Goal: Task Accomplishment & Management: Complete application form

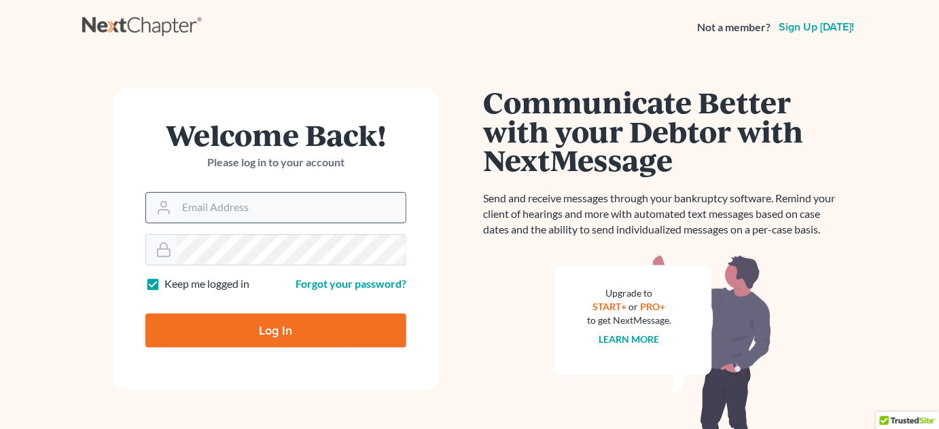
click at [258, 211] on input "Email Address" at bounding box center [291, 208] width 229 height 30
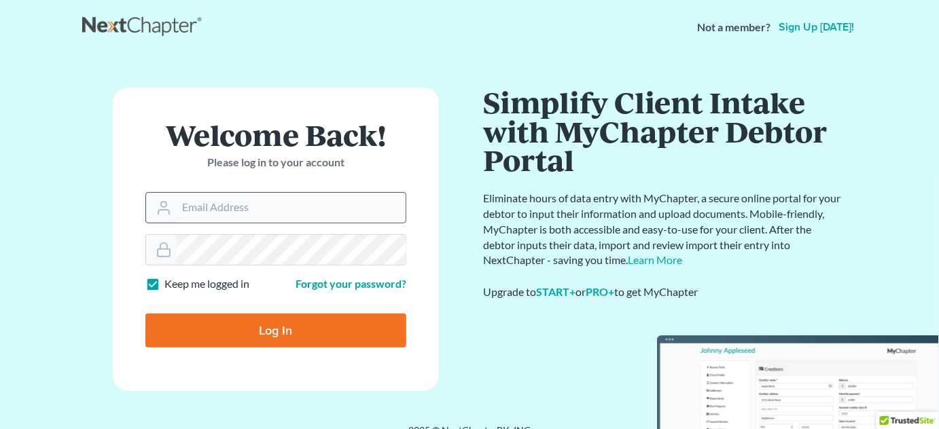
click at [406, 200] on nordpass-icon at bounding box center [406, 208] width 0 height 30
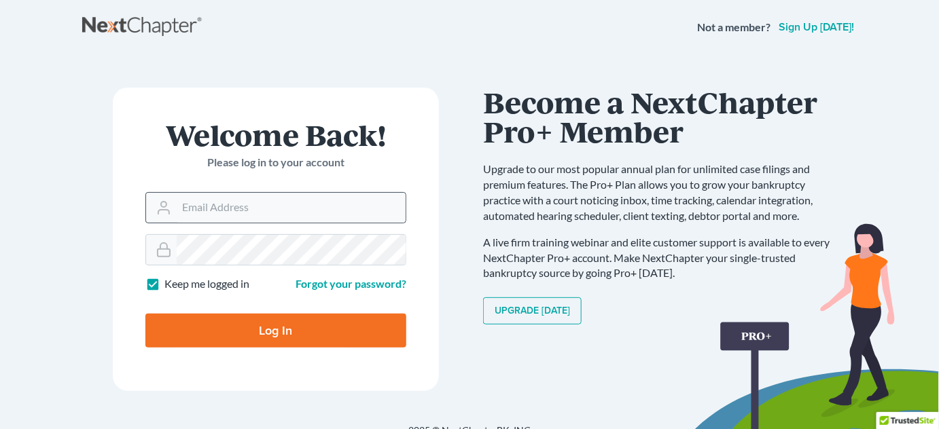
click at [406, 209] on nordpass-icon at bounding box center [406, 208] width 0 height 30
type input "[EMAIL_ADDRESS][DOMAIN_NAME]"
click at [281, 332] on input "Log In" at bounding box center [275, 331] width 261 height 34
type input "Thinking..."
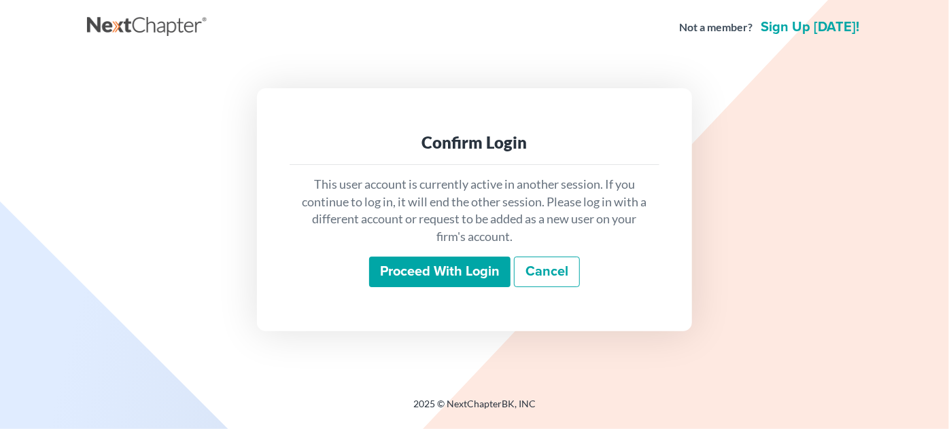
click at [452, 277] on input "Proceed with login" at bounding box center [439, 272] width 141 height 31
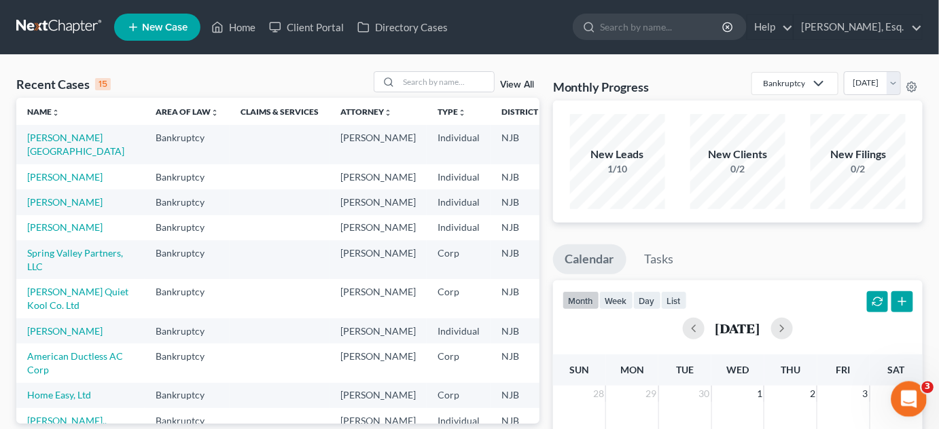
click at [897, 391] on div "Open Intercom Messenger" at bounding box center [907, 397] width 45 height 45
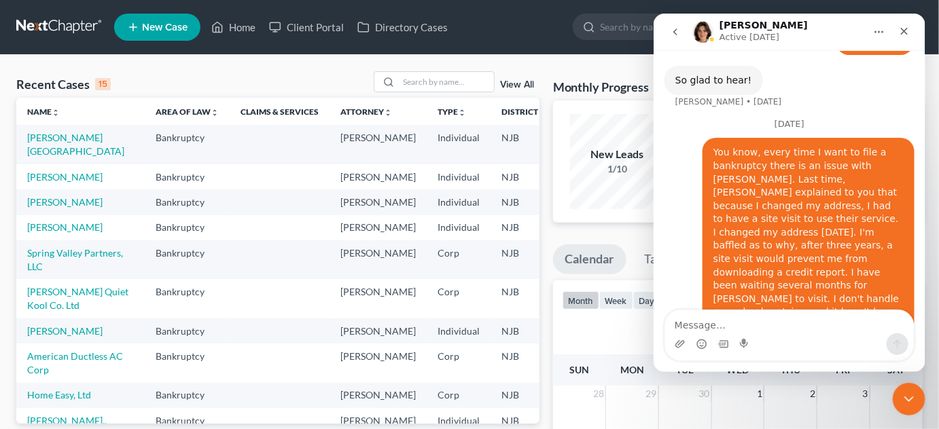
scroll to position [1641, 0]
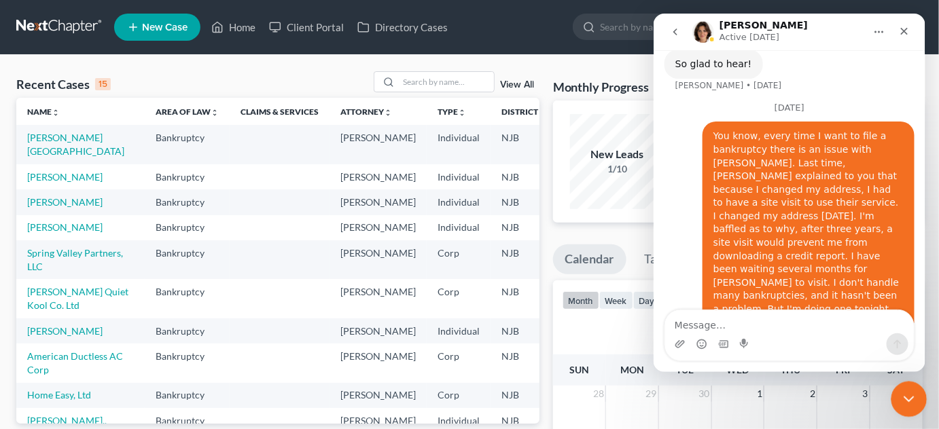
click at [900, 408] on div "Close Intercom Messenger" at bounding box center [907, 397] width 33 height 33
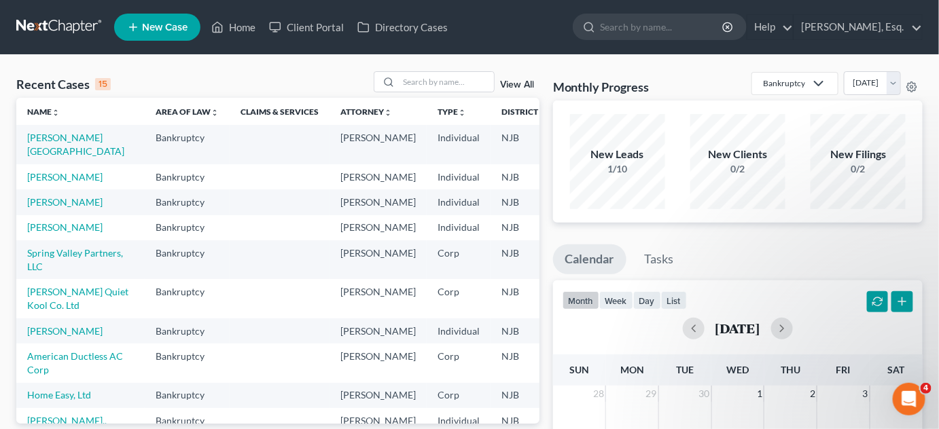
click at [47, 144] on td "[PERSON_NAME][GEOGRAPHIC_DATA]" at bounding box center [80, 144] width 128 height 39
click at [43, 149] on link "[PERSON_NAME][GEOGRAPHIC_DATA]" at bounding box center [75, 144] width 97 height 25
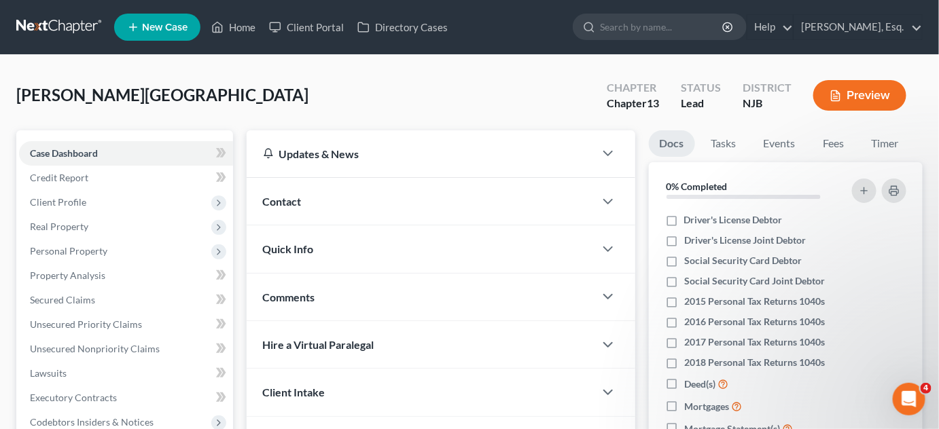
click at [43, 149] on span "Case Dashboard" at bounding box center [64, 153] width 68 height 12
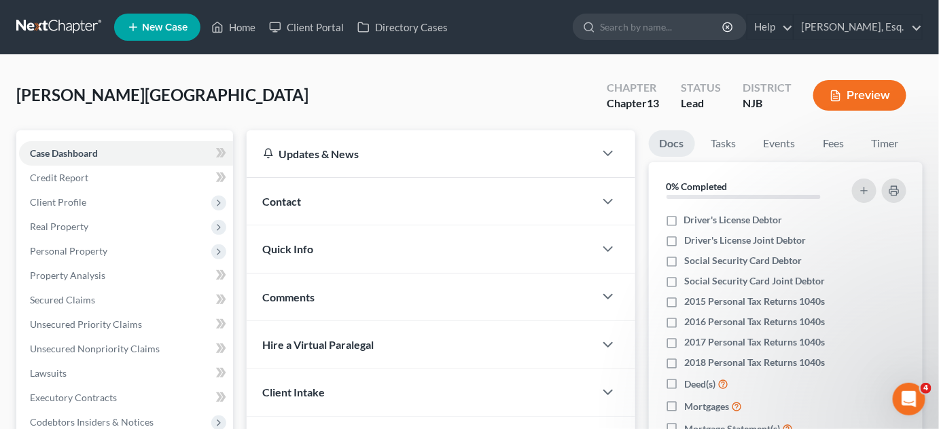
click at [43, 149] on span "Case Dashboard" at bounding box center [64, 153] width 68 height 12
click at [61, 343] on span "Unsecured Nonpriority Claims" at bounding box center [95, 349] width 130 height 12
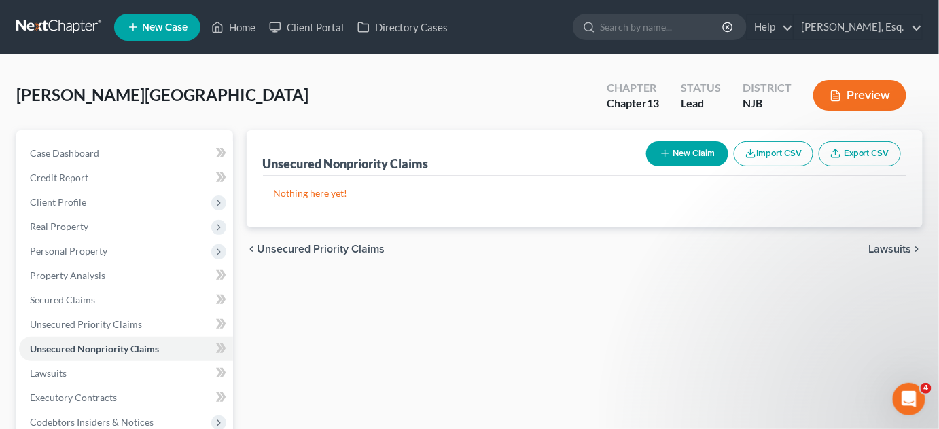
click at [690, 145] on button "New Claim" at bounding box center [687, 153] width 82 height 25
select select "0"
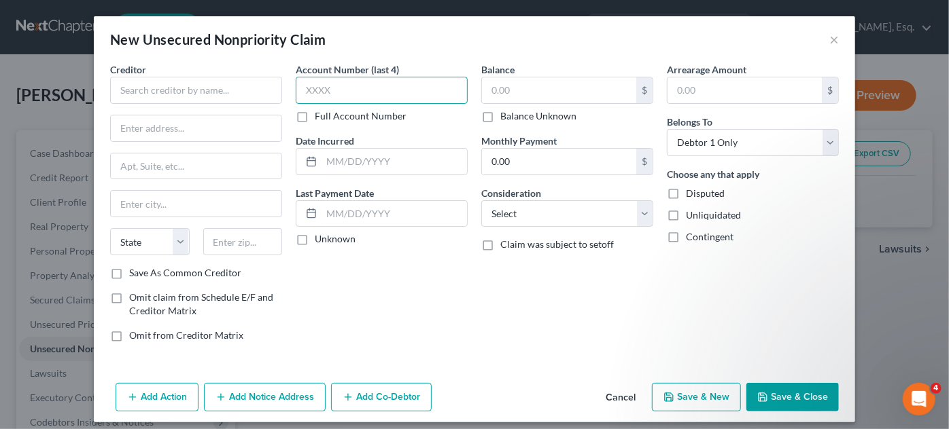
click at [373, 92] on input "text" at bounding box center [382, 90] width 172 height 27
type input "kb"
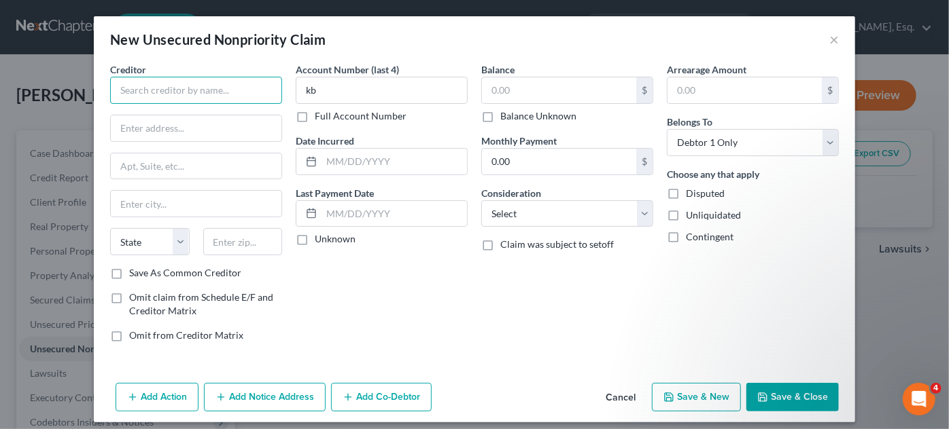
click at [146, 94] on input "text" at bounding box center [196, 90] width 172 height 27
type input "Affirm Inc"
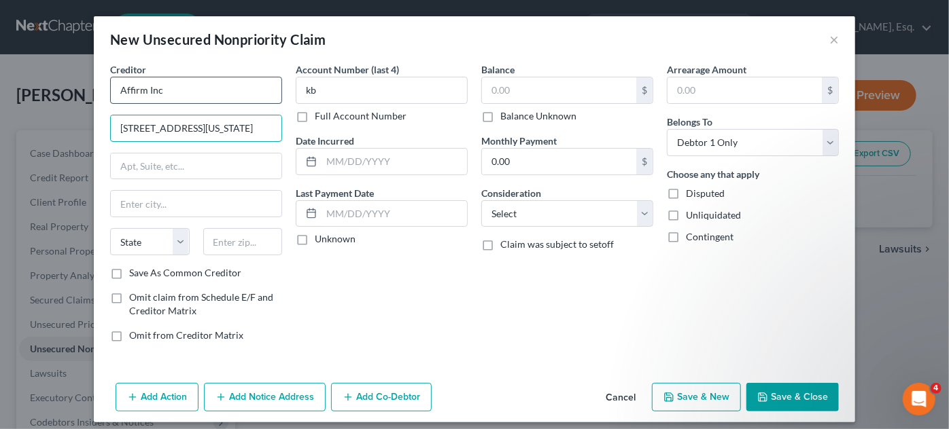
type input "650 California St."
type input "Fl 12"
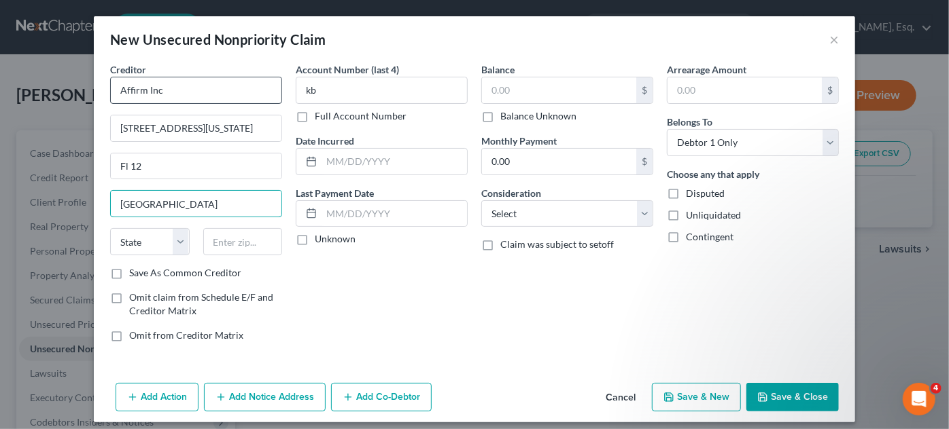
type input "San Francisco"
select select "4"
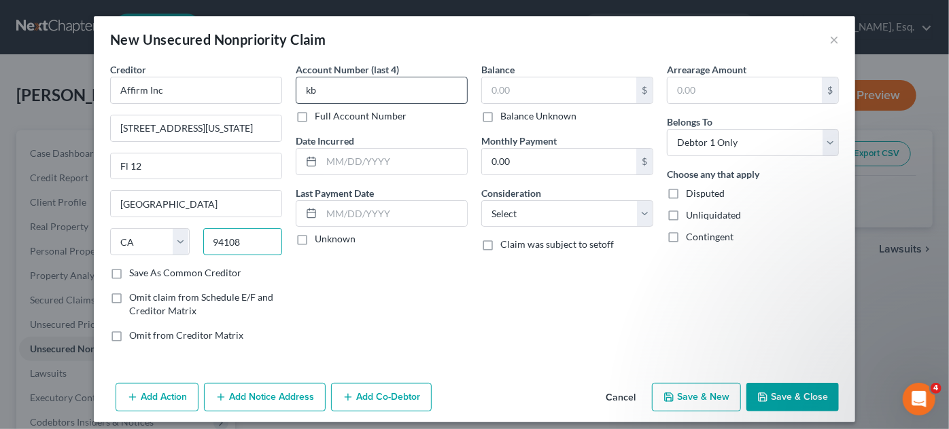
type input "94108"
click at [338, 90] on input "kb" at bounding box center [382, 90] width 172 height 27
type input "k"
type input "K"
type input "HRXX"
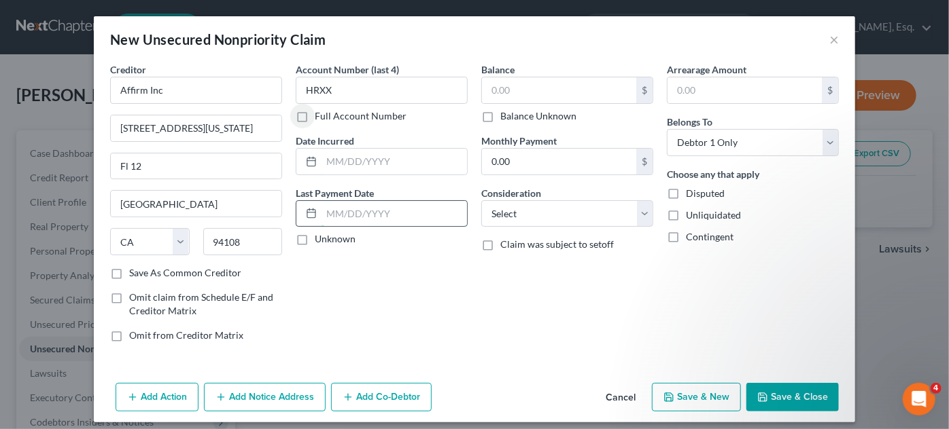
click at [347, 215] on input "text" at bounding box center [393, 214] width 145 height 26
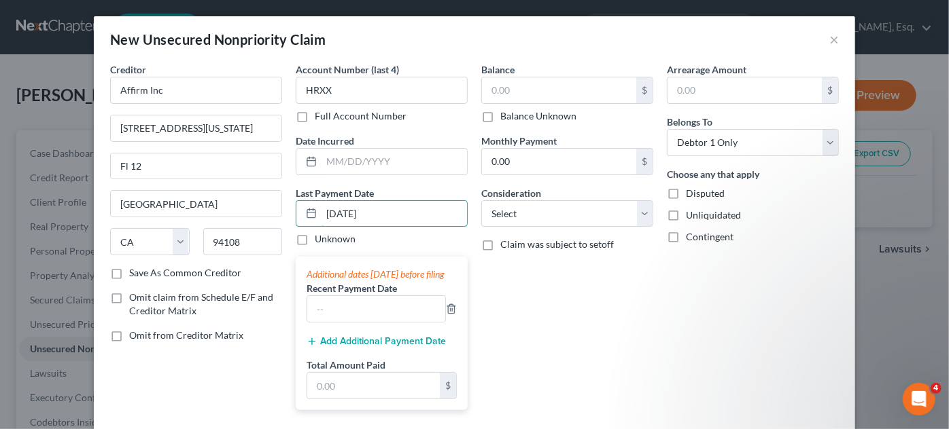
type input "8/7/2025"
click at [539, 321] on div "Balance $ Balance Unknown Balance Undetermined $ Balance Unknown Monthly Paymen…" at bounding box center [566, 242] width 185 height 359
click at [525, 93] on input "text" at bounding box center [559, 90] width 154 height 26
type input "1,201"
click at [546, 159] on input "0.00" at bounding box center [559, 162] width 154 height 26
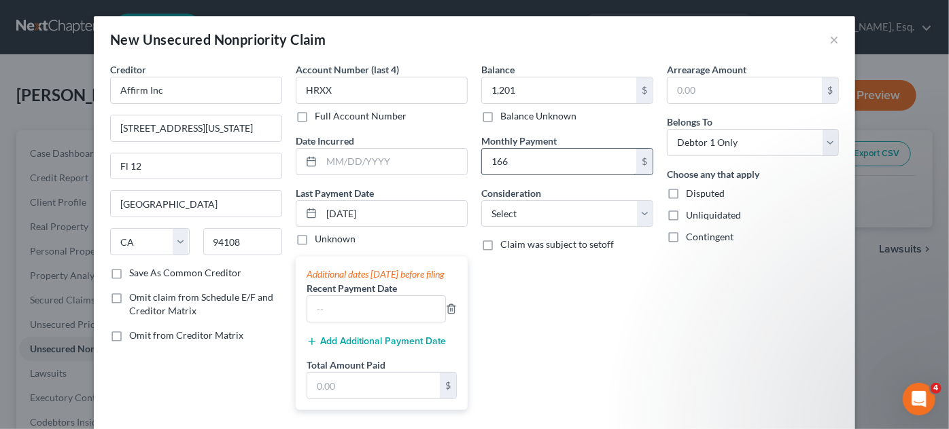
type input "166"
click at [637, 215] on select "Select Cable / Satellite Services Collection Agency Credit Card Debt Debt Couns…" at bounding box center [567, 213] width 172 height 27
select select "2"
click at [481, 200] on select "Select Cable / Satellite Services Collection Agency Credit Card Debt Debt Couns…" at bounding box center [567, 213] width 172 height 27
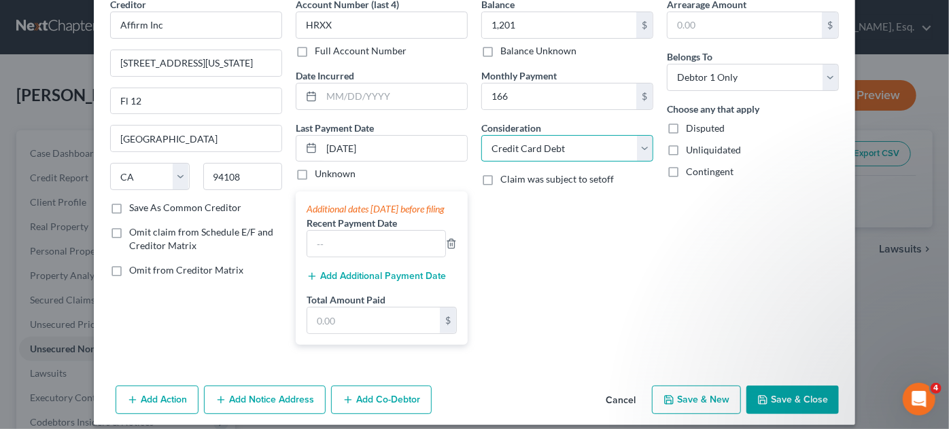
scroll to position [71, 0]
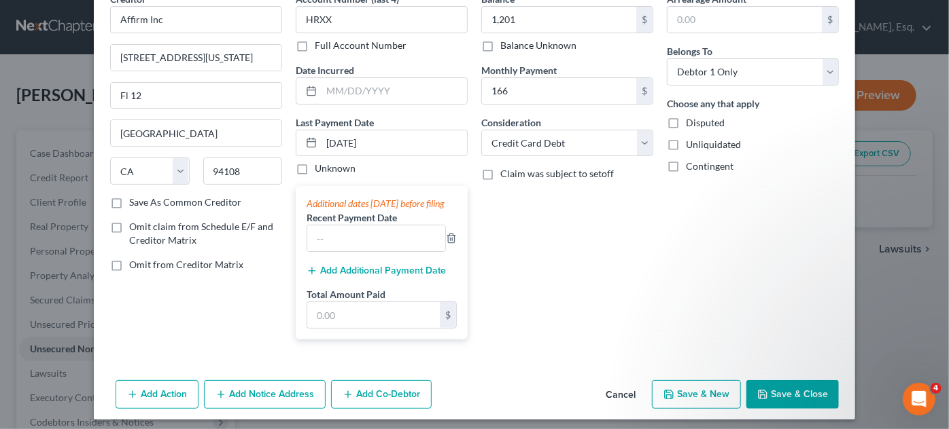
click at [797, 399] on button "Save & Close" at bounding box center [792, 395] width 92 height 29
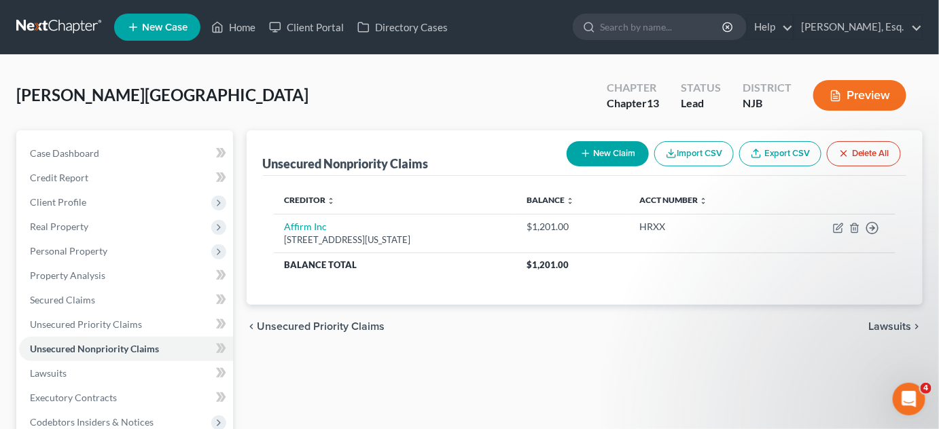
click at [797, 399] on div "Unsecured Nonpriority Claims New Claim Import CSV Export CSV Delete All Credito…" at bounding box center [585, 412] width 690 height 565
click at [612, 162] on button "New Claim" at bounding box center [608, 153] width 82 height 25
select select "0"
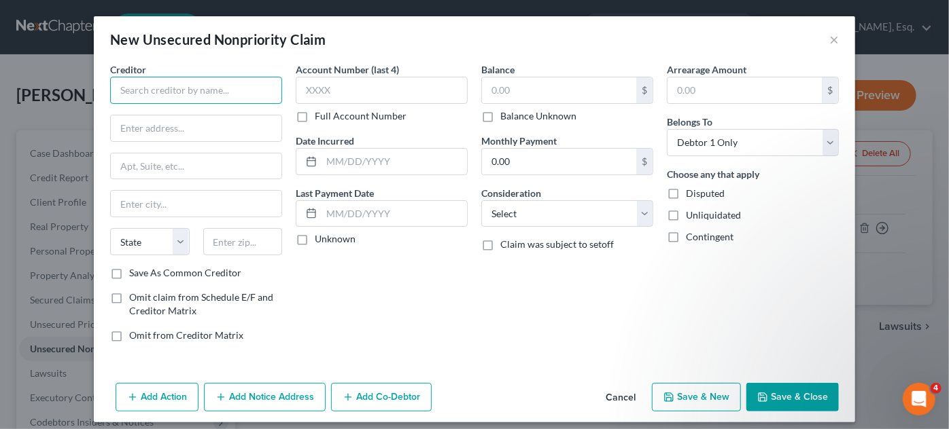
click at [236, 78] on input "text" at bounding box center [196, 90] width 172 height 27
type input "a"
click at [202, 85] on input "Affirm" at bounding box center [196, 90] width 172 height 27
type input "Affirm Inc."
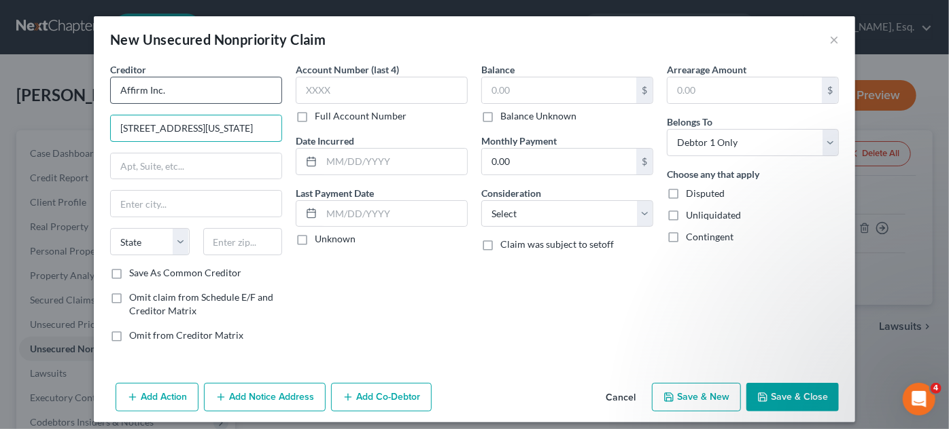
type input "650 California St."
click at [172, 155] on input "Fl 12" at bounding box center [196, 167] width 171 height 26
type input "FL 12"
click at [147, 209] on input "text" at bounding box center [196, 204] width 171 height 26
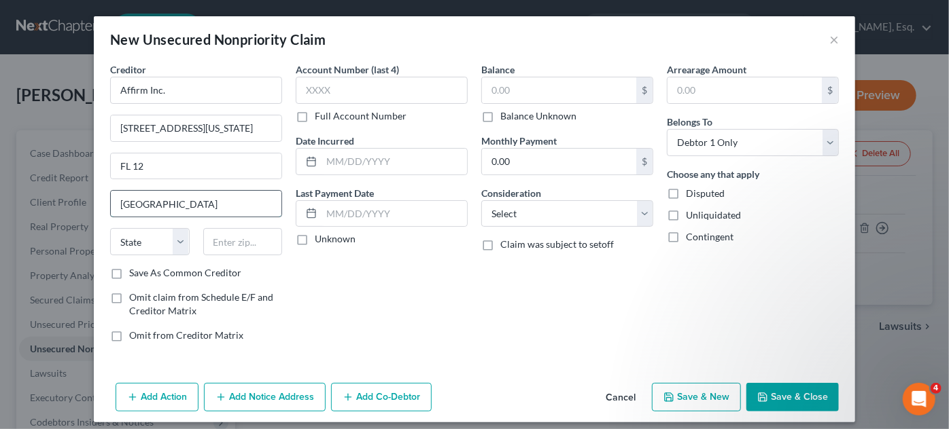
type input "San Francisco"
select select "4"
type input "94108"
click at [129, 272] on label "Save As Common Creditor" at bounding box center [185, 273] width 112 height 14
click at [135, 272] on input "Save As Common Creditor" at bounding box center [139, 270] width 9 height 9
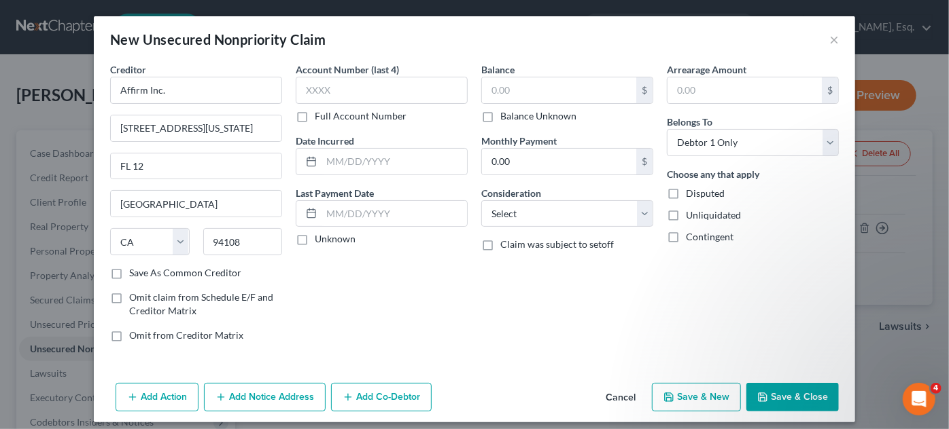
checkbox input "true"
click at [328, 86] on input "text" at bounding box center [382, 90] width 172 height 27
type input "d"
type input "DXXX"
click at [327, 219] on input "text" at bounding box center [393, 214] width 145 height 26
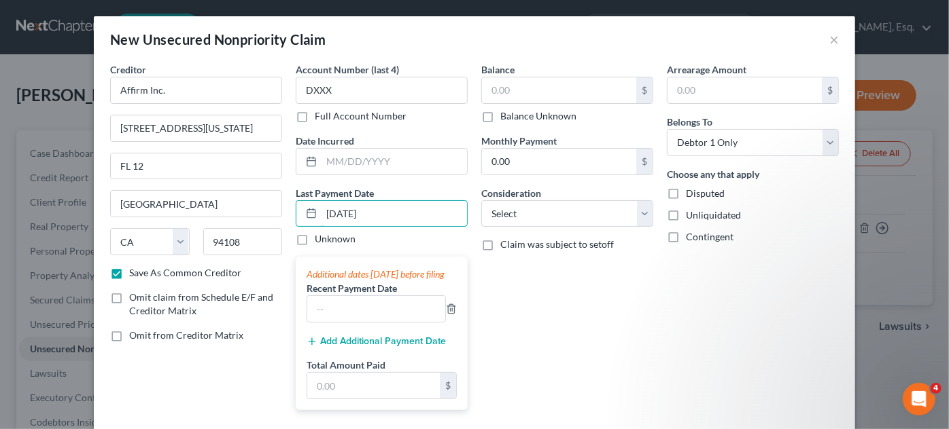
type input "8/28/2025"
click at [508, 320] on div "Balance $ Balance Unknown Balance Undetermined $ Balance Unknown Monthly Paymen…" at bounding box center [566, 242] width 185 height 359
click at [505, 84] on input "text" at bounding box center [559, 90] width 154 height 26
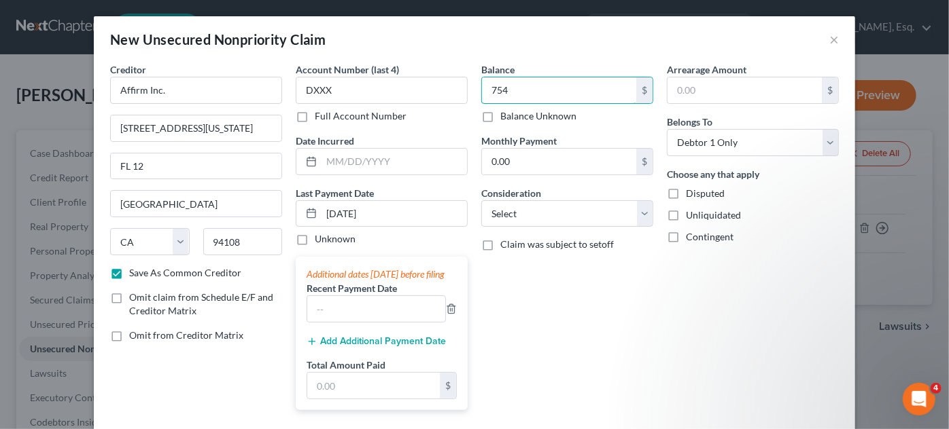
type input "754"
click at [582, 164] on input "0.00" at bounding box center [559, 162] width 154 height 26
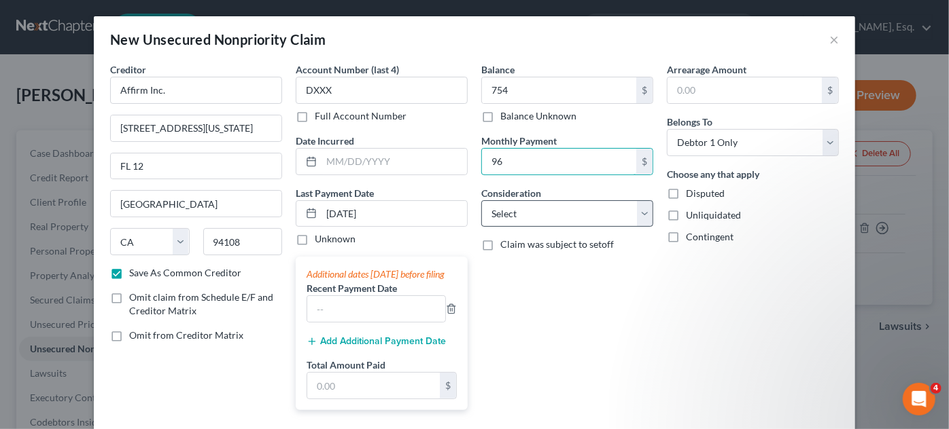
type input "96"
click at [633, 209] on select "Select Cable / Satellite Services Collection Agency Credit Card Debt Debt Couns…" at bounding box center [567, 213] width 172 height 27
select select "2"
click at [481, 200] on select "Select Cable / Satellite Services Collection Agency Credit Card Debt Debt Couns…" at bounding box center [567, 213] width 172 height 27
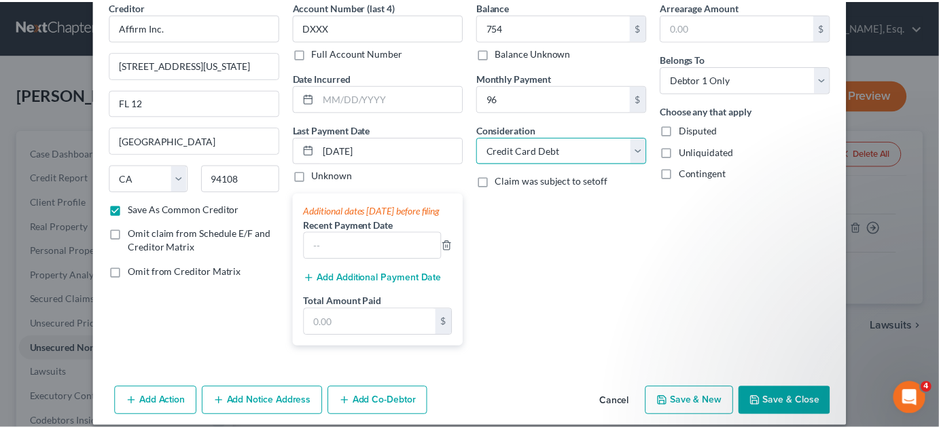
scroll to position [88, 0]
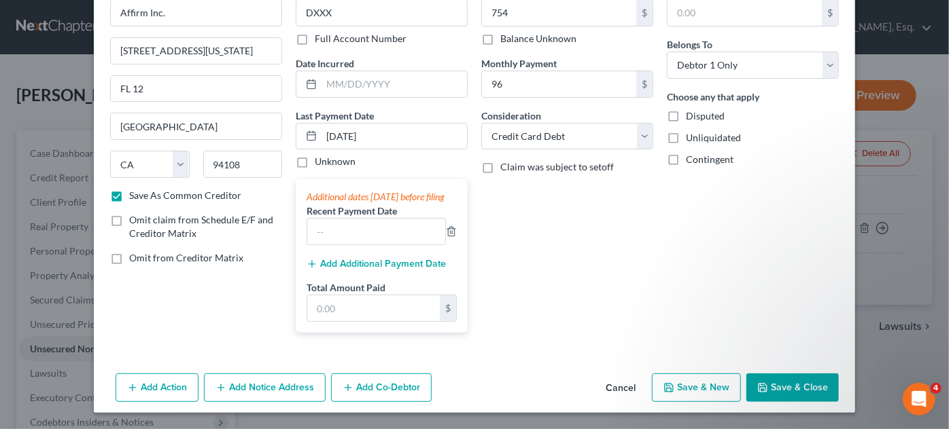
click at [781, 385] on button "Save & Close" at bounding box center [792, 388] width 92 height 29
checkbox input "false"
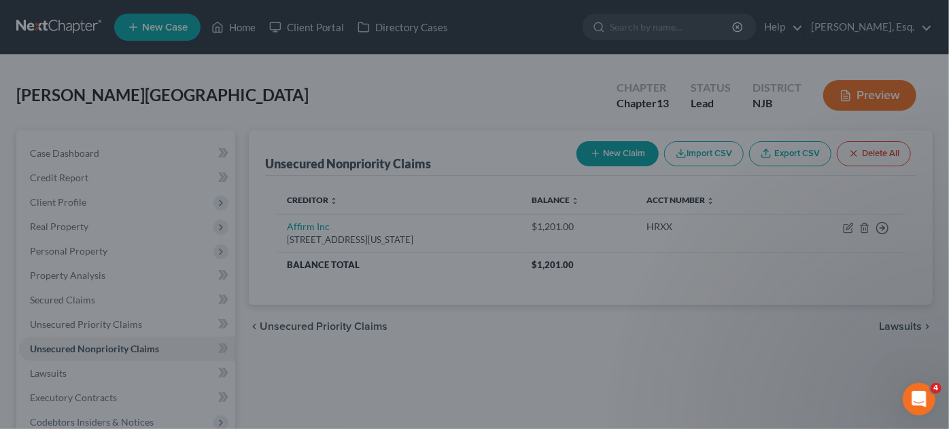
type input "754.00"
type input "96.00"
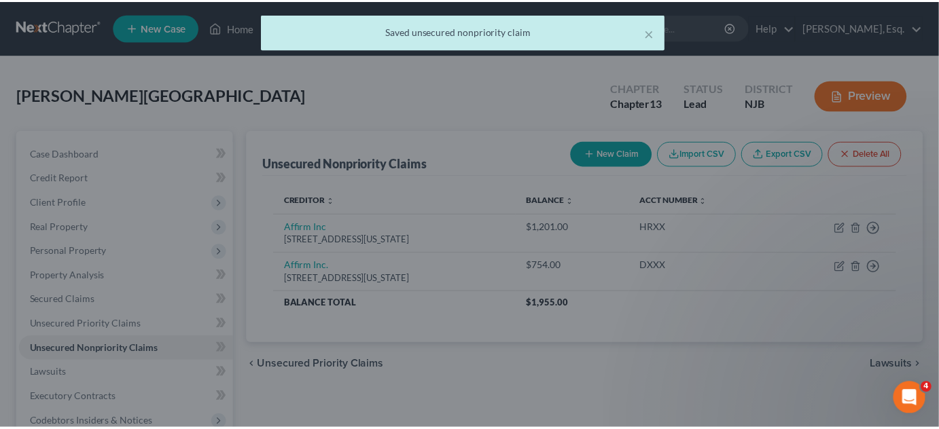
scroll to position [0, 0]
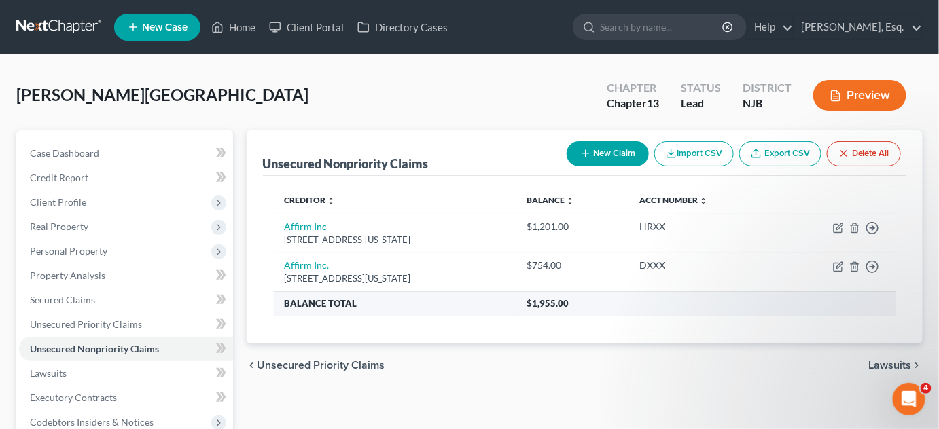
click at [762, 298] on th "$1,955.00" at bounding box center [706, 303] width 380 height 24
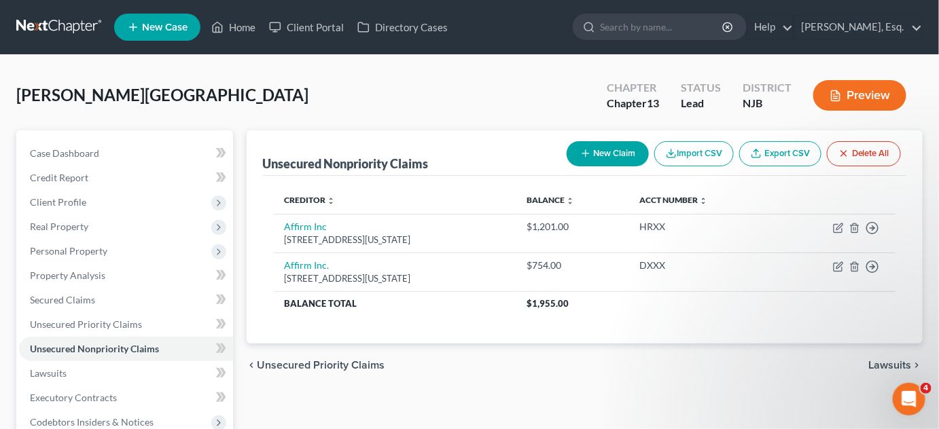
click at [599, 157] on button "New Claim" at bounding box center [608, 153] width 82 height 25
select select "0"
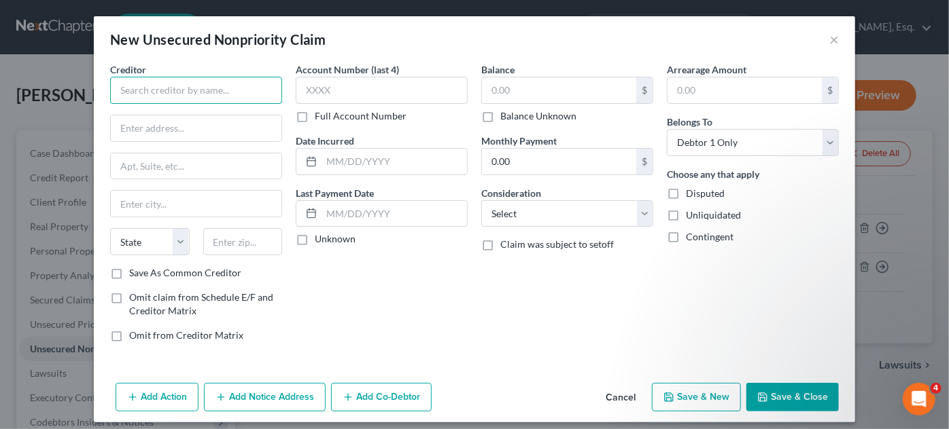
click at [147, 96] on input "text" at bounding box center [196, 90] width 172 height 27
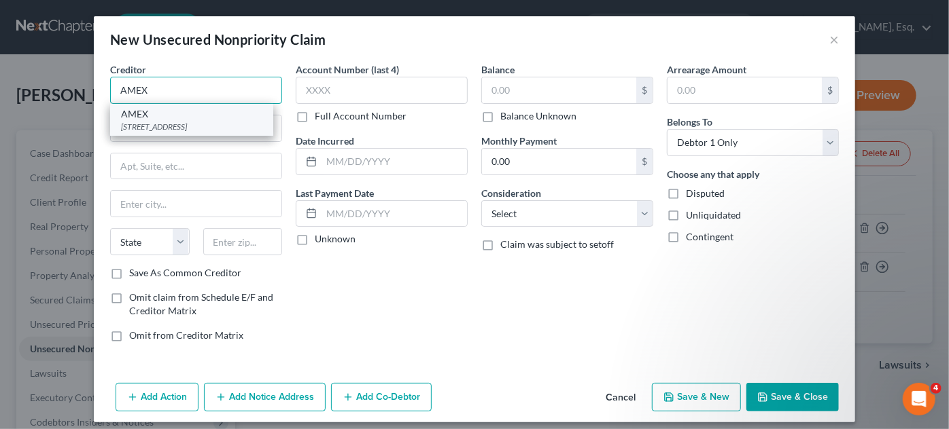
type input "AMEX"
click at [147, 117] on div "AMEX" at bounding box center [191, 114] width 141 height 14
type input "PO BOX 297871"
type input "Fort Lauderdale"
select select "9"
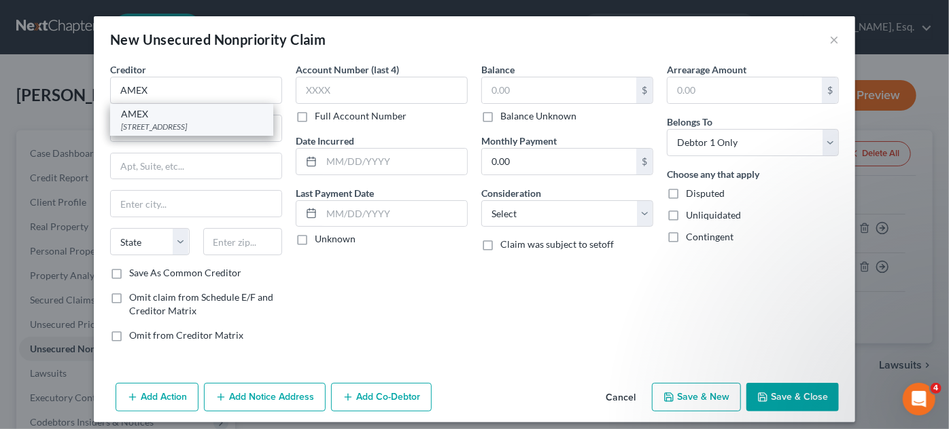
type input "33329"
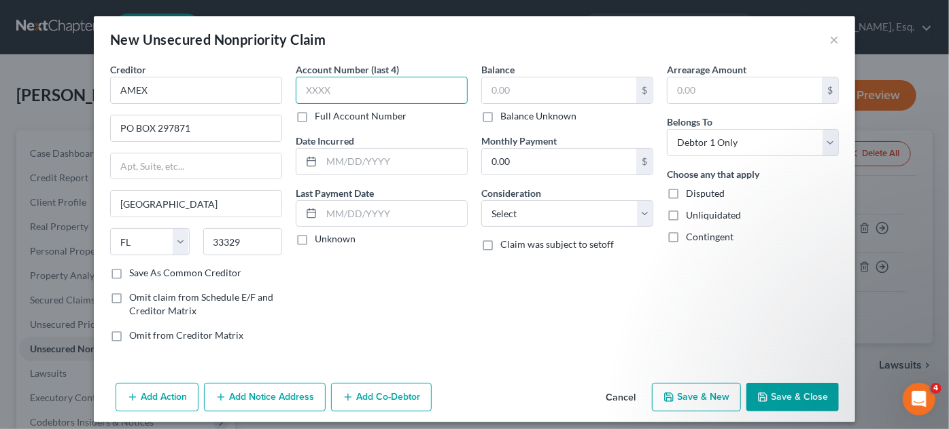
click at [318, 97] on input "text" at bounding box center [382, 90] width 172 height 27
drag, startPoint x: 318, startPoint y: 97, endPoint x: 359, endPoint y: 112, distance: 43.4
click at [359, 112] on div "Account Number (last 4) 6 Full Account Number" at bounding box center [382, 93] width 172 height 60
type input "6329"
click at [518, 95] on input "text" at bounding box center [559, 90] width 154 height 26
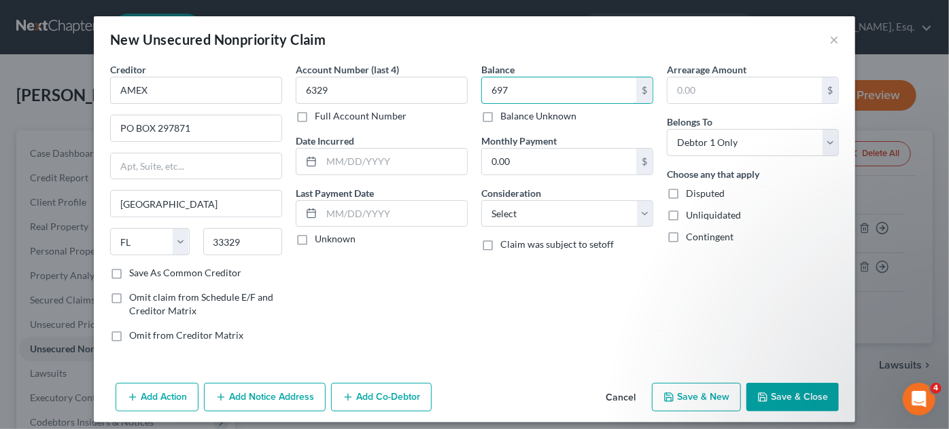
type input "697"
click at [568, 182] on div "Balance 697.00 $ Balance Unknown Balance Undetermined 697 $ Balance Unknown Mon…" at bounding box center [566, 208] width 185 height 291
click at [548, 166] on input "0.00" at bounding box center [559, 162] width 154 height 26
type input "40"
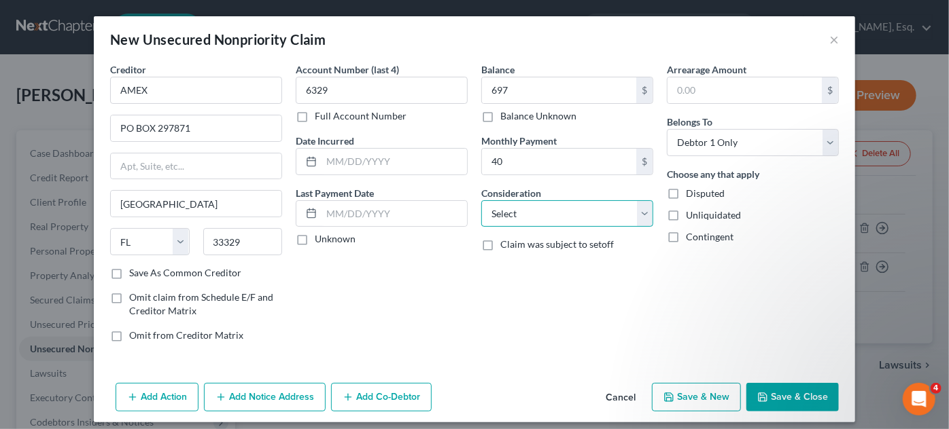
click at [633, 211] on select "Select Cable / Satellite Services Collection Agency Credit Card Debt Debt Couns…" at bounding box center [567, 213] width 172 height 27
select select "2"
click at [481, 200] on select "Select Cable / Satellite Services Collection Agency Credit Card Debt Debt Couns…" at bounding box center [567, 213] width 172 height 27
click at [696, 396] on button "Save & New" at bounding box center [696, 397] width 89 height 29
select select "0"
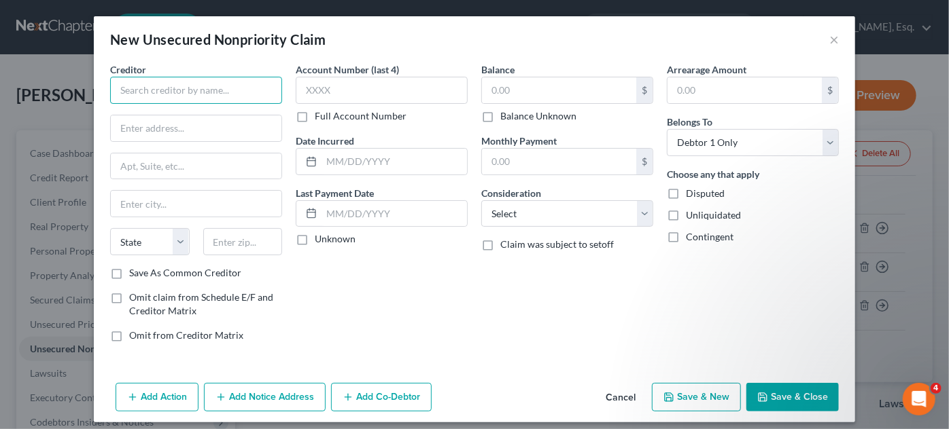
click at [237, 84] on input "text" at bounding box center [196, 90] width 172 height 27
type input "Barclays Bank Delaware"
click at [168, 117] on input "text" at bounding box center [196, 129] width 171 height 26
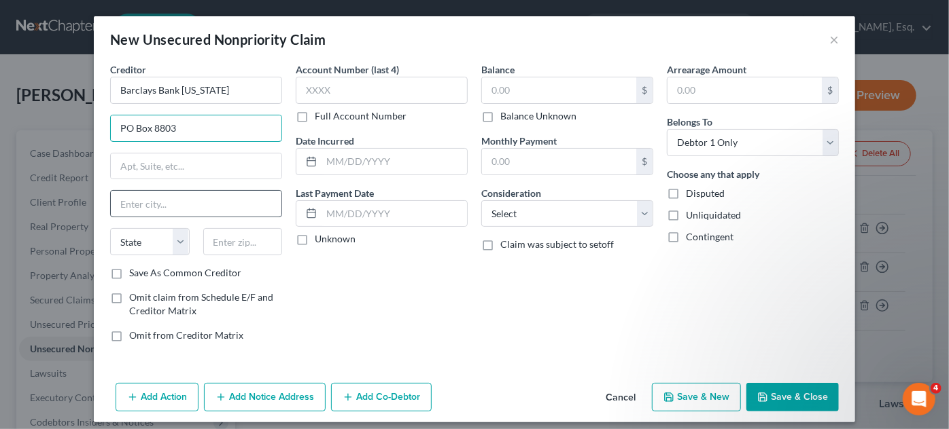
type input "PO Box 8803"
click at [135, 197] on input "text" at bounding box center [196, 204] width 171 height 26
type input "Wilmington"
click at [173, 236] on select "State AL AK AR AZ CA CO CT DE DC FL GA GU HI ID IL IN IA KS KY LA ME MD MA MI M…" at bounding box center [149, 241] width 79 height 27
select select "7"
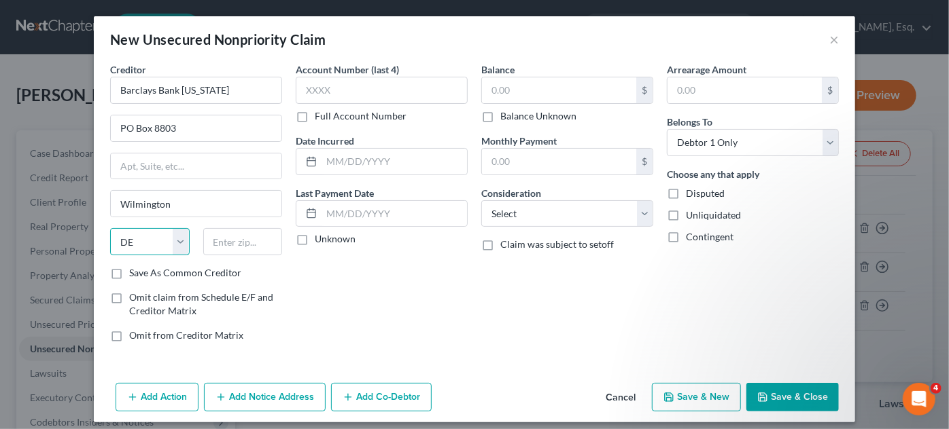
click at [110, 228] on select "State AL AK AR AZ CA CO CT DE DC FL GA GU HI ID IL IN IA KS KY LA ME MD MA MI M…" at bounding box center [149, 241] width 79 height 27
click at [234, 249] on input "text" at bounding box center [242, 241] width 79 height 27
type input "19899"
click at [340, 87] on input "text" at bounding box center [382, 90] width 172 height 27
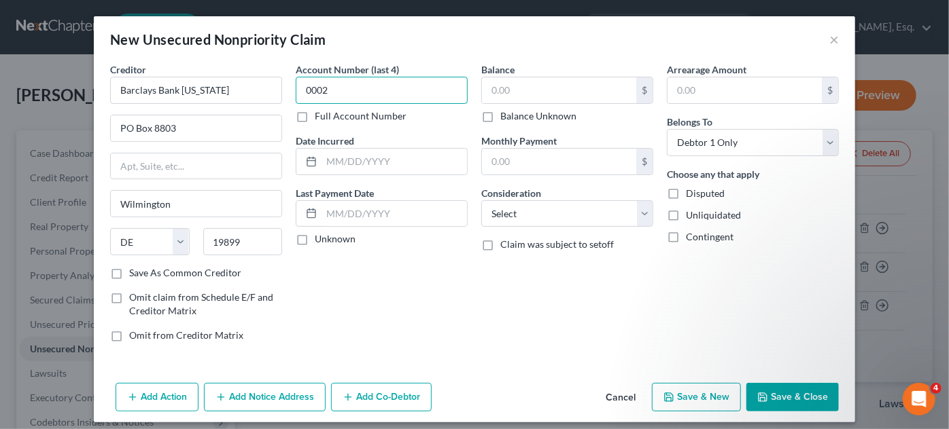
type input "0002"
click at [508, 82] on input "text" at bounding box center [559, 90] width 154 height 26
click at [391, 167] on input "text" at bounding box center [393, 162] width 145 height 26
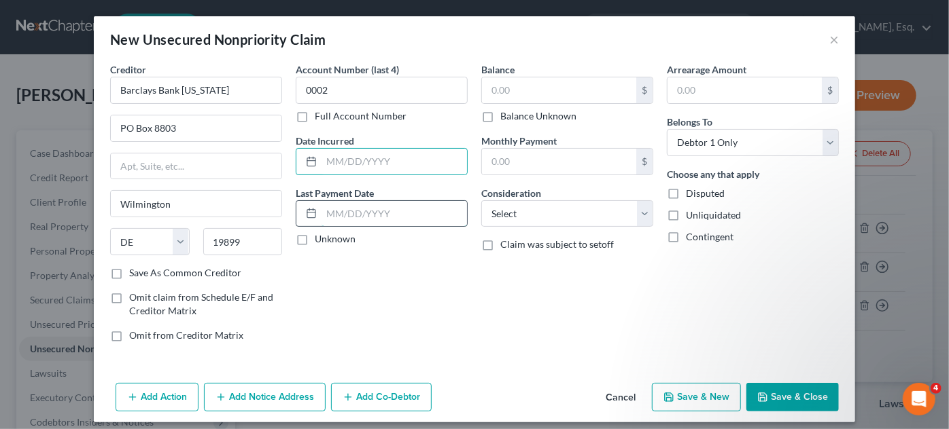
click at [369, 213] on input "text" at bounding box center [393, 214] width 145 height 26
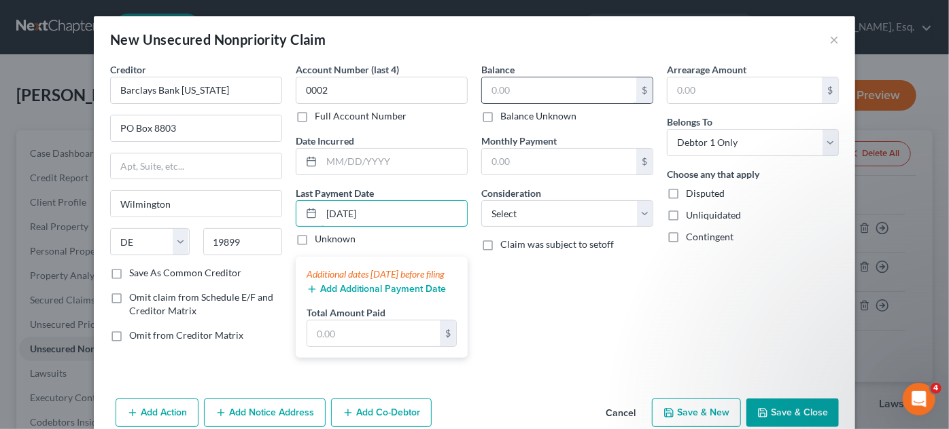
type input "9/8/2025"
click at [512, 97] on input "text" at bounding box center [559, 90] width 154 height 26
type input "3,692"
click at [559, 166] on input "text" at bounding box center [559, 162] width 154 height 26
type input "116"
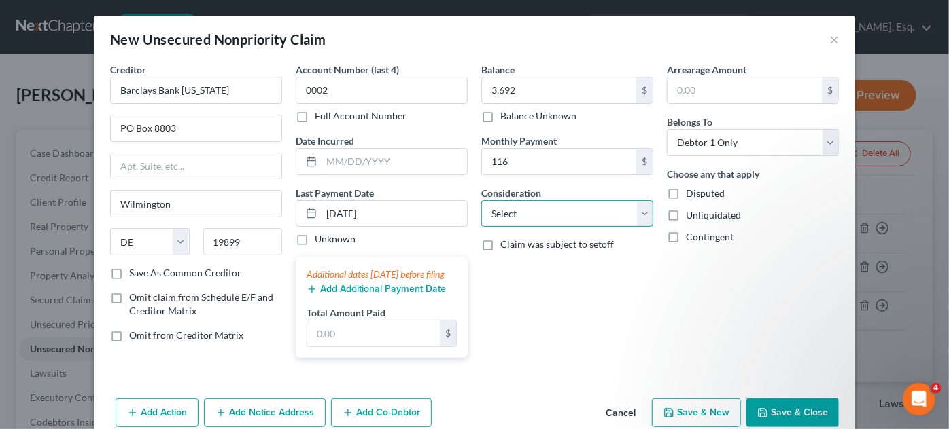
click at [646, 213] on select "Select Cable / Satellite Services Collection Agency Credit Card Debt Debt Couns…" at bounding box center [567, 213] width 172 height 27
select select "2"
click at [481, 200] on select "Select Cable / Satellite Services Collection Agency Credit Card Debt Debt Couns…" at bounding box center [567, 213] width 172 height 27
click at [693, 410] on div "Add Action Add Notice Address Add Co-Debtor Cancel Save & New Save & Close" at bounding box center [474, 415] width 761 height 45
click at [696, 423] on button "Save & New" at bounding box center [696, 413] width 89 height 29
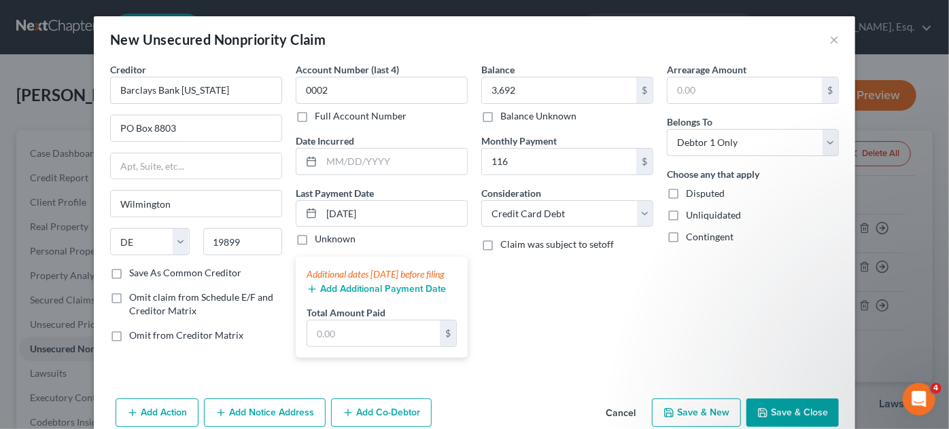
select select "0"
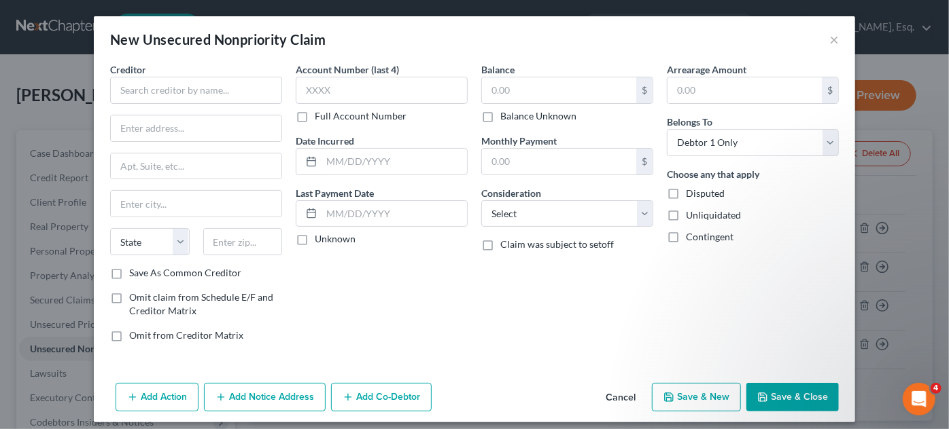
click at [620, 400] on button "Cancel" at bounding box center [621, 398] width 52 height 27
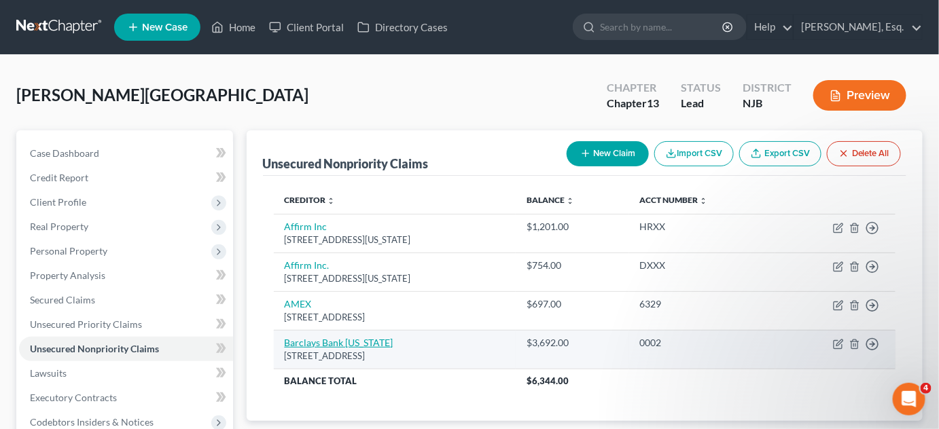
click at [351, 344] on link "Barclays Bank Delaware" at bounding box center [339, 343] width 109 height 12
select select "7"
select select "2"
select select "0"
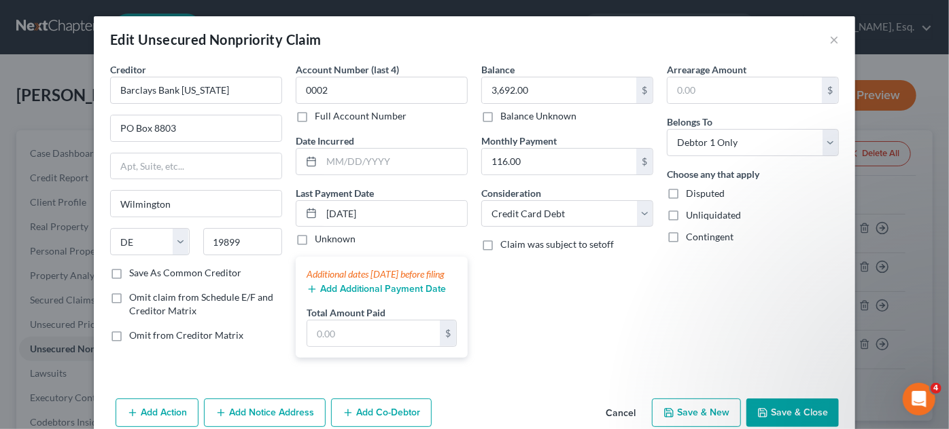
click at [129, 278] on label "Save As Common Creditor" at bounding box center [185, 273] width 112 height 14
click at [135, 275] on input "Save As Common Creditor" at bounding box center [139, 270] width 9 height 9
checkbox input "true"
click at [703, 414] on button "Save & New" at bounding box center [696, 413] width 89 height 29
select select "0"
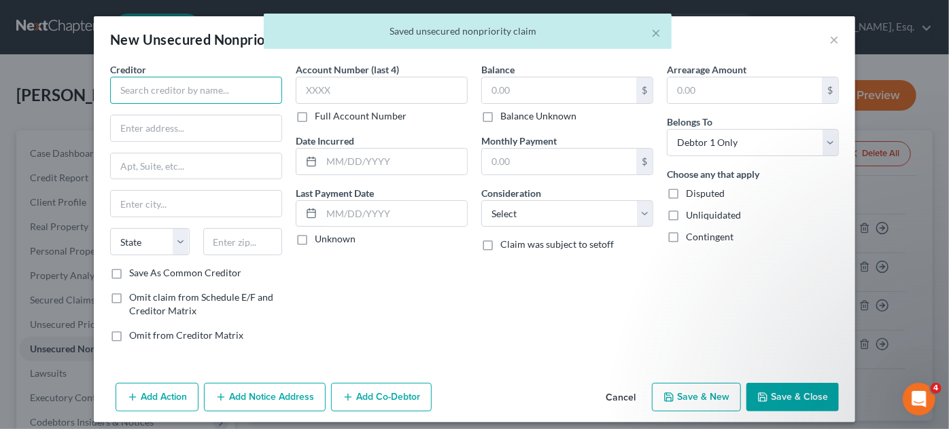
click at [169, 93] on input "text" at bounding box center [196, 90] width 172 height 27
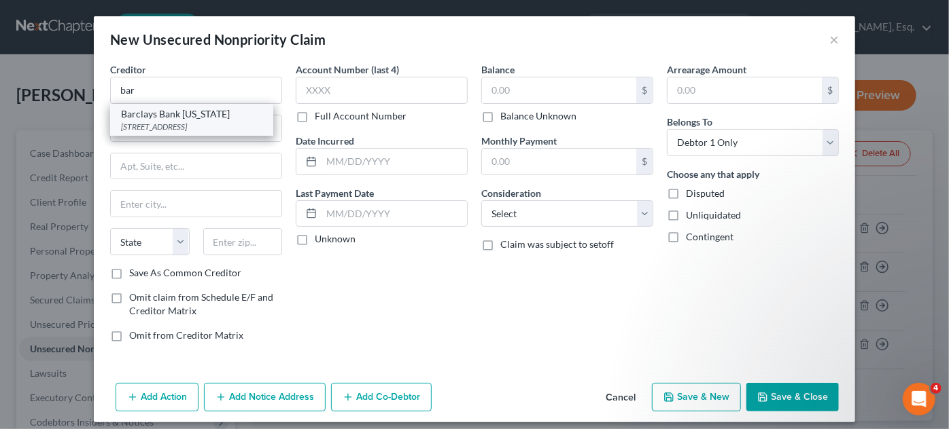
click at [175, 116] on div "Barclays Bank Delaware" at bounding box center [191, 114] width 141 height 14
type input "Barclays Bank Delaware"
type input "PO Box 8803"
type input "Wilmington"
select select "7"
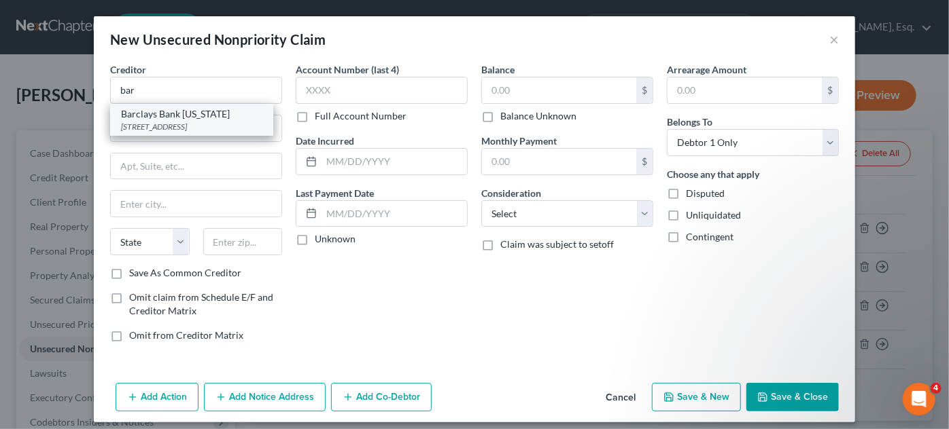
type input "19899"
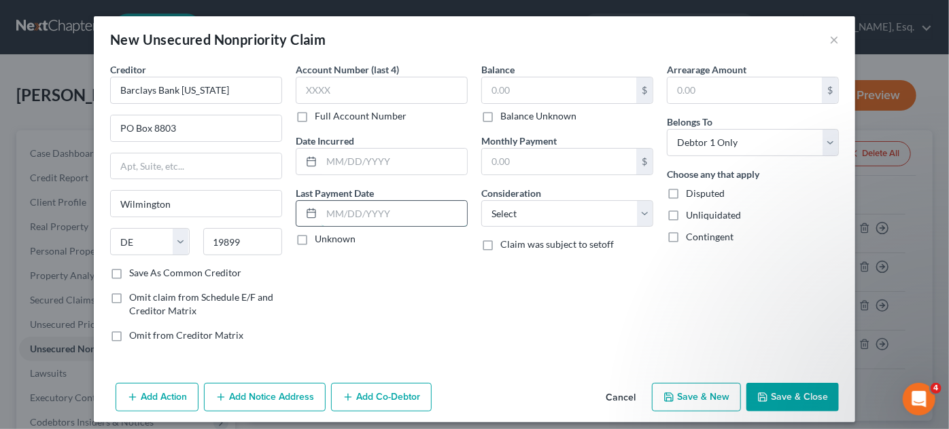
click at [357, 216] on input "text" at bounding box center [393, 214] width 145 height 26
click at [329, 87] on input "text" at bounding box center [382, 90] width 172 height 27
type input "0513"
click at [336, 212] on input "text" at bounding box center [393, 214] width 145 height 26
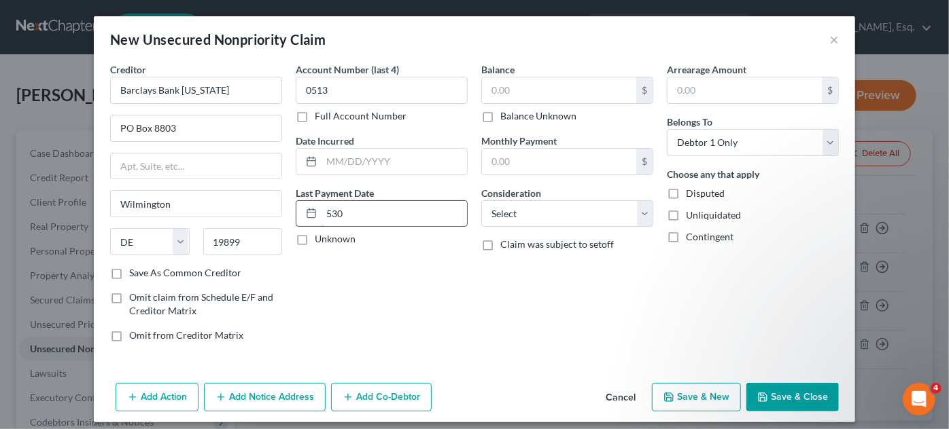
type input "530"
click at [512, 73] on div "Balance $ Balance Unknown Balance Undetermined $ Balance Unknown" at bounding box center [567, 93] width 172 height 60
click at [512, 96] on input "text" at bounding box center [559, 90] width 154 height 26
type input "15,096"
click at [639, 223] on select "Select Cable / Satellite Services Collection Agency Credit Card Debt Debt Couns…" at bounding box center [567, 213] width 172 height 27
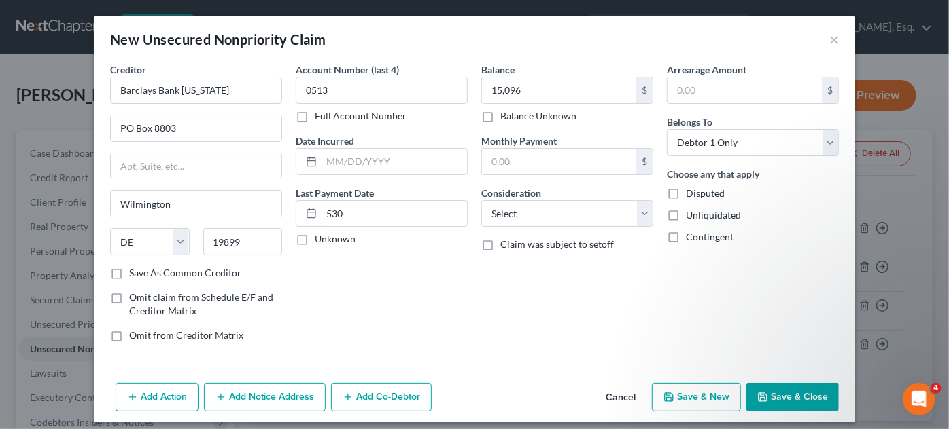
click at [567, 283] on div "Balance 15,096.00 $ Balance Unknown Balance Undetermined 15,096 $ Balance Unkno…" at bounding box center [566, 208] width 185 height 291
click at [540, 166] on input "text" at bounding box center [559, 162] width 154 height 26
type input "530"
click at [635, 213] on select "Select Cable / Satellite Services Collection Agency Credit Card Debt Debt Couns…" at bounding box center [567, 213] width 172 height 27
select select "2"
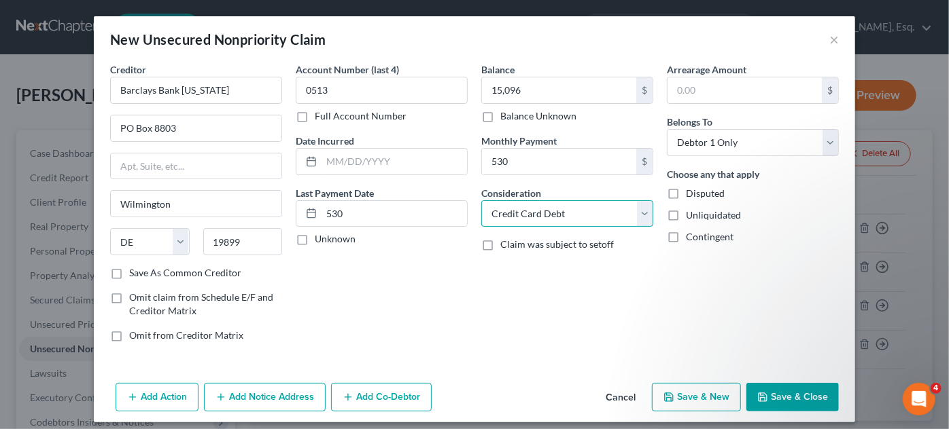
click at [481, 200] on select "Select Cable / Satellite Services Collection Agency Credit Card Debt Debt Couns…" at bounding box center [567, 213] width 172 height 27
click at [781, 402] on button "Save & Close" at bounding box center [792, 397] width 92 height 29
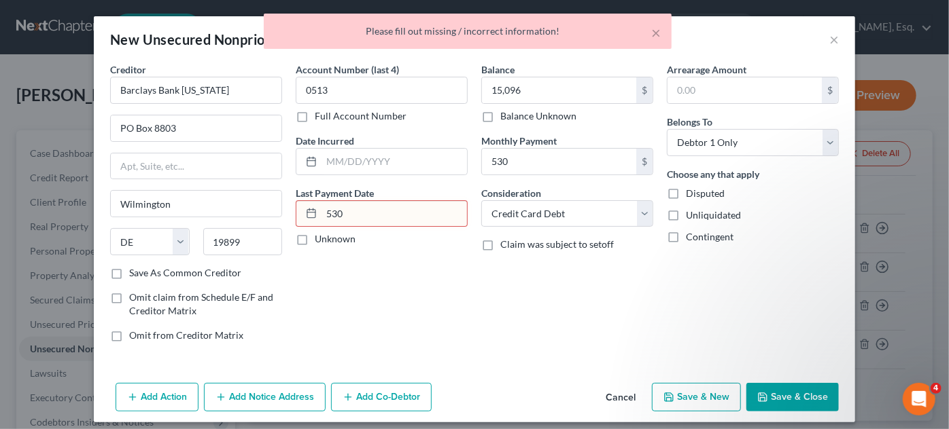
click at [400, 207] on input "530" at bounding box center [393, 214] width 145 height 26
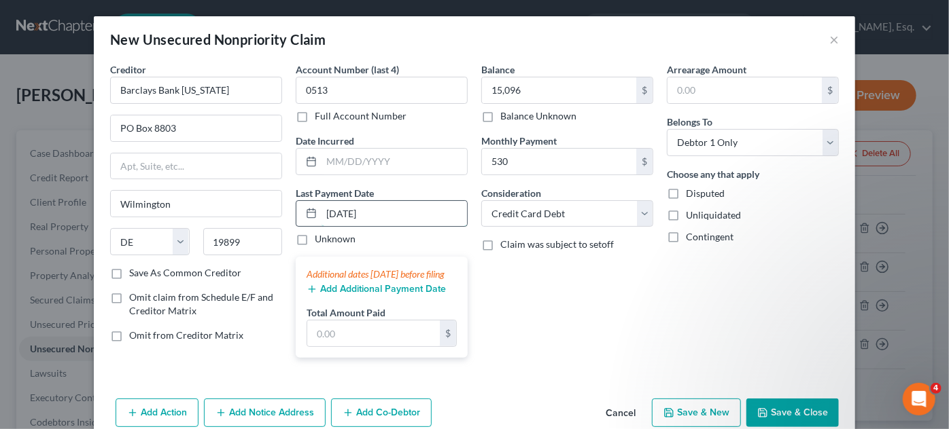
type input "9/9/2025"
click at [817, 411] on button "Save & Close" at bounding box center [792, 413] width 92 height 29
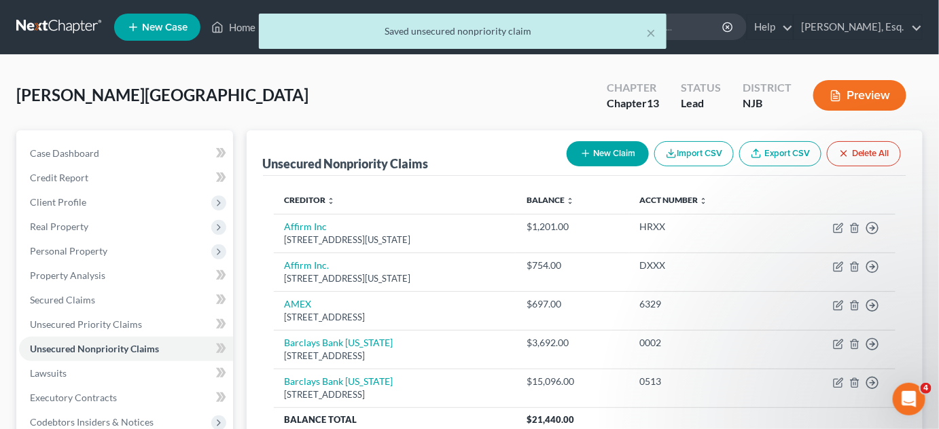
click at [605, 154] on button "New Claim" at bounding box center [608, 153] width 82 height 25
select select "0"
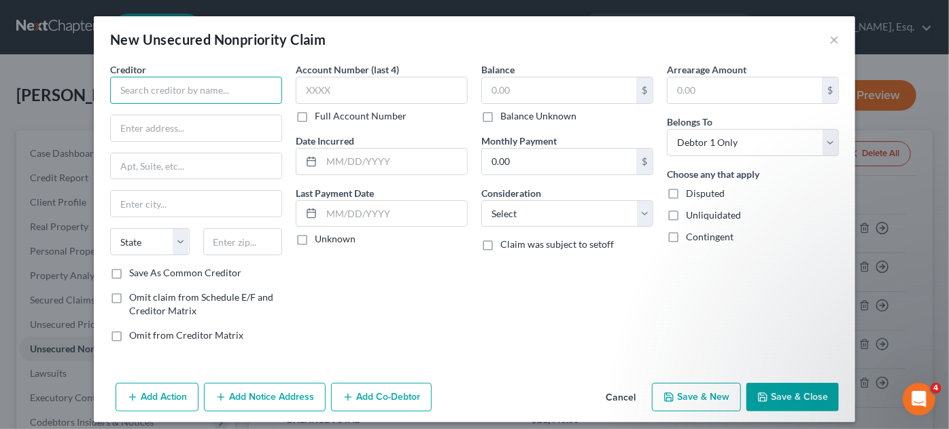
click at [175, 85] on input "text" at bounding box center [196, 90] width 172 height 27
click at [614, 395] on button "Cancel" at bounding box center [621, 398] width 52 height 27
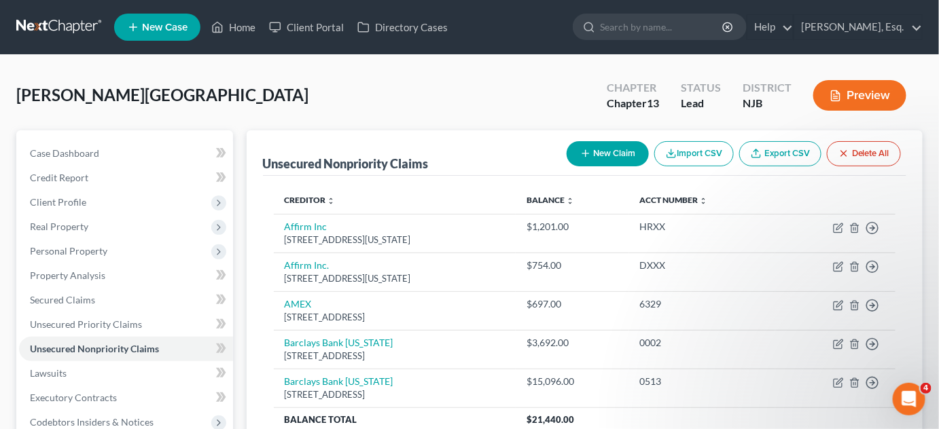
click at [592, 143] on button "New Claim" at bounding box center [608, 153] width 82 height 25
select select "0"
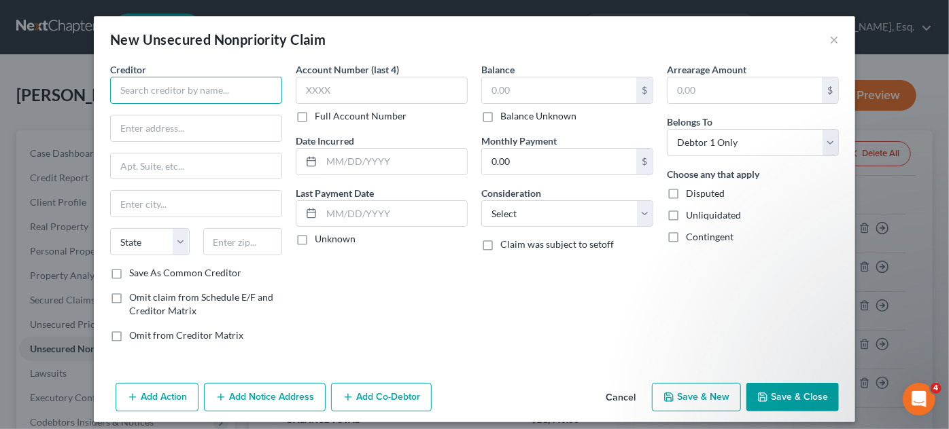
click at [181, 88] on input "text" at bounding box center [196, 90] width 172 height 27
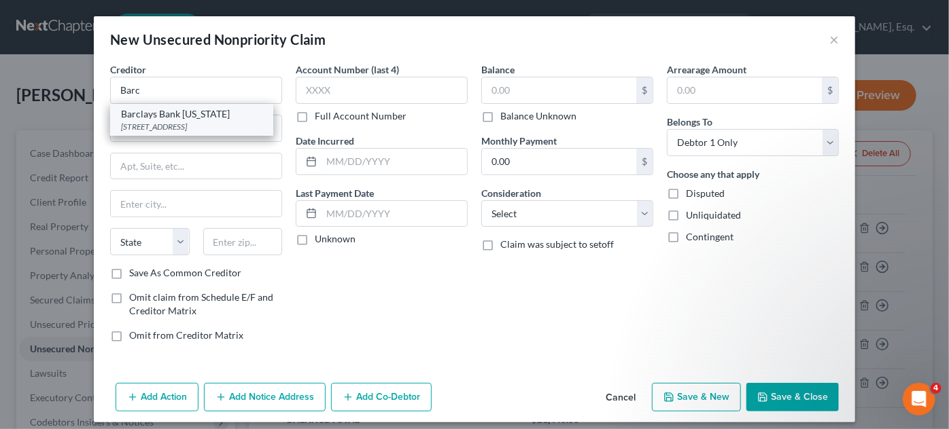
click at [177, 123] on div "PO Box 8803, Wilmington, DE 19899" at bounding box center [191, 127] width 141 height 12
type input "Barclays Bank Delaware"
type input "PO Box 8803"
type input "Wilmington"
select select "7"
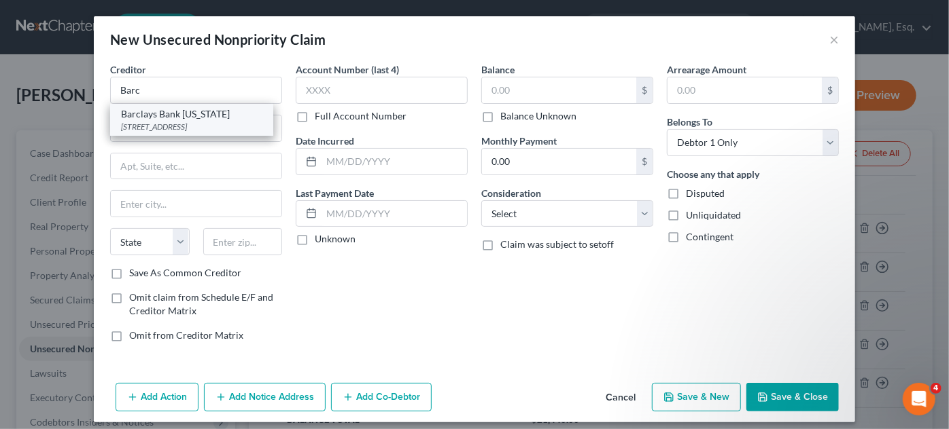
type input "19899"
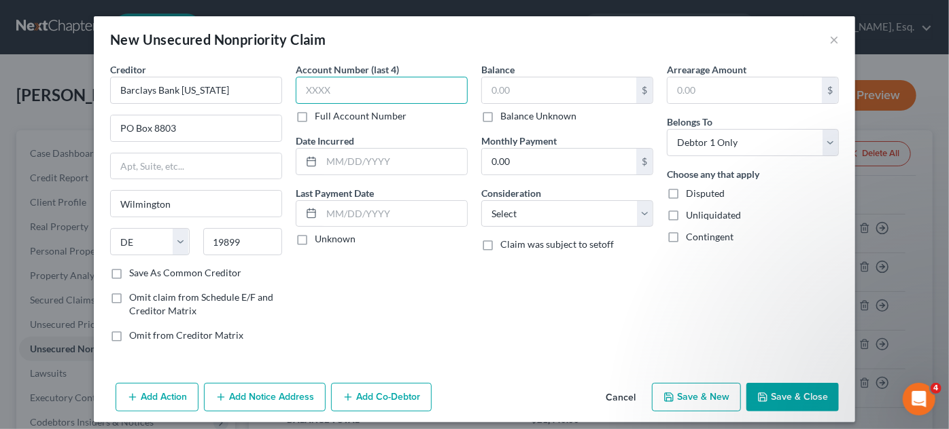
click at [300, 94] on input "text" at bounding box center [382, 90] width 172 height 27
type input "0588"
click at [380, 219] on input "text" at bounding box center [393, 214] width 145 height 26
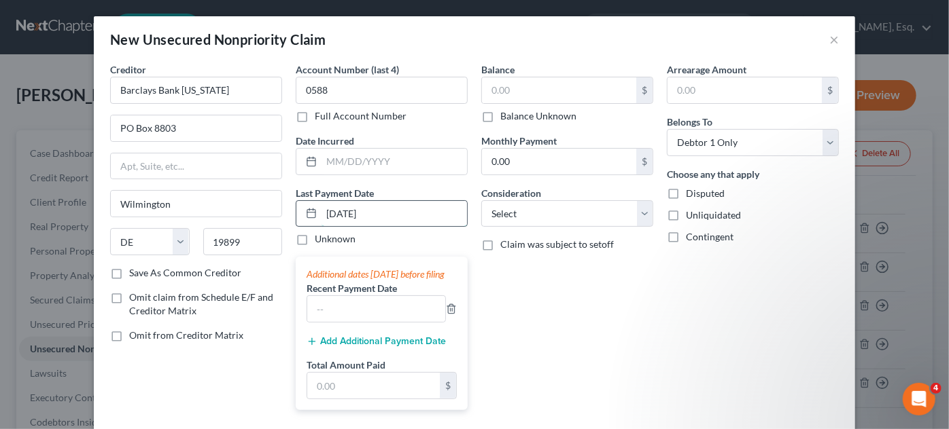
type input "8/8/2025"
click at [502, 86] on input "text" at bounding box center [559, 90] width 154 height 26
type input "4,788"
click at [560, 165] on input "0.00" at bounding box center [559, 162] width 154 height 26
type input "145"
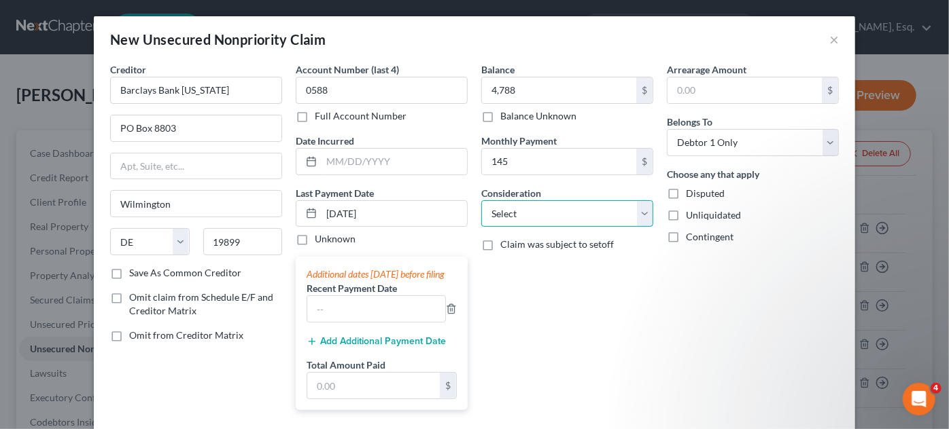
click at [640, 217] on select "Select Cable / Satellite Services Collection Agency Credit Card Debt Debt Couns…" at bounding box center [567, 213] width 172 height 27
select select "2"
click at [481, 200] on select "Select Cable / Satellite Services Collection Agency Credit Card Debt Debt Couns…" at bounding box center [567, 213] width 172 height 27
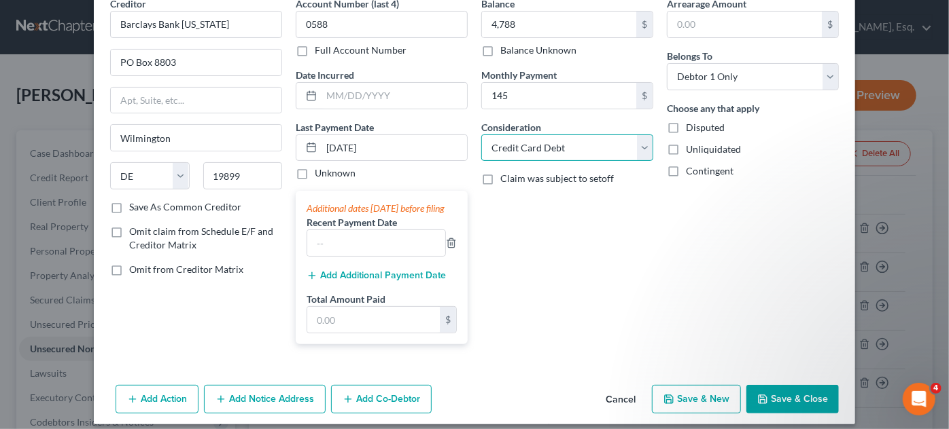
scroll to position [67, 0]
click at [786, 410] on button "Save & Close" at bounding box center [792, 399] width 92 height 29
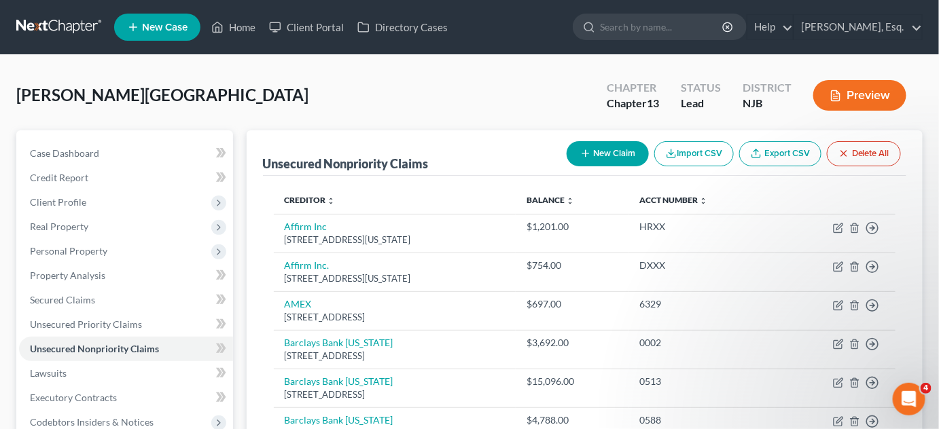
click at [612, 148] on button "New Claim" at bounding box center [608, 153] width 82 height 25
select select "0"
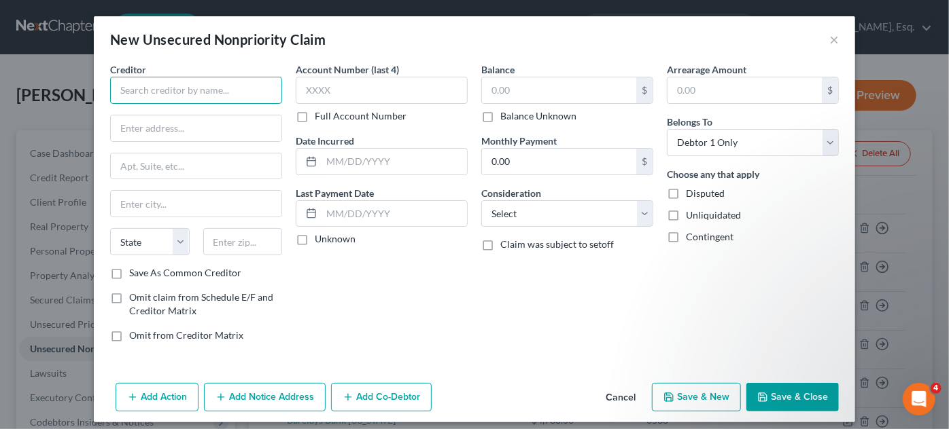
click at [222, 88] on input "text" at bounding box center [196, 90] width 172 height 27
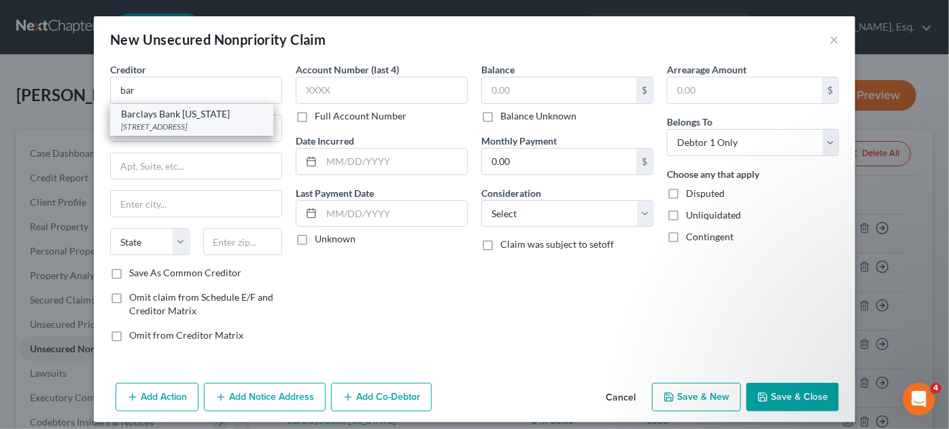
click at [212, 115] on div "Barclays Bank Delaware" at bounding box center [191, 114] width 141 height 14
type input "Barclays Bank Delaware"
type input "PO Box 8803"
type input "Wilmington"
select select "7"
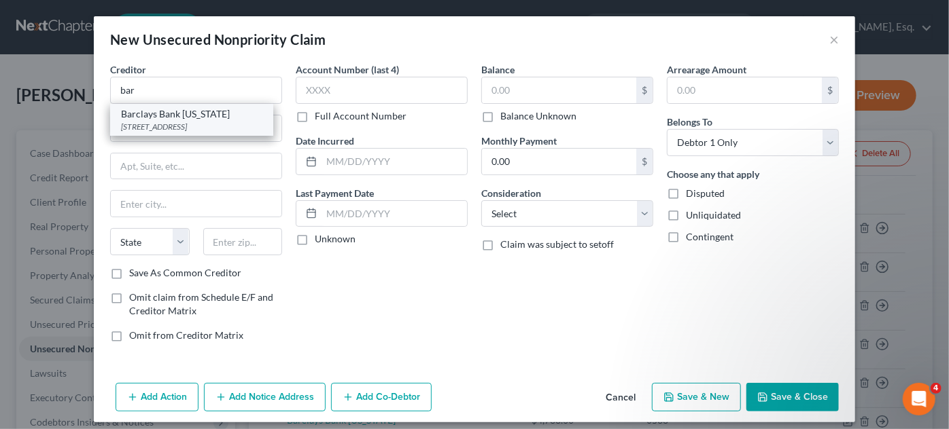
type input "19899"
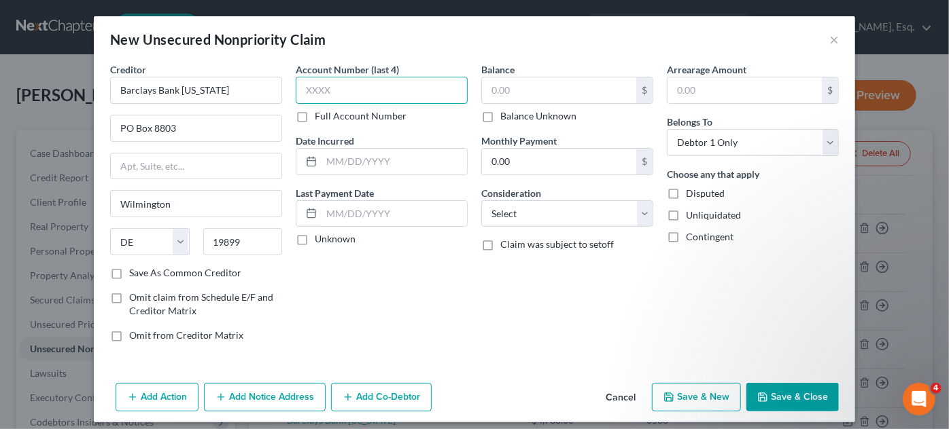
click at [308, 92] on input "text" at bounding box center [382, 90] width 172 height 27
type input "0585"
click at [364, 213] on input "text" at bounding box center [393, 214] width 145 height 26
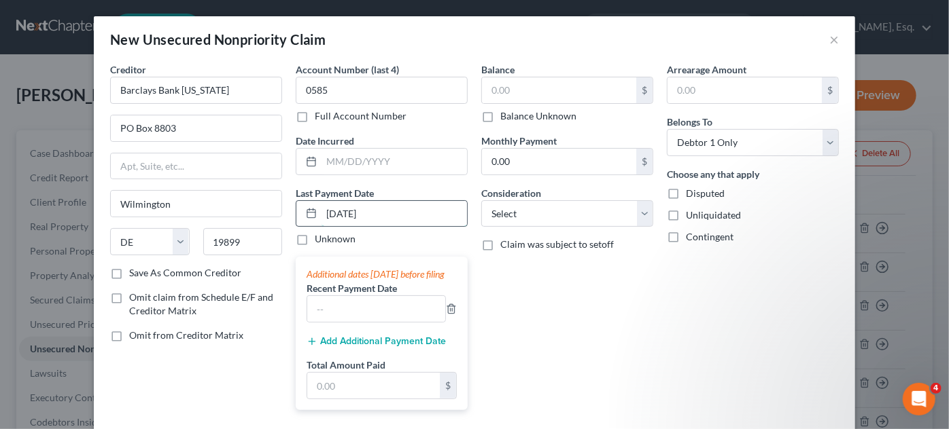
type input "8/4/2025"
click at [516, 89] on input "text" at bounding box center [559, 90] width 154 height 26
type input "3,431"
click at [529, 160] on input "0.00" at bounding box center [559, 162] width 154 height 26
type input "104"
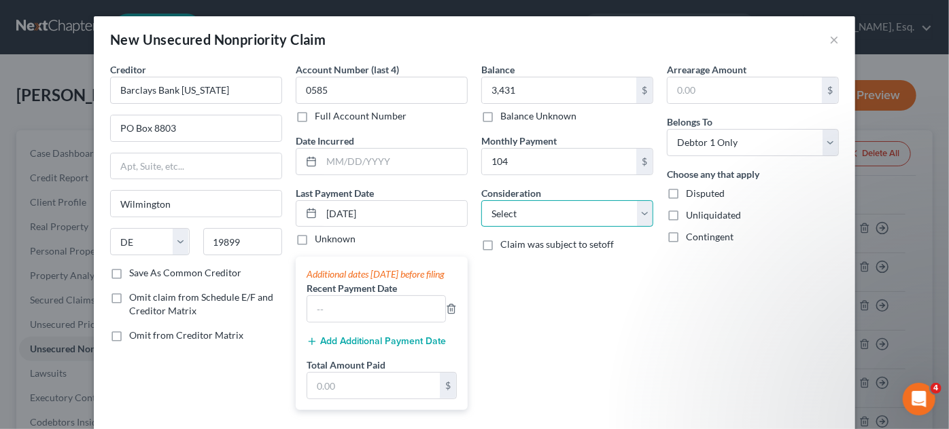
click at [641, 214] on select "Select Cable / Satellite Services Collection Agency Credit Card Debt Debt Couns…" at bounding box center [567, 213] width 172 height 27
click at [639, 213] on select "Select Cable / Satellite Services Collection Agency Credit Card Debt Debt Couns…" at bounding box center [567, 213] width 172 height 27
select select "2"
click at [481, 200] on select "Select Cable / Satellite Services Collection Agency Credit Card Debt Debt Couns…" at bounding box center [567, 213] width 172 height 27
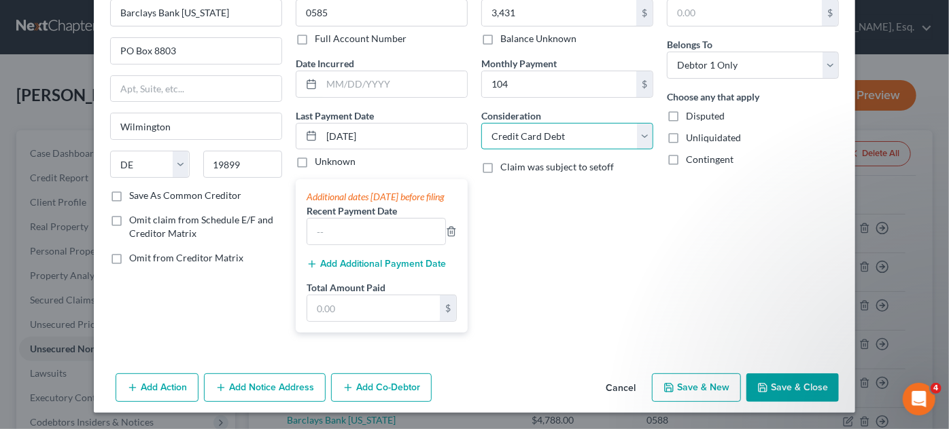
scroll to position [85, 0]
click at [771, 395] on button "Save & Close" at bounding box center [792, 388] width 92 height 29
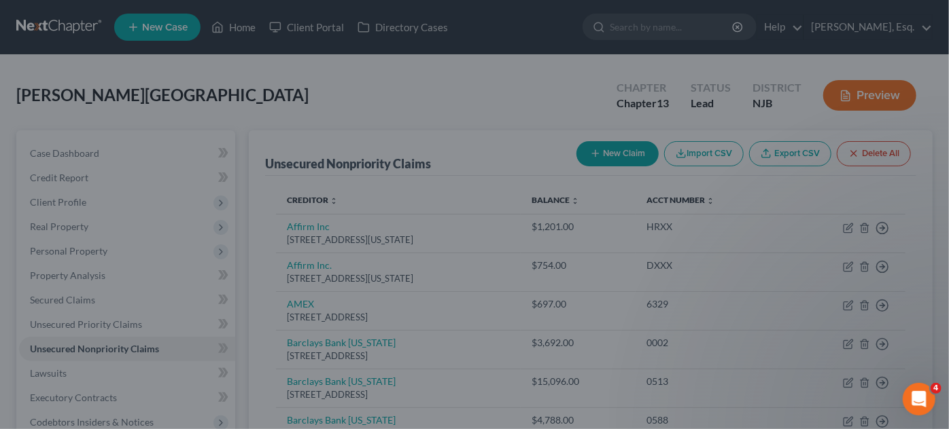
type input "3,431.00"
type input "104.00"
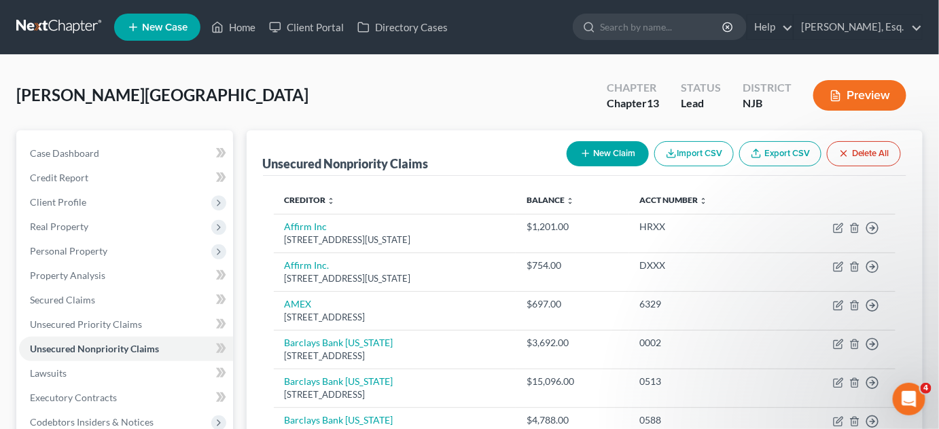
click at [599, 155] on button "New Claim" at bounding box center [608, 153] width 82 height 25
select select "0"
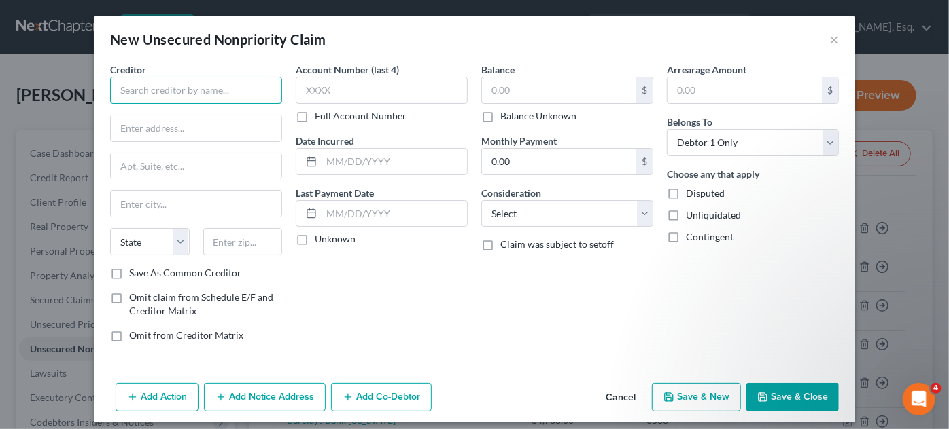
click at [133, 83] on input "text" at bounding box center [196, 90] width 172 height 27
type input "Best Egg"
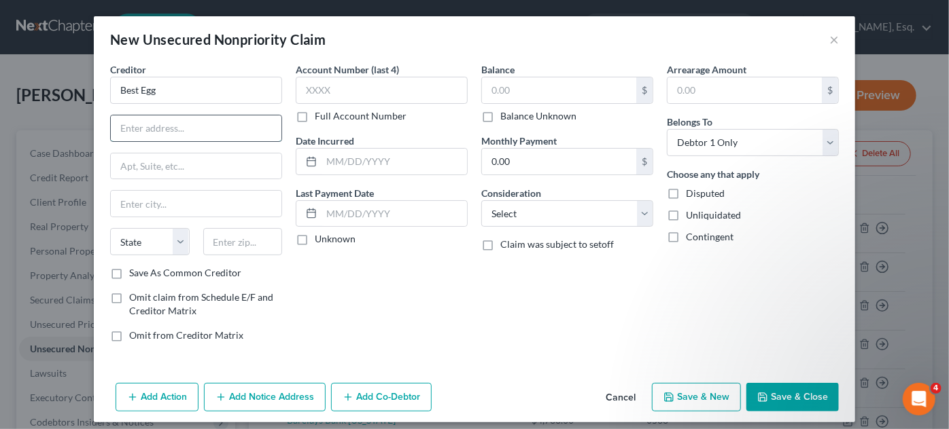
click at [136, 131] on input "text" at bounding box center [196, 129] width 171 height 26
type input "3419 Silverside Rd."
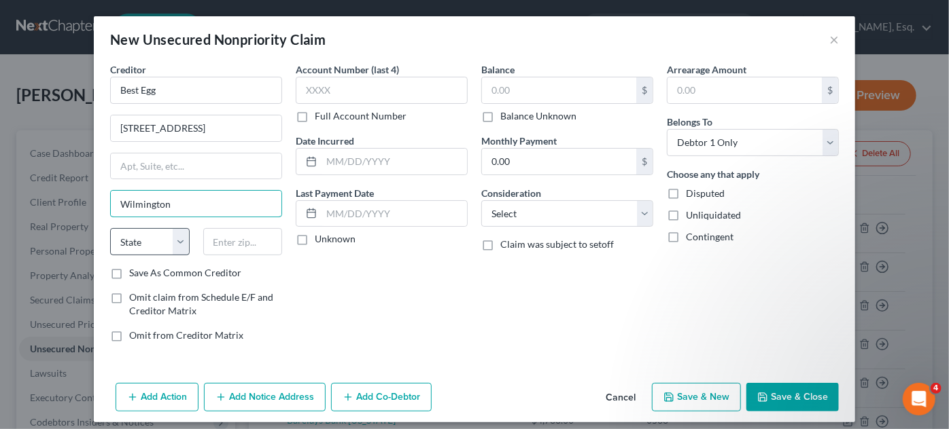
type input "Wilmington"
click at [158, 238] on select "State AL AK AR AZ CA CO CT DE DC FL GA GU HI ID IL IN IA KS KY LA ME MD MA MI M…" at bounding box center [149, 241] width 79 height 27
select select "7"
click at [110, 228] on select "State AL AK AR AZ CA CO CT DE DC FL GA GU HI ID IL IN IA KS KY LA ME MD MA MI M…" at bounding box center [149, 241] width 79 height 27
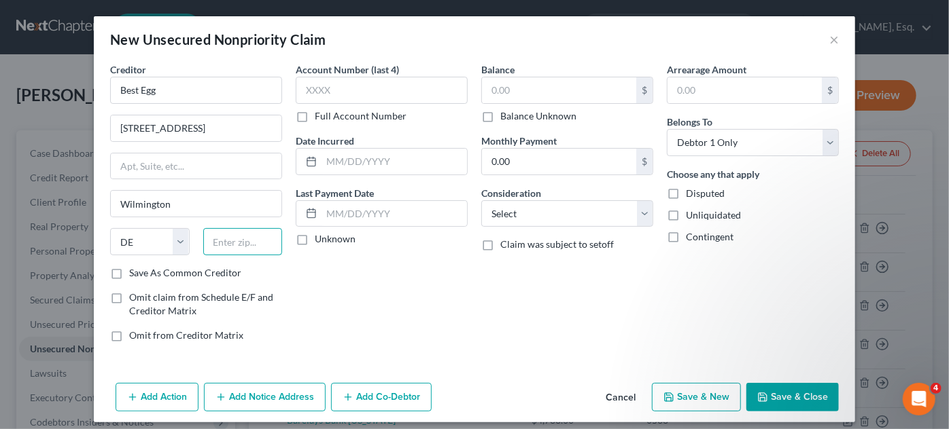
click at [233, 242] on input "text" at bounding box center [242, 241] width 79 height 27
type input "19810"
click at [129, 268] on label "Save As Common Creditor" at bounding box center [185, 273] width 112 height 14
click at [135, 268] on input "Save As Common Creditor" at bounding box center [139, 270] width 9 height 9
checkbox input "true"
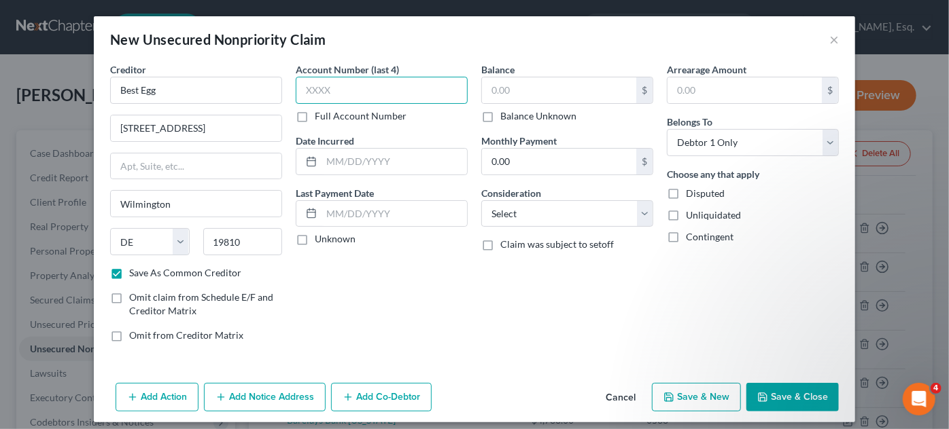
click at [336, 94] on input "text" at bounding box center [382, 90] width 172 height 27
type input "5510"
click at [340, 211] on input "text" at bounding box center [393, 214] width 145 height 26
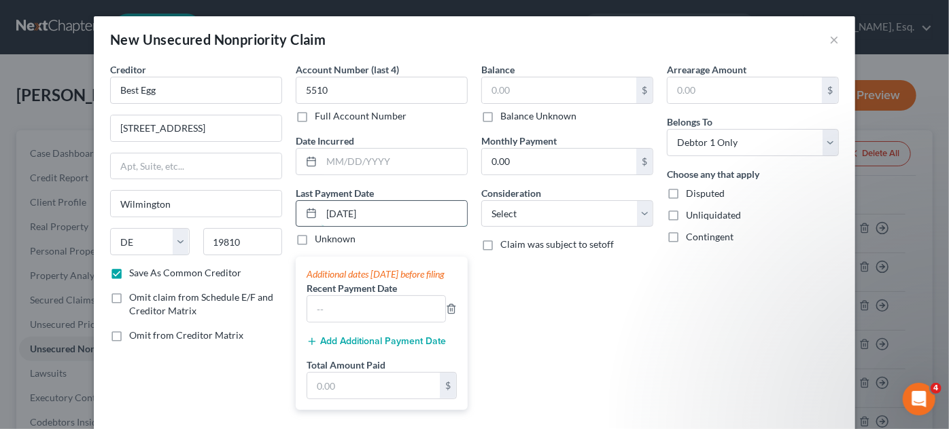
type input "9/10/2025"
click at [516, 89] on input "text" at bounding box center [559, 90] width 154 height 26
type input "19,867"
click at [525, 164] on input "0.00" at bounding box center [559, 162] width 154 height 26
type input "840"
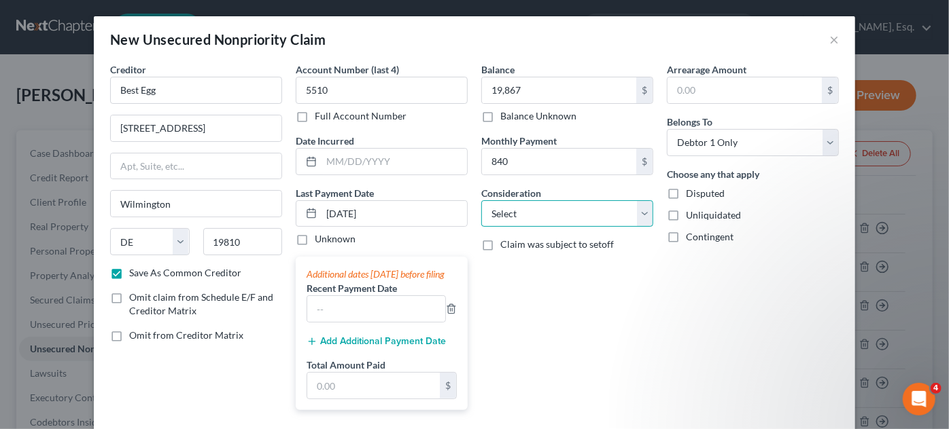
click at [639, 220] on select "Select Cable / Satellite Services Collection Agency Credit Card Debt Debt Couns…" at bounding box center [567, 213] width 172 height 27
click at [539, 212] on select "Select Cable / Satellite Services Collection Agency Credit Card Debt Debt Couns…" at bounding box center [567, 213] width 172 height 27
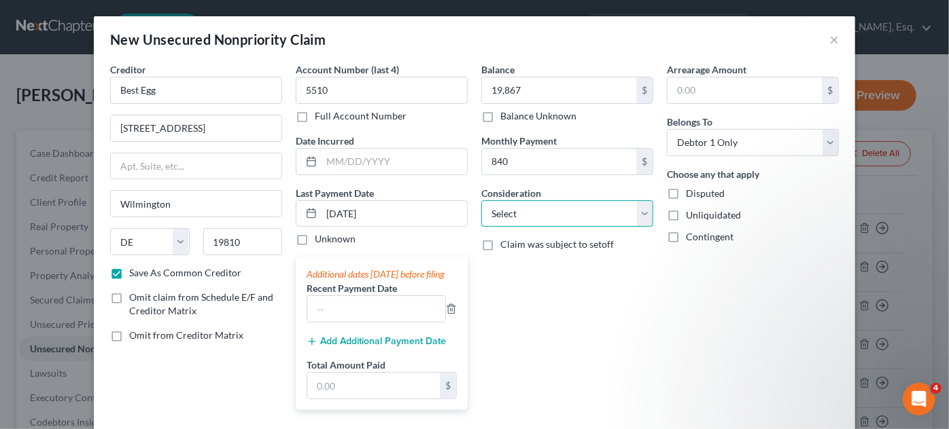
select select "14"
click at [481, 200] on select "Select Cable / Satellite Services Collection Agency Credit Card Debt Debt Couns…" at bounding box center [567, 213] width 172 height 27
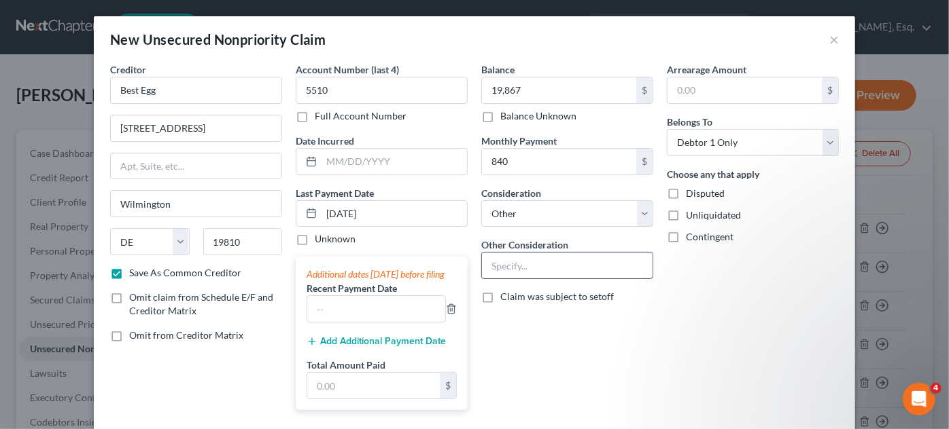
click at [502, 271] on input "text" at bounding box center [567, 266] width 171 height 26
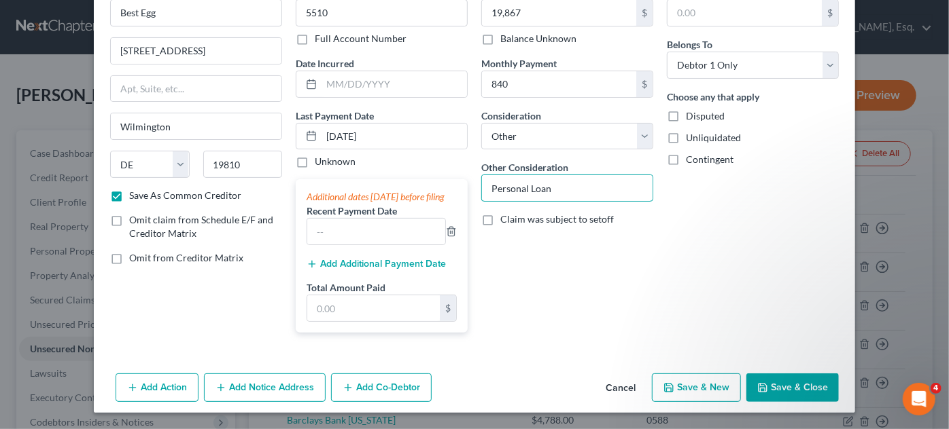
scroll to position [86, 0]
type input "Personal Loan"
click at [699, 389] on button "Save & New" at bounding box center [696, 388] width 89 height 29
select select "0"
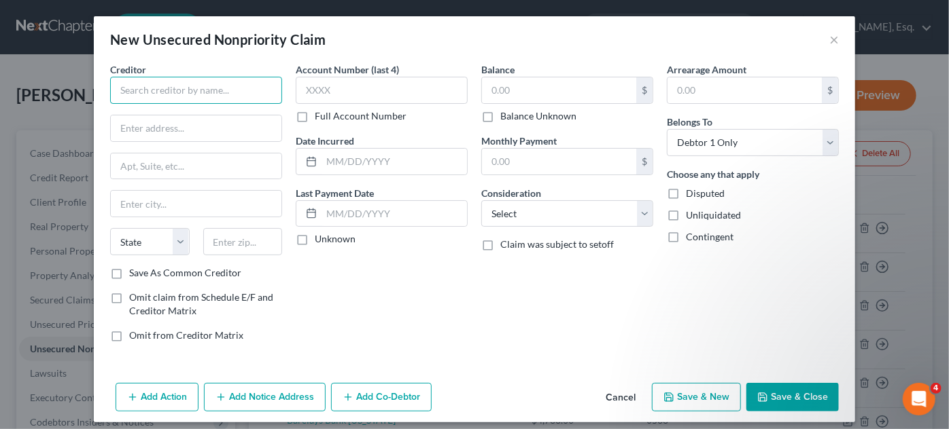
click at [169, 81] on input "text" at bounding box center [196, 90] width 172 height 27
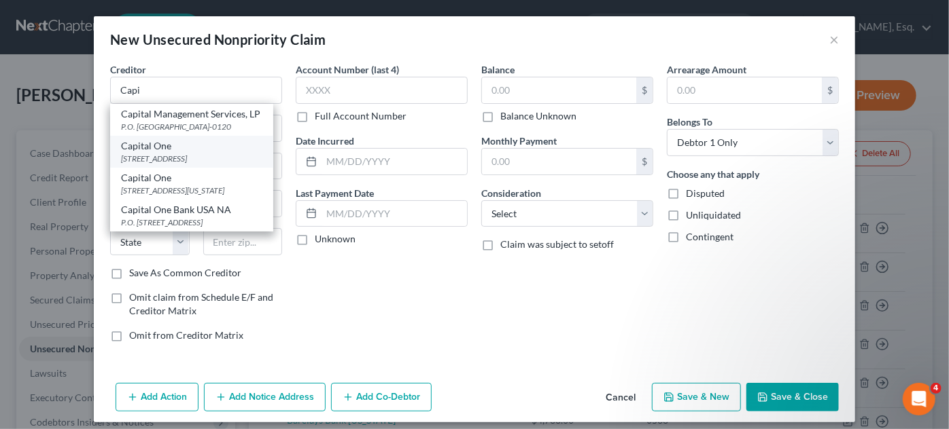
click at [166, 164] on div "PO BOX 31293, Salt Lake City, UT 84131-1293" at bounding box center [191, 159] width 141 height 12
type input "Capital One"
type input "PO BOX 31293"
type input "Salt Lake City"
select select "46"
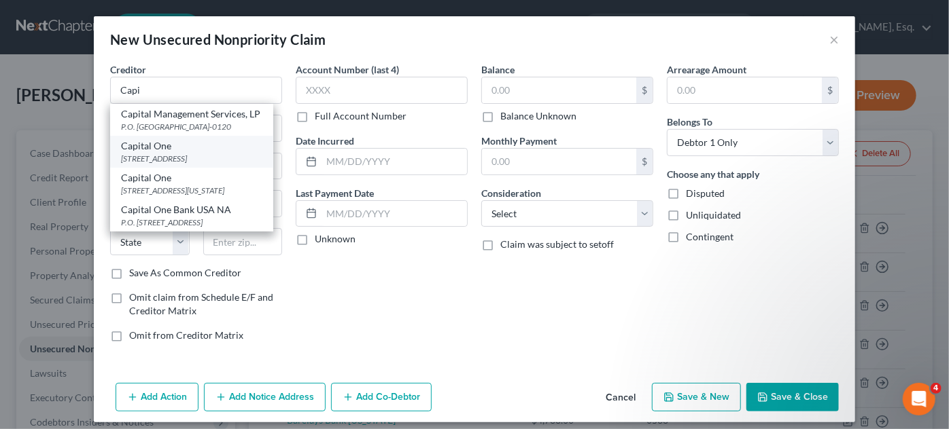
type input "84131-1293"
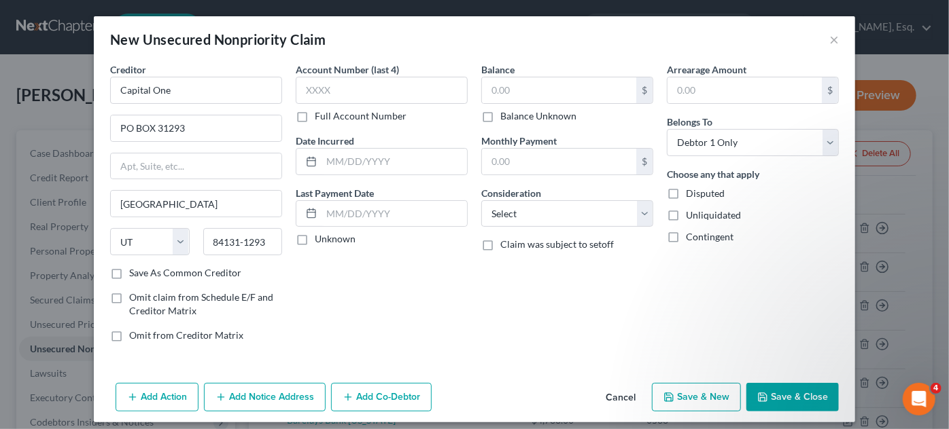
click at [353, 76] on label "Account Number (last 4)" at bounding box center [347, 70] width 103 height 14
click at [353, 83] on input "text" at bounding box center [382, 90] width 172 height 27
type input "0344"
click at [360, 216] on input "text" at bounding box center [393, 214] width 145 height 26
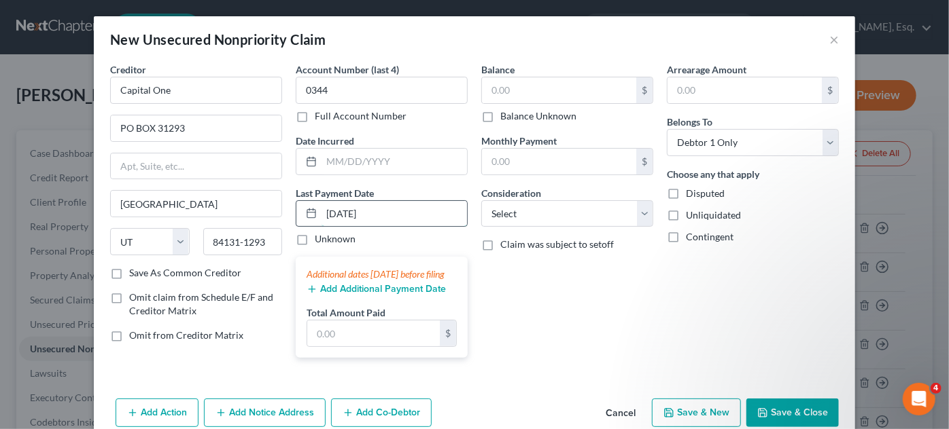
type input "9/10/2025"
click at [519, 96] on input "text" at bounding box center [559, 90] width 154 height 26
type input "2,748"
click at [540, 158] on input "text" at bounding box center [559, 162] width 154 height 26
type input "91"
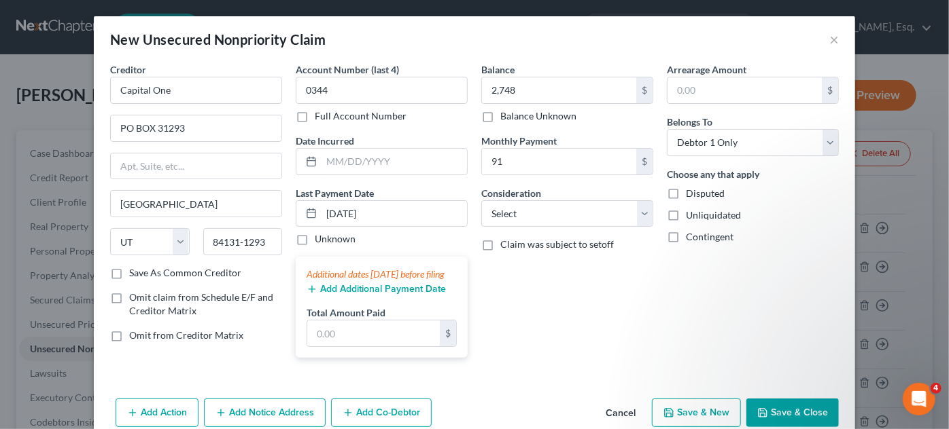
click at [643, 228] on div "Balance 2,748.00 $ Balance Unknown Balance Undetermined 2,748 $ Balance Unknown…" at bounding box center [566, 216] width 185 height 306
click at [639, 220] on select "Select Cable / Satellite Services Collection Agency Credit Card Debt Debt Couns…" at bounding box center [567, 213] width 172 height 27
select select "2"
click at [481, 200] on select "Select Cable / Satellite Services Collection Agency Credit Card Debt Debt Couns…" at bounding box center [567, 213] width 172 height 27
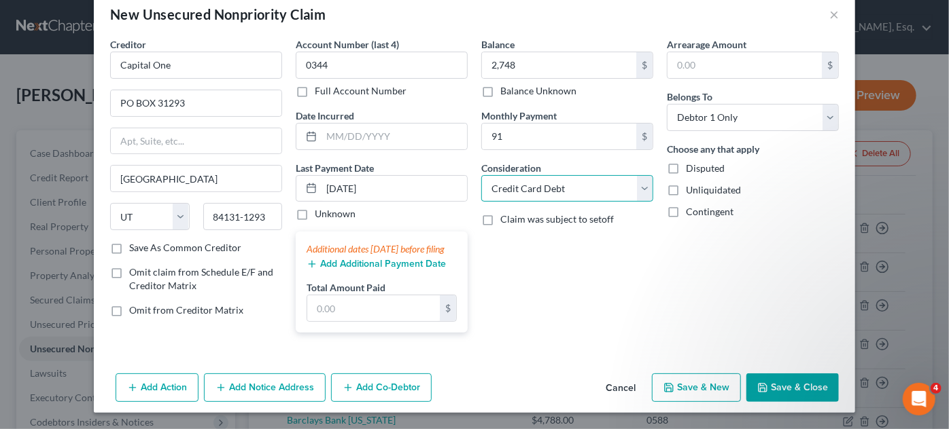
scroll to position [37, 0]
click at [715, 382] on button "Save & New" at bounding box center [696, 388] width 89 height 29
select select "0"
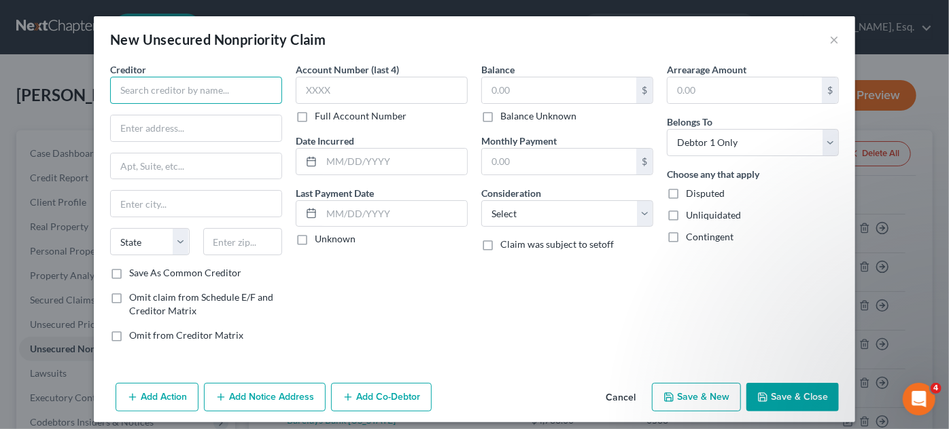
click at [183, 82] on input "text" at bounding box center [196, 90] width 172 height 27
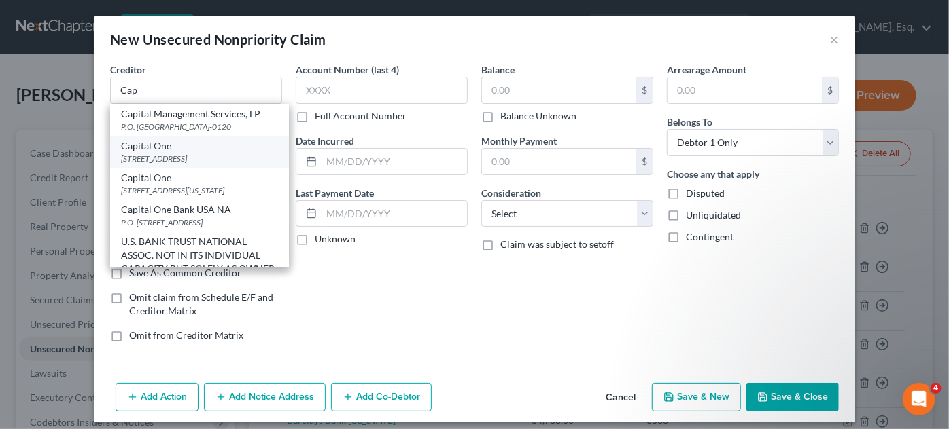
click at [174, 163] on div "PO BOX 31293, Salt Lake City, UT 84131-1293" at bounding box center [199, 159] width 157 height 12
type input "Capital One"
type input "PO BOX 31293"
type input "Salt Lake City"
select select "46"
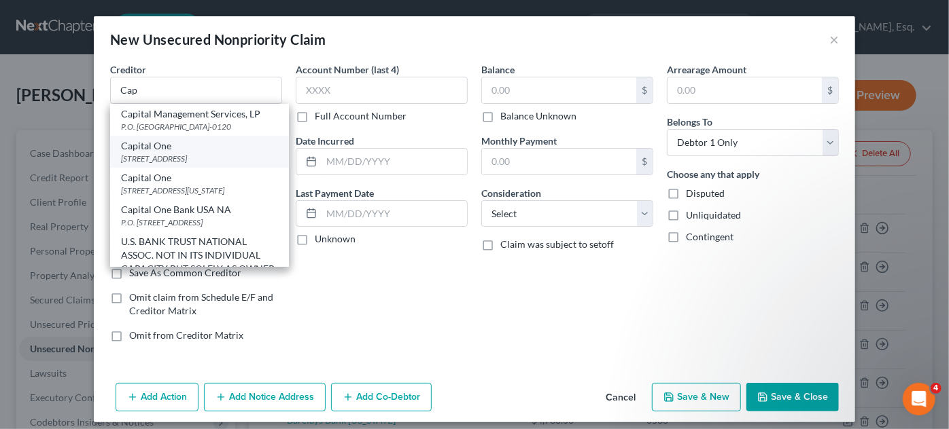
type input "84131-1293"
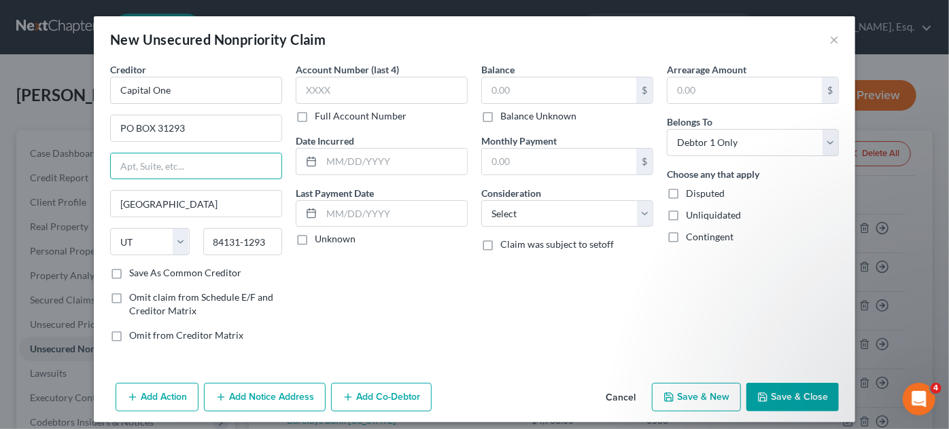
click at [174, 163] on input "text" at bounding box center [196, 167] width 171 height 26
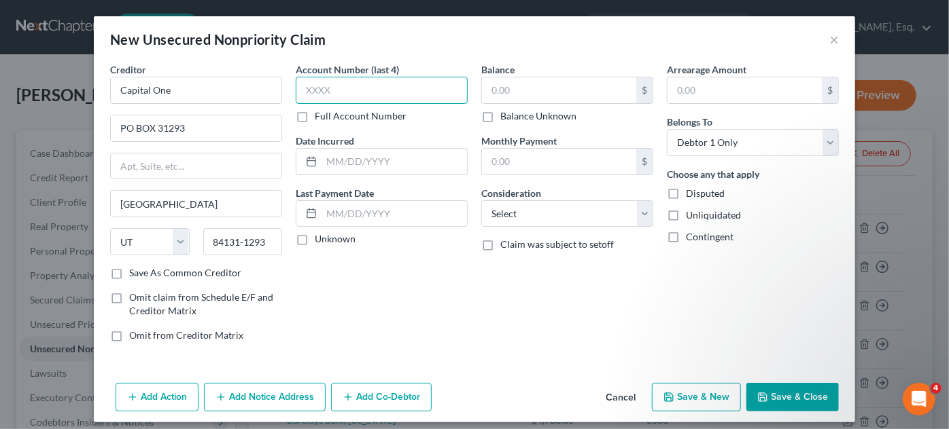
click at [347, 89] on input "text" at bounding box center [382, 90] width 172 height 27
type input "0344"
click at [354, 215] on input "text" at bounding box center [393, 214] width 145 height 26
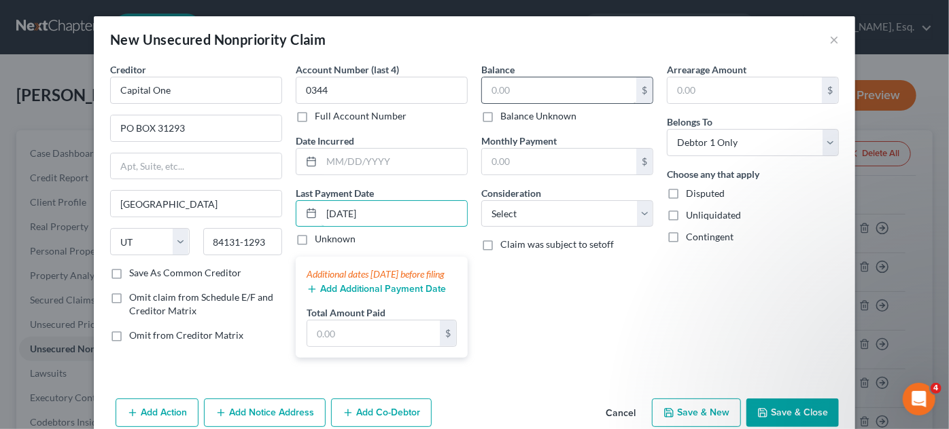
type input "09/02/2025"
click at [506, 101] on input "text" at bounding box center [559, 90] width 154 height 26
type input "3,463"
click at [563, 145] on div "Monthly Payment $" at bounding box center [567, 154] width 172 height 41
click at [563, 143] on div "Monthly Payment $" at bounding box center [567, 154] width 172 height 41
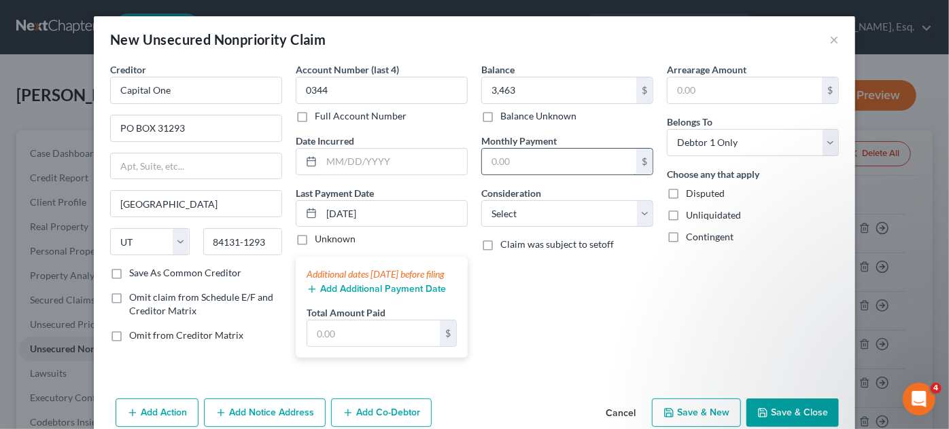
click at [556, 170] on input "text" at bounding box center [559, 162] width 154 height 26
type input "113"
click at [640, 215] on select "Select Cable / Satellite Services Collection Agency Credit Card Debt Debt Couns…" at bounding box center [567, 213] width 172 height 27
select select "2"
click at [481, 200] on select "Select Cable / Satellite Services Collection Agency Credit Card Debt Debt Couns…" at bounding box center [567, 213] width 172 height 27
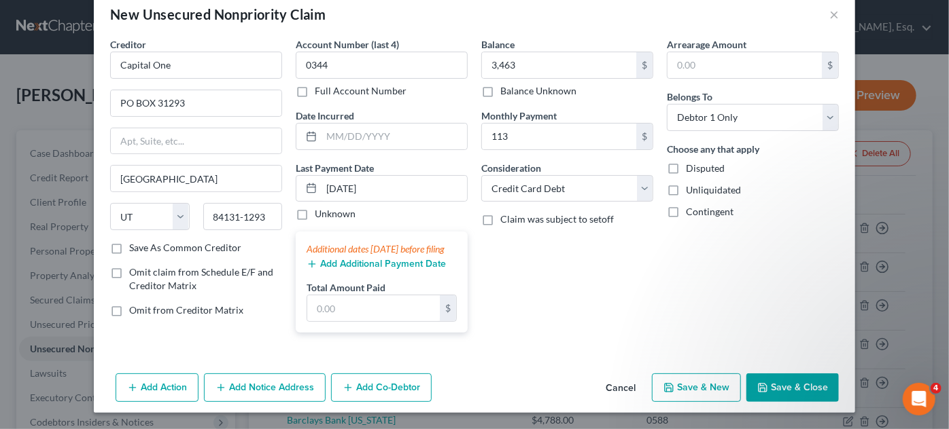
click at [703, 392] on button "Save & New" at bounding box center [696, 388] width 89 height 29
select select "0"
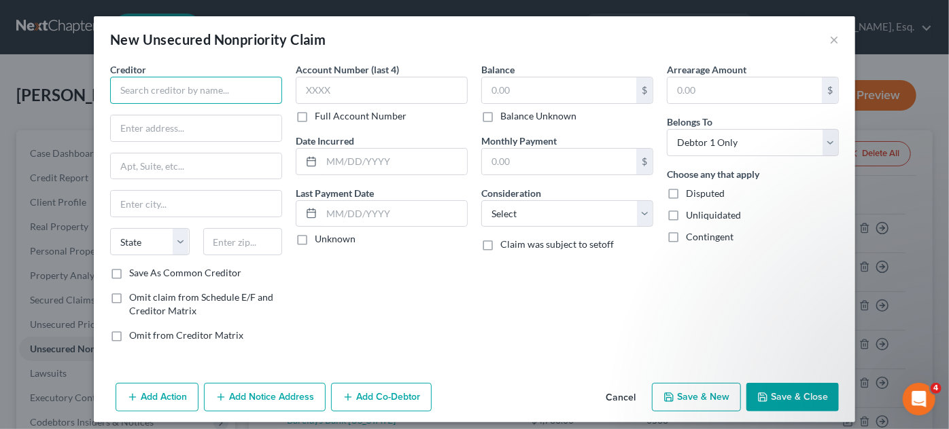
click at [218, 90] on input "text" at bounding box center [196, 90] width 172 height 27
type input "CFNA/BSRO"
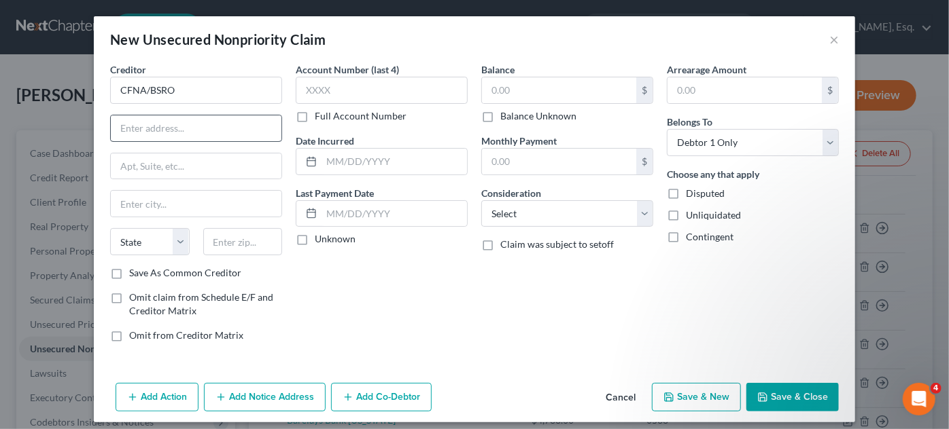
click at [169, 116] on div at bounding box center [196, 128] width 172 height 27
click at [355, 294] on div "Account Number (last 4) Full Account Number Date Incurred Last Payment Date Unk…" at bounding box center [381, 208] width 185 height 291
click at [136, 139] on input "text" at bounding box center [196, 129] width 171 height 26
type input "6275 Eastland Rd."
click at [152, 201] on input "text" at bounding box center [196, 204] width 171 height 26
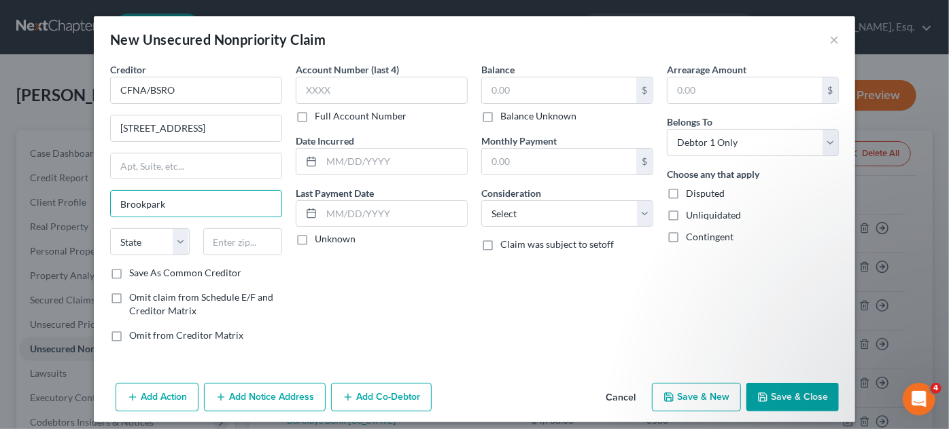
type input "Brookpark"
select select "36"
type input "44142"
click at [129, 273] on label "Save As Common Creditor" at bounding box center [185, 273] width 112 height 14
click at [135, 273] on input "Save As Common Creditor" at bounding box center [139, 270] width 9 height 9
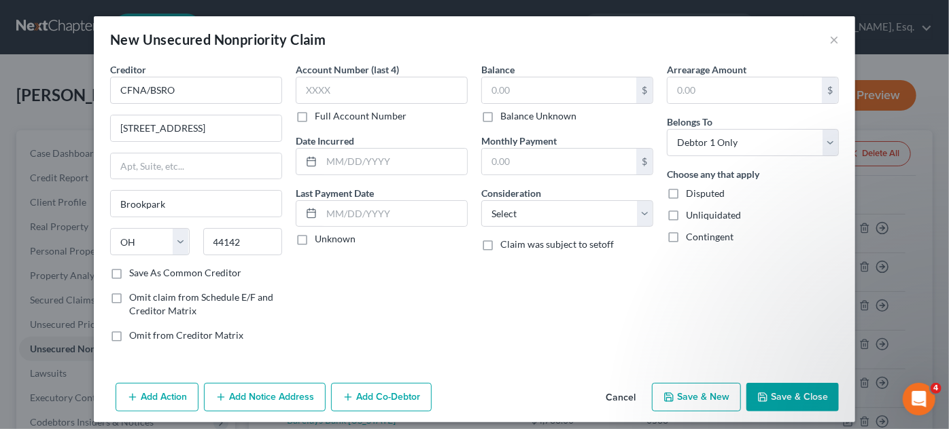
checkbox input "true"
click at [324, 99] on input "text" at bounding box center [382, 90] width 172 height 27
type input "7XXX"
click at [334, 222] on input "text" at bounding box center [393, 214] width 145 height 26
click at [622, 397] on button "Cancel" at bounding box center [621, 398] width 52 height 27
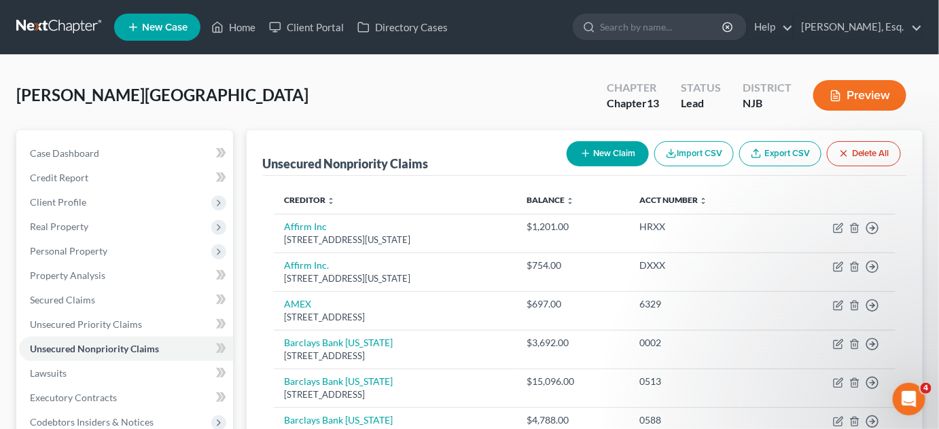
click at [600, 154] on button "New Claim" at bounding box center [608, 153] width 82 height 25
select select "0"
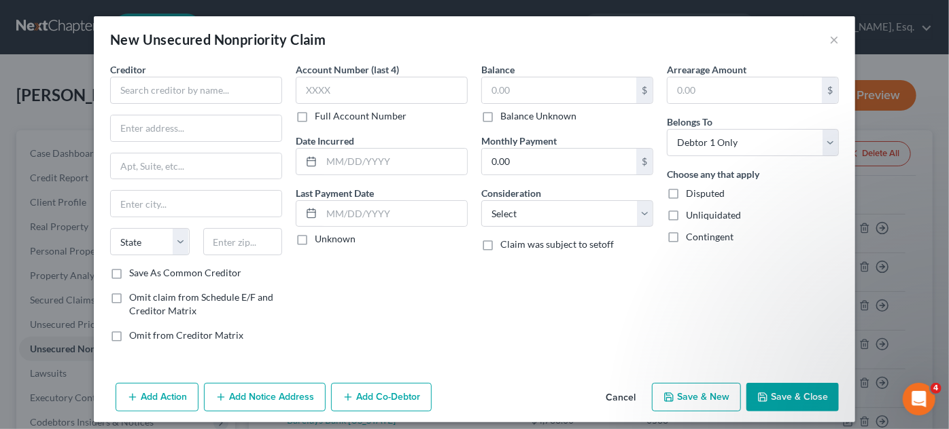
click at [772, 403] on button "Save & Close" at bounding box center [792, 397] width 92 height 29
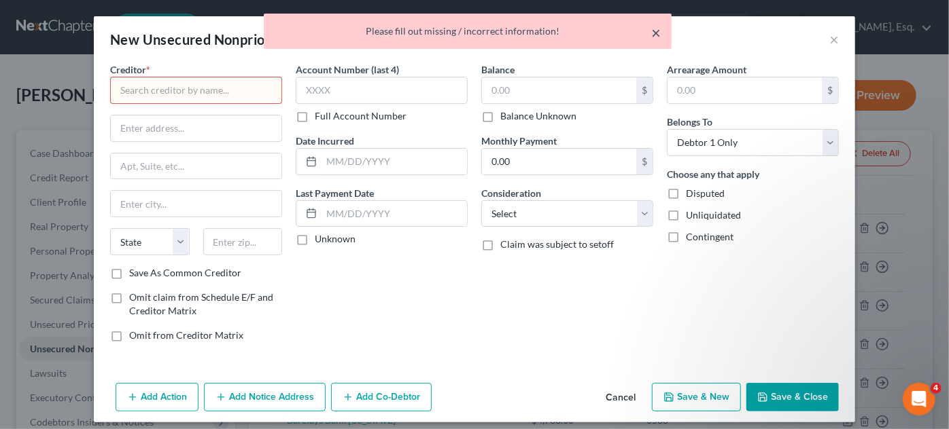
click at [652, 29] on button "×" at bounding box center [656, 32] width 10 height 16
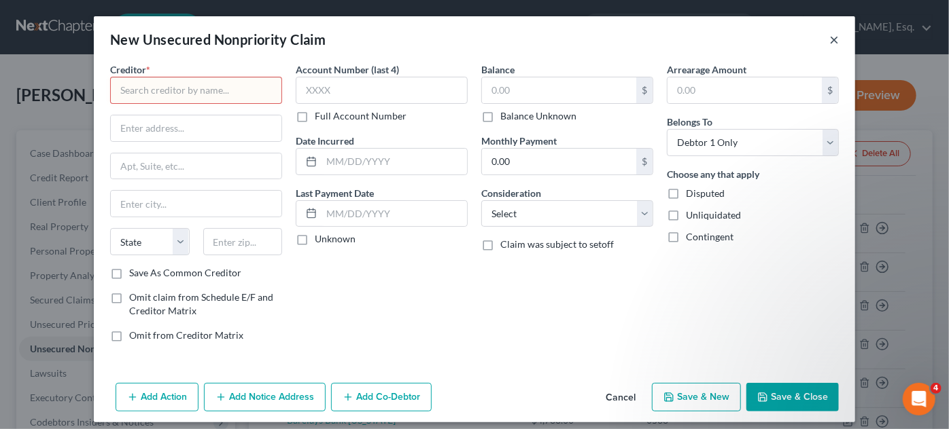
click at [829, 41] on button "×" at bounding box center [834, 39] width 10 height 16
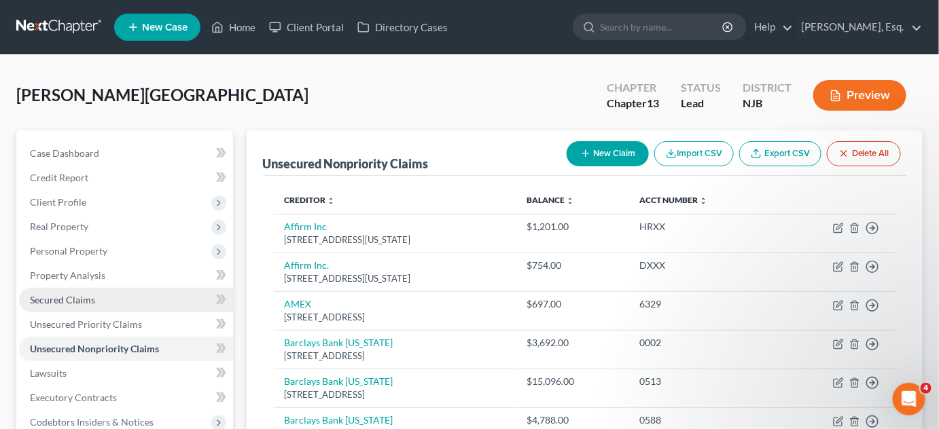
click at [84, 302] on span "Secured Claims" at bounding box center [62, 300] width 65 height 12
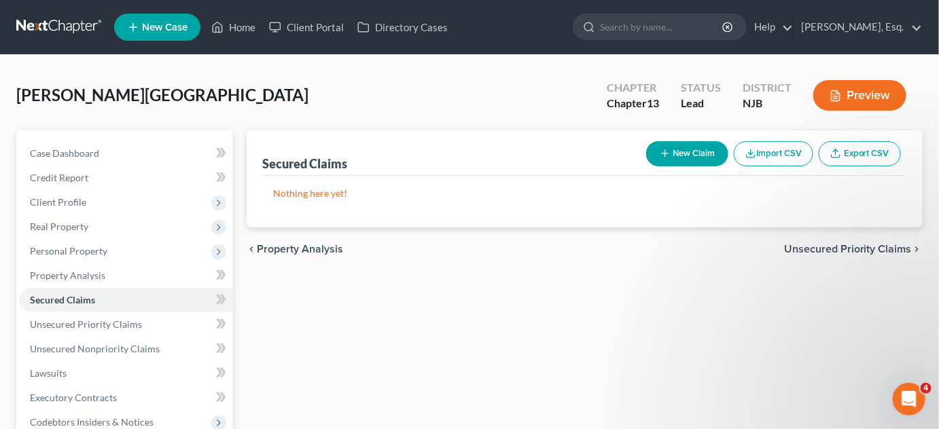
click at [696, 154] on button "New Claim" at bounding box center [687, 153] width 82 height 25
select select "0"
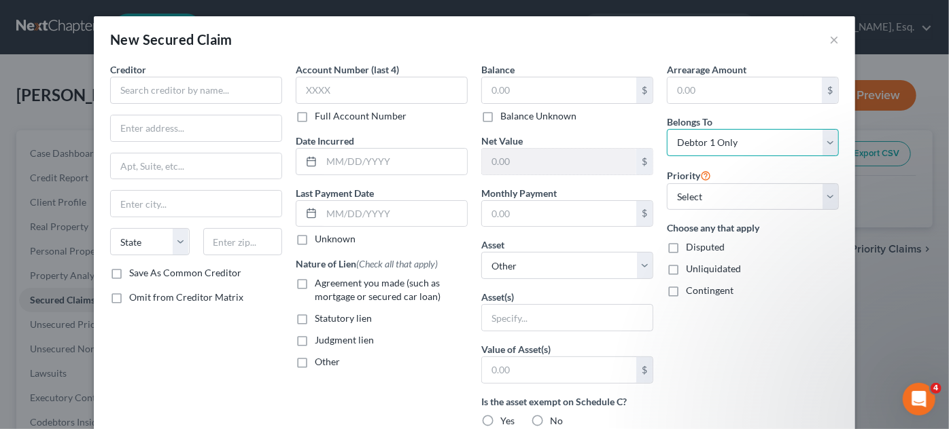
click at [698, 148] on select "Select Debtor 1 Only Debtor 2 Only Debtor 1 And Debtor 2 Only At Least One Of T…" at bounding box center [753, 142] width 172 height 27
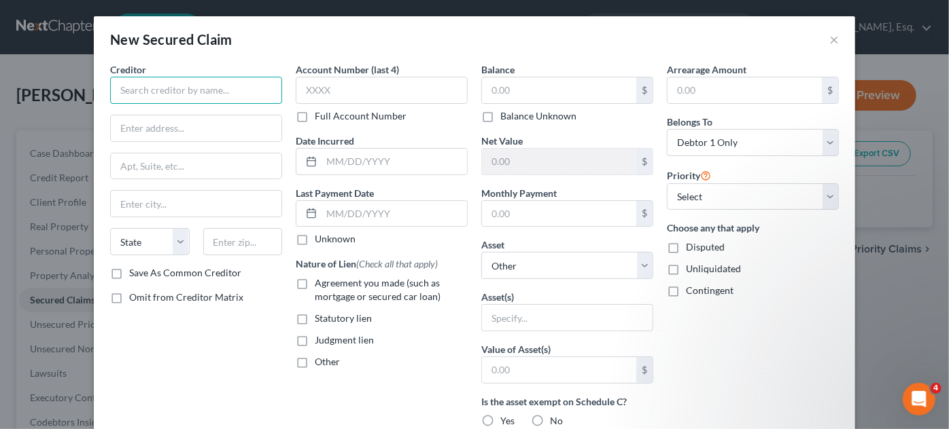
click at [228, 99] on input "text" at bounding box center [196, 90] width 172 height 27
type input "NR/SMS/CAL"
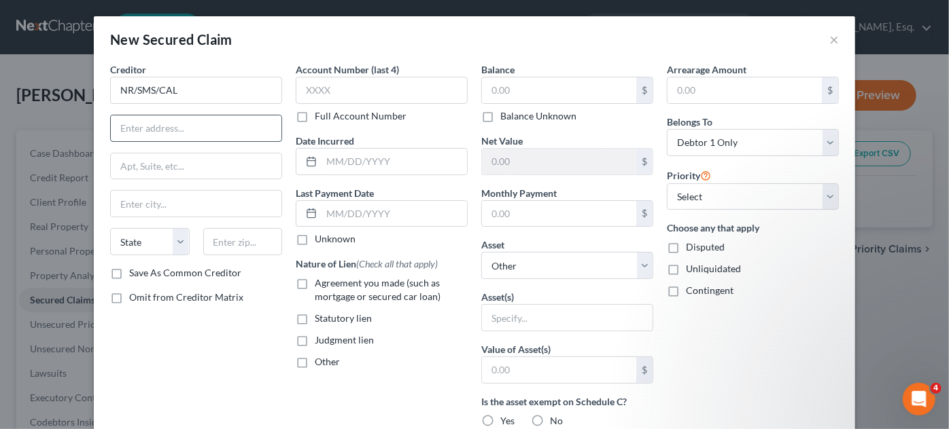
click at [192, 122] on input "text" at bounding box center [196, 129] width 171 height 26
type input "601 Office Center Dr"
click at [133, 163] on input "text" at bounding box center [196, 167] width 171 height 26
click at [139, 197] on input "text" at bounding box center [196, 204] width 171 height 26
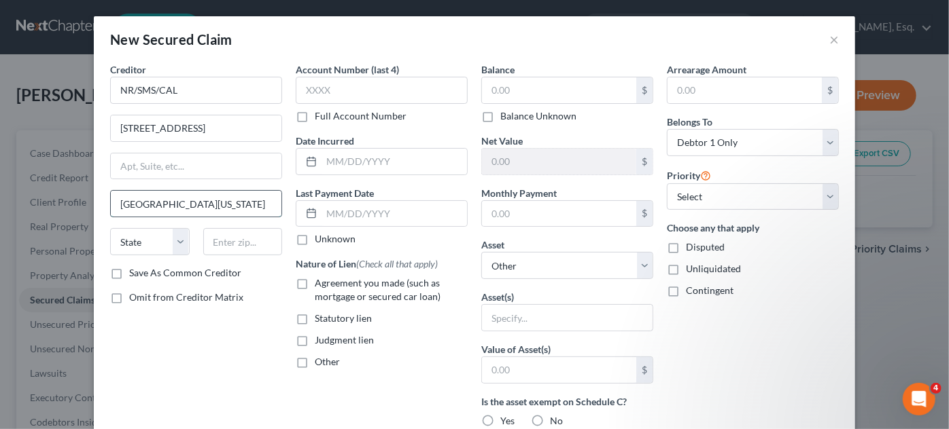
type input "Fort Washington"
select select "39"
type input "19034"
click at [318, 96] on input "text" at bounding box center [382, 90] width 172 height 27
type input "3260"
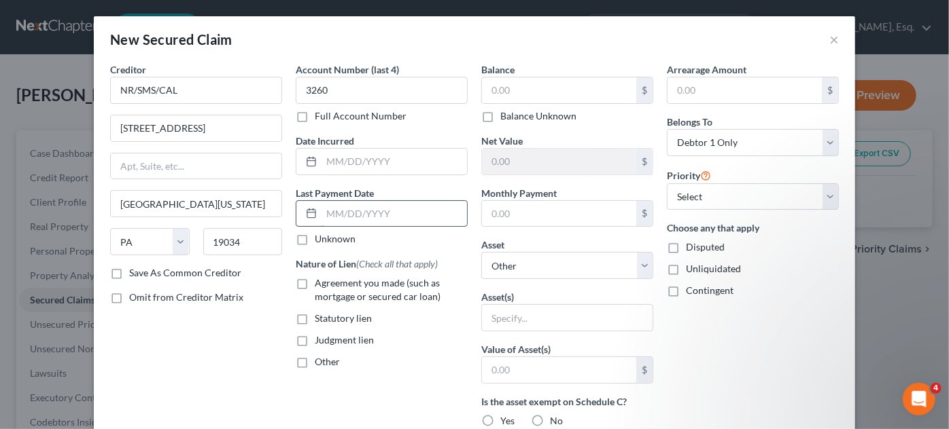
click at [344, 209] on input "text" at bounding box center [393, 214] width 145 height 26
type input "9/30/2024"
click at [523, 82] on input "text" at bounding box center [559, 90] width 154 height 26
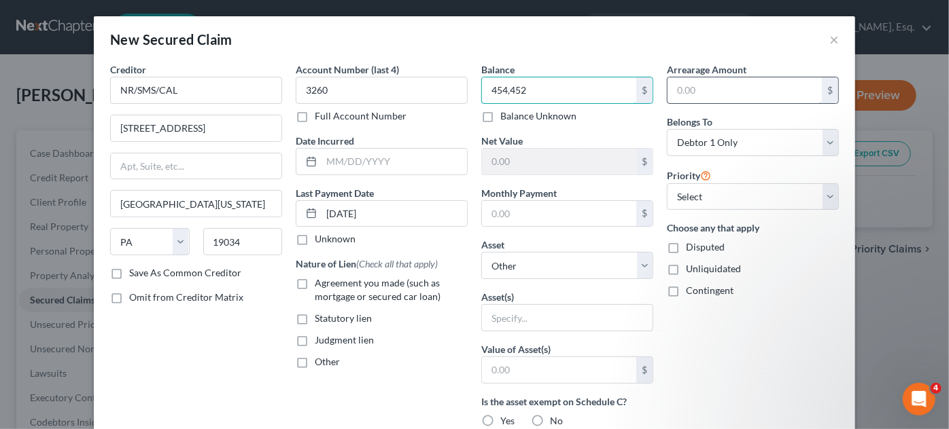
type input "454,452"
click at [690, 90] on input "text" at bounding box center [744, 90] width 154 height 26
type input "59,567"
click at [524, 217] on input "text" at bounding box center [559, 214] width 154 height 26
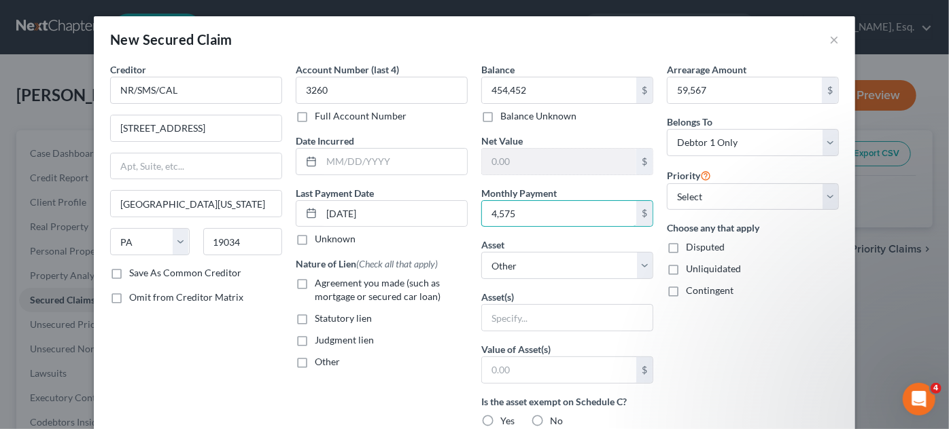
type input "4,575"
click at [832, 211] on div "Arrearage Amount 59,567 $ Belongs To * Select Debtor 1 Only Debtor 2 Only Debto…" at bounding box center [752, 366] width 185 height 606
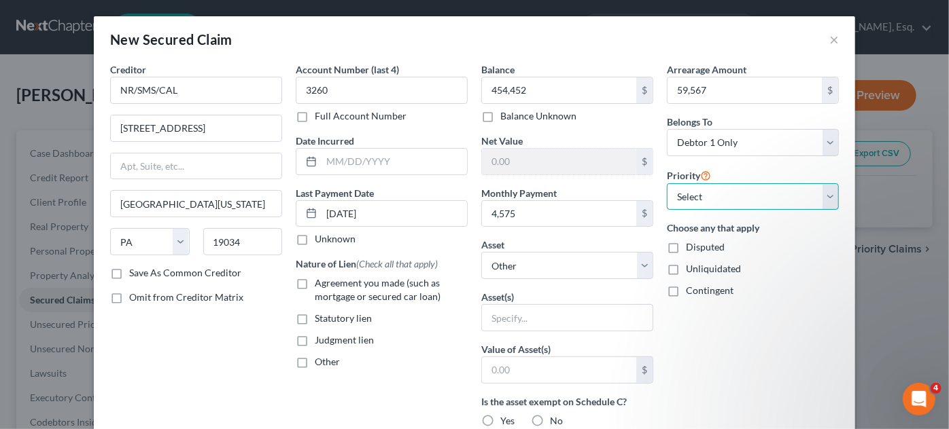
click at [828, 202] on select "Select 1st 2nd 3rd 4th 5th 6th 7th 8th 9th 10th 11th 12th 13th 14th 15th 16th 1…" at bounding box center [753, 196] width 172 height 27
select select "0"
click at [667, 183] on select "Select 1st 2nd 3rd 4th 5th 6th 7th 8th 9th 10th 11th 12th 13th 14th 15th 16th 1…" at bounding box center [753, 196] width 172 height 27
click at [708, 281] on div "Choose any that apply Disputed Unliquidated Contingent" at bounding box center [753, 259] width 172 height 77
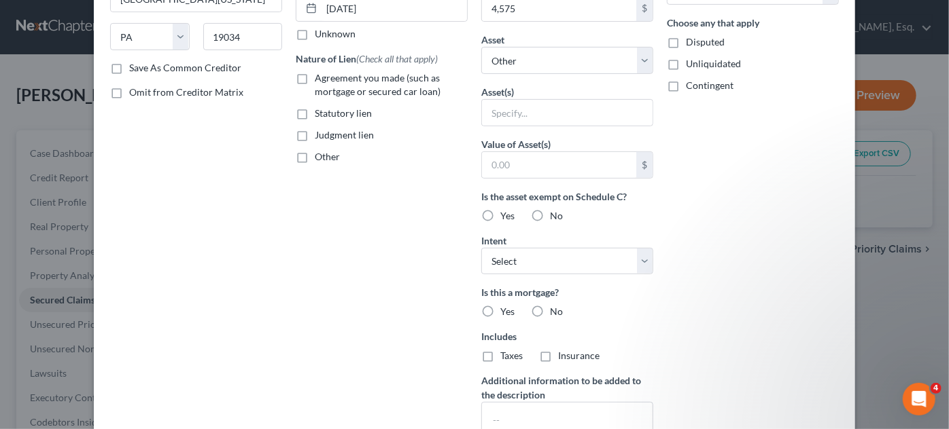
scroll to position [207, 0]
click at [636, 260] on select "Select Surrender Redeem Reaffirm Avoid Other" at bounding box center [567, 260] width 172 height 27
select select "2"
click at [481, 247] on select "Select Surrender Redeem Reaffirm Avoid Other" at bounding box center [567, 260] width 172 height 27
click at [500, 314] on label "Yes" at bounding box center [507, 311] width 14 height 14
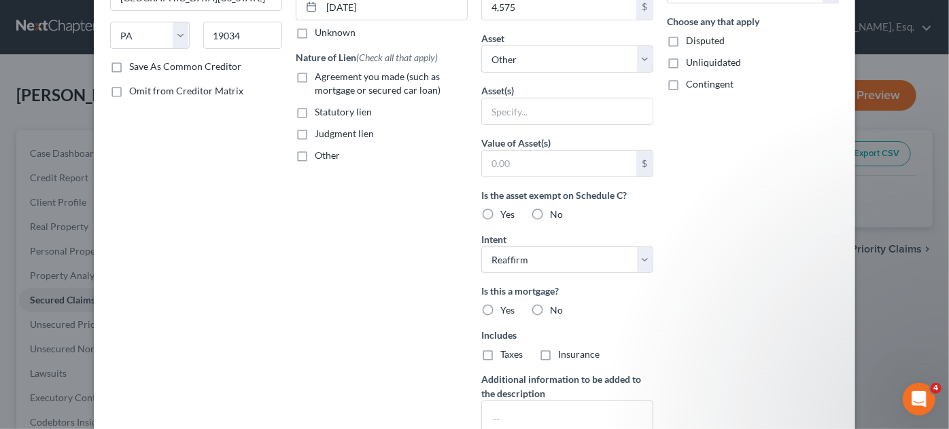
click at [506, 313] on input "Yes" at bounding box center [510, 308] width 9 height 9
radio input "true"
click at [500, 355] on label "Taxes" at bounding box center [511, 355] width 22 height 14
click at [506, 355] on input "Taxes" at bounding box center [510, 352] width 9 height 9
checkbox input "true"
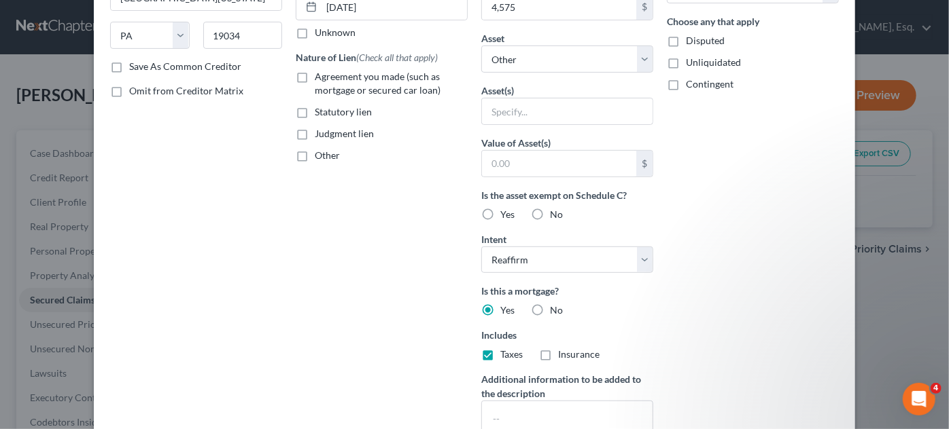
click at [558, 353] on label "Insurance" at bounding box center [578, 355] width 41 height 14
click at [563, 353] on input "Insurance" at bounding box center [567, 352] width 9 height 9
checkbox input "true"
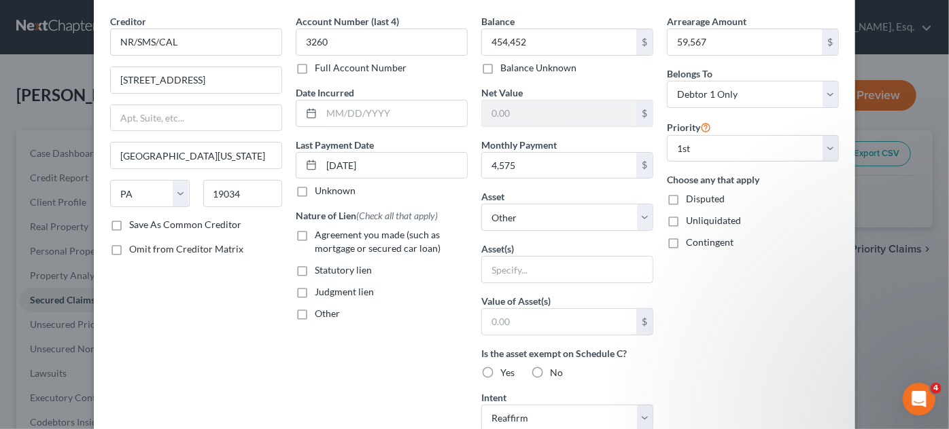
scroll to position [48, 0]
click at [296, 245] on div "Agreement you made (such as mortgage or secured car loan)" at bounding box center [382, 241] width 172 height 27
click at [315, 236] on label "Agreement you made (such as mortgage or secured car loan)" at bounding box center [391, 241] width 153 height 27
click at [320, 236] on input "Agreement you made (such as mortgage or secured car loan)" at bounding box center [324, 232] width 9 height 9
checkbox input "true"
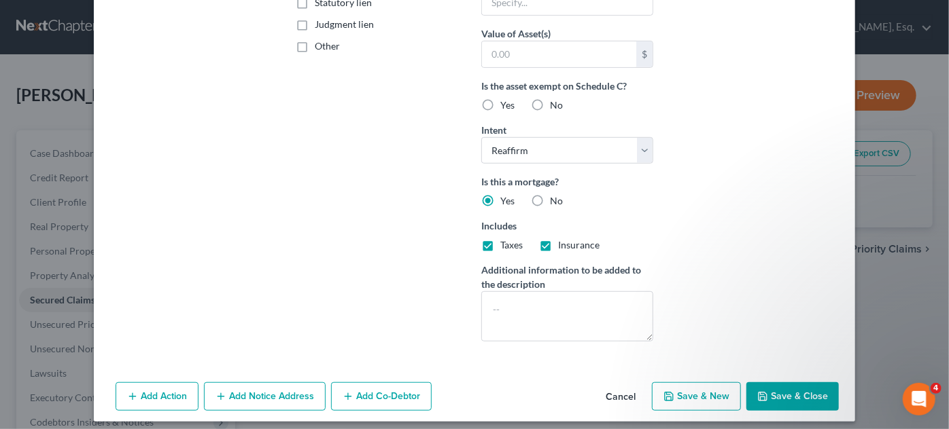
scroll to position [317, 0]
drag, startPoint x: 771, startPoint y: 394, endPoint x: 768, endPoint y: 241, distance: 153.6
click at [768, 241] on div "New Secured Claim × Creditor * NR/SMS/CAL 601 Office Center Dr Fort Washington …" at bounding box center [474, 61] width 761 height 722
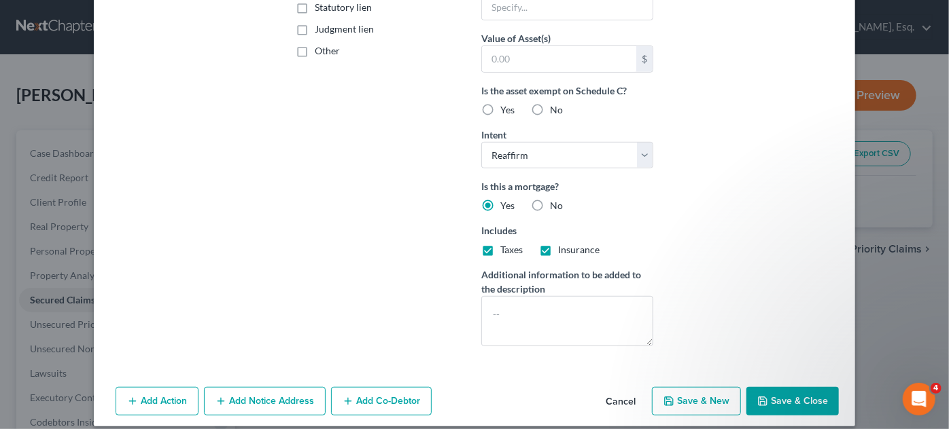
scroll to position [321, 0]
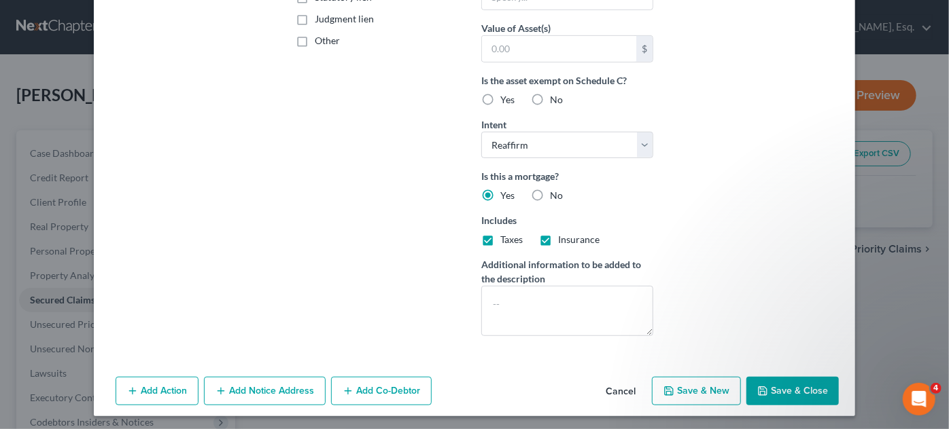
click at [788, 380] on button "Save & Close" at bounding box center [792, 391] width 92 height 29
select select
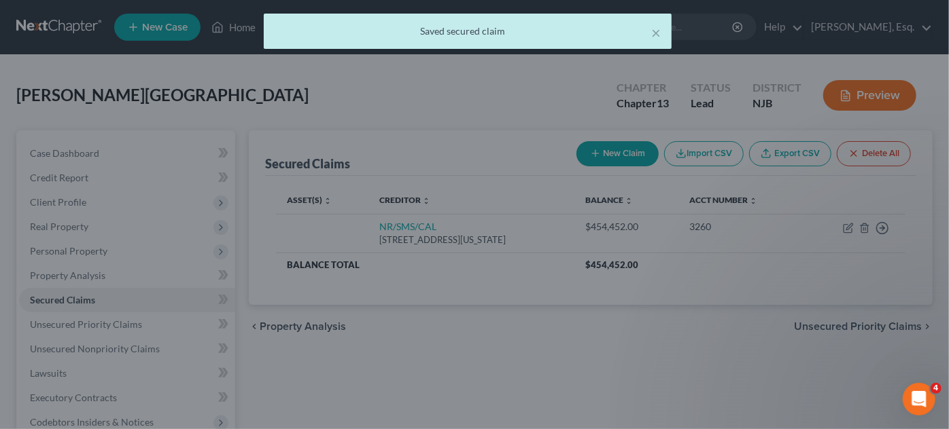
scroll to position [0, 0]
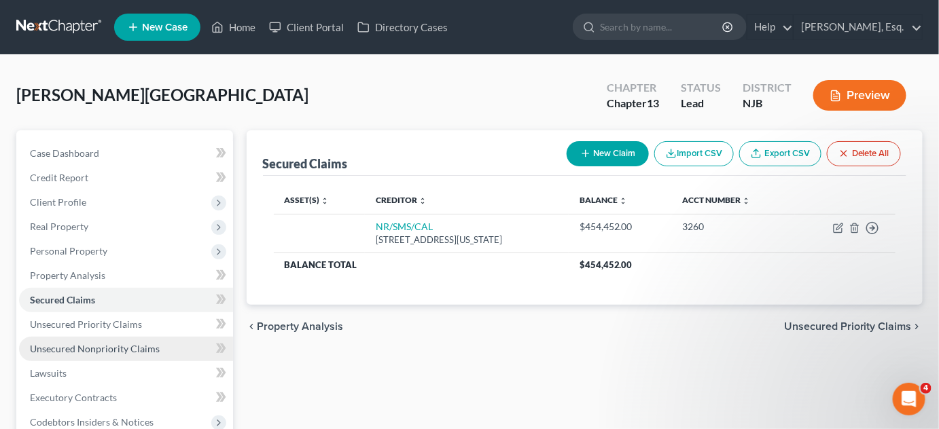
click at [79, 352] on span "Unsecured Nonpriority Claims" at bounding box center [95, 349] width 130 height 12
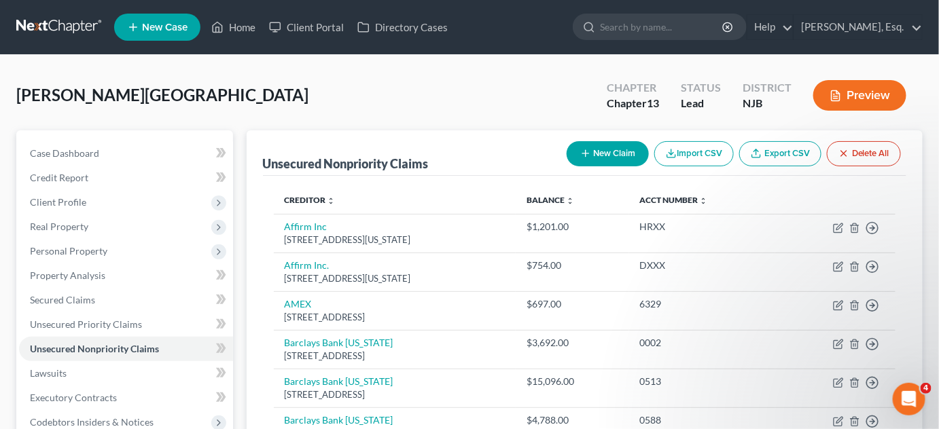
click at [598, 148] on button "New Claim" at bounding box center [608, 153] width 82 height 25
select select "0"
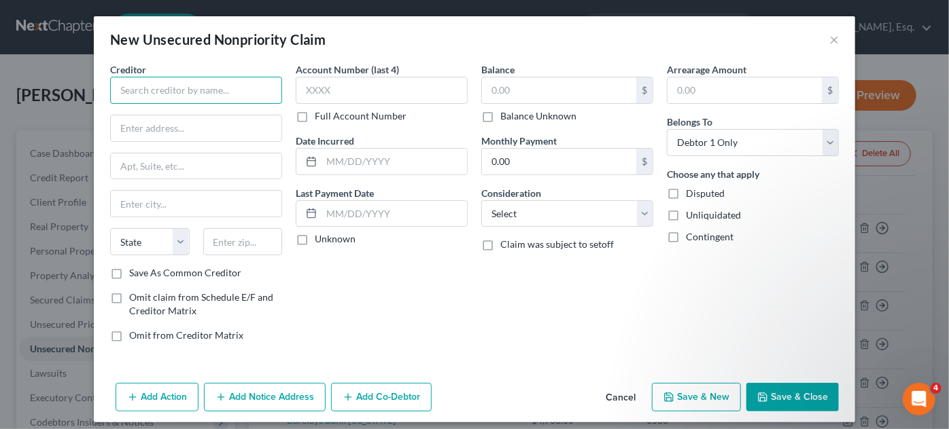
click at [173, 95] on input "text" at bounding box center [196, 90] width 172 height 27
type input "TD Bank"
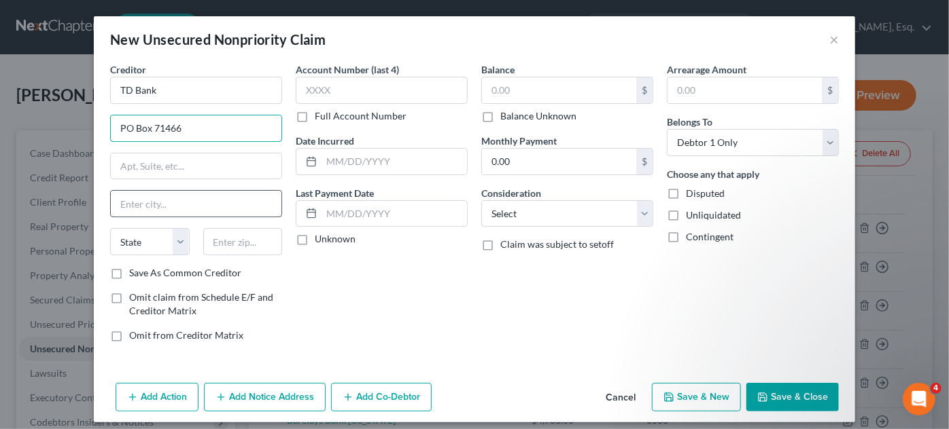
type input "PO Box 71466"
click at [135, 205] on input "text" at bounding box center [196, 204] width 171 height 26
type input "Philadelphia"
click at [149, 248] on select "State AL AK AR AZ CA CO CT DE DC FL GA GU HI ID IL IN IA KS KY LA ME MD MA MI M…" at bounding box center [149, 241] width 79 height 27
select select "39"
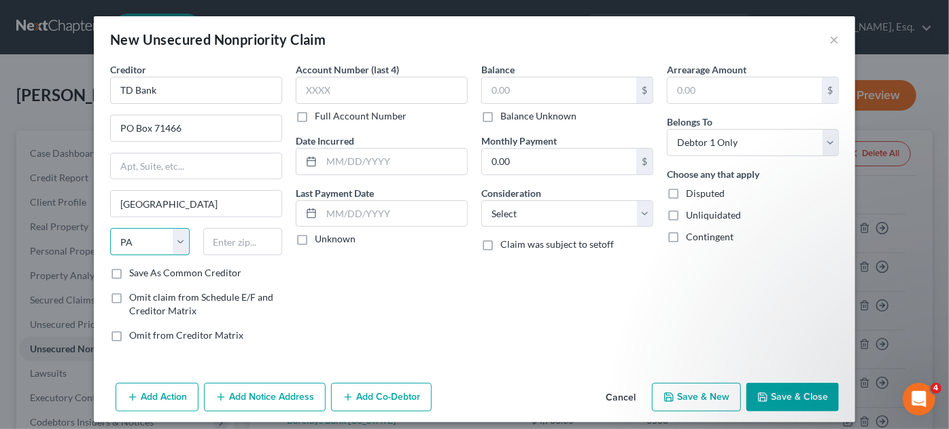
click at [110, 228] on select "State AL AK AR AZ CA CO CT DE DC FL GA GU HI ID IL IN IA KS KY LA ME MD MA MI M…" at bounding box center [149, 241] width 79 height 27
click at [247, 244] on input "text" at bounding box center [242, 241] width 79 height 27
type input "19176"
click at [129, 273] on label "Save As Common Creditor" at bounding box center [185, 273] width 112 height 14
click at [135, 273] on input "Save As Common Creditor" at bounding box center [139, 270] width 9 height 9
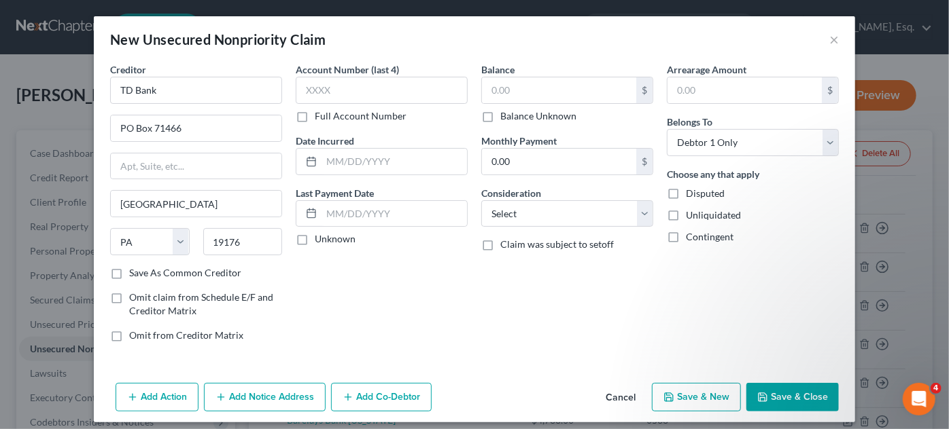
checkbox input "true"
click at [317, 101] on input "text" at bounding box center [382, 90] width 172 height 27
type input "4738"
click at [340, 213] on input "text" at bounding box center [393, 214] width 145 height 26
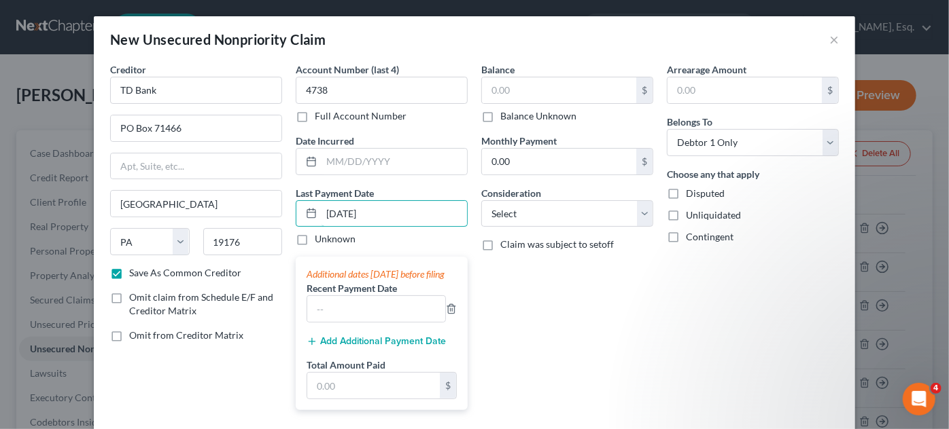
type input "9/28/2025"
click at [499, 92] on input "text" at bounding box center [559, 90] width 154 height 26
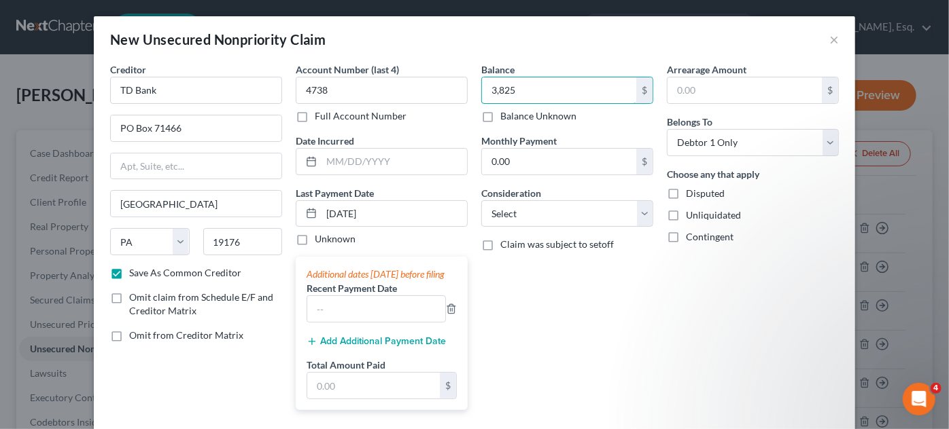
type input "3,825"
click at [588, 162] on input "0.00" at bounding box center [559, 162] width 154 height 26
type input "134"
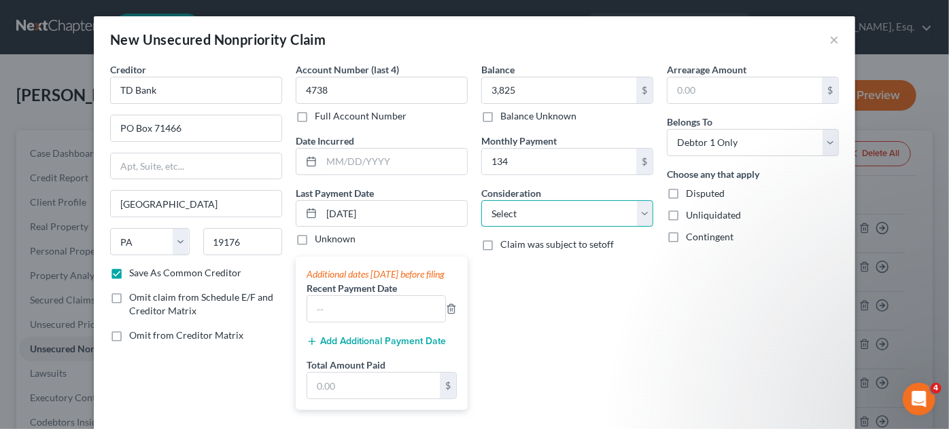
click at [645, 214] on select "Select Cable / Satellite Services Collection Agency Credit Card Debt Debt Couns…" at bounding box center [567, 213] width 172 height 27
select select "2"
click at [481, 200] on select "Select Cable / Satellite Services Collection Agency Credit Card Debt Debt Couns…" at bounding box center [567, 213] width 172 height 27
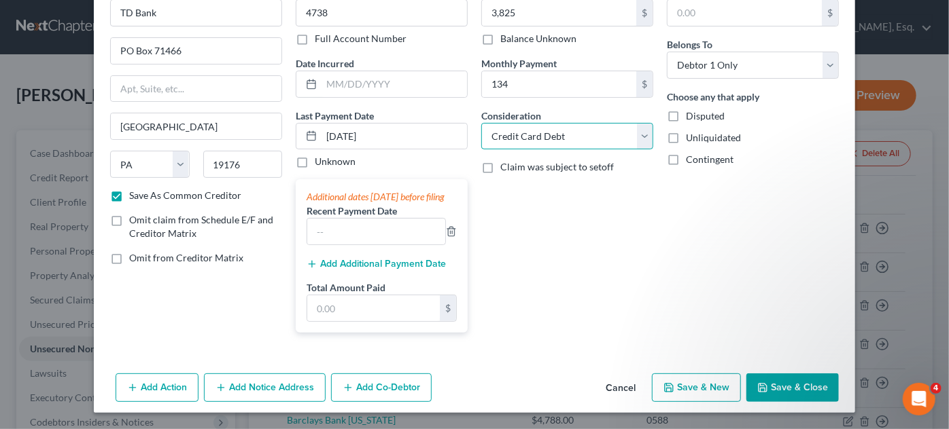
scroll to position [85, 0]
click at [720, 382] on button "Save & New" at bounding box center [696, 388] width 89 height 29
select select "0"
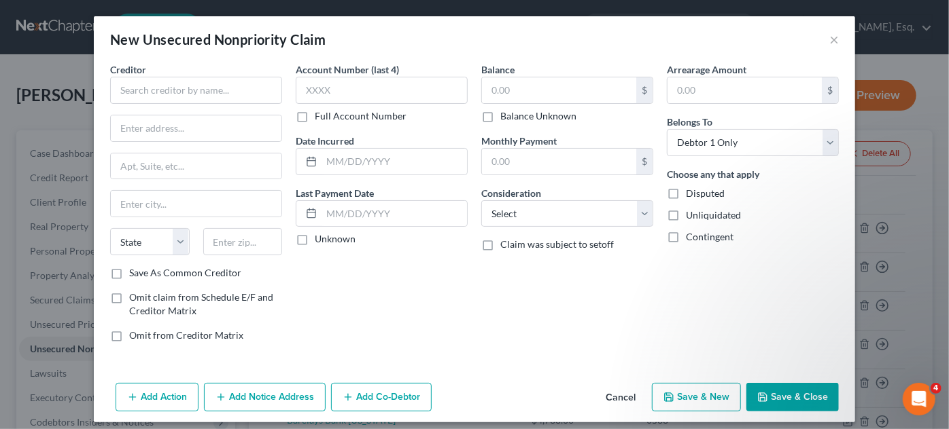
scroll to position [0, 0]
click at [163, 89] on input "text" at bounding box center [196, 90] width 172 height 27
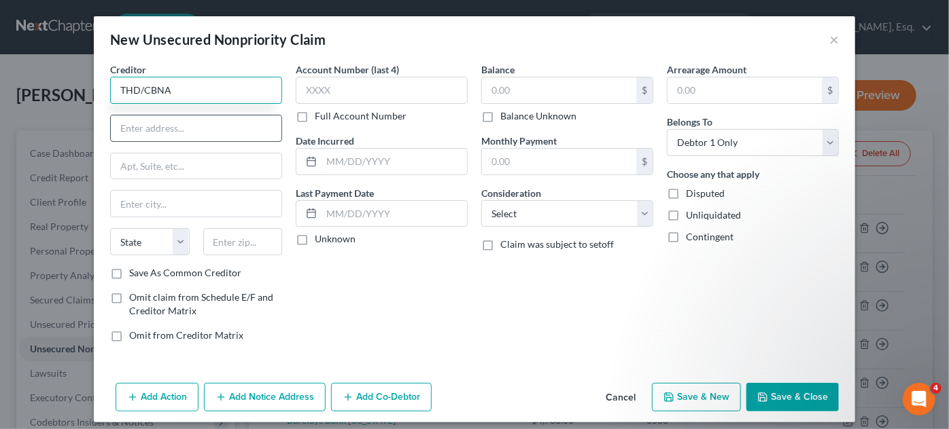
type input "THD/CBNA"
click at [156, 121] on input "text" at bounding box center [196, 129] width 171 height 26
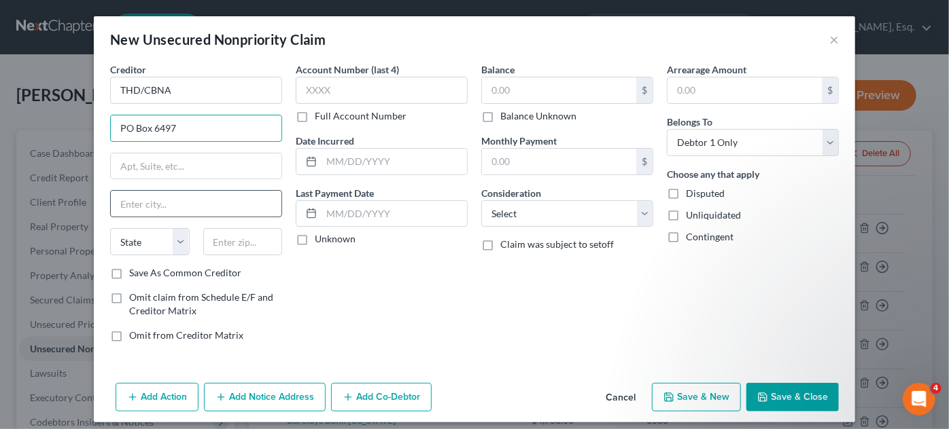
type input "PO Box 6497"
click at [154, 204] on input "text" at bounding box center [196, 204] width 171 height 26
type input "Sioux Falls"
select select "43"
click at [217, 245] on input "text" at bounding box center [242, 241] width 79 height 27
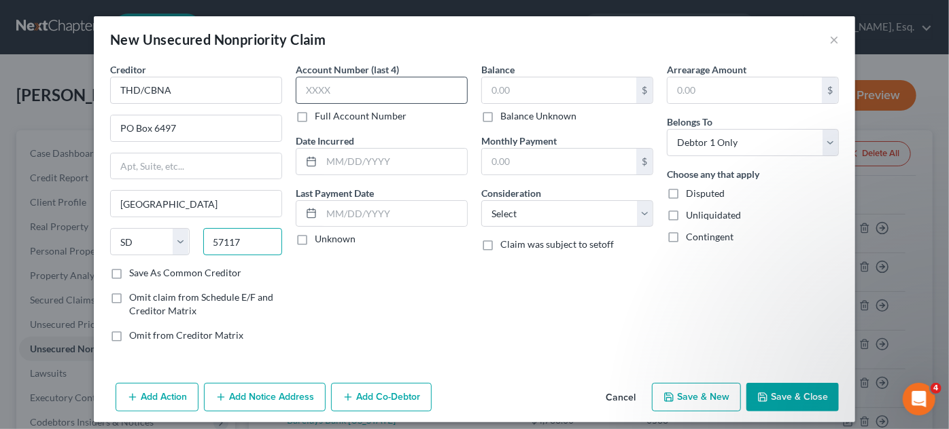
type input "57117"
click at [315, 95] on input "text" at bounding box center [382, 90] width 172 height 27
type input "3532"
click at [340, 205] on input "text" at bounding box center [393, 214] width 145 height 26
type input "6/10"
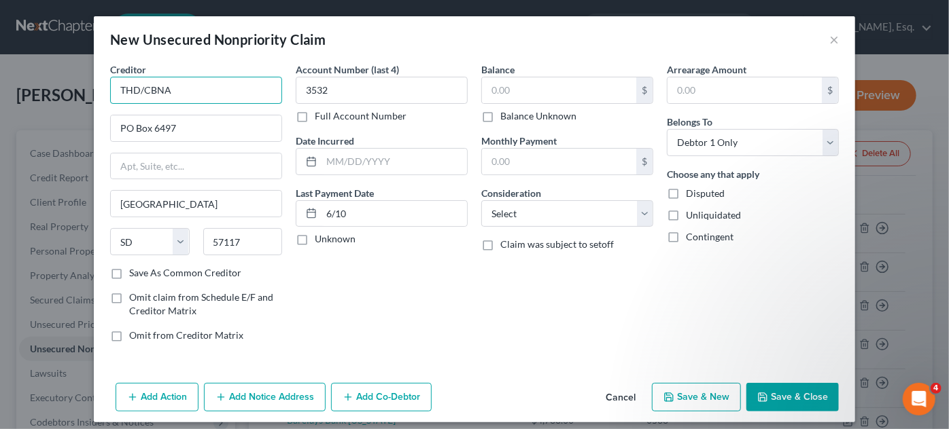
click at [178, 86] on input "THD/CBNA" at bounding box center [196, 90] width 172 height 27
type input "T"
type input "US Bank"
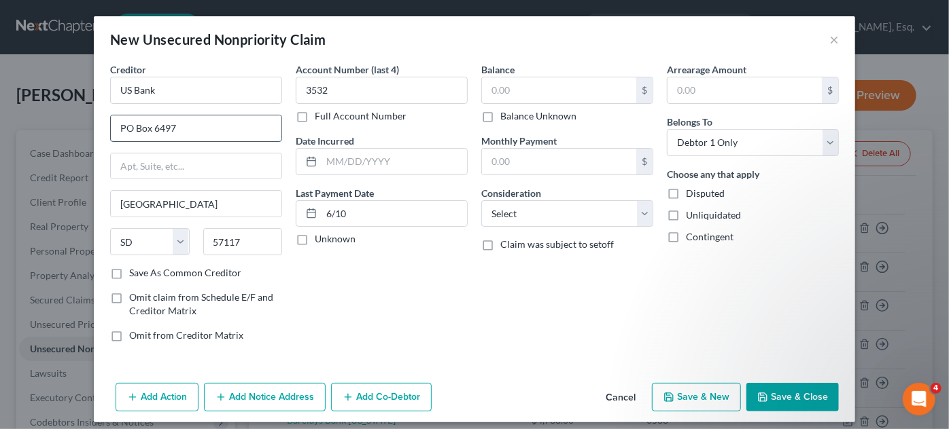
click at [197, 132] on input "PO Box 6497" at bounding box center [196, 129] width 171 height 26
type input "P"
type input "4325 17th Ave."
type input "S. Fargo"
click at [201, 124] on input "4325 17th Ave." at bounding box center [196, 129] width 171 height 26
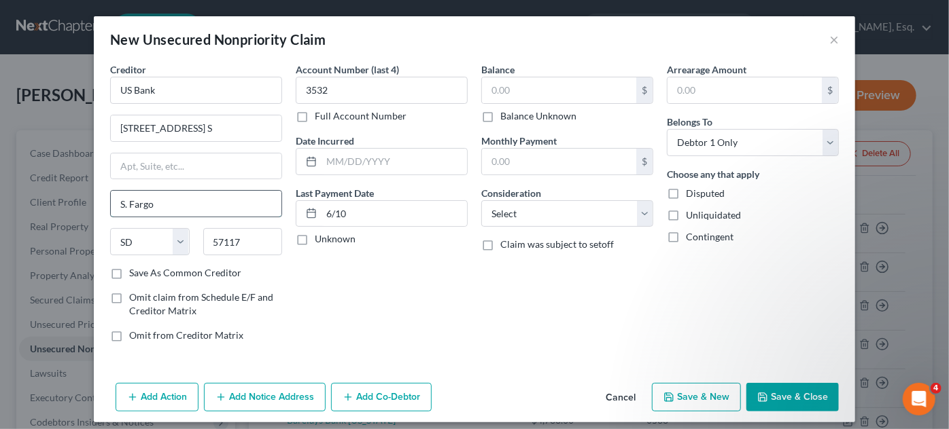
click at [201, 205] on input "S. Fargo" at bounding box center [196, 204] width 171 height 26
click at [205, 130] on input "4325 17th Ave. S" at bounding box center [196, 129] width 171 height 26
type input "4325 17th Ave. S."
click at [163, 203] on input "S. Fargo" at bounding box center [196, 204] width 171 height 26
type input "Fargo"
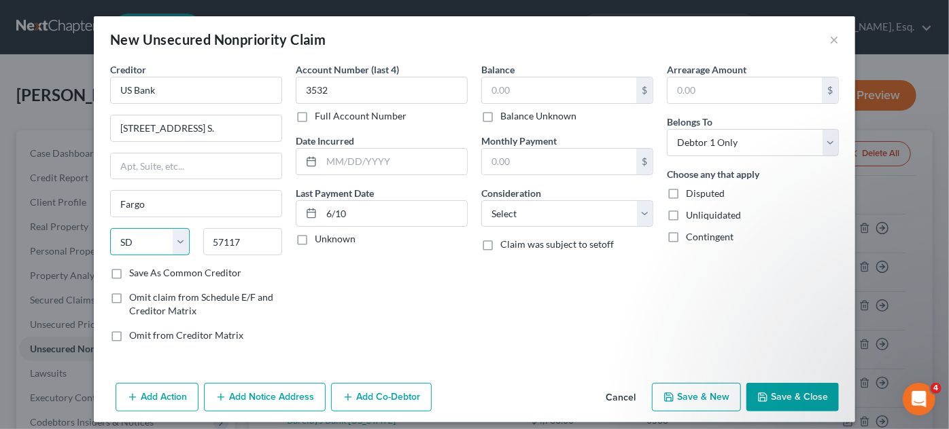
click at [153, 243] on select "State AL AK AR AZ CA CO CT DE DC FL GA GU HI ID IL IN IA KS KY LA ME MD MA MI M…" at bounding box center [149, 241] width 79 height 27
select select "29"
click at [110, 228] on select "State AL AK AR AZ CA CO CT DE DC FL GA GU HI ID IL IN IA KS KY LA ME MD MA MI M…" at bounding box center [149, 241] width 79 height 27
click at [253, 244] on input "57117" at bounding box center [242, 241] width 79 height 27
type input "5"
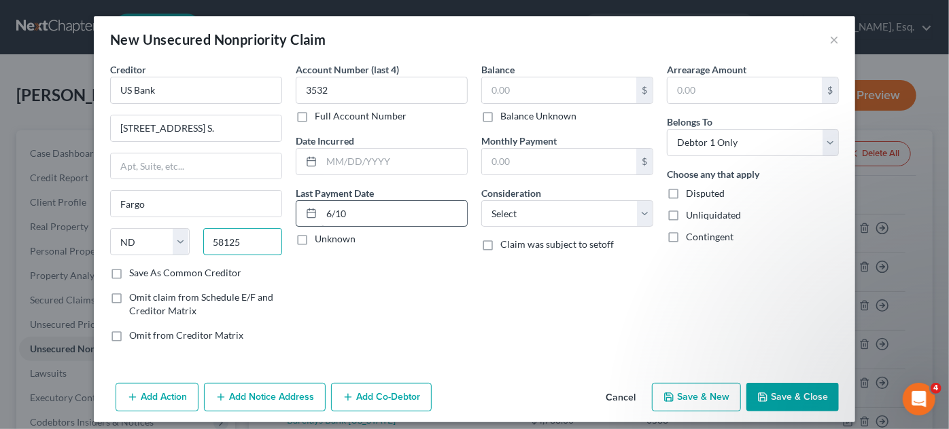
type input "58125"
click at [366, 215] on input "6/10" at bounding box center [393, 214] width 145 height 26
type input "6"
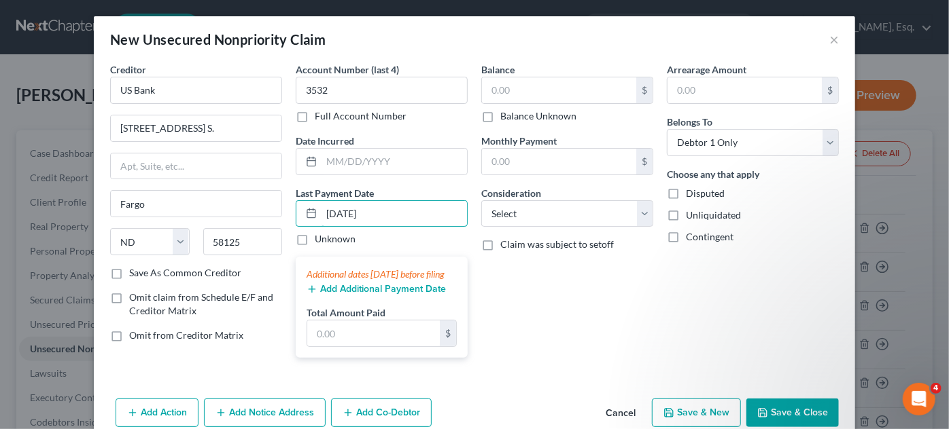
type input "9/8/2025"
click at [540, 344] on div "Balance $ Balance Unknown Balance Undetermined $ Balance Unknown Monthly Paymen…" at bounding box center [566, 216] width 185 height 306
click at [510, 92] on input "text" at bounding box center [559, 90] width 154 height 26
type input "13,490"
click at [576, 172] on input "text" at bounding box center [559, 162] width 154 height 26
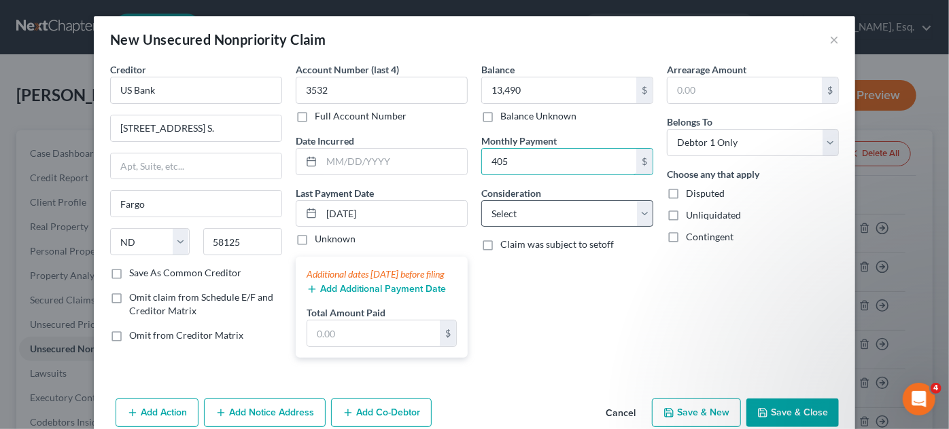
type input "405"
click at [637, 209] on select "Select Cable / Satellite Services Collection Agency Credit Card Debt Debt Couns…" at bounding box center [567, 213] width 172 height 27
select select "2"
click at [481, 200] on select "Select Cable / Satellite Services Collection Agency Credit Card Debt Debt Couns…" at bounding box center [567, 213] width 172 height 27
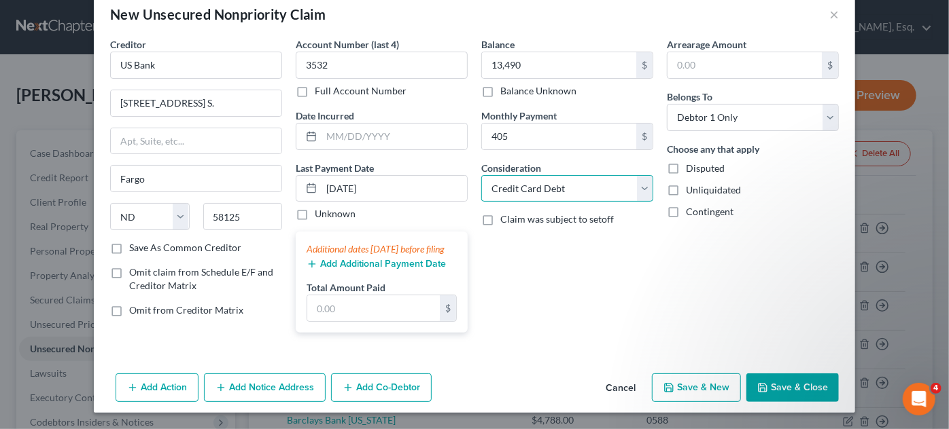
scroll to position [37, 0]
click at [712, 388] on button "Save & New" at bounding box center [696, 388] width 89 height 29
select select "0"
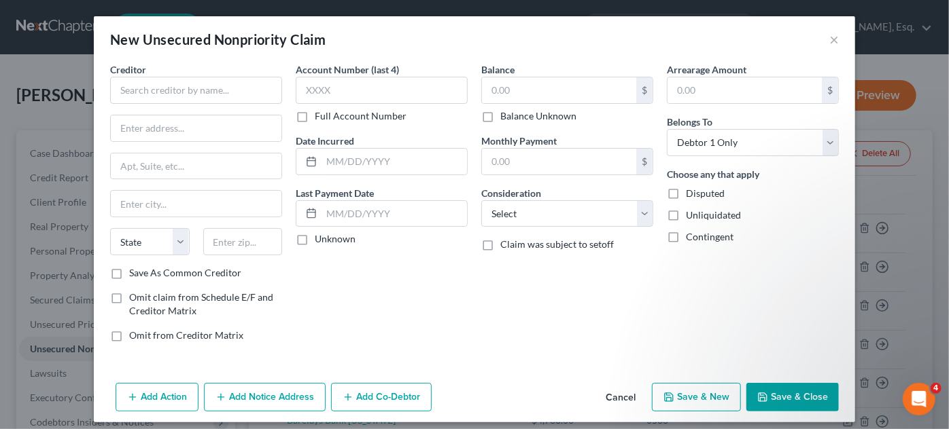
type input "13,490.00"
type input "405.00"
click at [616, 395] on button "Cancel" at bounding box center [621, 398] width 52 height 27
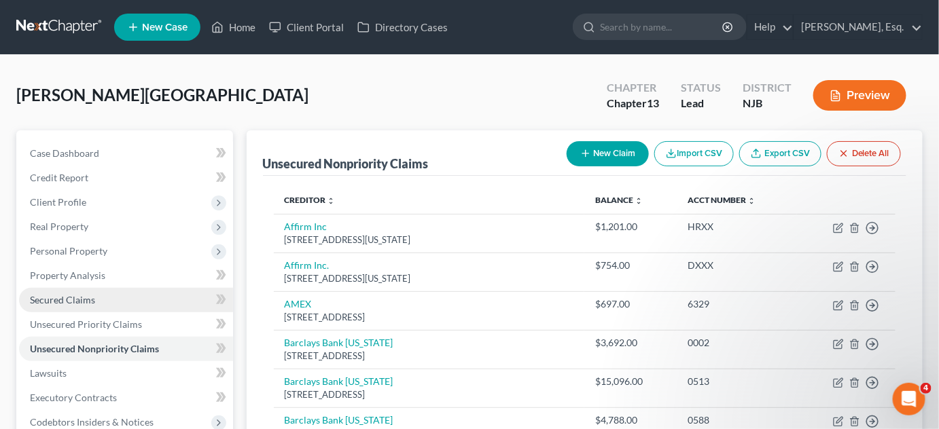
click at [73, 304] on span "Secured Claims" at bounding box center [62, 300] width 65 height 12
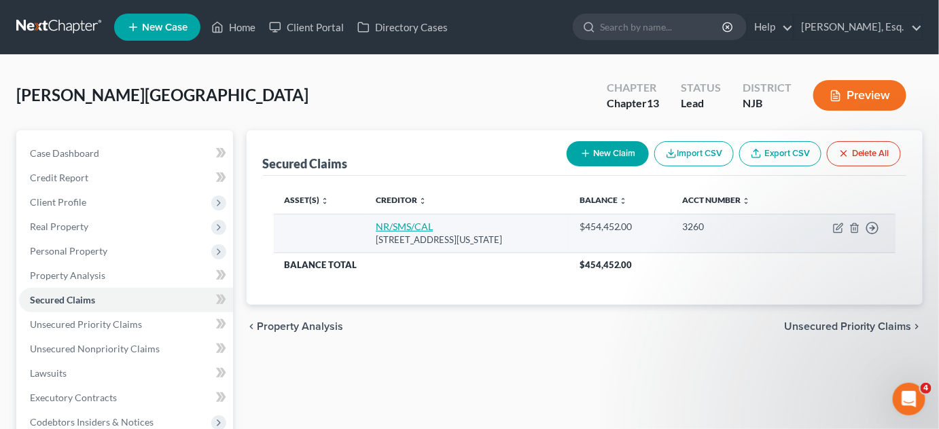
click at [391, 226] on link "NR/SMS/CAL" at bounding box center [404, 227] width 57 height 12
select select "39"
select select "0"
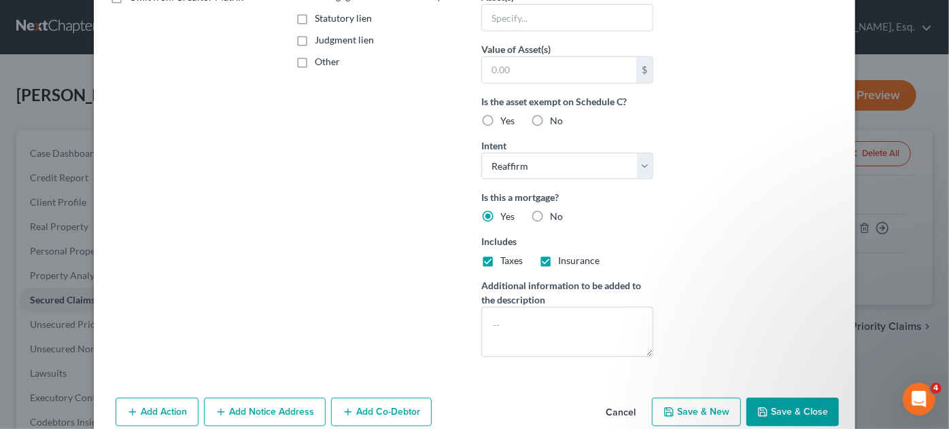
scroll to position [332, 0]
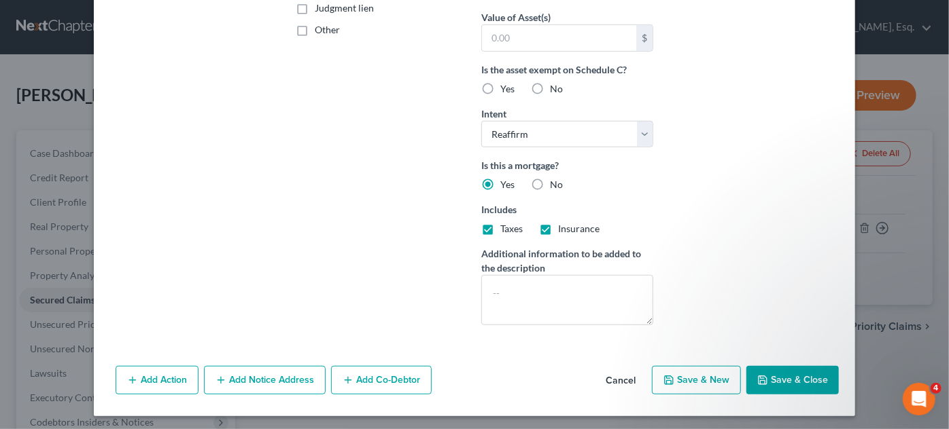
click at [140, 376] on button "Add Action" at bounding box center [157, 380] width 83 height 29
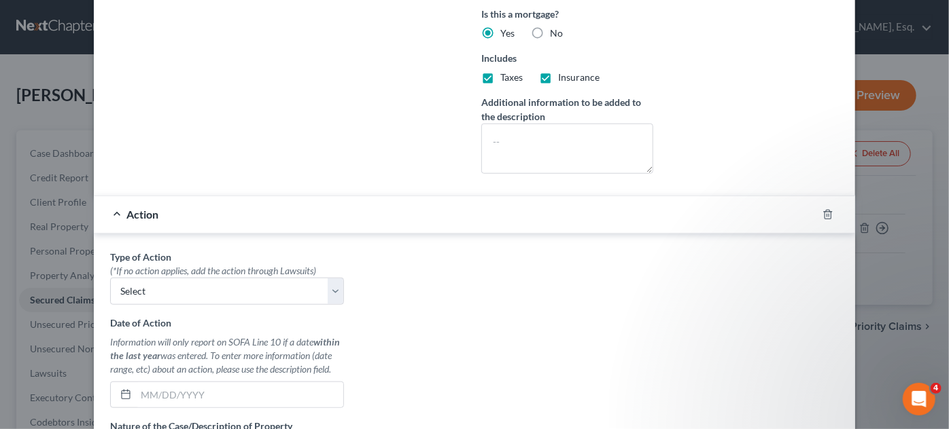
scroll to position [491, 0]
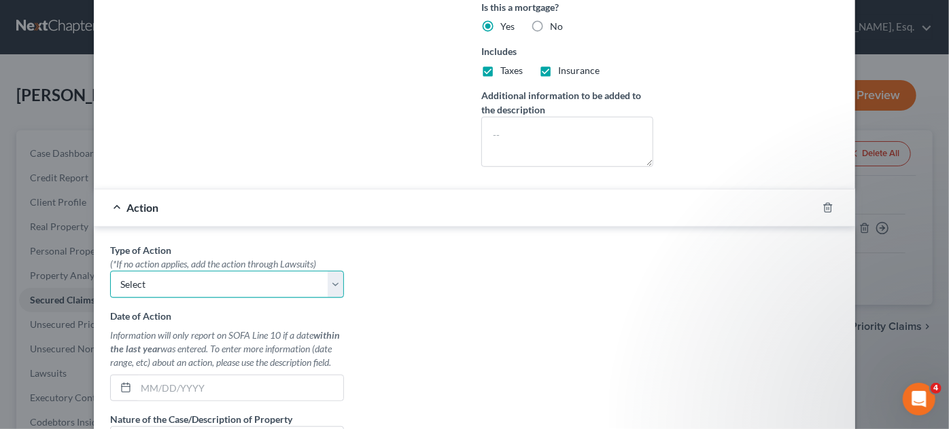
click at [336, 281] on select "Select Repossession Garnishment Foreclosure Personal Injury Attached, Seized, O…" at bounding box center [227, 284] width 234 height 27
click at [110, 271] on select "Select Repossession Garnishment Foreclosure Personal Injury Attached, Seized, O…" at bounding box center [227, 284] width 234 height 27
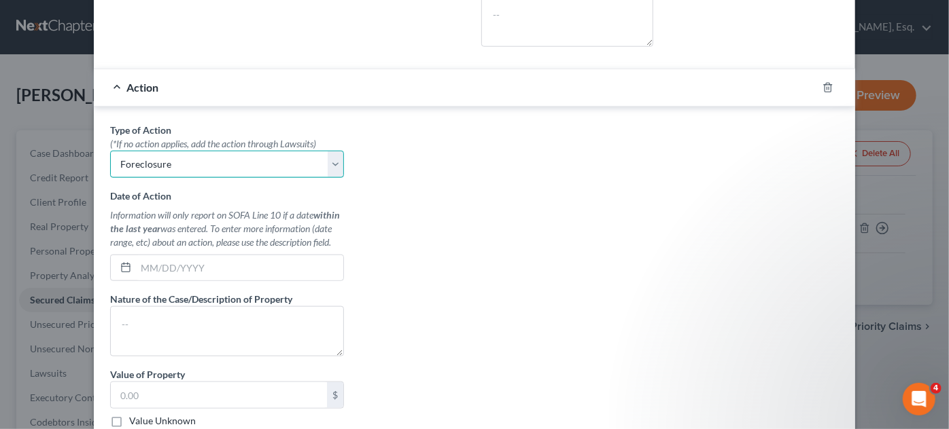
scroll to position [621, 0]
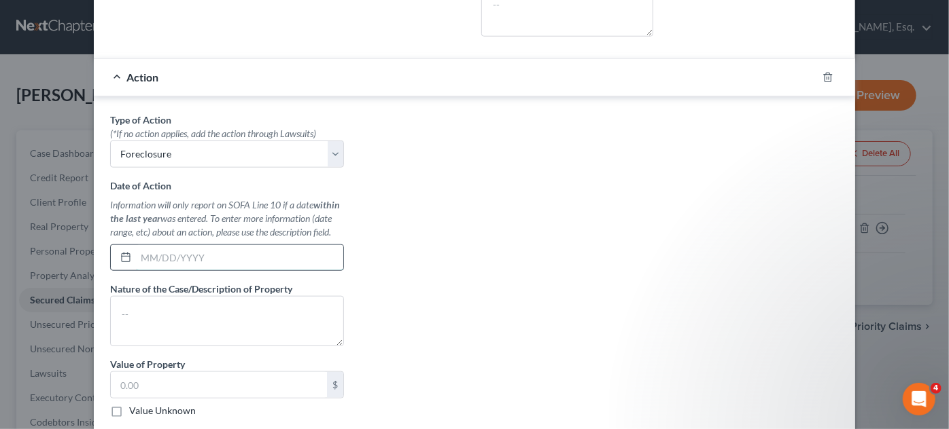
click at [141, 245] on input "text" at bounding box center [239, 258] width 207 height 26
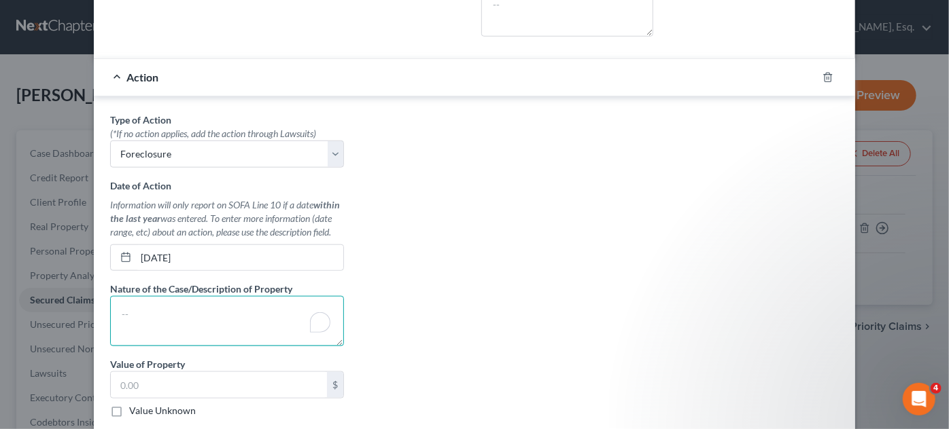
click at [163, 322] on textarea "To enrich screen reader interactions, please activate Accessibility in Grammarl…" at bounding box center [227, 321] width 234 height 50
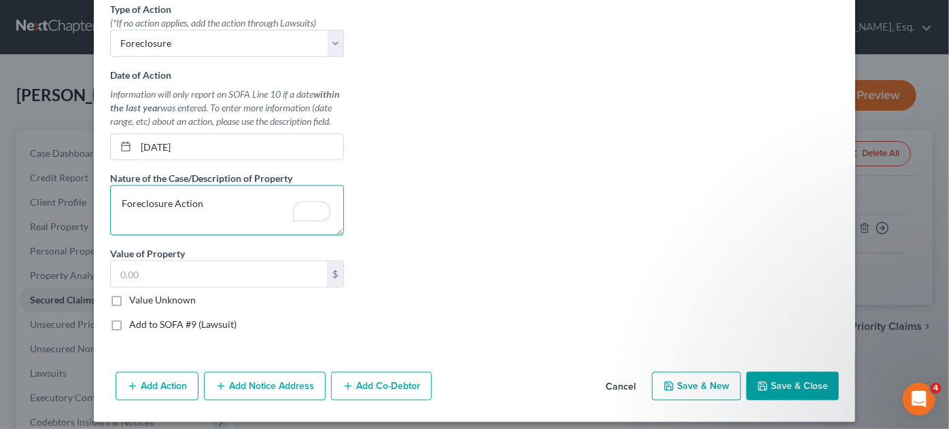
scroll to position [736, 0]
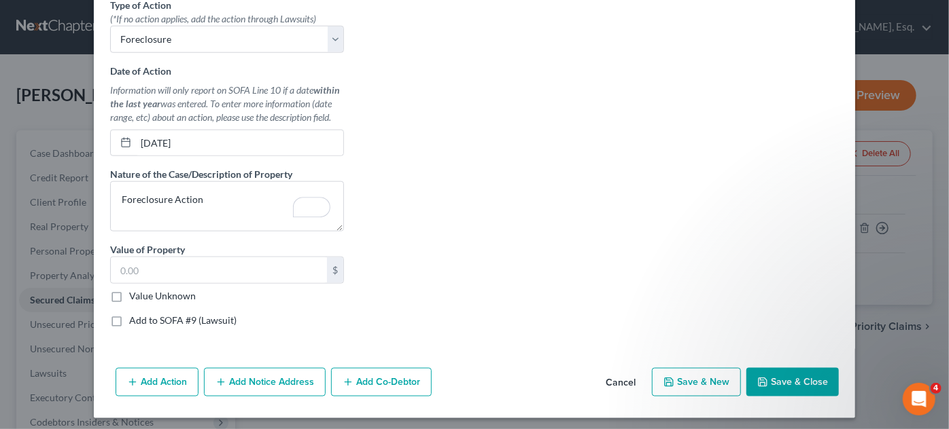
click at [132, 298] on div "Type of Action * (*If no action applies, add the action through Lawsuits) Selec…" at bounding box center [226, 168] width 247 height 340
click at [129, 293] on label "Value Unknown" at bounding box center [162, 296] width 67 height 14
click at [135, 293] on input "Value Unknown" at bounding box center [139, 293] width 9 height 9
click at [287, 378] on button "Add Notice Address" at bounding box center [265, 382] width 122 height 29
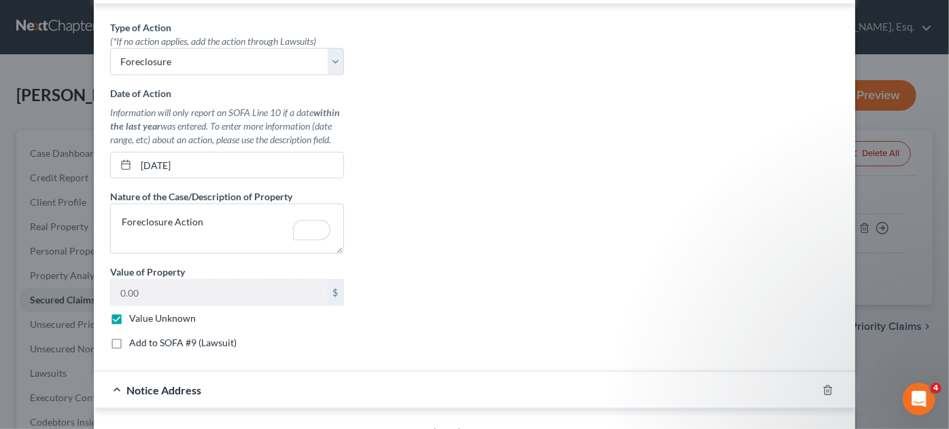
scroll to position [732, 0]
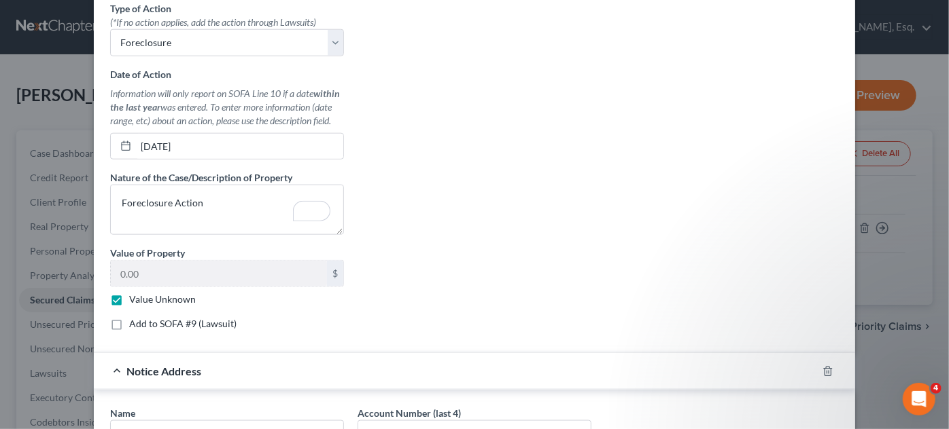
click at [108, 359] on div "Notice Address" at bounding box center [455, 371] width 723 height 36
click at [129, 318] on label "Add to SOFA #9 (Lawsuit)" at bounding box center [182, 324] width 107 height 14
click at [135, 318] on input "Add to SOFA #9 (Lawsuit)" at bounding box center [139, 321] width 9 height 9
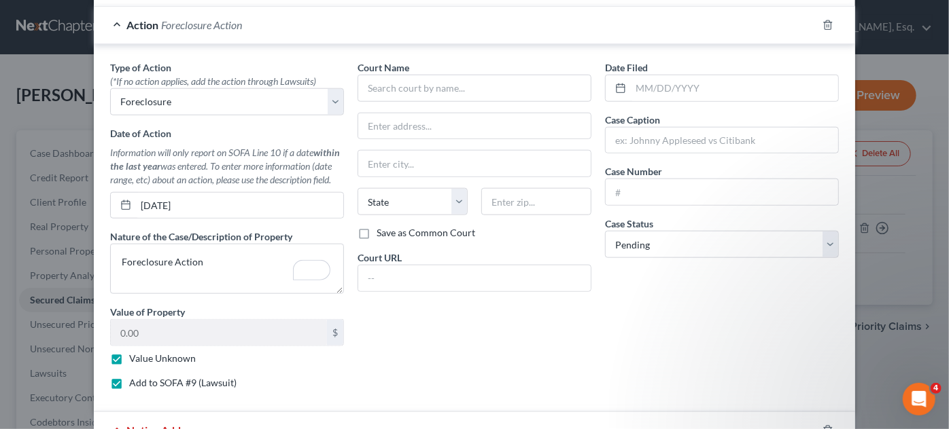
scroll to position [672, 0]
click at [363, 94] on input "text" at bounding box center [474, 89] width 234 height 27
click at [371, 126] on input "text" at bounding box center [474, 128] width 232 height 26
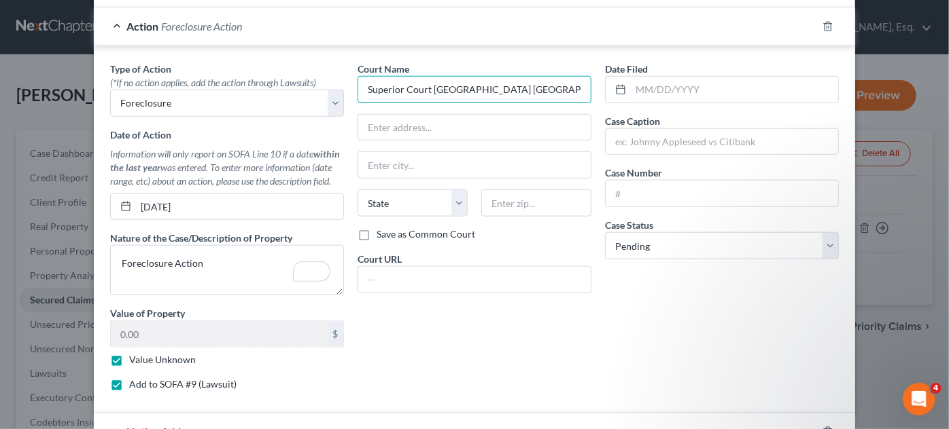
click at [469, 76] on input "Superior Court NJ Essex County" at bounding box center [474, 89] width 234 height 27
click at [508, 81] on input "Superior Court NJ Essex County" at bounding box center [474, 89] width 234 height 27
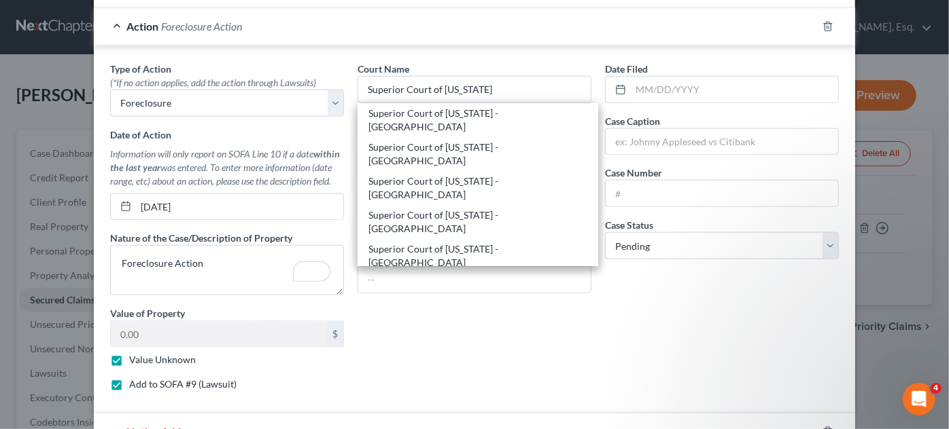
click at [451, 305] on div "Court Name * Superior Court of New JErsey Superior Court of New Jersey - Passai…" at bounding box center [474, 232] width 247 height 340
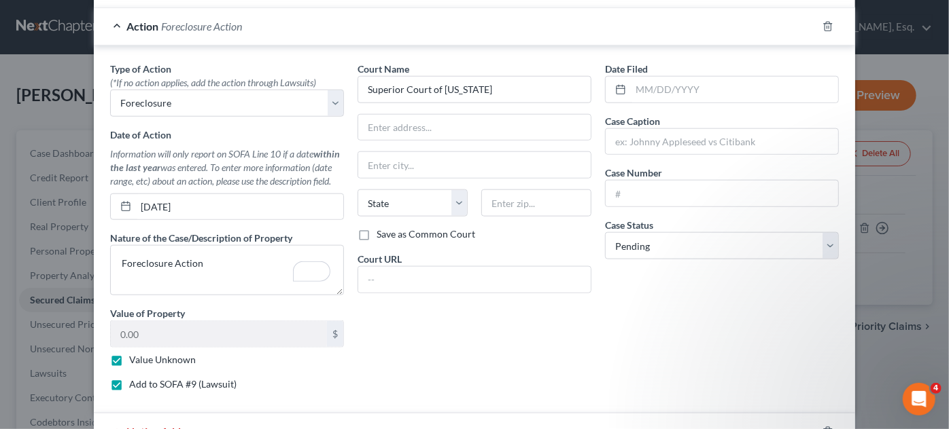
click at [376, 231] on label "Save as Common Court" at bounding box center [425, 235] width 99 height 14
click at [382, 231] on input "Save as Common Court" at bounding box center [386, 232] width 9 height 9
click at [398, 124] on input "text" at bounding box center [474, 128] width 232 height 26
paste input "Richard J. Hughes Justice Complex"
click at [704, 417] on div "Notice Address" at bounding box center [455, 432] width 723 height 36
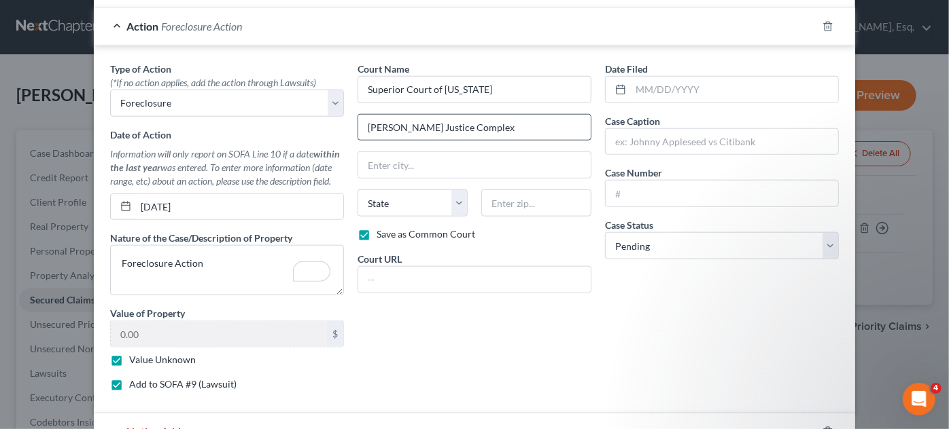
click at [514, 128] on input "Richard J. Hughes Justice Complex" at bounding box center [474, 128] width 232 height 26
paste input "P.O. Box 971"
click at [498, 154] on input "text" at bounding box center [474, 165] width 232 height 26
click at [389, 202] on select "State AL AK AR AZ CA CO CT DE DC FL GA GU HI ID IL IN IA KS KY LA ME MD MA MI M…" at bounding box center [412, 203] width 110 height 27
click at [357, 190] on select "State AL AK AR AZ CA CO CT DE DC FL GA GU HI ID IL IN IA KS KY LA ME MD MA MI M…" at bounding box center [412, 203] width 110 height 27
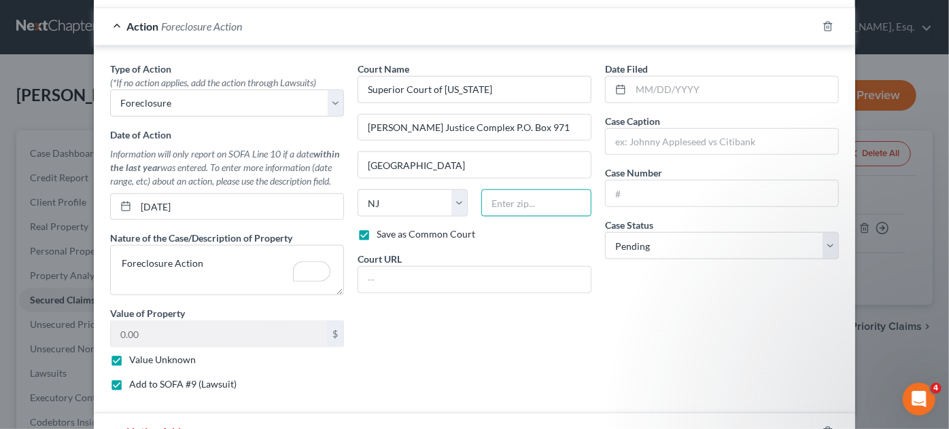
click at [500, 205] on input "text" at bounding box center [536, 203] width 110 height 27
click at [648, 380] on div "Date Filed Case Caption Case Number Case Status * Select Pending On Appeal Conc…" at bounding box center [721, 232] width 247 height 340
click at [491, 196] on input "text" at bounding box center [536, 203] width 110 height 27
paste input "08625-0971"
click at [660, 70] on div "Date Filed" at bounding box center [722, 82] width 234 height 41
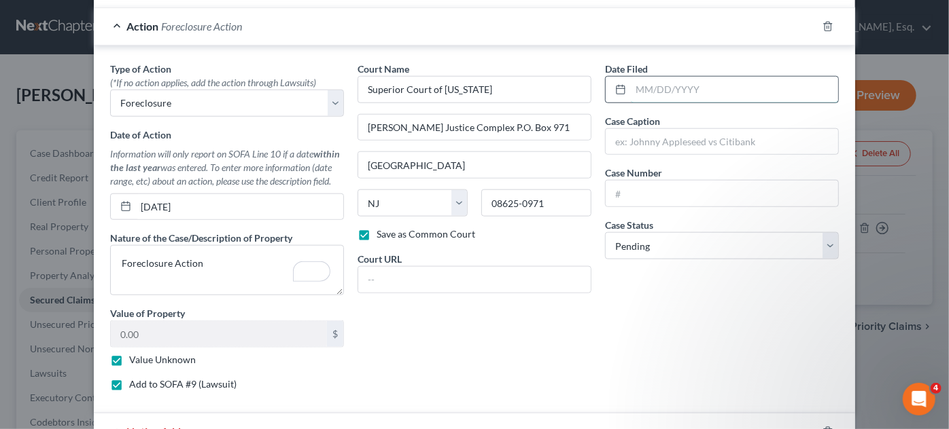
click at [646, 93] on input "text" at bounding box center [734, 90] width 207 height 26
click at [643, 129] on input "text" at bounding box center [721, 142] width 232 height 26
paste input "Great Lake Funding I Vs Etienne Hudson"
click at [405, 284] on input "text" at bounding box center [474, 280] width 232 height 26
click at [631, 181] on input "text" at bounding box center [721, 194] width 232 height 26
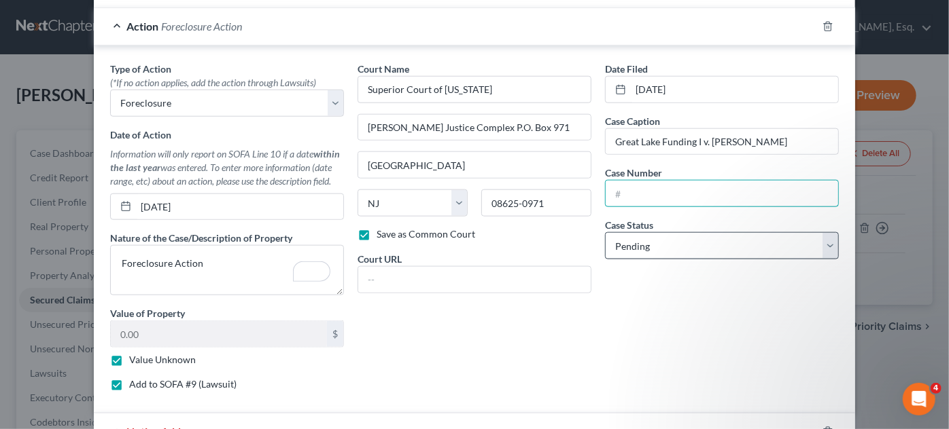
paste input "SWCF001416-25"
click at [806, 347] on div "Date Filed 02/06/2025 Case Caption Great Lake Funding I v. Etienne Hudson Case …" at bounding box center [721, 232] width 247 height 340
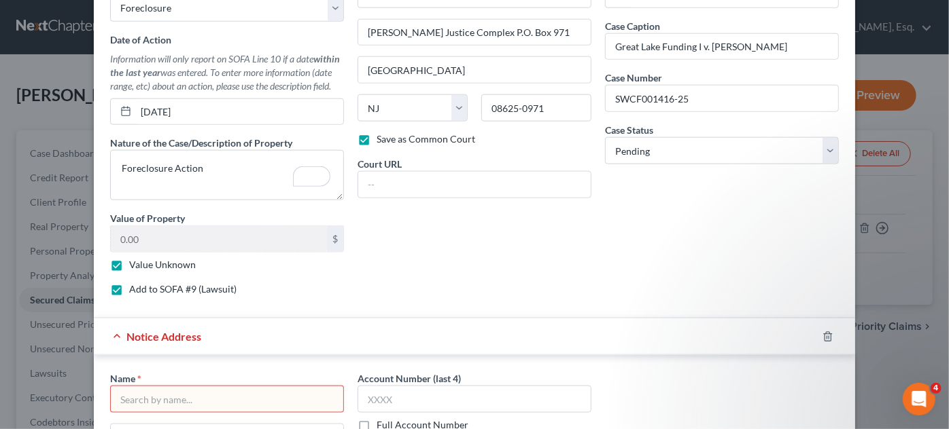
scroll to position [597, 0]
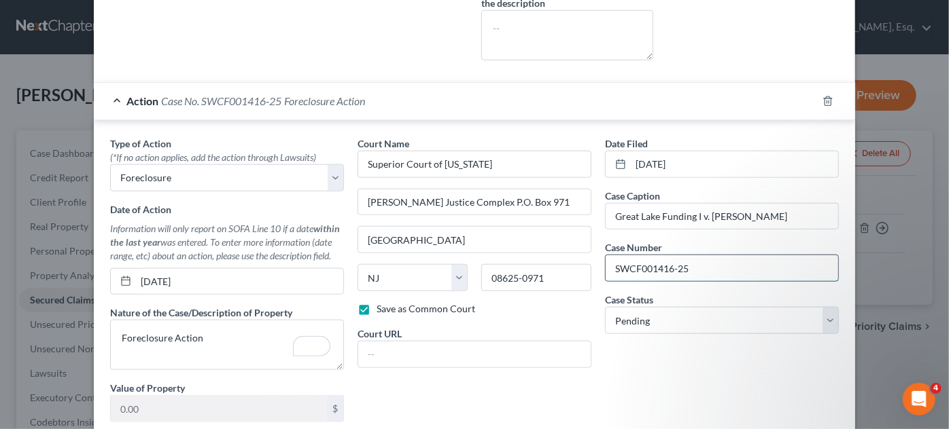
click at [732, 273] on input "SWCF001416-25" at bounding box center [721, 268] width 232 height 26
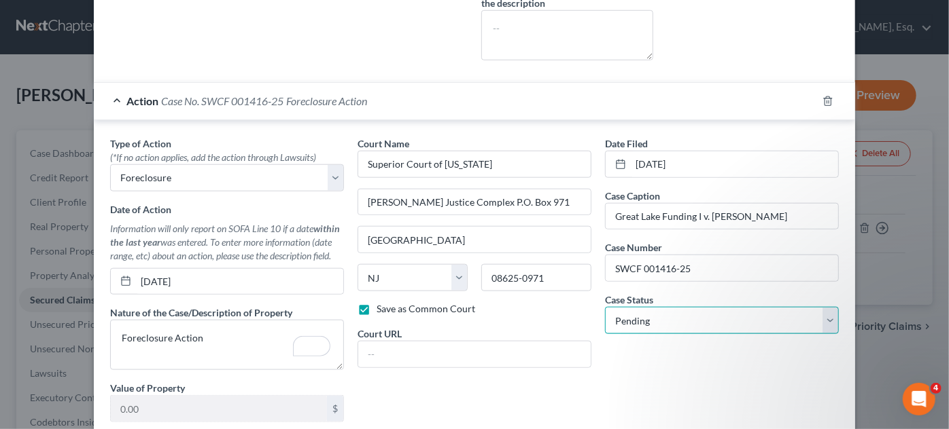
click at [824, 313] on select "Select Pending On Appeal Concluded" at bounding box center [722, 320] width 234 height 27
click at [605, 307] on select "Select Pending On Appeal Concluded" at bounding box center [722, 320] width 234 height 27
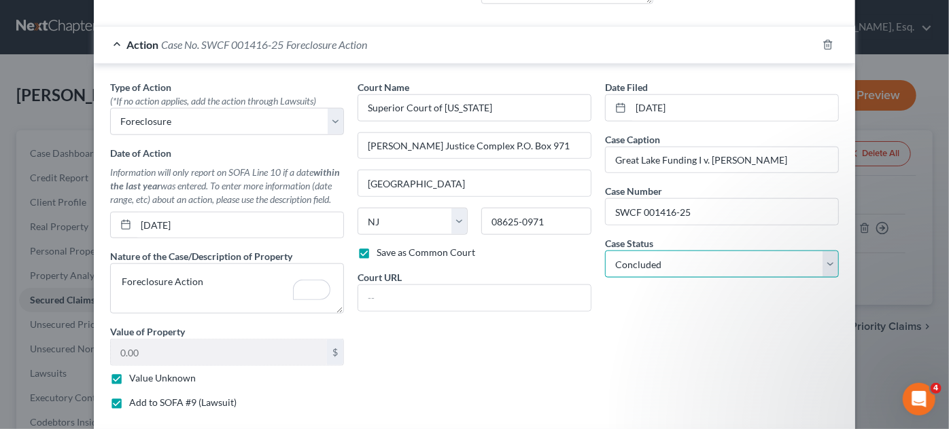
scroll to position [656, 0]
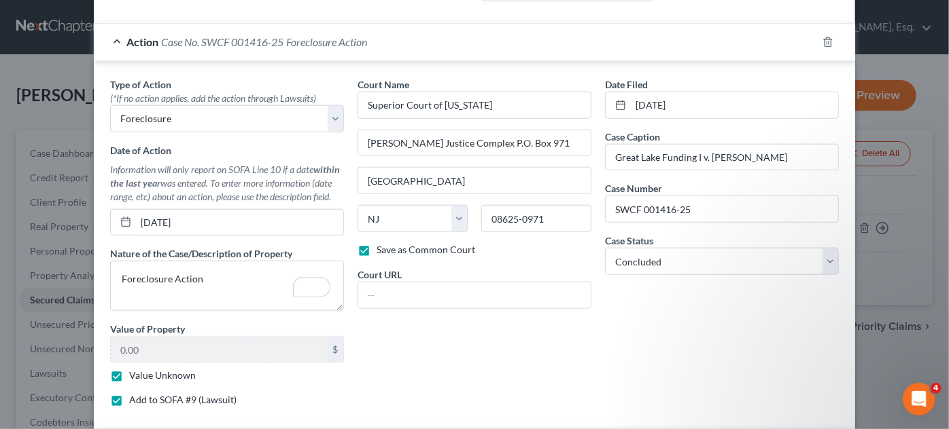
click at [724, 385] on div "Date Filed 02/06/2025 Case Caption Great Lake Funding I v. Etienne Hudson Case …" at bounding box center [721, 247] width 247 height 340
click at [823, 257] on select "Select Pending On Appeal Concluded" at bounding box center [722, 261] width 234 height 27
click at [698, 387] on div "Date Filed 02/06/2025 Case Caption Great Lake Funding I v. Etienne Hudson Case …" at bounding box center [721, 247] width 247 height 340
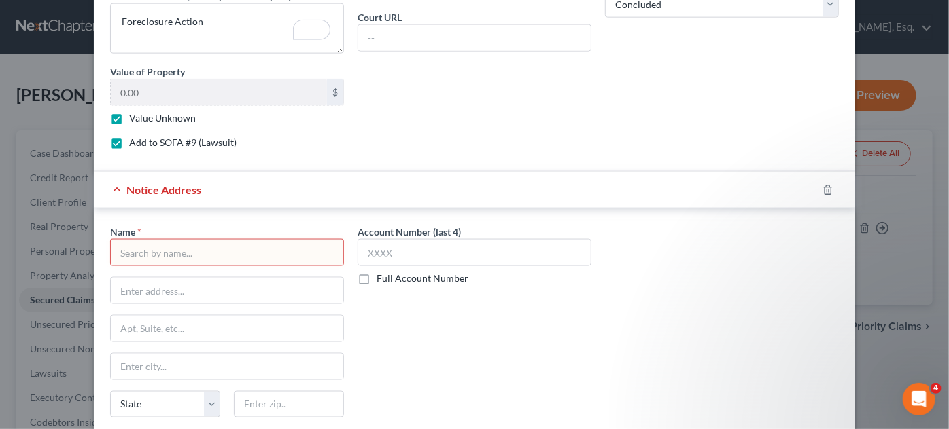
scroll to position [915, 0]
click at [128, 249] on input "text" at bounding box center [227, 251] width 234 height 27
paste input "Michael Kahme, Esq."
click at [188, 264] on div "Name * Michael Kahme, Esq. State AL AK AR AZ CA CO CT DE DC FL GA GU HI ID IL I…" at bounding box center [227, 332] width 234 height 217
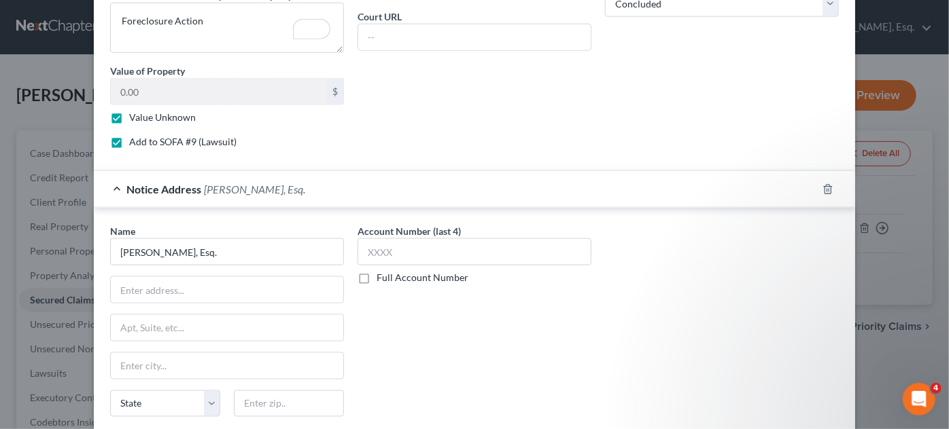
click at [189, 264] on div "Name * Michael Kahme, Esq. State AL AK AR AZ CA CO CT DE DC FL GA GU HI ID IL I…" at bounding box center [227, 332] width 234 height 217
click at [262, 249] on input "Michael Kahme, Esq." at bounding box center [227, 251] width 234 height 27
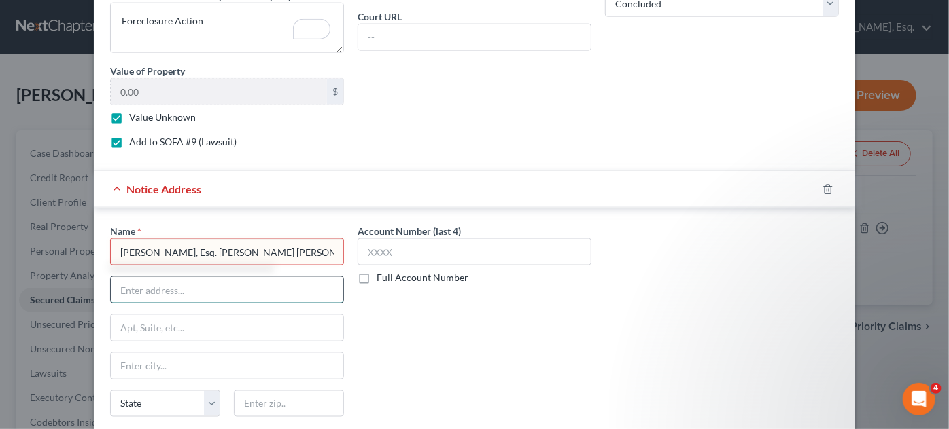
click at [226, 277] on input "text" at bounding box center [227, 290] width 232 height 26
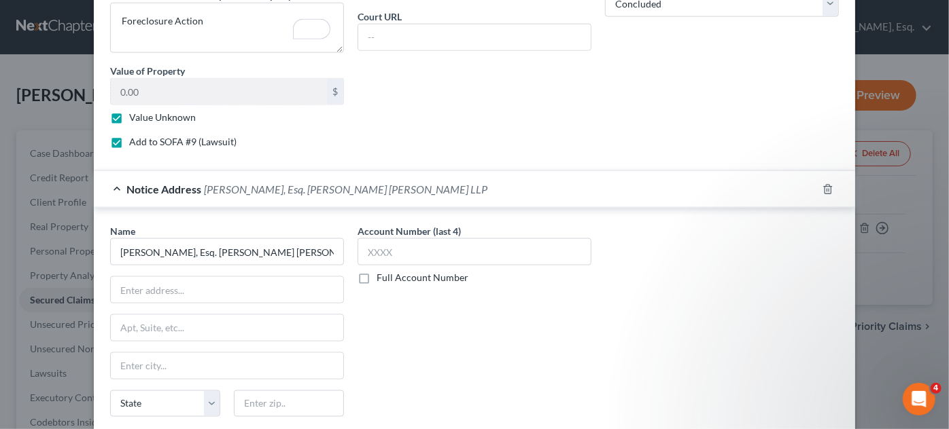
click at [578, 378] on div "Account Number (last 4) Full Account Number" at bounding box center [474, 338] width 247 height 228
click at [285, 289] on input "text" at bounding box center [227, 290] width 232 height 26
paste input "21 Roszel Road"
click at [224, 322] on input "text" at bounding box center [227, 328] width 232 height 26
click at [506, 386] on div "Account Number (last 4) Full Account Number" at bounding box center [474, 338] width 247 height 228
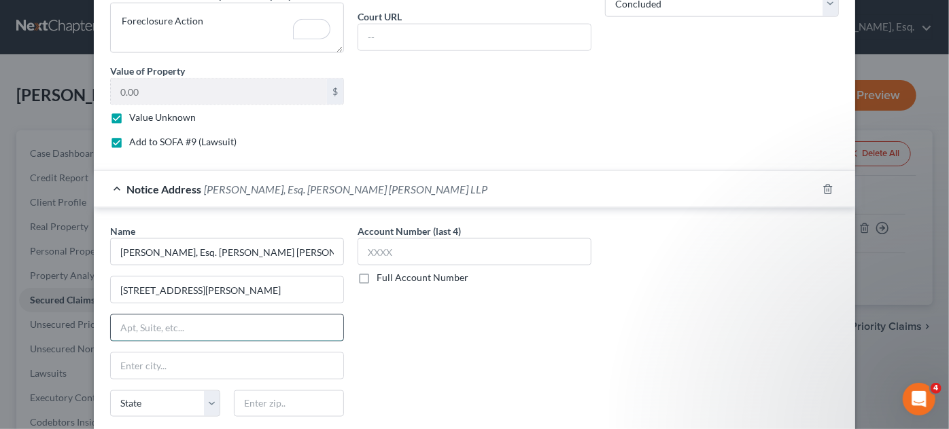
click at [225, 322] on input "text" at bounding box center [227, 328] width 232 height 26
paste input "P.O. Box 5226"
click at [154, 366] on input "text" at bounding box center [227, 366] width 232 height 26
click at [542, 383] on div "Account Number (last 4) Full Account Number" at bounding box center [474, 338] width 247 height 228
click at [163, 368] on input "text" at bounding box center [227, 366] width 232 height 26
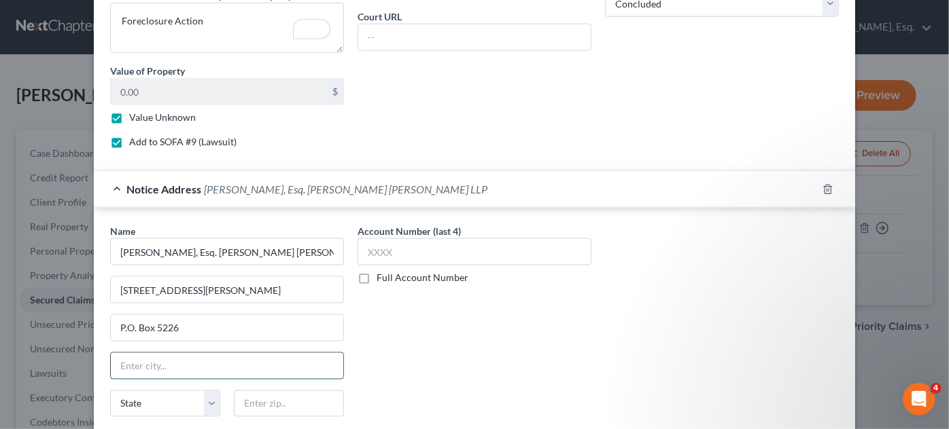
paste input "Princeton"
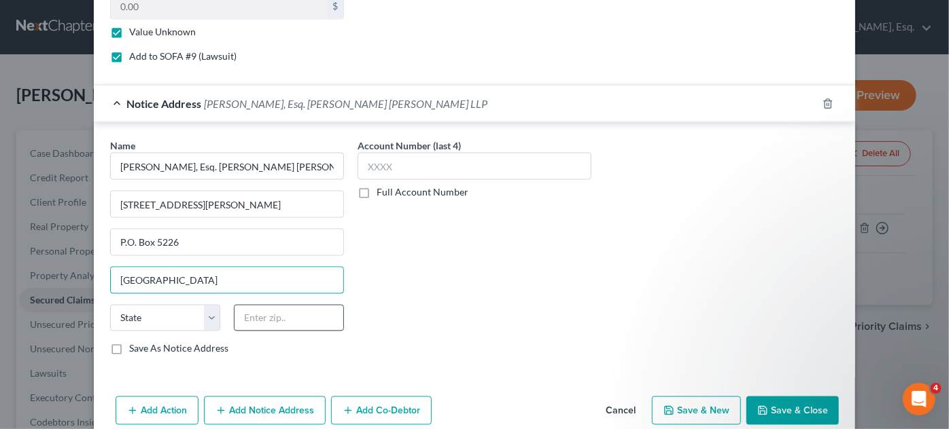
scroll to position [1027, 0]
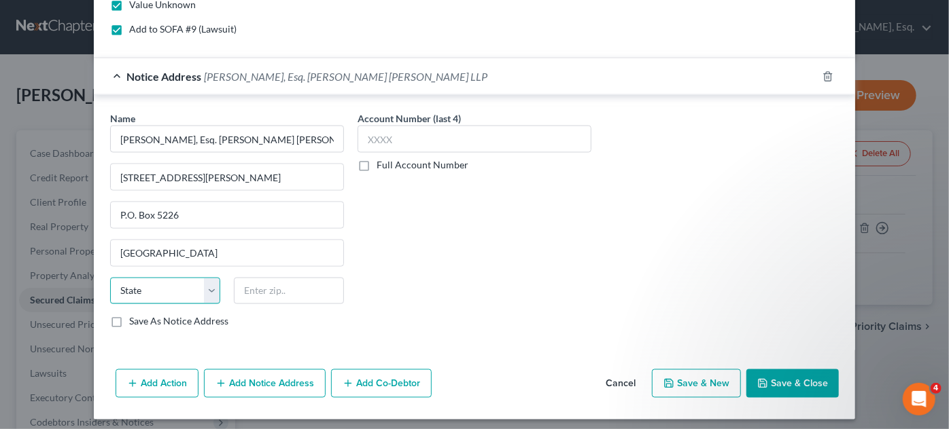
click at [134, 296] on select "State AL AK AR AZ CA CO CT DE DC FL GA GU HI ID IL IN IA KS KY LA ME MD MA MI M…" at bounding box center [165, 291] width 110 height 27
click at [110, 278] on select "State AL AK AR AZ CA CO CT DE DC FL GA GU HI ID IL IN IA KS KY LA ME MD MA MI M…" at bounding box center [165, 291] width 110 height 27
click at [246, 296] on input "text" at bounding box center [289, 291] width 110 height 27
click at [527, 372] on div "Add Action Add Notice Address Add Co-Debtor Cancel Save & New Save & Close" at bounding box center [474, 386] width 761 height 45
click at [259, 290] on input "text" at bounding box center [289, 291] width 110 height 27
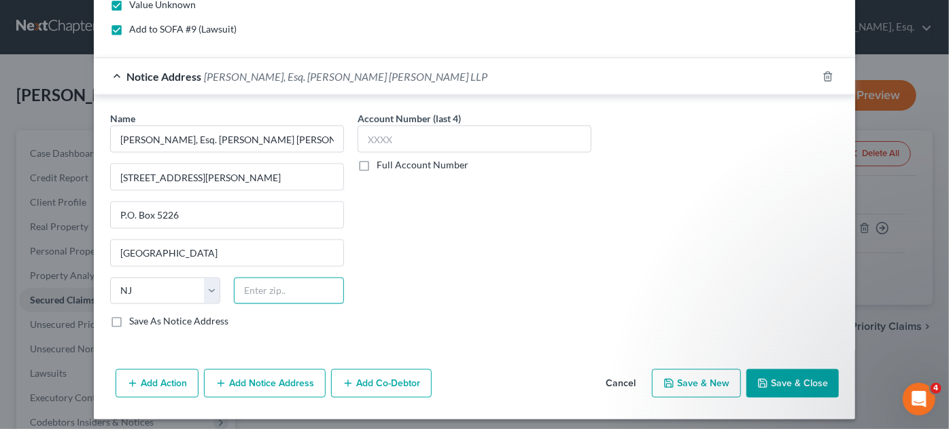
paste input "08543-5226"
click at [129, 315] on label "Save As Notice Address" at bounding box center [178, 322] width 99 height 14
click at [135, 315] on input "Save As Notice Address" at bounding box center [139, 319] width 9 height 9
click at [764, 381] on button "Save & Close" at bounding box center [792, 384] width 92 height 29
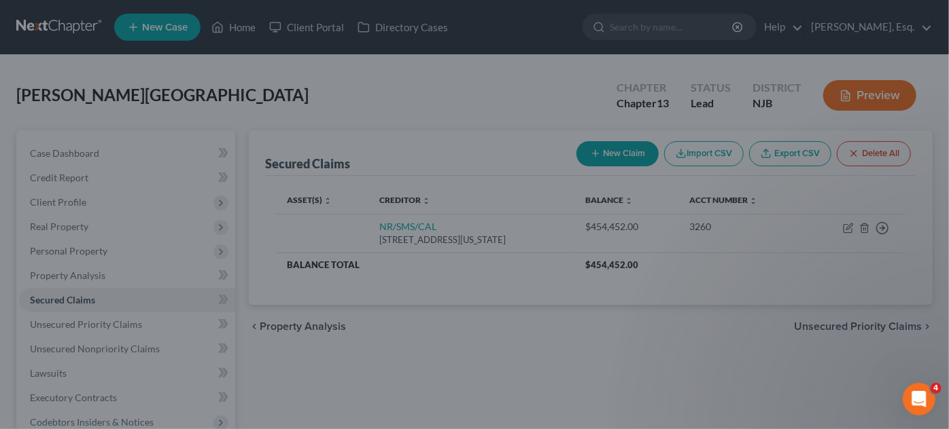
scroll to position [259, 0]
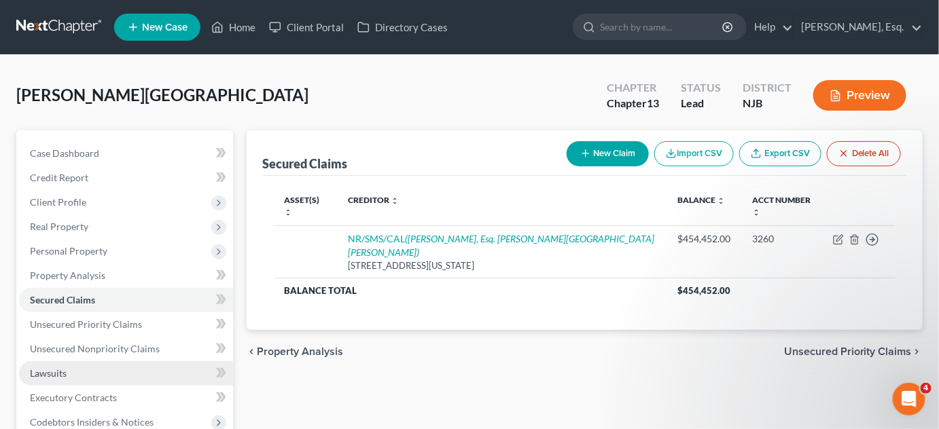
click at [169, 371] on link "Lawsuits" at bounding box center [126, 373] width 214 height 24
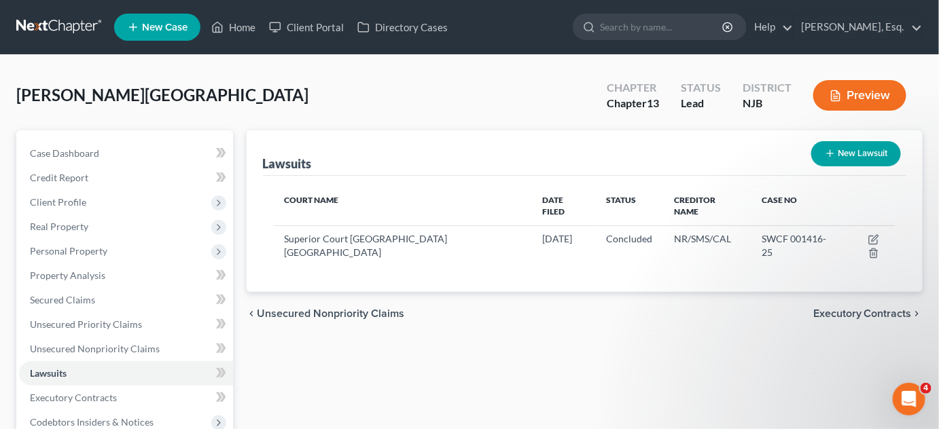
click at [854, 151] on button "New Lawsuit" at bounding box center [856, 153] width 90 height 25
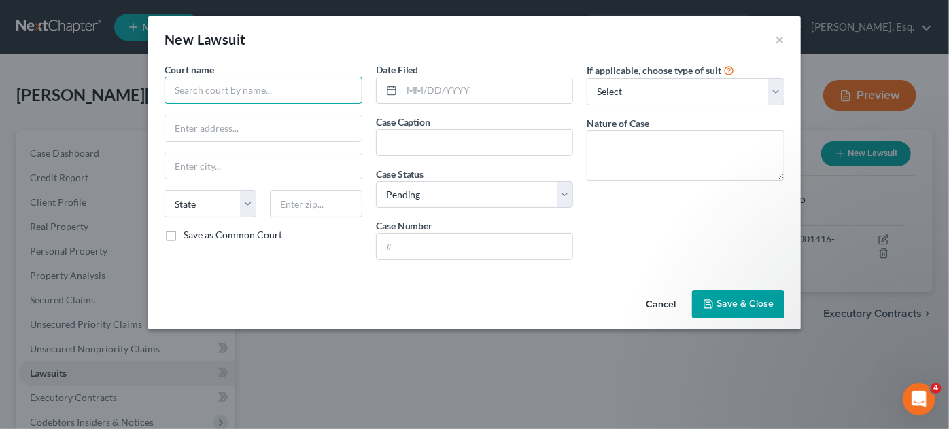
click at [315, 98] on input "text" at bounding box center [263, 90] width 198 height 27
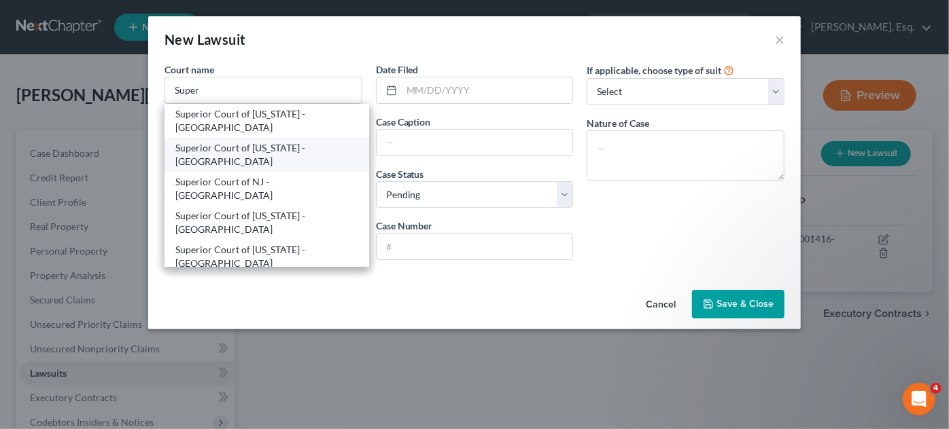
click at [300, 147] on div "Superior Court of New Jersey - Essex County" at bounding box center [266, 154] width 183 height 27
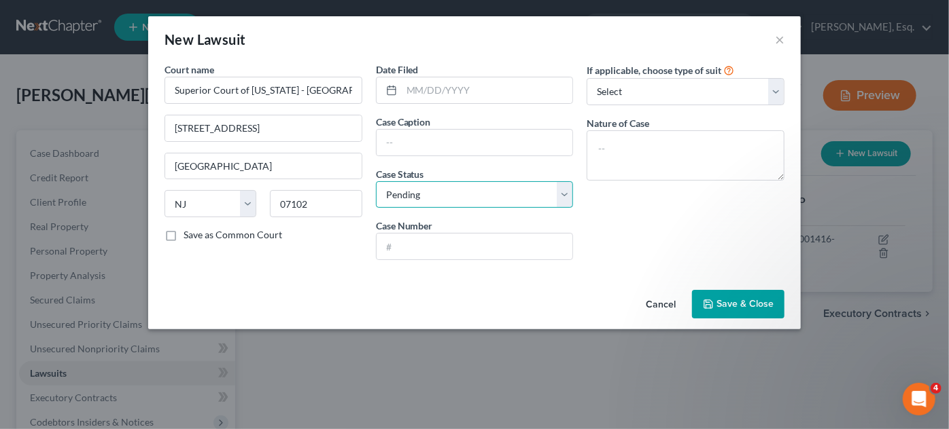
click at [559, 202] on select "Select Pending On Appeal Concluded" at bounding box center [475, 194] width 198 height 27
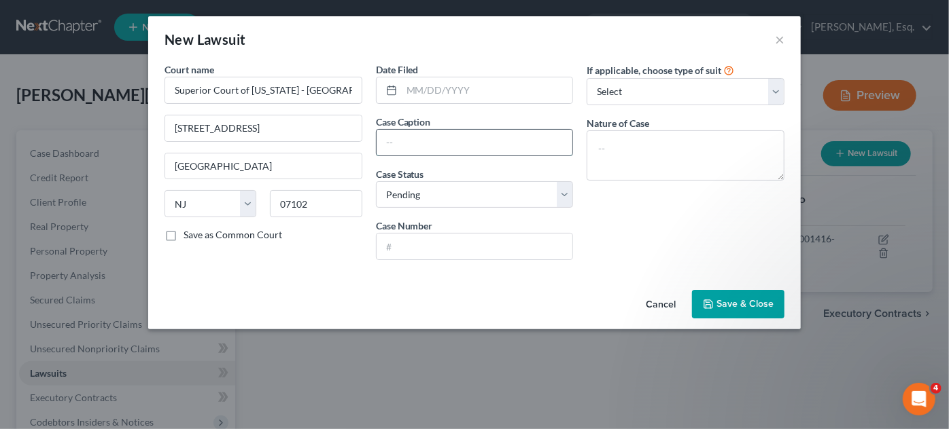
click at [425, 144] on input "text" at bounding box center [474, 143] width 196 height 26
click at [429, 239] on input "text" at bounding box center [474, 247] width 196 height 26
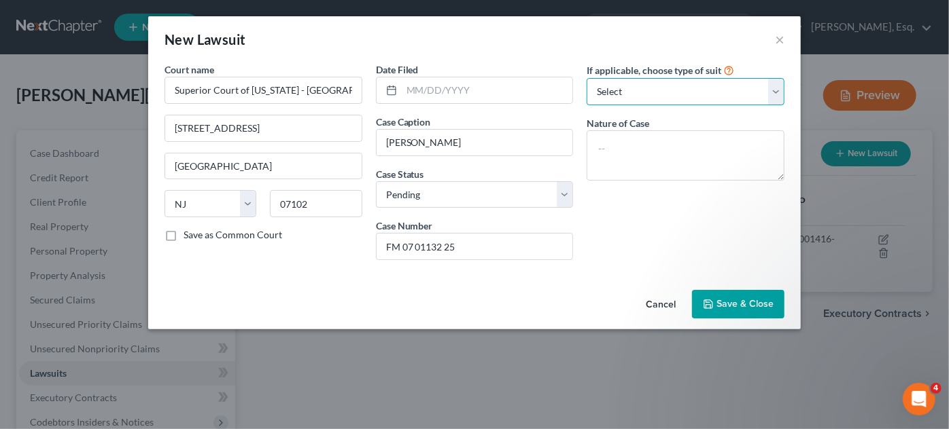
click at [779, 97] on select "Select Repossession Garnishment Foreclosure Attached, Seized, Or Levied Other" at bounding box center [685, 91] width 198 height 27
click at [586, 78] on select "Select Repossession Garnishment Foreclosure Attached, Seized, Or Levied Other" at bounding box center [685, 91] width 198 height 27
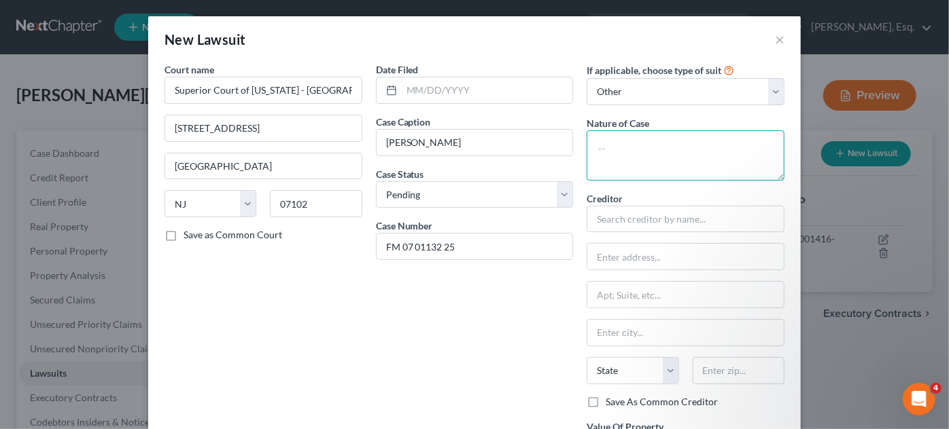
click at [660, 168] on textarea at bounding box center [685, 155] width 198 height 50
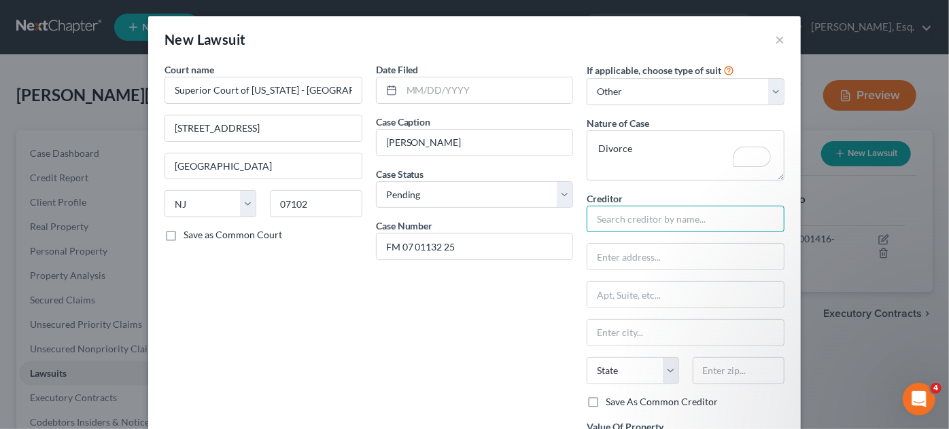
click at [653, 217] on input "text" at bounding box center [685, 219] width 198 height 27
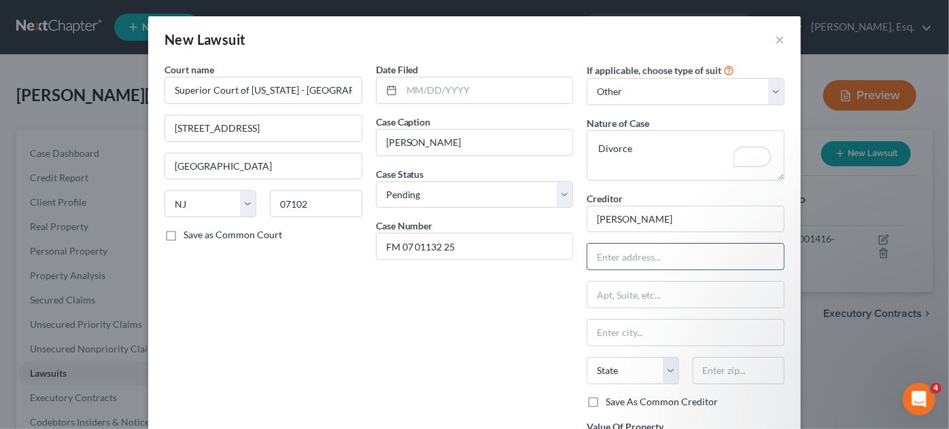
click at [606, 258] on input "text" at bounding box center [685, 257] width 196 height 26
click at [588, 330] on input "text" at bounding box center [685, 333] width 196 height 26
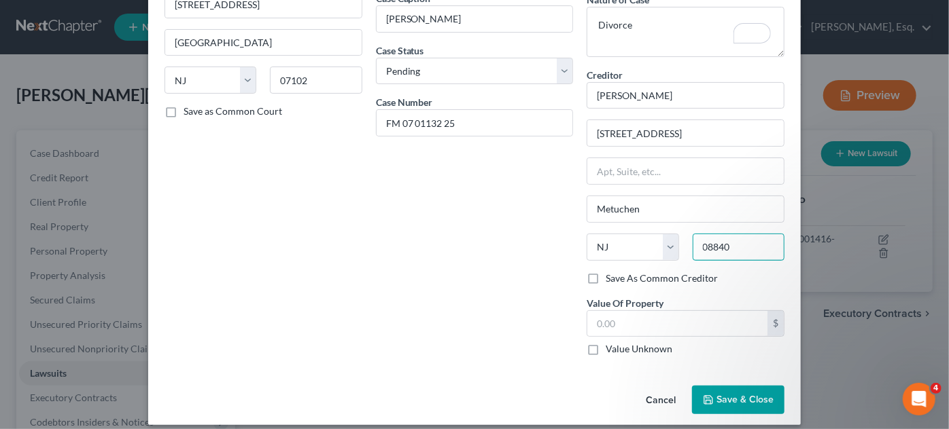
scroll to position [132, 0]
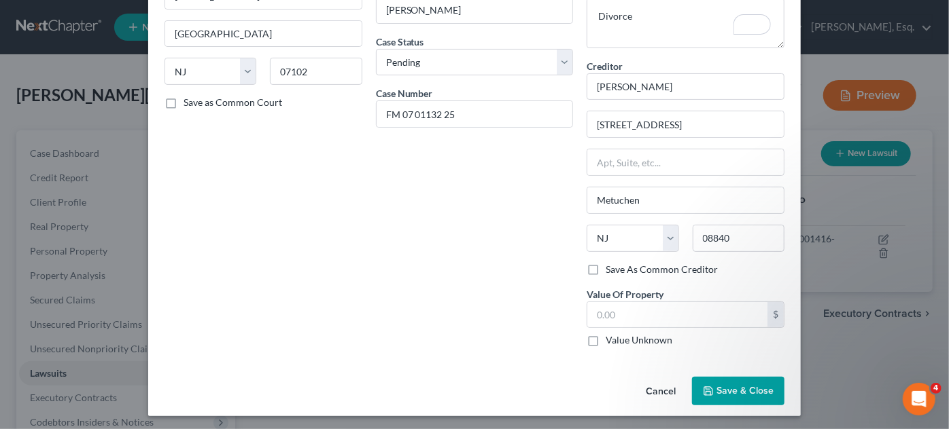
click at [605, 339] on label "Value Unknown" at bounding box center [638, 341] width 67 height 14
click at [611, 339] on input "Value Unknown" at bounding box center [615, 338] width 9 height 9
click at [735, 385] on span "Save & Close" at bounding box center [744, 391] width 57 height 12
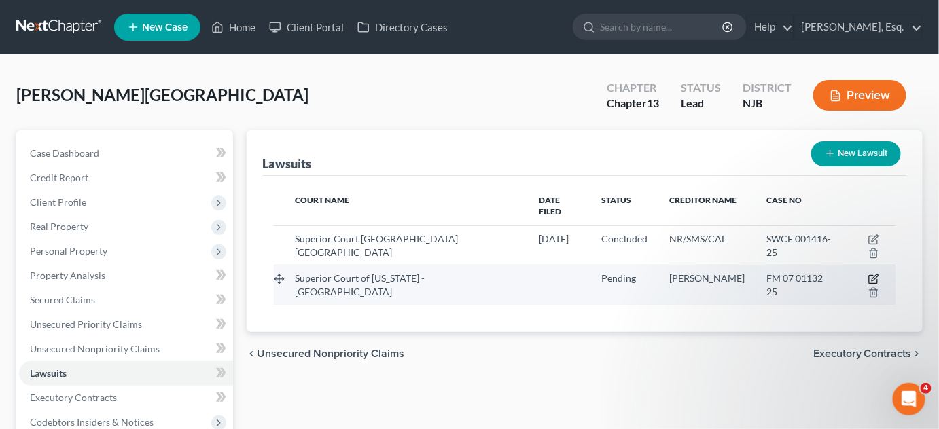
click at [868, 274] on icon "button" at bounding box center [873, 279] width 11 height 11
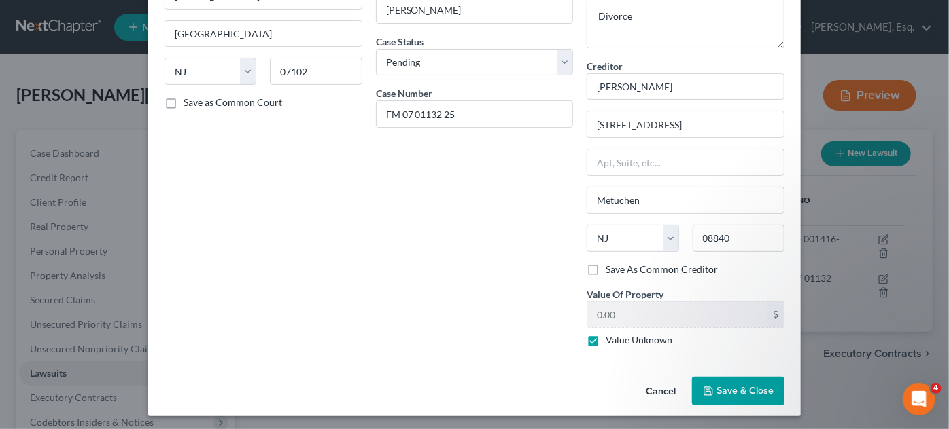
click at [727, 385] on span "Save & Close" at bounding box center [744, 391] width 57 height 12
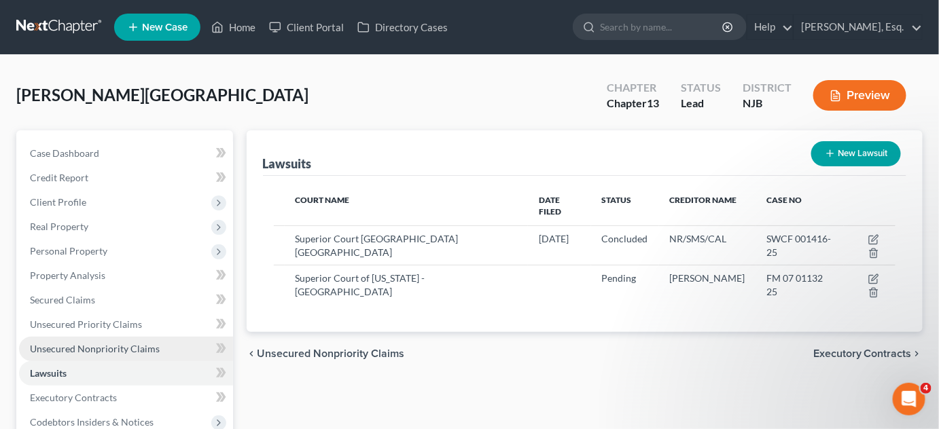
scroll to position [64, 0]
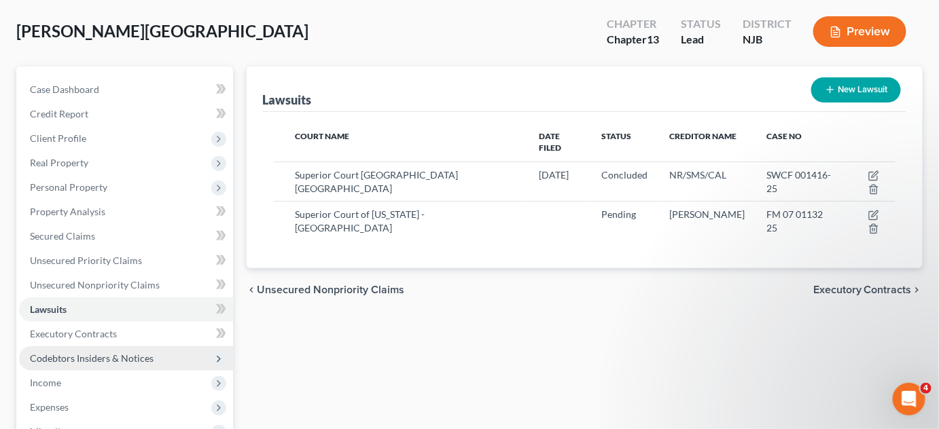
click at [154, 355] on span "Codebtors Insiders & Notices" at bounding box center [126, 359] width 214 height 24
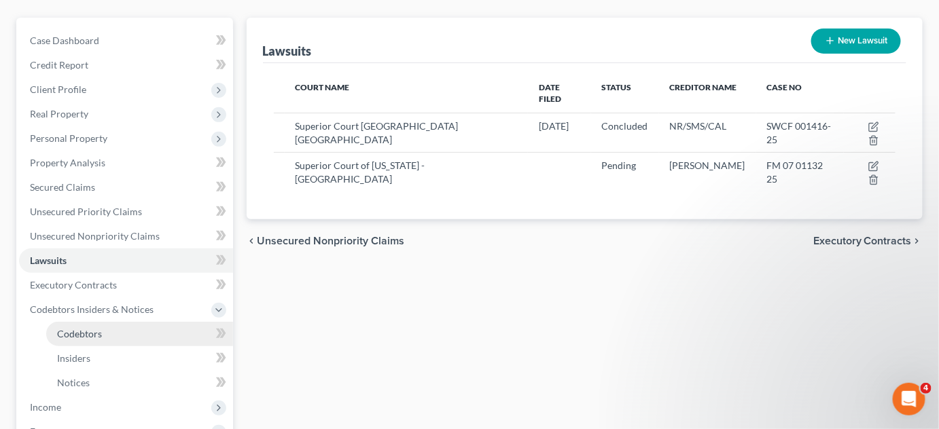
scroll to position [116, 0]
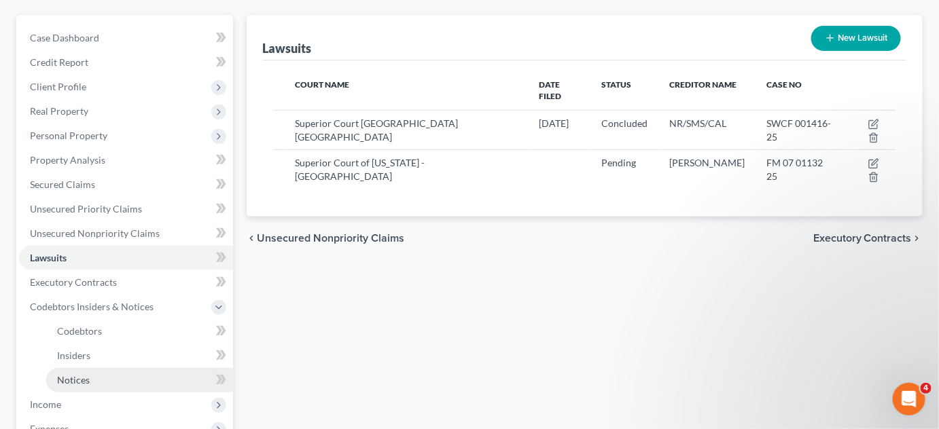
click at [134, 372] on link "Notices" at bounding box center [139, 380] width 187 height 24
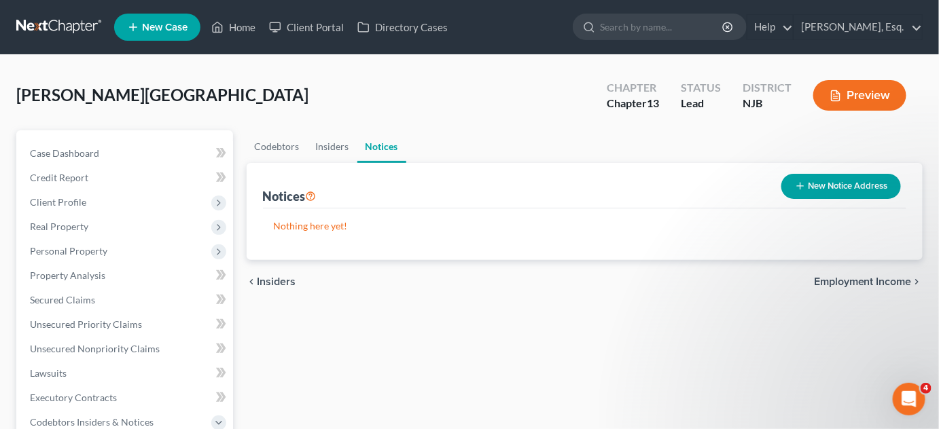
click at [819, 188] on button "New Notice Address" at bounding box center [841, 186] width 120 height 25
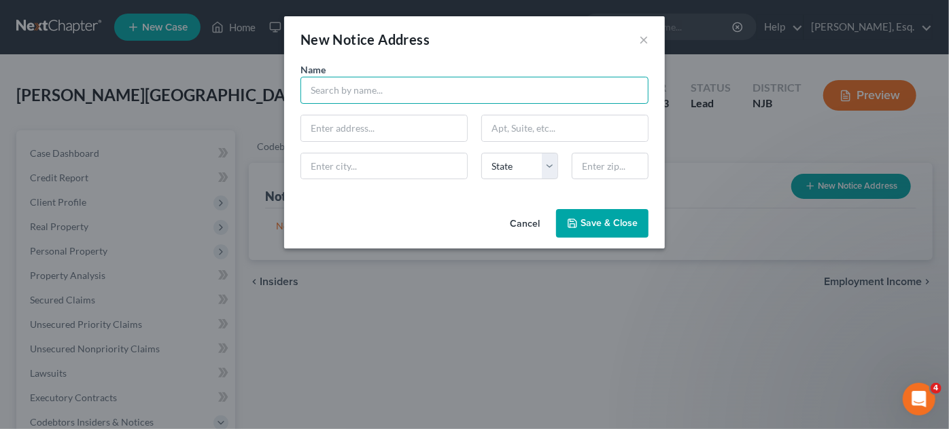
click at [373, 99] on input "text" at bounding box center [474, 90] width 348 height 27
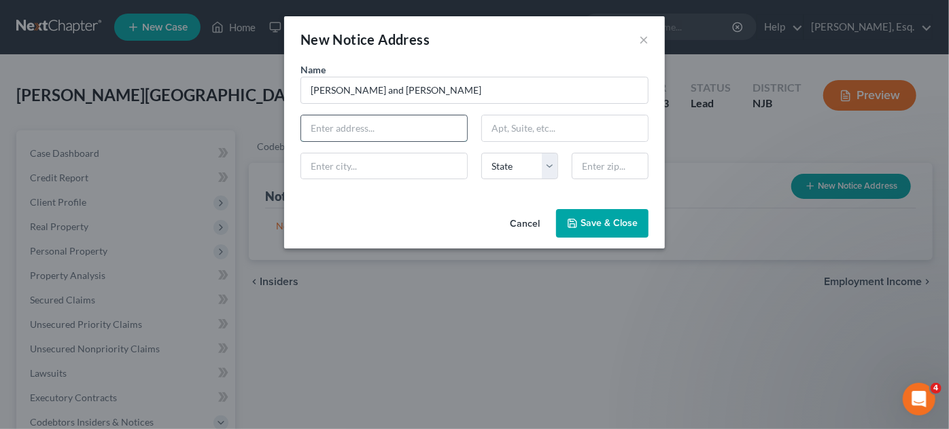
click at [314, 132] on input "text" at bounding box center [384, 129] width 166 height 26
click at [338, 169] on input "text" at bounding box center [384, 167] width 166 height 26
click at [501, 130] on input "text" at bounding box center [565, 129] width 166 height 26
click at [547, 165] on select "State AL AK AR AZ CA CO CT DE DC FL GA GU HI ID IL IN IA KS KY LA ME MD MA MI M…" at bounding box center [519, 166] width 77 height 27
click at [481, 153] on select "State AL AK AR AZ CA CO CT DE DC FL GA GU HI ID IL IN IA KS KY LA ME MD MA MI M…" at bounding box center [519, 166] width 77 height 27
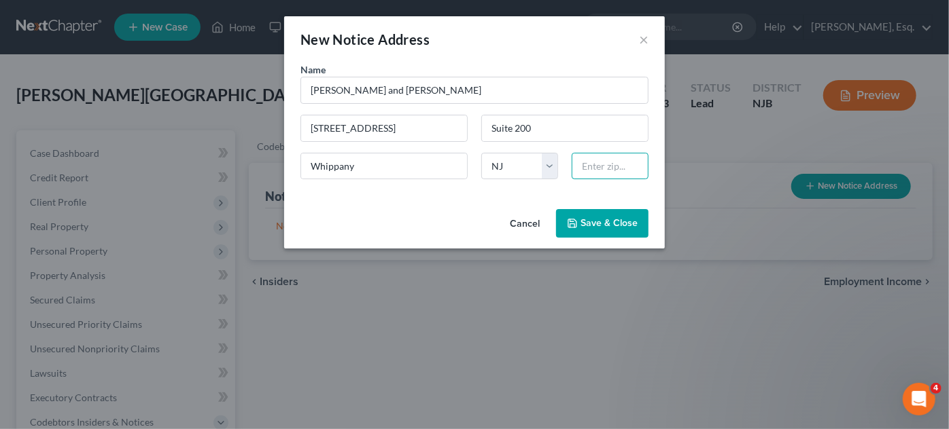
click at [588, 157] on input "text" at bounding box center [609, 166] width 77 height 27
click at [595, 219] on span "Save & Close" at bounding box center [608, 223] width 57 height 12
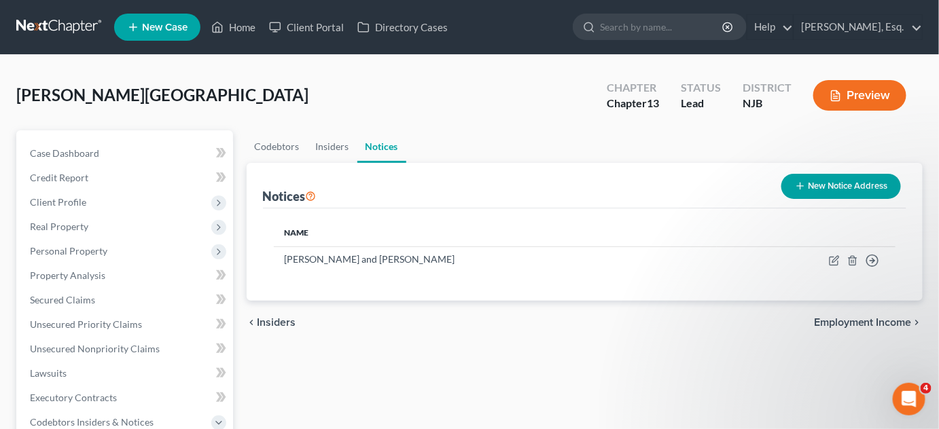
click at [845, 183] on button "New Notice Address" at bounding box center [841, 186] width 120 height 25
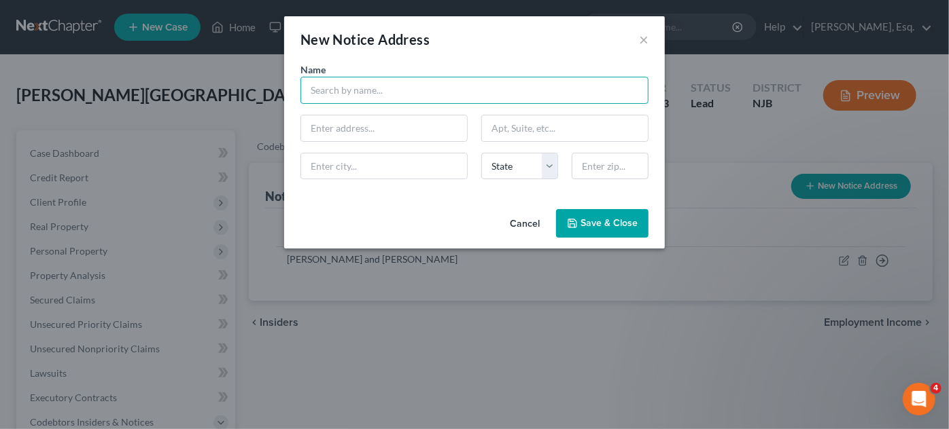
click at [533, 87] on input "text" at bounding box center [474, 90] width 348 height 27
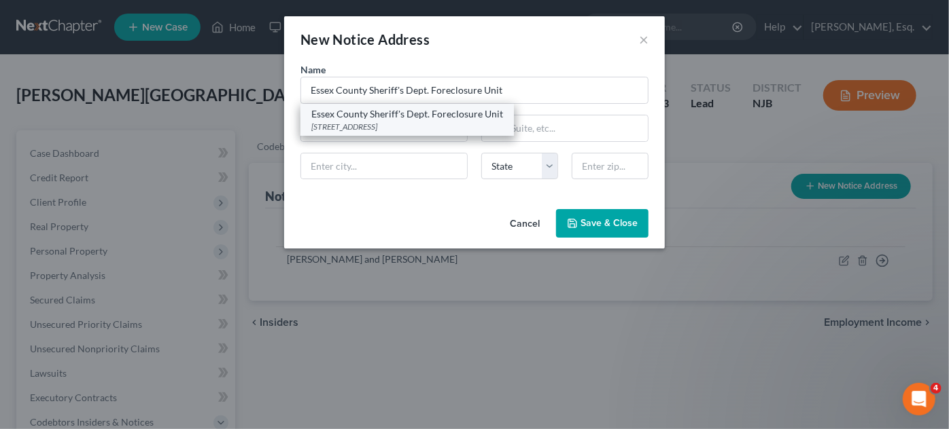
click at [373, 116] on div "Essex County Sheriff's Dept. Foreclosure Unit" at bounding box center [407, 114] width 192 height 14
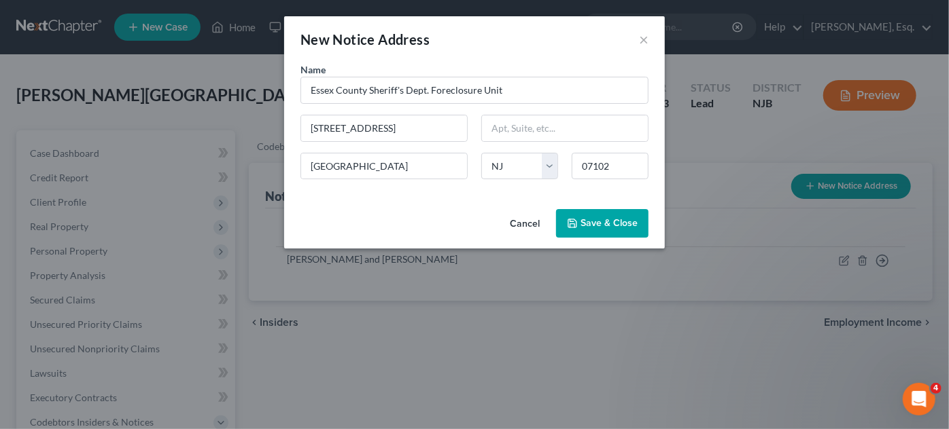
click at [578, 228] on icon "button" at bounding box center [572, 223] width 11 height 11
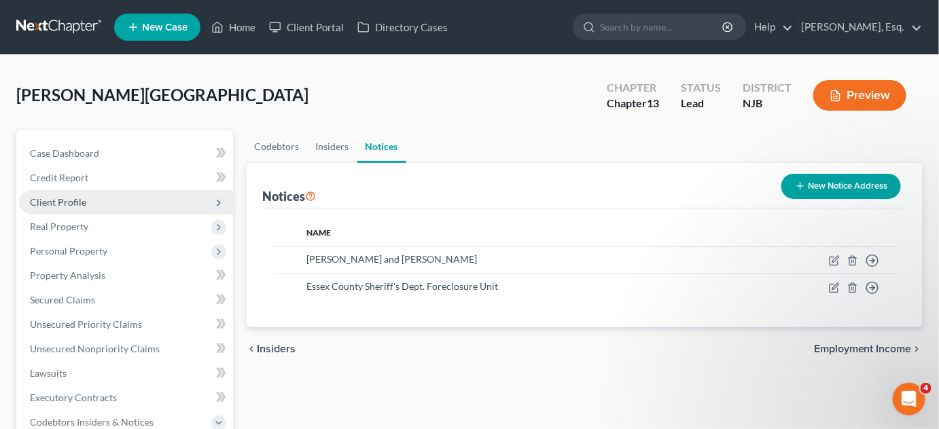
click at [74, 206] on span "Client Profile" at bounding box center [58, 202] width 56 height 12
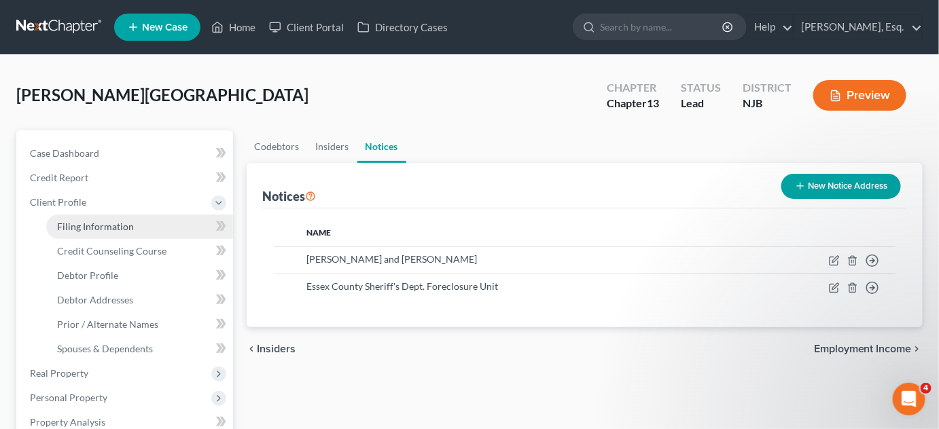
click at [79, 231] on span "Filing Information" at bounding box center [95, 227] width 77 height 12
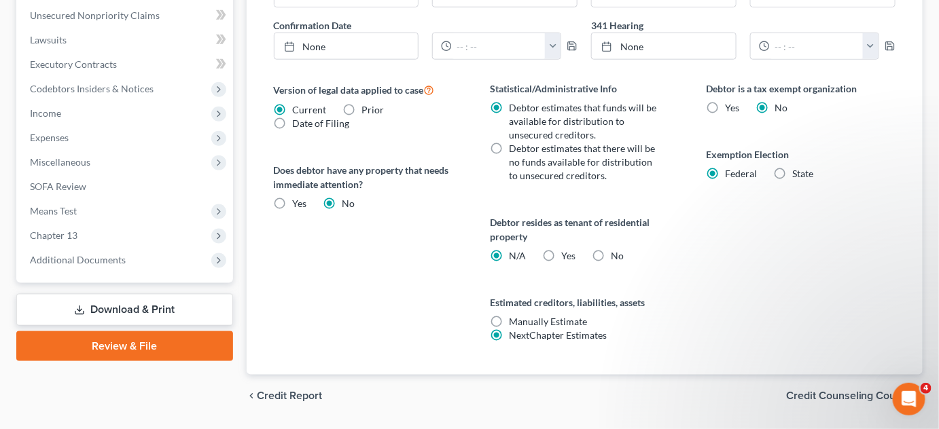
scroll to position [518, 0]
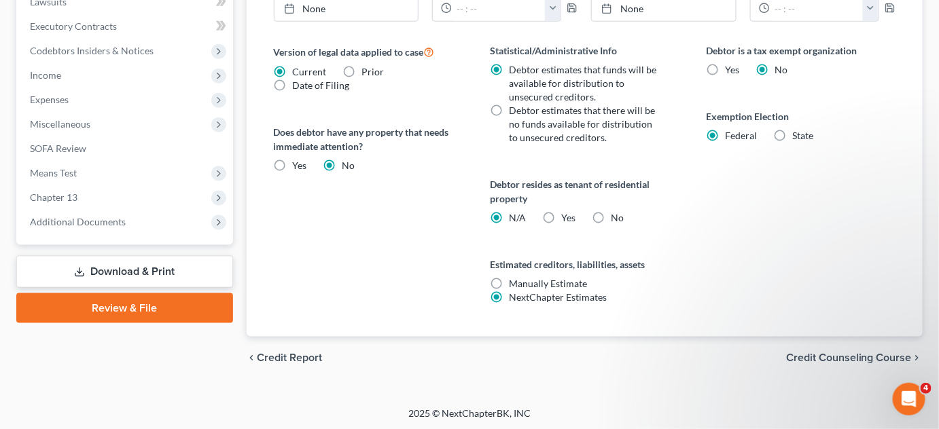
click at [859, 358] on span "Credit Counseling Course" at bounding box center [849, 358] width 126 height 11
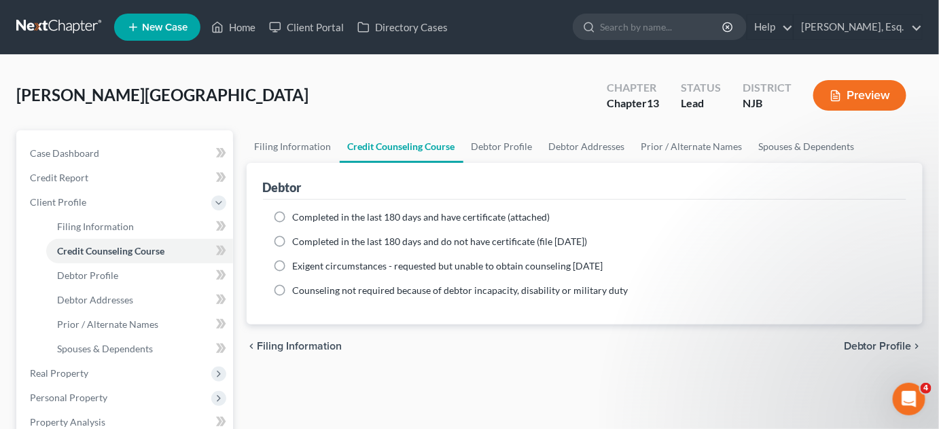
click at [293, 216] on label "Completed in the last 180 days and have certificate (attached)" at bounding box center [422, 218] width 258 height 14
click at [298, 216] on input "Completed in the last 180 days and have certificate (attached)" at bounding box center [302, 215] width 9 height 9
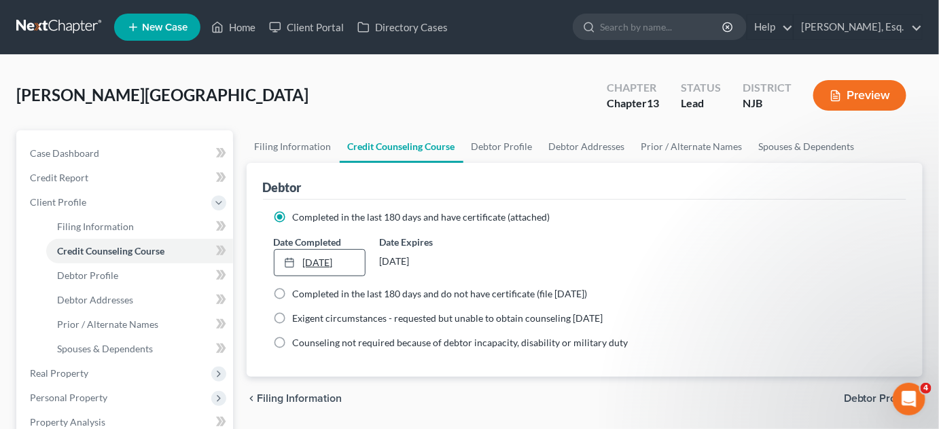
click at [306, 264] on link "[DATE]" at bounding box center [320, 263] width 91 height 26
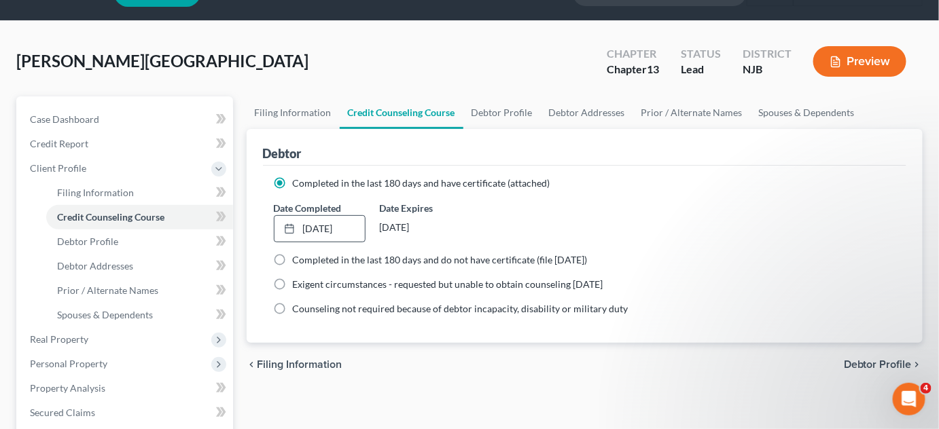
scroll to position [39, 0]
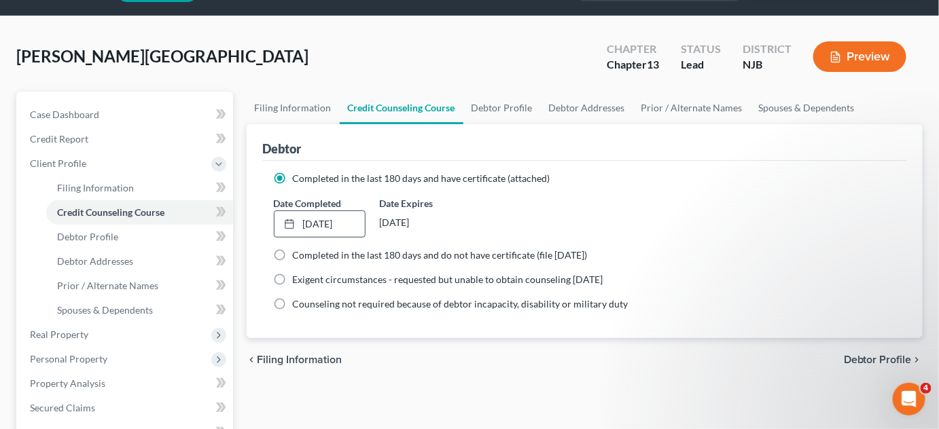
click at [882, 357] on span "Debtor Profile" at bounding box center [878, 360] width 68 height 11
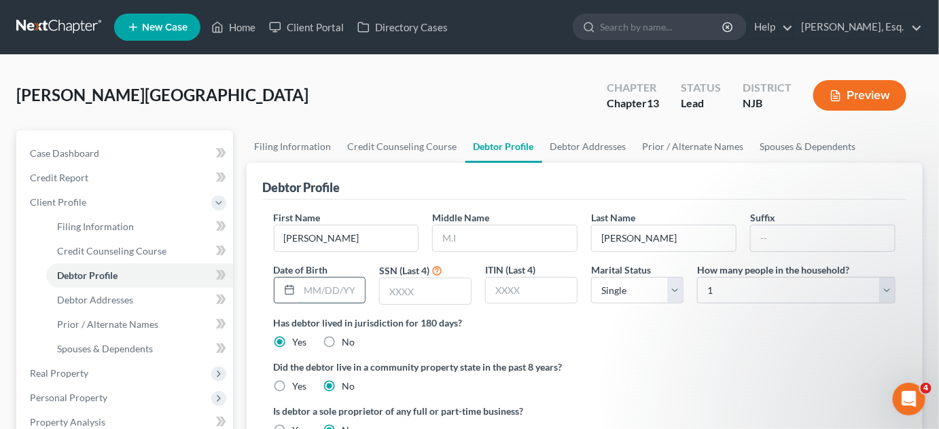
click at [332, 291] on input "text" at bounding box center [333, 291] width 66 height 26
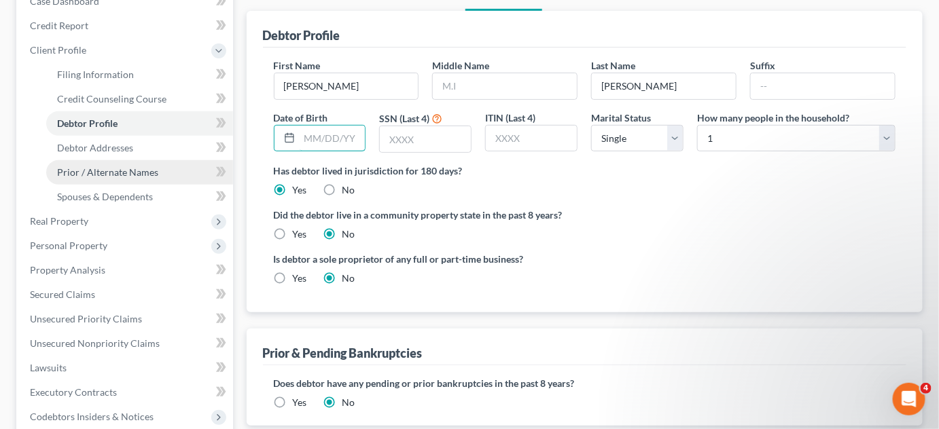
scroll to position [154, 0]
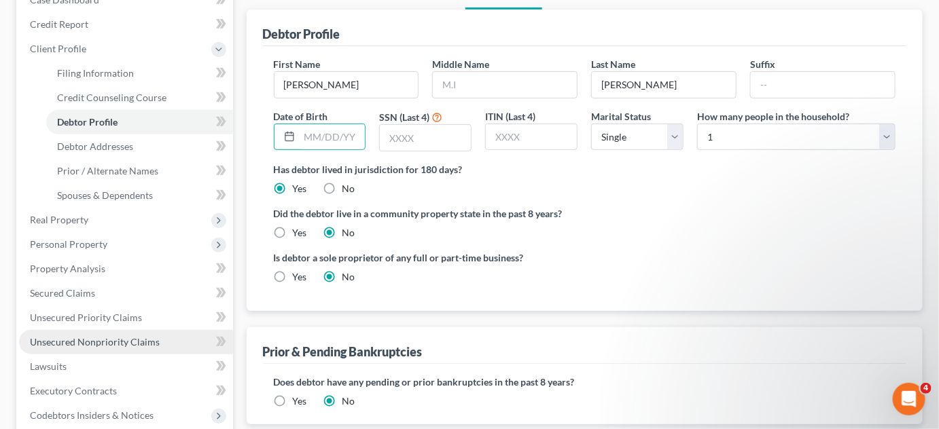
click at [69, 342] on span "Unsecured Nonpriority Claims" at bounding box center [95, 342] width 130 height 12
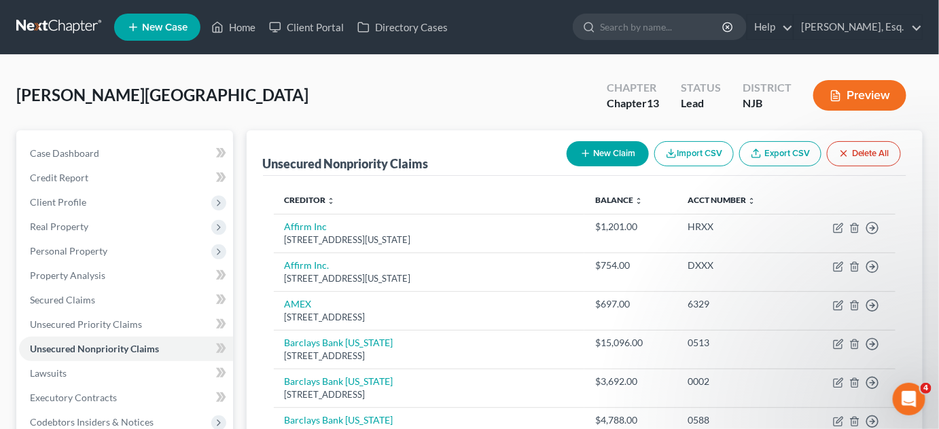
click at [114, 209] on span "Client Profile" at bounding box center [126, 202] width 214 height 24
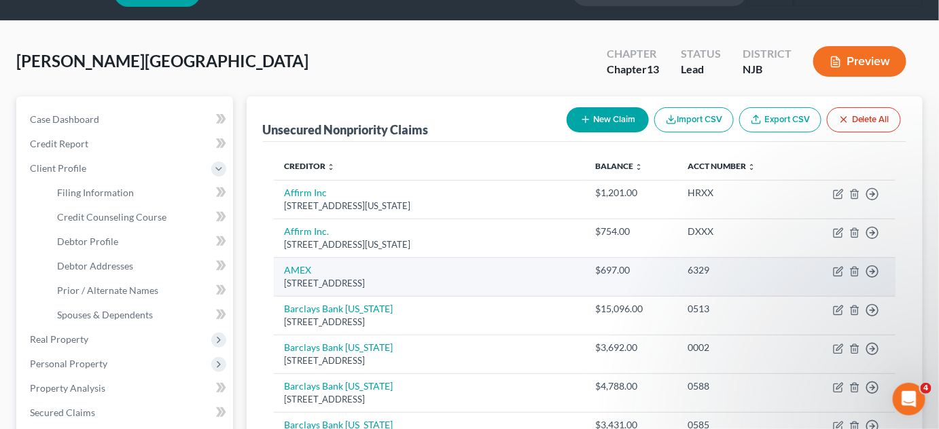
scroll to position [35, 0]
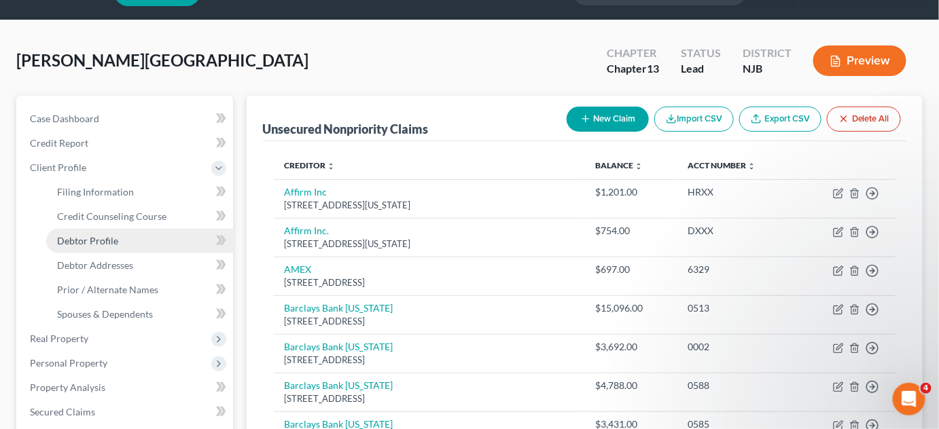
click at [130, 247] on link "Debtor Profile" at bounding box center [139, 241] width 187 height 24
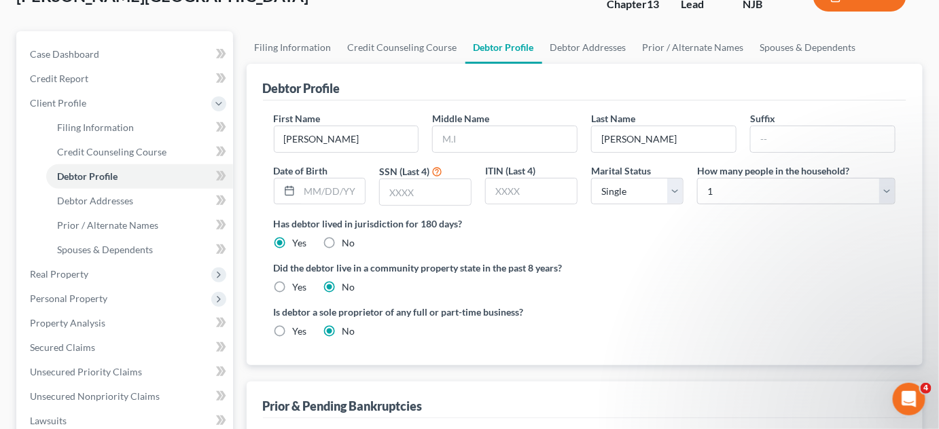
scroll to position [101, 0]
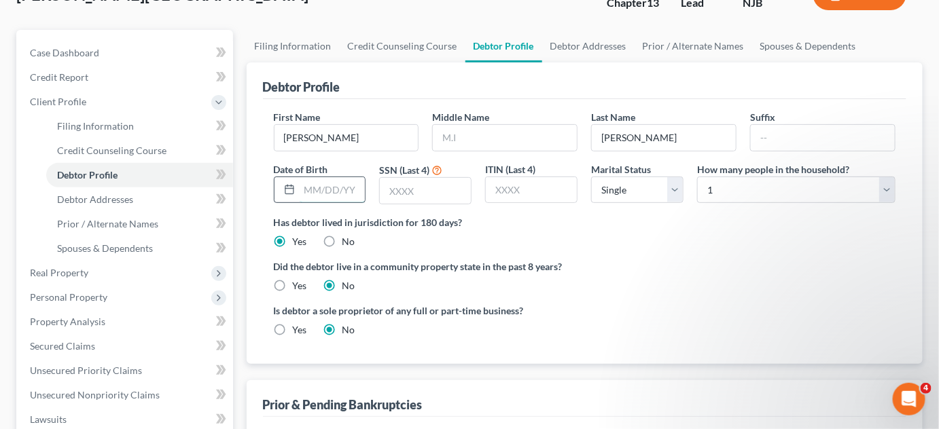
click at [311, 196] on input "text" at bounding box center [333, 190] width 66 height 26
click at [463, 183] on input "text" at bounding box center [425, 191] width 91 height 26
click at [674, 189] on select "Select Single Married Separated Divorced Widowed" at bounding box center [637, 190] width 92 height 27
click at [591, 177] on select "Select Single Married Separated Divorced Widowed" at bounding box center [637, 190] width 92 height 27
click at [677, 186] on select "Select Single Married Separated Divorced Widowed" at bounding box center [637, 190] width 92 height 27
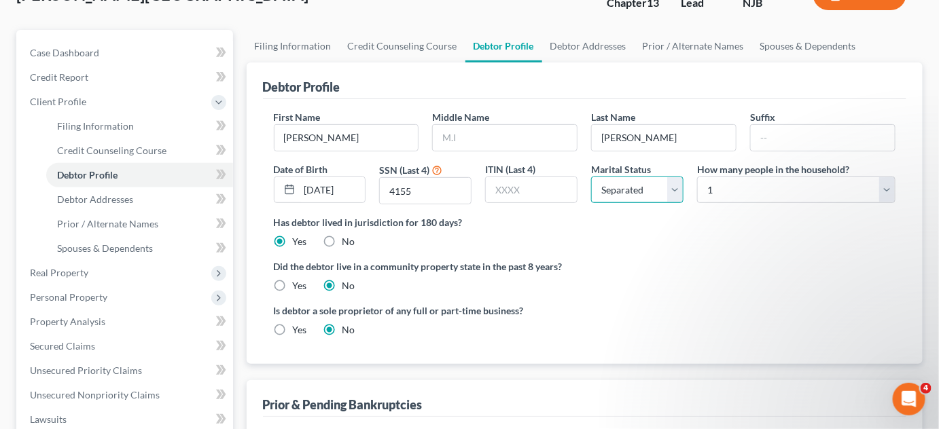
click at [591, 177] on select "Select Single Married Separated Divorced Widowed" at bounding box center [637, 190] width 92 height 27
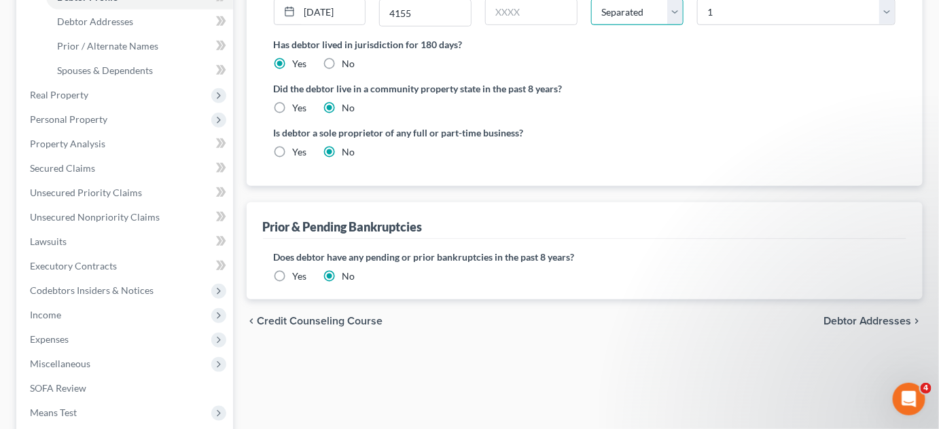
scroll to position [283, 0]
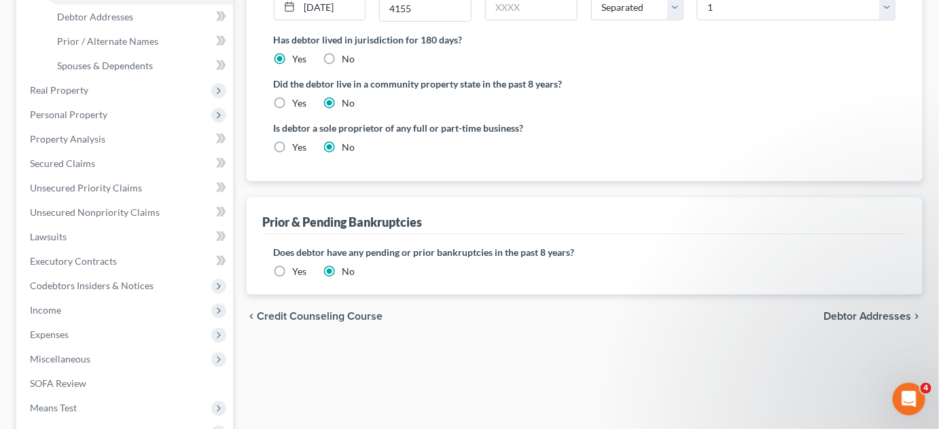
click at [851, 315] on span "Debtor Addresses" at bounding box center [868, 316] width 88 height 11
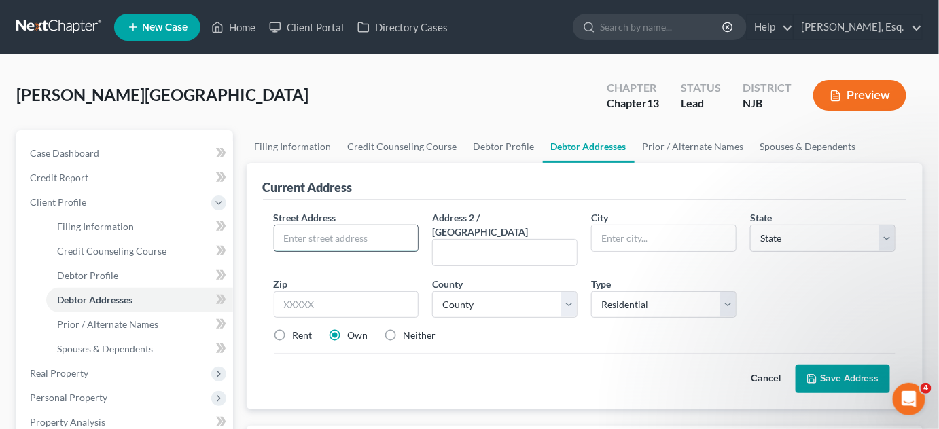
click at [343, 235] on input "text" at bounding box center [347, 239] width 144 height 26
click at [334, 236] on input "194 Clarken" at bounding box center [347, 239] width 144 height 26
click at [631, 232] on input "text" at bounding box center [664, 239] width 144 height 26
click at [333, 291] on input "text" at bounding box center [346, 304] width 145 height 27
click at [571, 291] on select "County Atlantic County Bergen County Burlington County Camden County Cape May C…" at bounding box center [504, 304] width 145 height 27
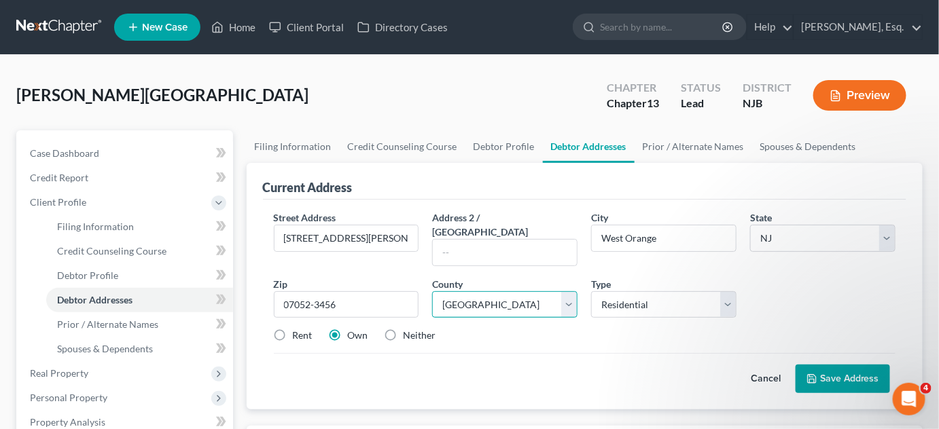
click at [432, 291] on select "County Atlantic County Bergen County Burlington County Camden County Cape May C…" at bounding box center [504, 304] width 145 height 27
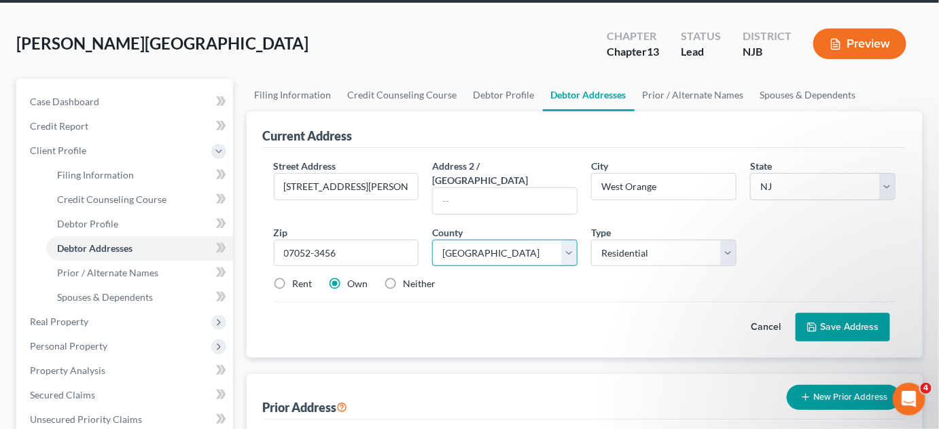
scroll to position [56, 0]
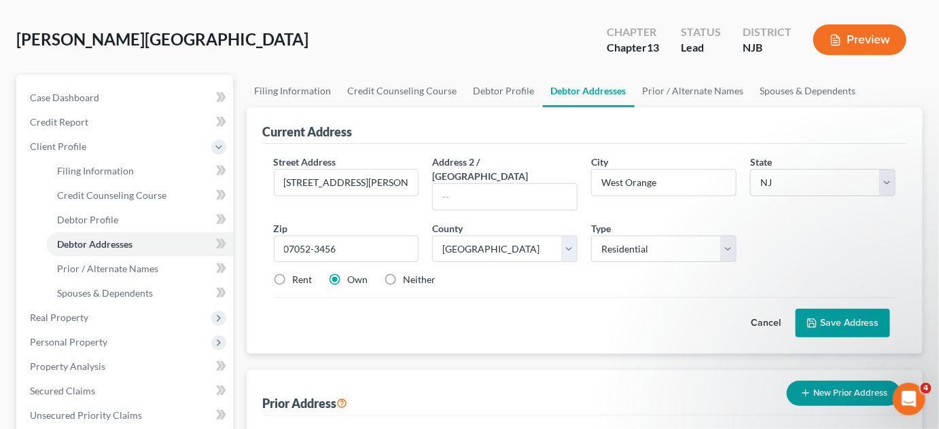
click at [843, 309] on button "Save Address" at bounding box center [843, 323] width 94 height 29
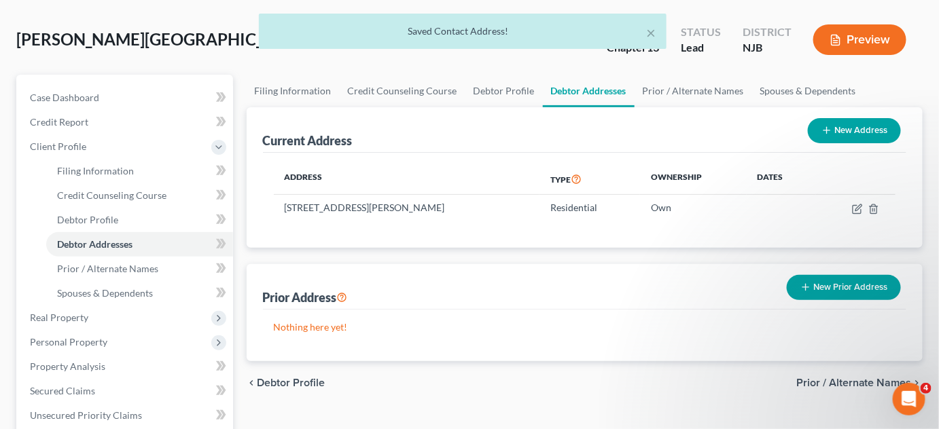
click at [836, 382] on span "Prior / Alternate Names" at bounding box center [854, 383] width 116 height 11
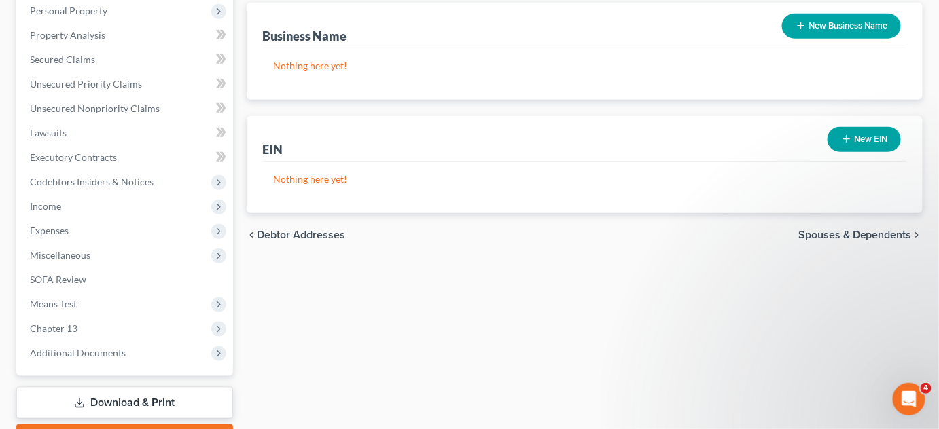
scroll to position [392, 0]
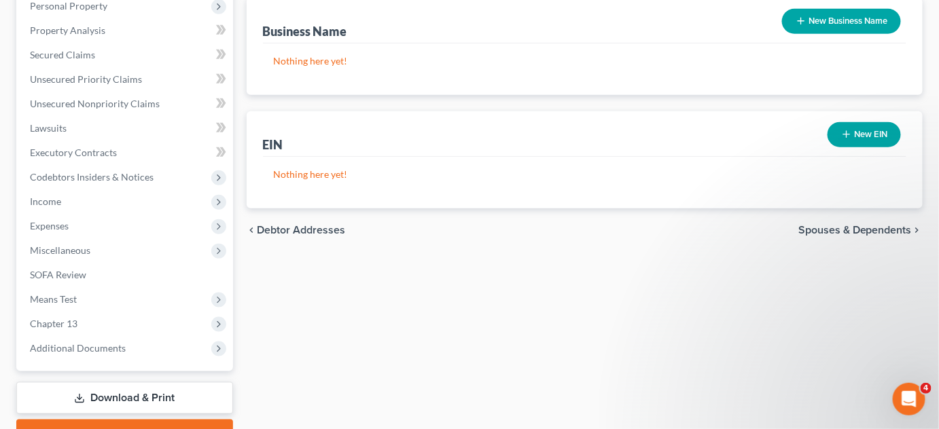
click at [865, 226] on span "Spouses & Dependents" at bounding box center [854, 230] width 113 height 11
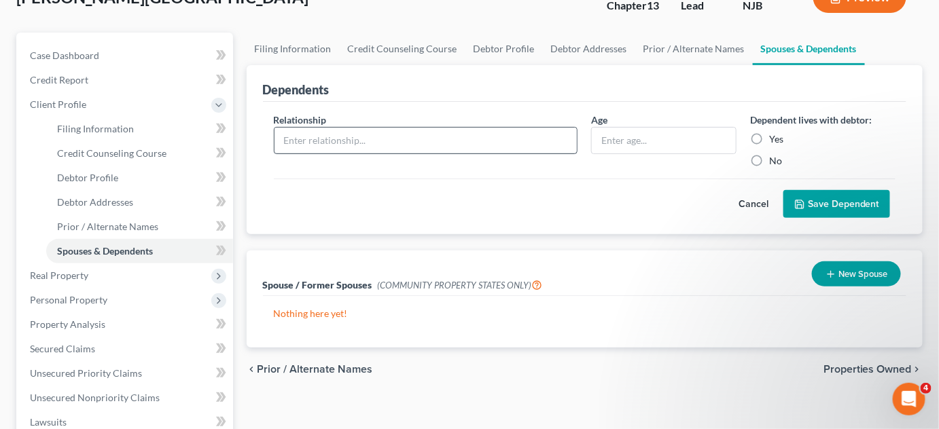
scroll to position [99, 0]
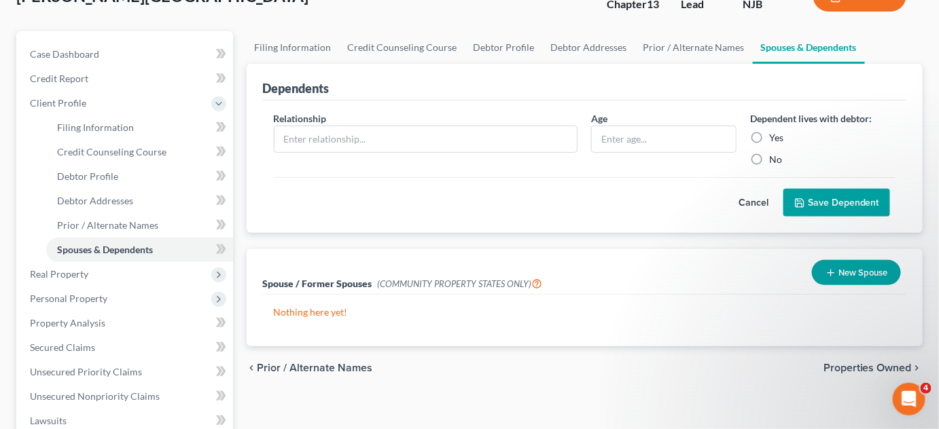
click at [872, 356] on div "chevron_left Prior / Alternate Names Properties Owned chevron_right" at bounding box center [585, 368] width 677 height 43
click at [873, 365] on span "Properties Owned" at bounding box center [868, 368] width 88 height 11
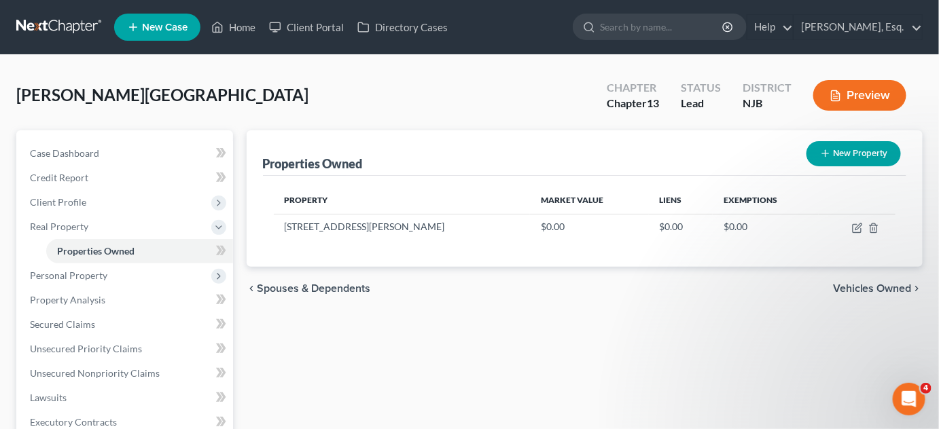
click at [879, 290] on span "Vehicles Owned" at bounding box center [872, 288] width 79 height 11
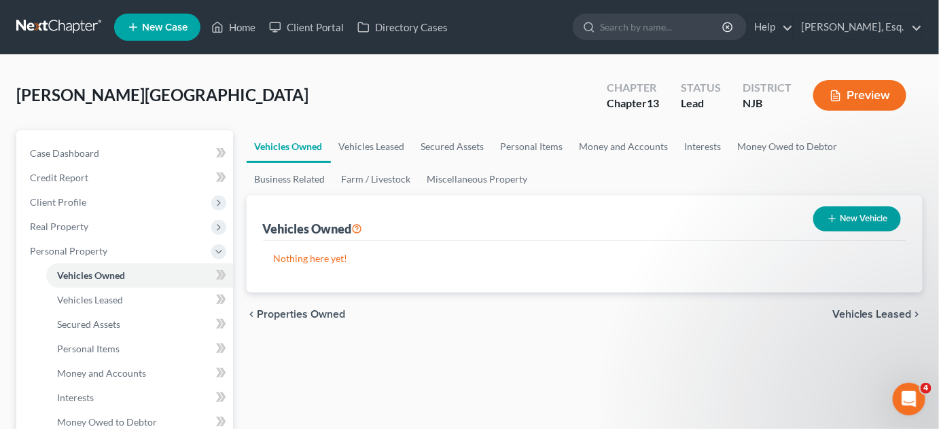
click at [877, 89] on button "Preview" at bounding box center [859, 95] width 93 height 31
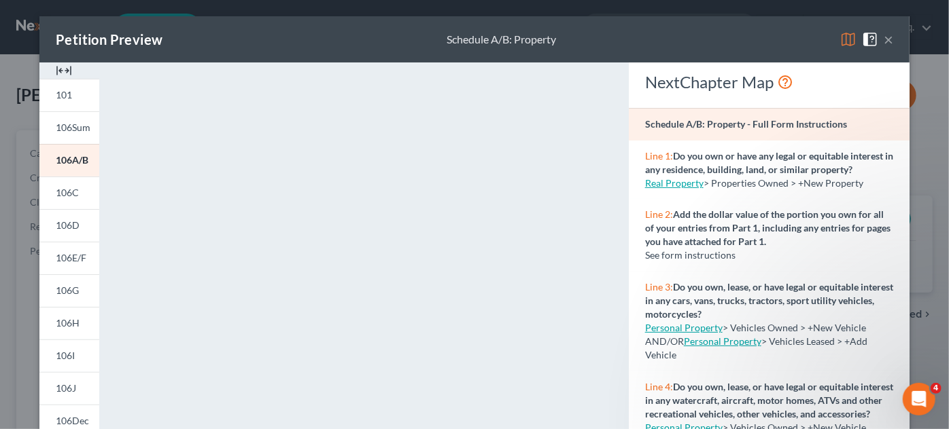
click at [884, 37] on button "×" at bounding box center [888, 39] width 10 height 16
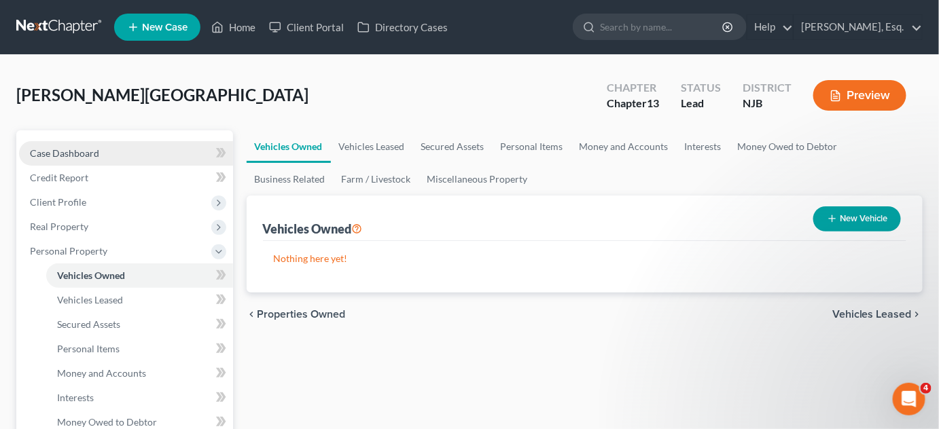
drag, startPoint x: 89, startPoint y: 150, endPoint x: 192, endPoint y: 153, distance: 102.6
click at [89, 150] on span "Case Dashboard" at bounding box center [64, 153] width 69 height 12
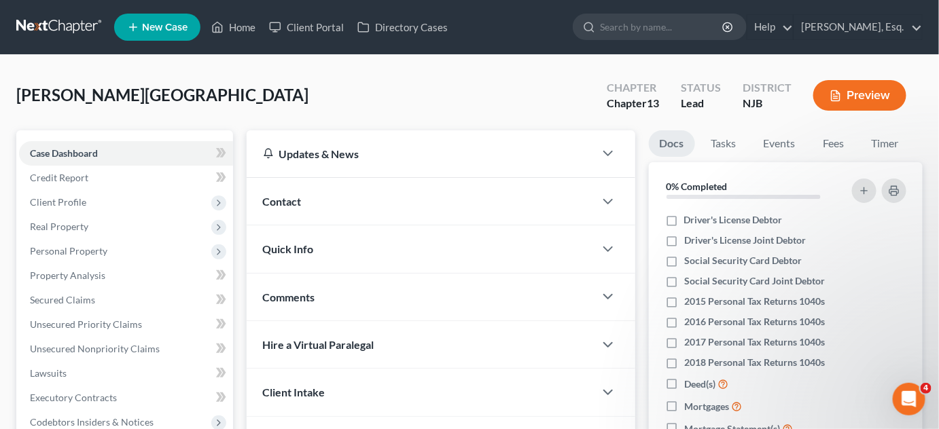
click at [830, 96] on icon "button" at bounding box center [836, 96] width 12 height 12
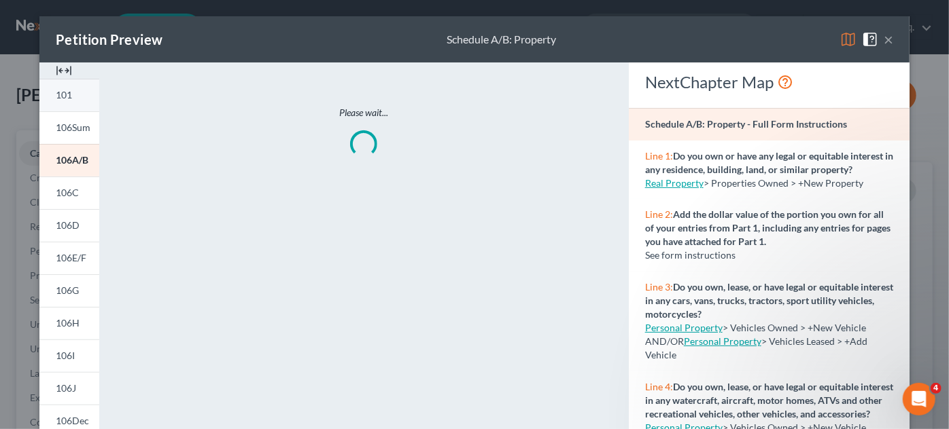
click at [77, 97] on link "101" at bounding box center [69, 95] width 60 height 33
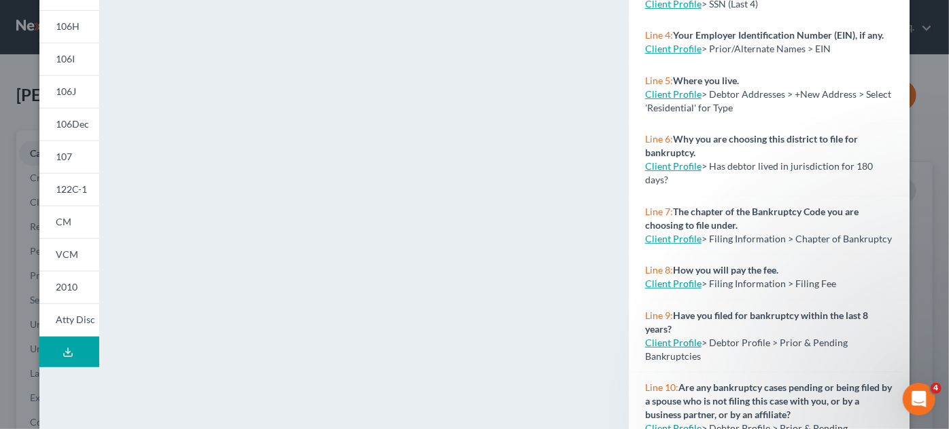
scroll to position [299, 0]
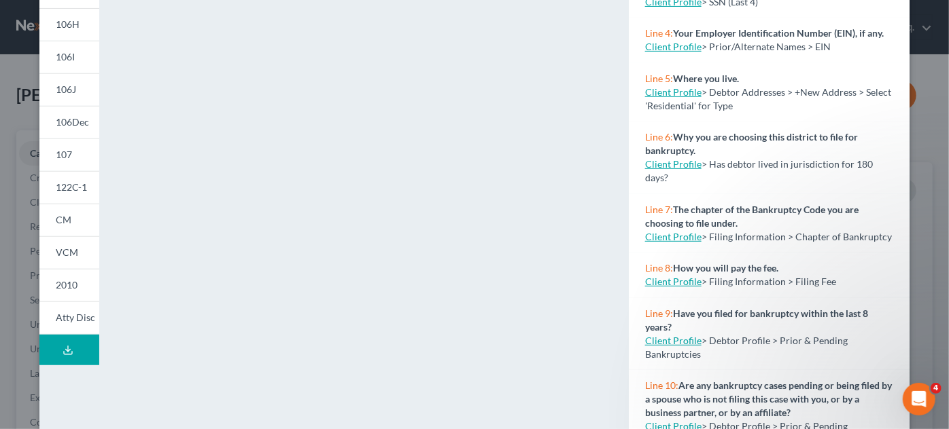
drag, startPoint x: 105, startPoint y: 279, endPoint x: 103, endPoint y: 289, distance: 11.1
click at [106, 289] on div "<object ng-attr-data='[URL][DOMAIN_NAME]' type='application/pdf' width='100%' h…" at bounding box center [363, 108] width 515 height 688
click at [56, 315] on span "Atty Disc" at bounding box center [75, 318] width 39 height 12
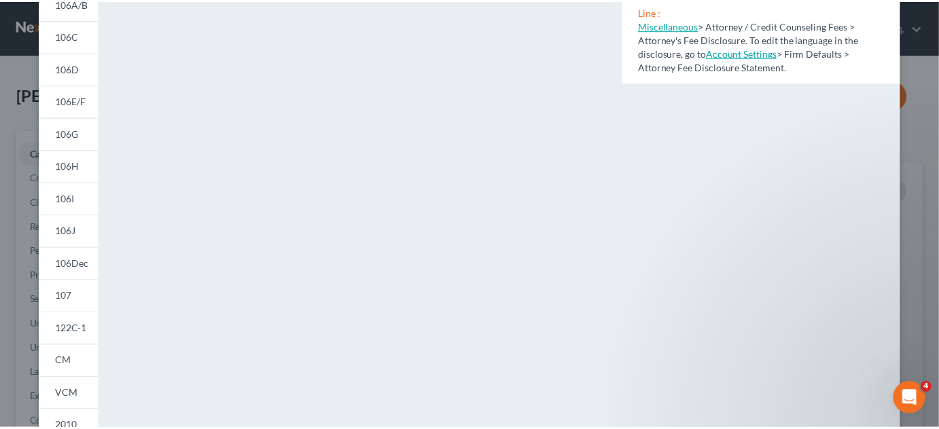
scroll to position [0, 0]
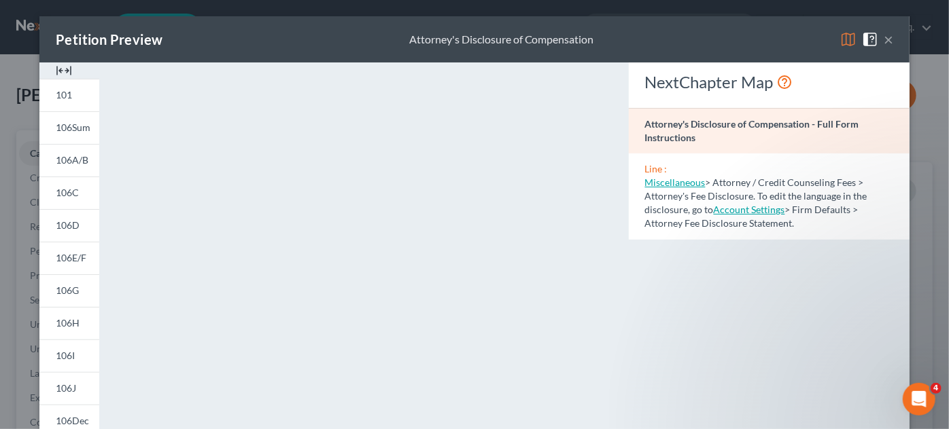
click at [884, 40] on button "×" at bounding box center [888, 39] width 10 height 16
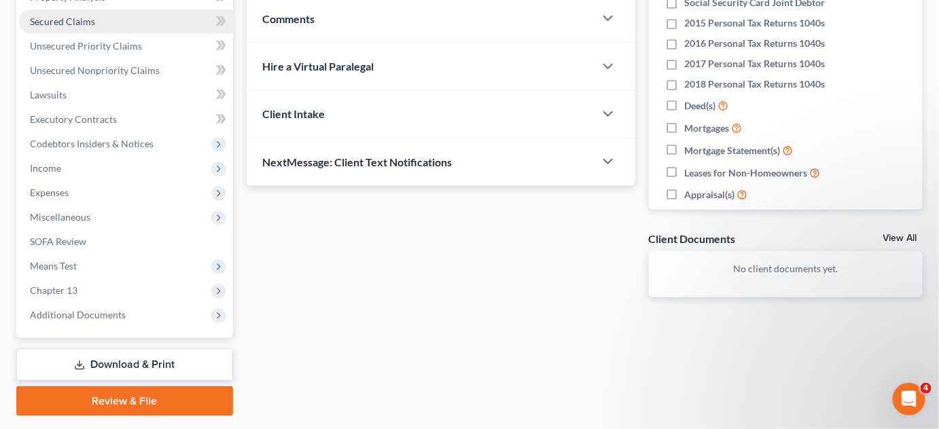
scroll to position [277, 0]
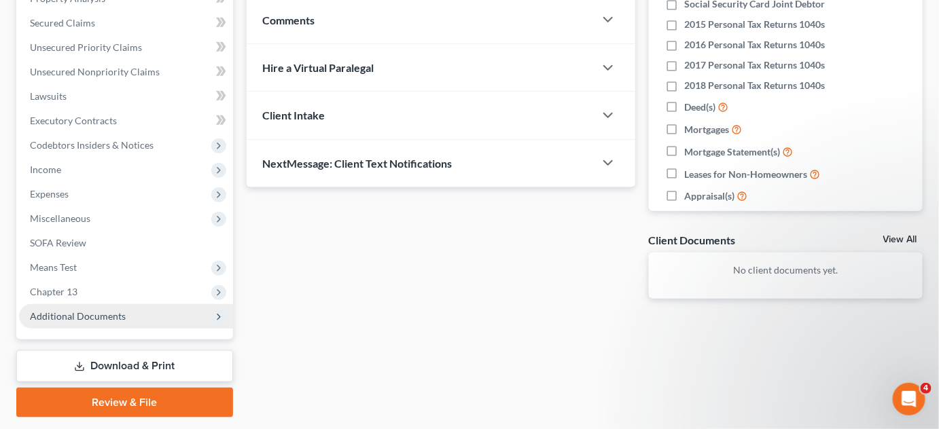
click at [92, 306] on span "Additional Documents" at bounding box center [126, 316] width 214 height 24
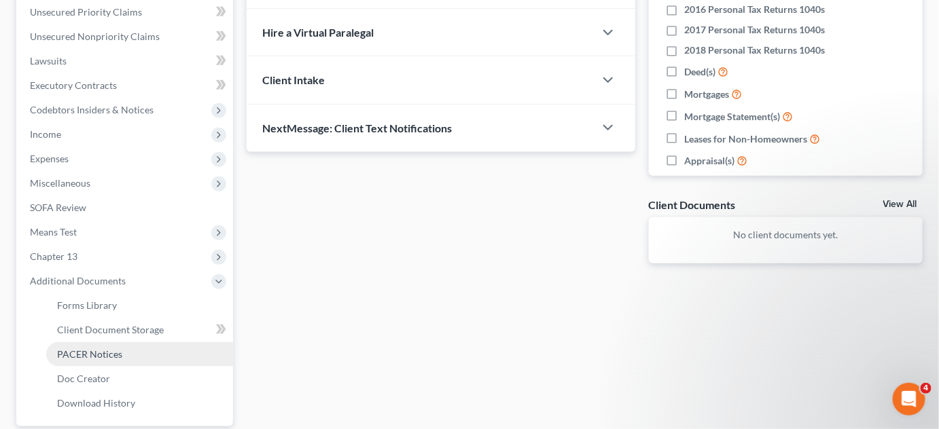
scroll to position [217, 0]
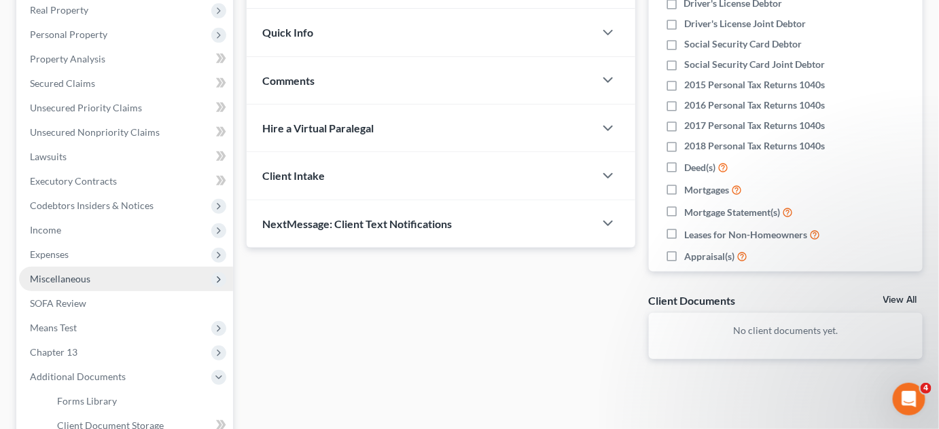
click at [79, 279] on span "Miscellaneous" at bounding box center [60, 279] width 60 height 12
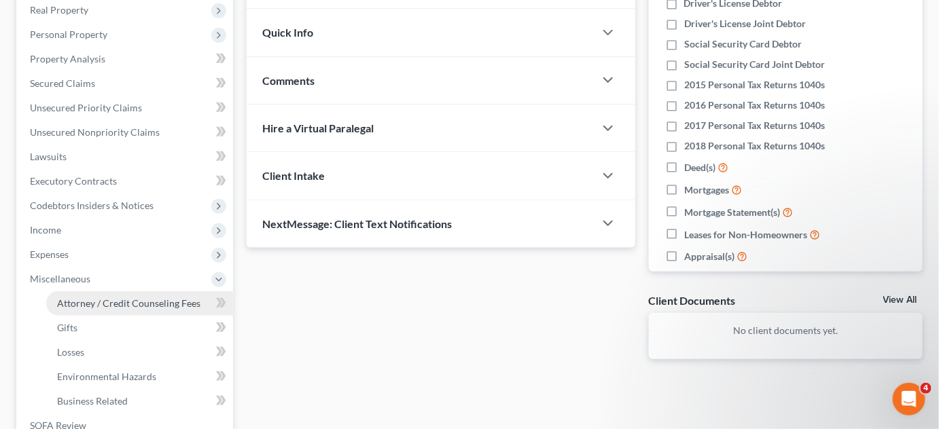
click at [169, 295] on link "Attorney / Credit Counseling Fees" at bounding box center [139, 303] width 187 height 24
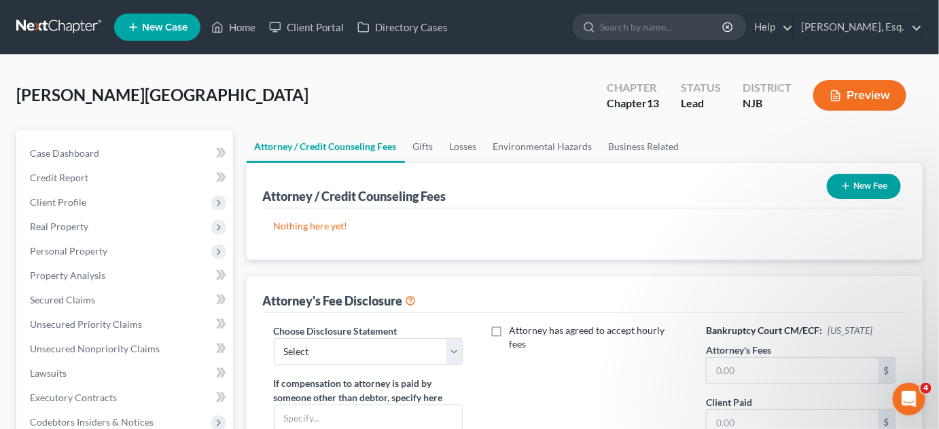
click at [849, 202] on div "New Fee" at bounding box center [863, 187] width 85 height 36
click at [879, 181] on button "New Fee" at bounding box center [864, 186] width 74 height 25
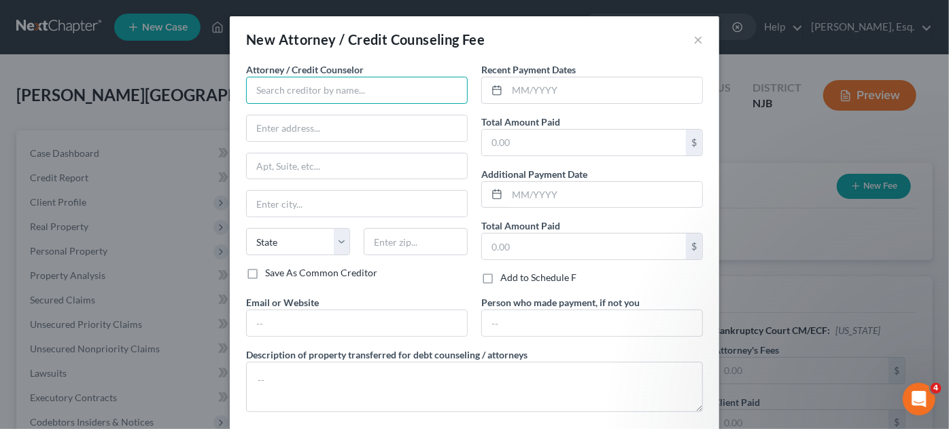
click at [376, 86] on input "text" at bounding box center [357, 90] width 222 height 27
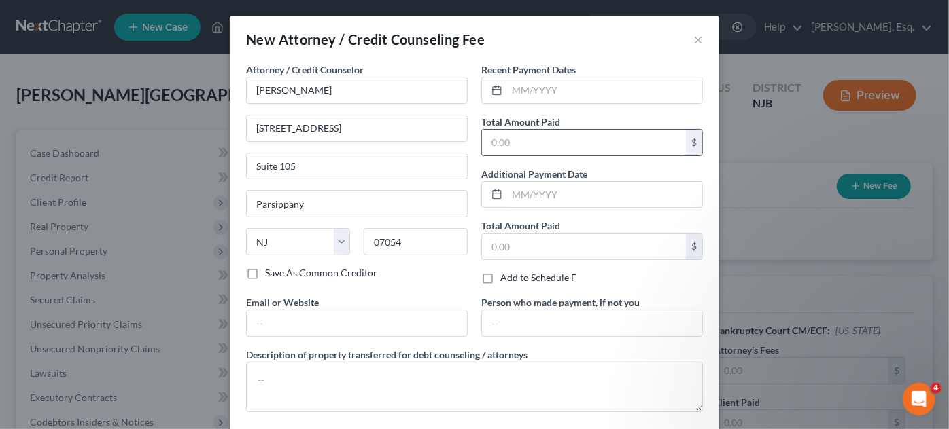
click at [533, 137] on input "text" at bounding box center [584, 143] width 204 height 26
click at [511, 85] on input "text" at bounding box center [604, 90] width 195 height 26
click at [491, 88] on icon at bounding box center [496, 90] width 11 height 11
click at [514, 103] on div "Recent Payment Dates Total Amount Paid 4,500 $ Additional Payment Date Total Am…" at bounding box center [591, 179] width 235 height 233
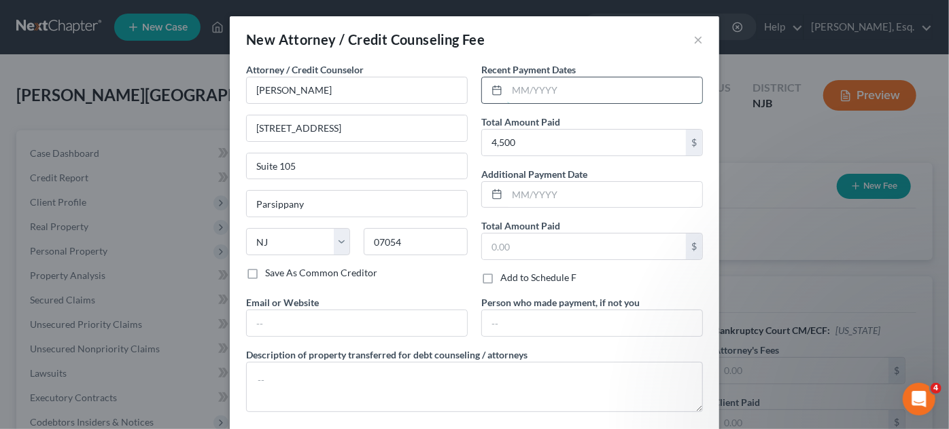
click at [514, 95] on input "text" at bounding box center [604, 90] width 195 height 26
click at [508, 245] on input "text" at bounding box center [584, 247] width 204 height 26
click at [455, 287] on div "Attorney / Credit Counselor * Ernest G Ianetti 8 Campus Drive Suite 105 Parsipp…" at bounding box center [356, 179] width 235 height 233
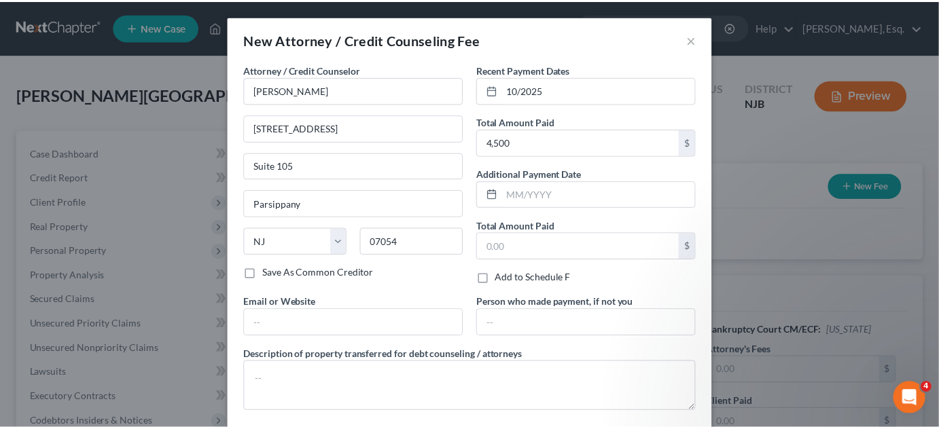
scroll to position [66, 0]
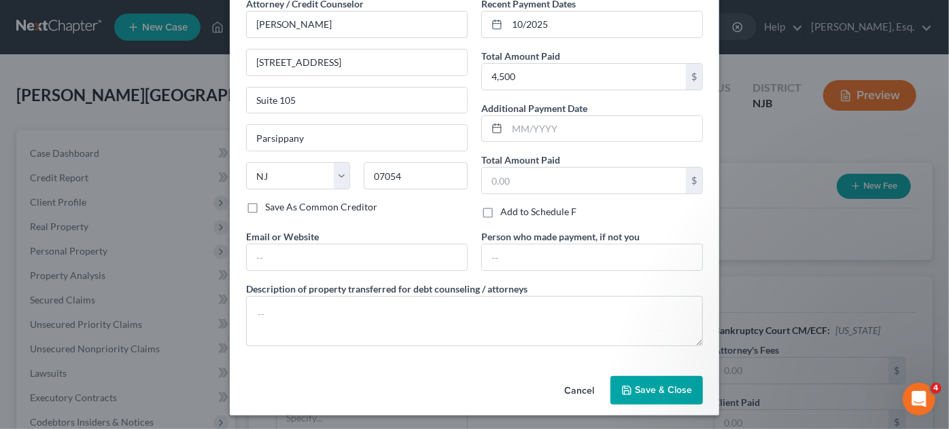
click at [663, 389] on span "Save & Close" at bounding box center [663, 391] width 57 height 12
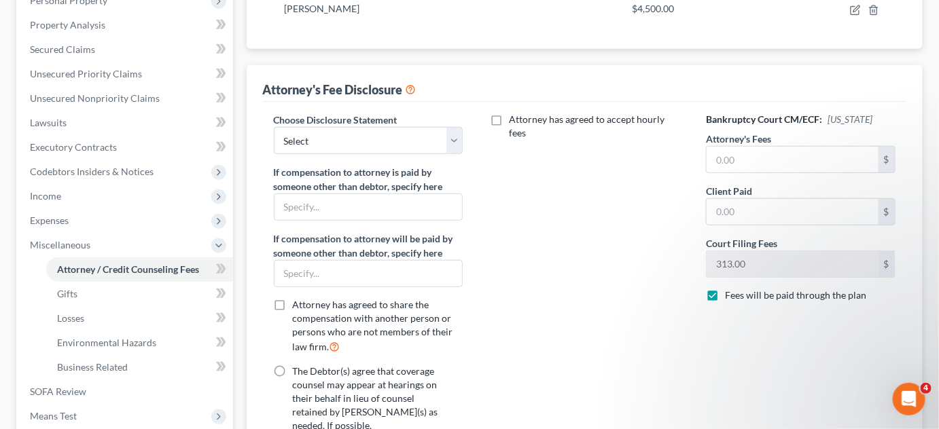
scroll to position [251, 0]
click at [455, 136] on select "Select Hourly Retainer | Trust Account Bifurcated Agreement Disclosure I" at bounding box center [368, 139] width 189 height 27
click at [274, 126] on select "Select Hourly Retainer | Trust Account Bifurcated Agreement Disclosure I" at bounding box center [368, 139] width 189 height 27
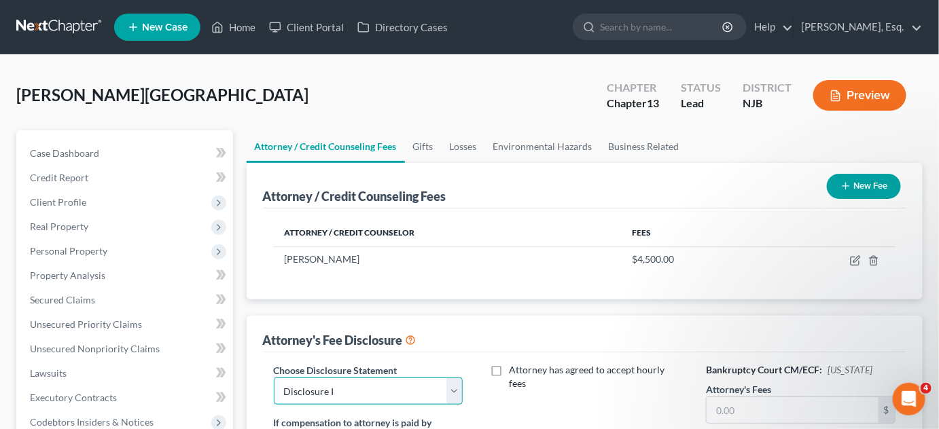
scroll to position [3, 0]
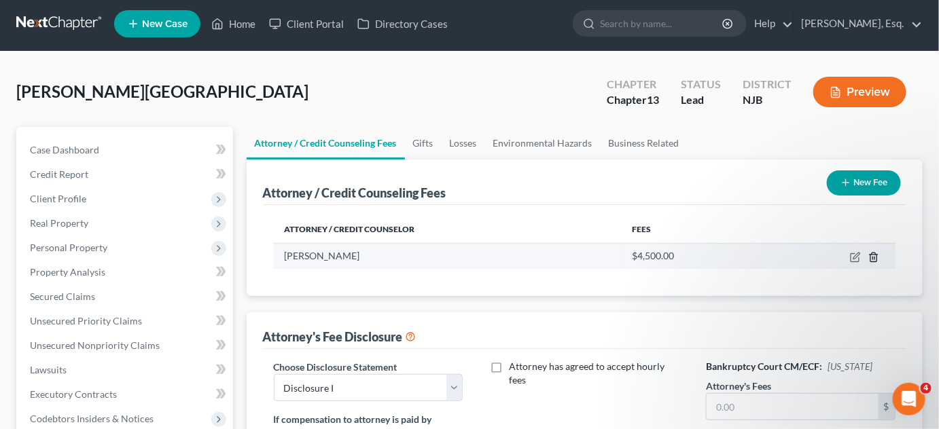
click at [872, 257] on icon "button" at bounding box center [873, 257] width 11 height 11
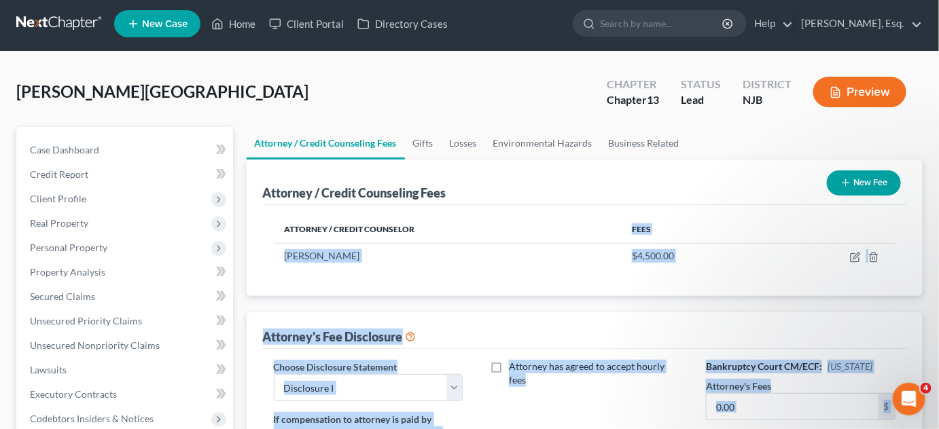
drag, startPoint x: 872, startPoint y: 257, endPoint x: 560, endPoint y: 224, distance: 314.3
click at [560, 224] on th "Attorney / Credit Counselor" at bounding box center [447, 229] width 347 height 27
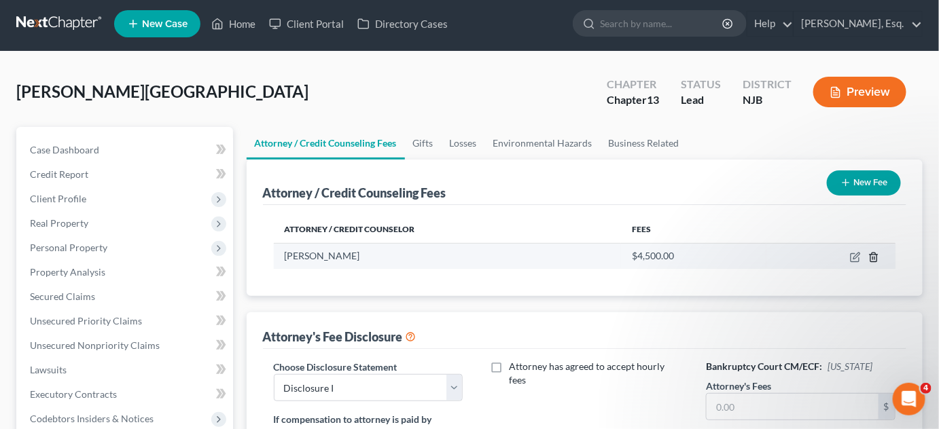
click at [876, 254] on icon "button" at bounding box center [873, 257] width 11 height 11
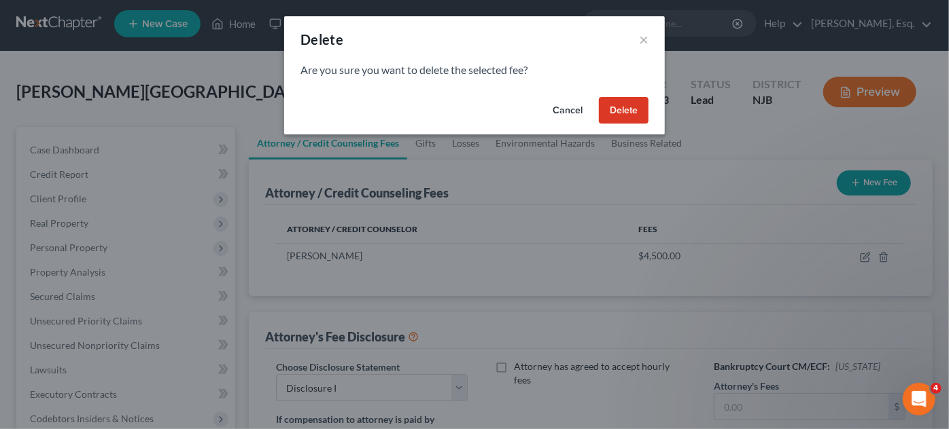
click at [626, 107] on button "Delete" at bounding box center [624, 110] width 50 height 27
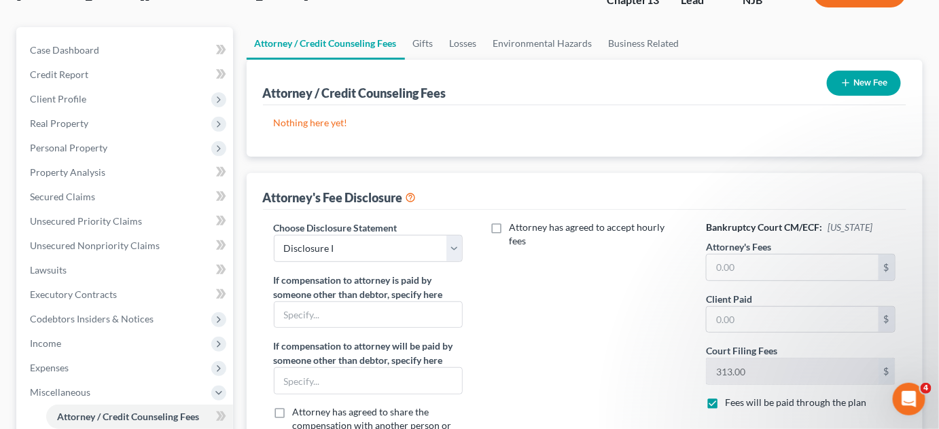
scroll to position [104, 0]
click at [710, 258] on input "text" at bounding box center [793, 267] width 172 height 26
click at [743, 317] on input "text" at bounding box center [793, 319] width 172 height 26
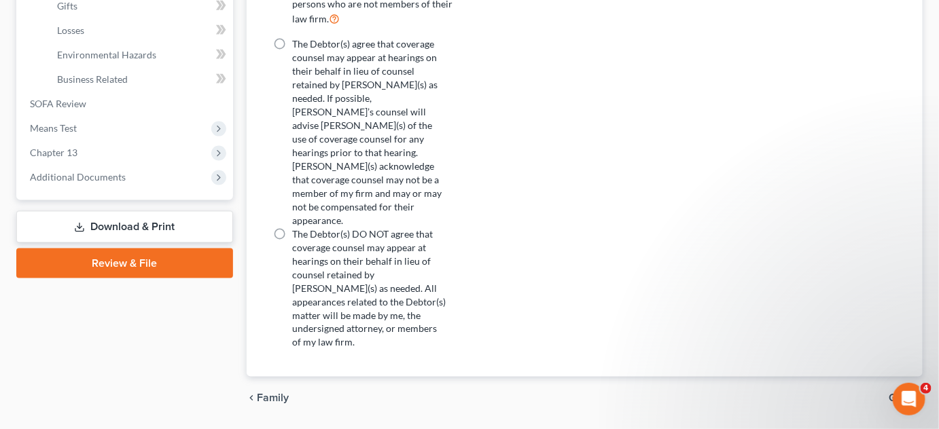
scroll to position [538, 0]
click at [908, 394] on span "Gifts" at bounding box center [900, 399] width 22 height 11
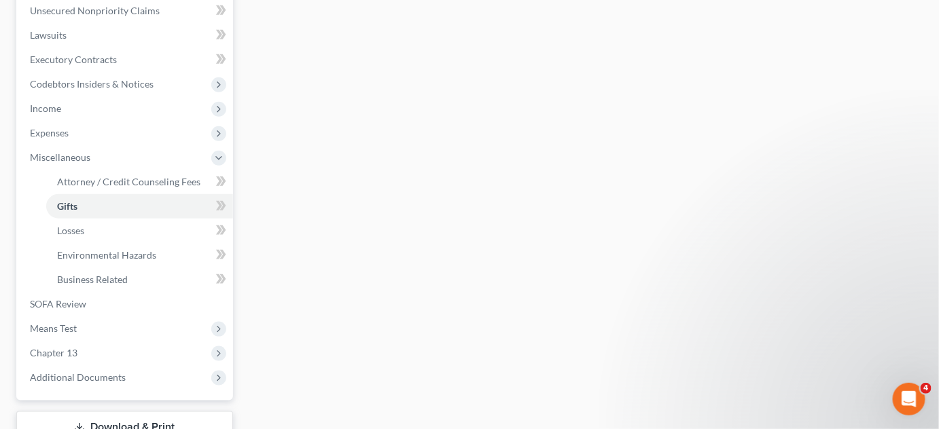
scroll to position [438, 0]
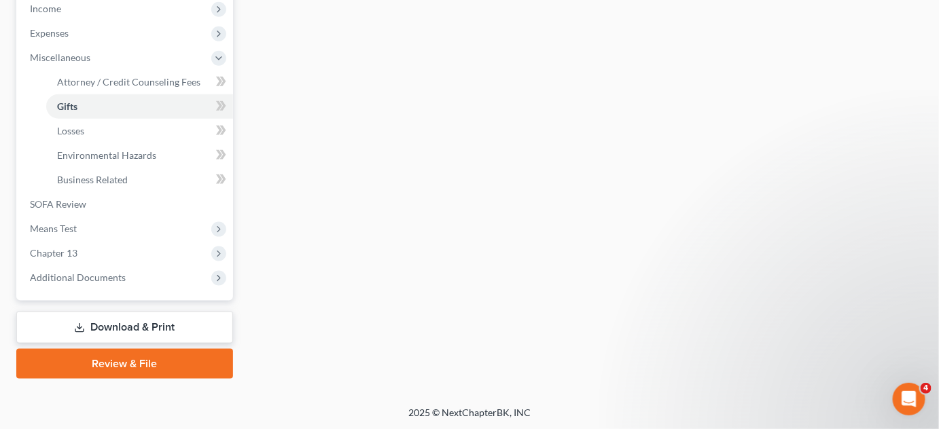
click at [112, 325] on link "Download & Print" at bounding box center [124, 328] width 217 height 32
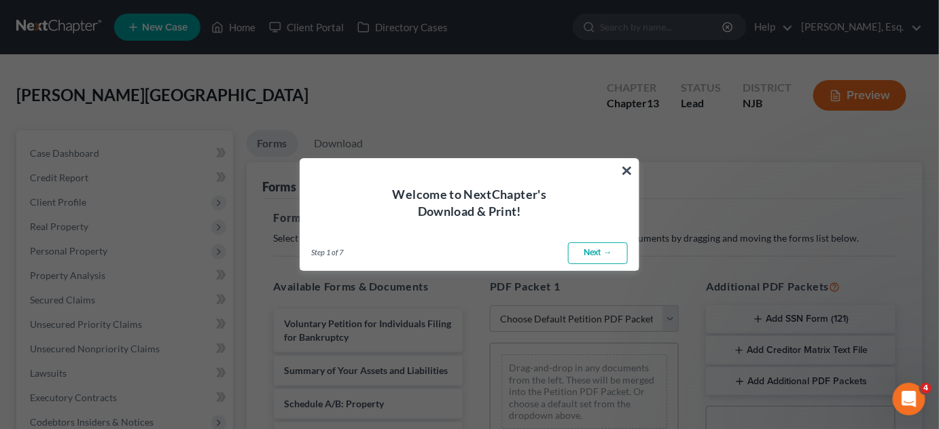
click at [586, 249] on link "Next →" at bounding box center [598, 254] width 60 height 22
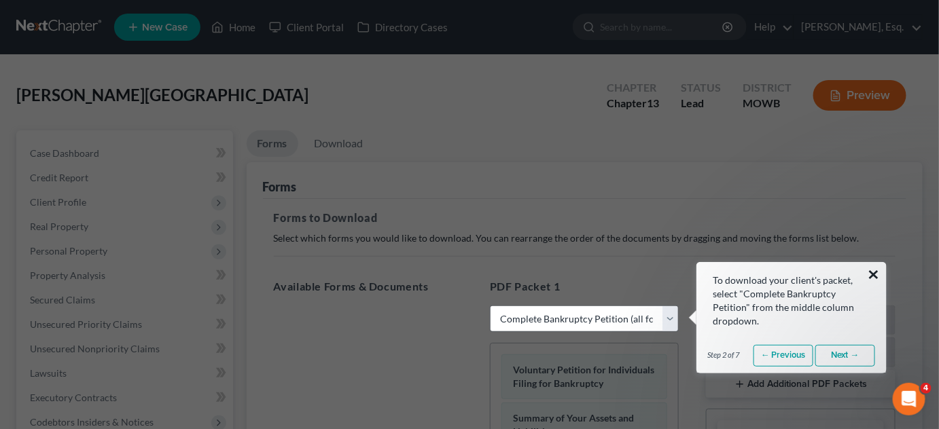
click at [873, 277] on button "×" at bounding box center [874, 275] width 13 height 22
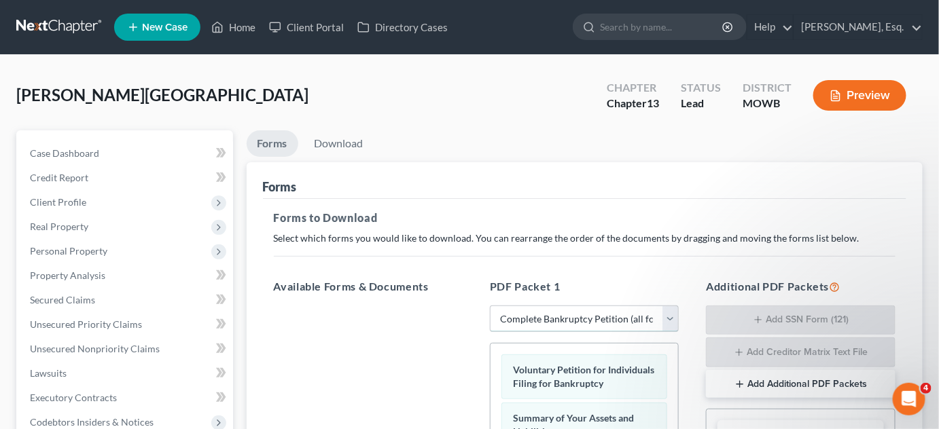
click at [674, 317] on select "Choose Default Petition PDF Packet Complete Bankruptcy Petition (all forms and …" at bounding box center [584, 319] width 189 height 27
click at [490, 306] on select "Choose Default Petition PDF Packet Complete Bankruptcy Petition (all forms and …" at bounding box center [584, 319] width 189 height 27
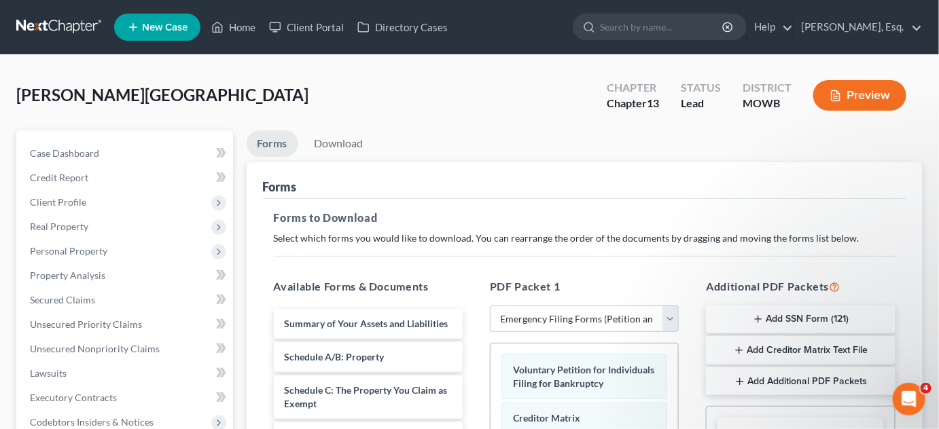
drag, startPoint x: 563, startPoint y: 178, endPoint x: 486, endPoint y: 209, distance: 82.6
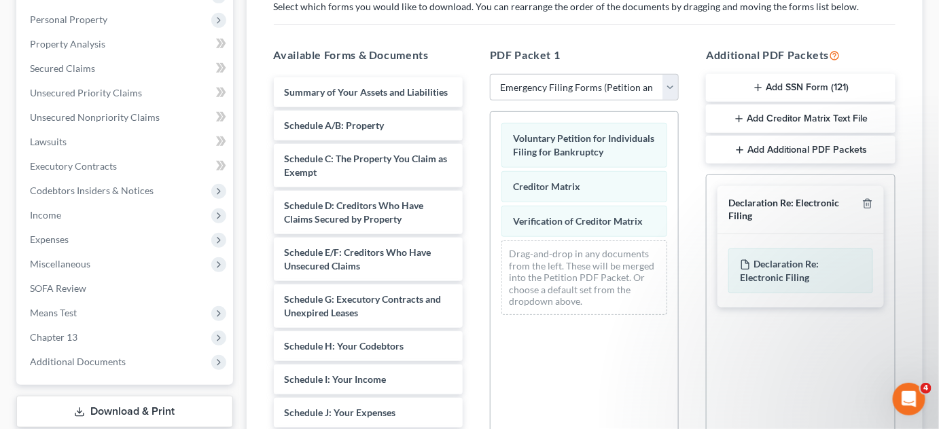
scroll to position [232, 0]
click at [755, 86] on icon "button" at bounding box center [758, 87] width 11 height 11
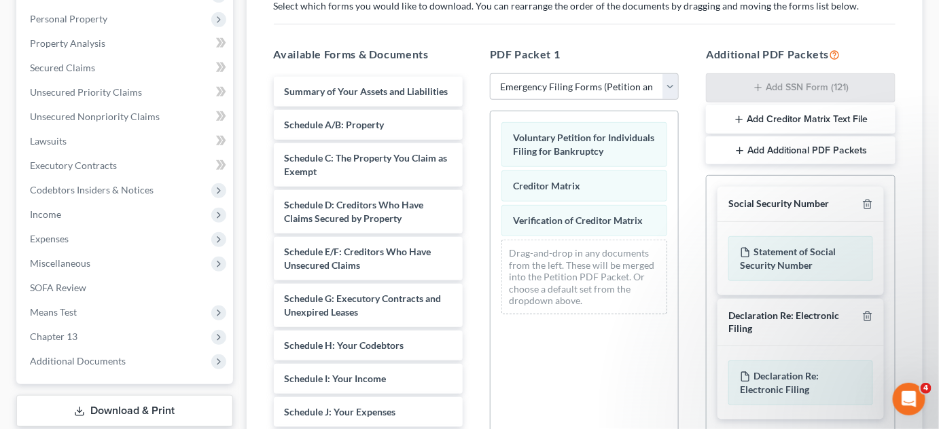
click at [638, 369] on div "Voluntary Petition for Individuals Filing for Bankruptcy Creditor Matrix Verifi…" at bounding box center [584, 298] width 189 height 374
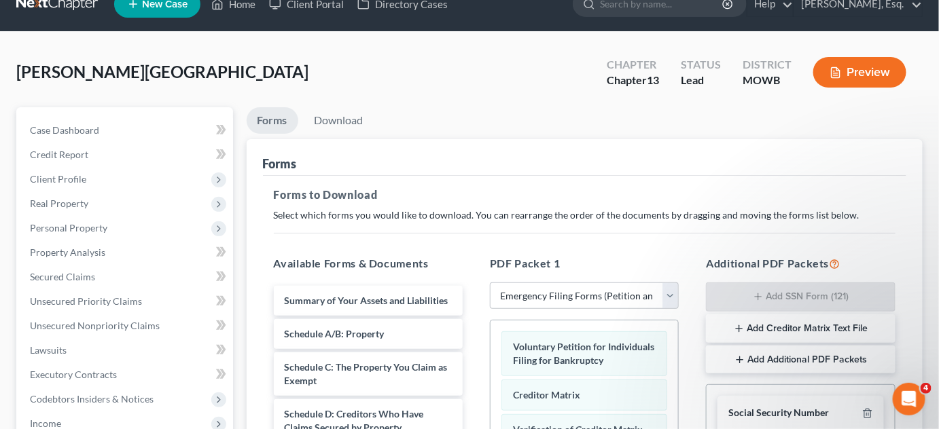
scroll to position [22, 0]
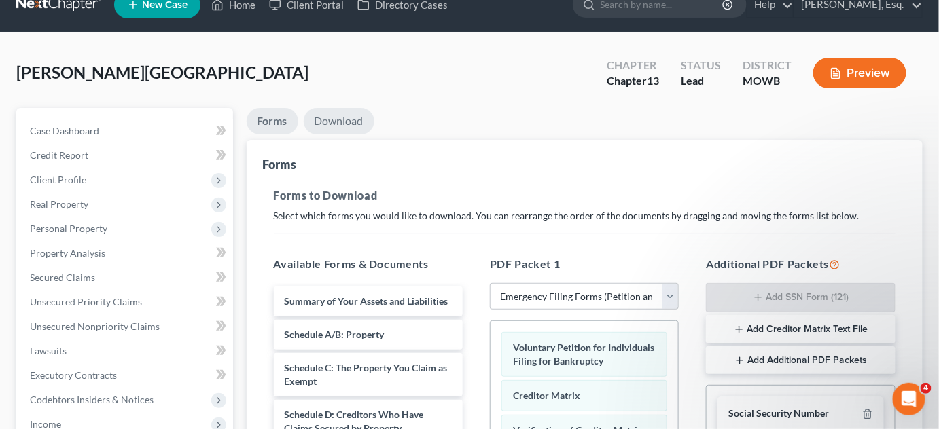
drag, startPoint x: 465, startPoint y: 185, endPoint x: 337, endPoint y: 113, distance: 146.6
click at [337, 113] on link "Download" at bounding box center [339, 121] width 71 height 26
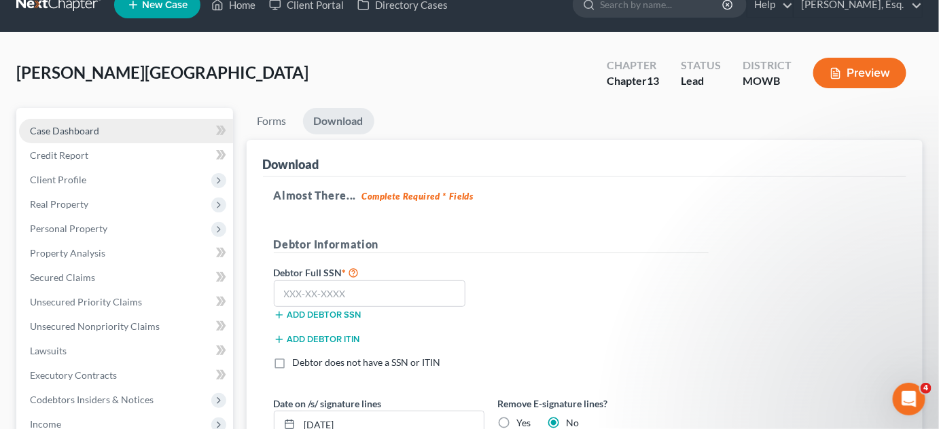
drag, startPoint x: 70, startPoint y: 143, endPoint x: 69, endPoint y: 133, distance: 10.2
click at [69, 133] on span "Case Dashboard" at bounding box center [64, 131] width 69 height 12
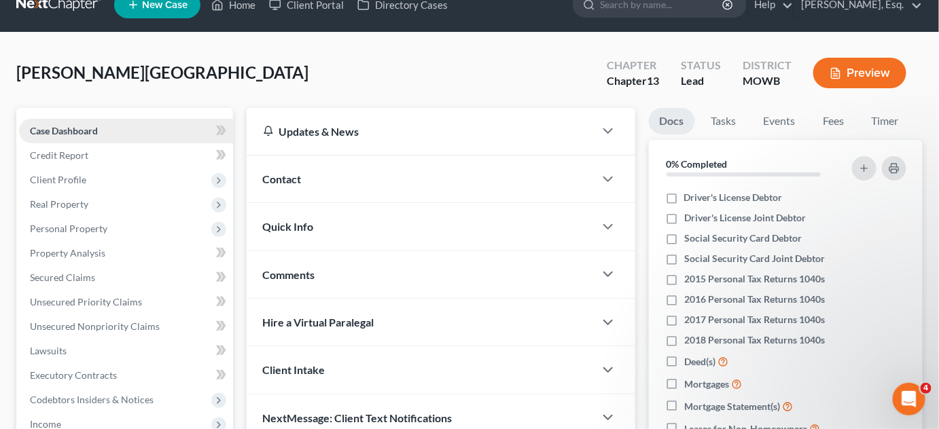
click at [69, 133] on div "Case Dashboard Payments Invoices Payments Payments Credit Report Client Profile…" at bounding box center [124, 351] width 217 height 487
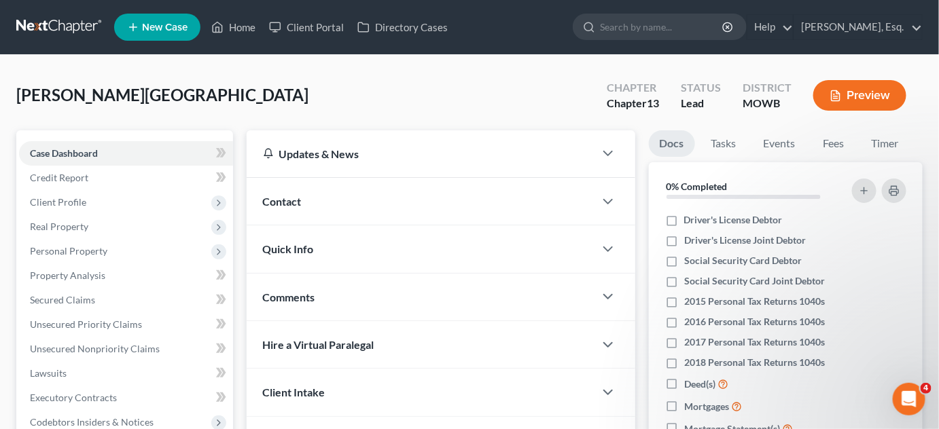
scroll to position [1641, 0]
click at [69, 133] on div "Case Dashboard Payments Invoices Payments Payments Credit Report Client Profile…" at bounding box center [124, 373] width 217 height 487
click at [65, 156] on span "Case Dashboard" at bounding box center [64, 153] width 68 height 12
drag, startPoint x: 219, startPoint y: 152, endPoint x: 264, endPoint y: 97, distance: 70.5
drag, startPoint x: 264, startPoint y: 97, endPoint x: 512, endPoint y: 101, distance: 248.0
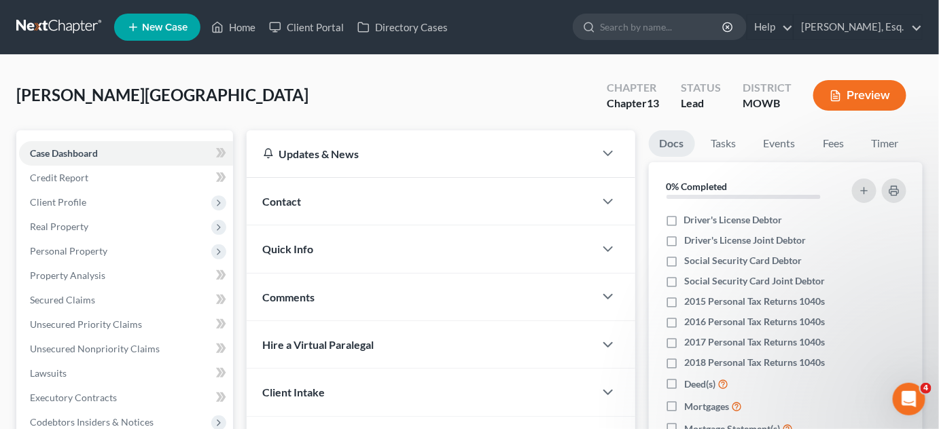
drag, startPoint x: 512, startPoint y: 101, endPoint x: 419, endPoint y: 117, distance: 95.2
click at [419, 117] on div "[PERSON_NAME], [PERSON_NAME] Upgraded Chapter Chapter 13 Status Lead District […" at bounding box center [469, 100] width 906 height 59
click at [83, 154] on span "Case Dashboard" at bounding box center [64, 153] width 68 height 12
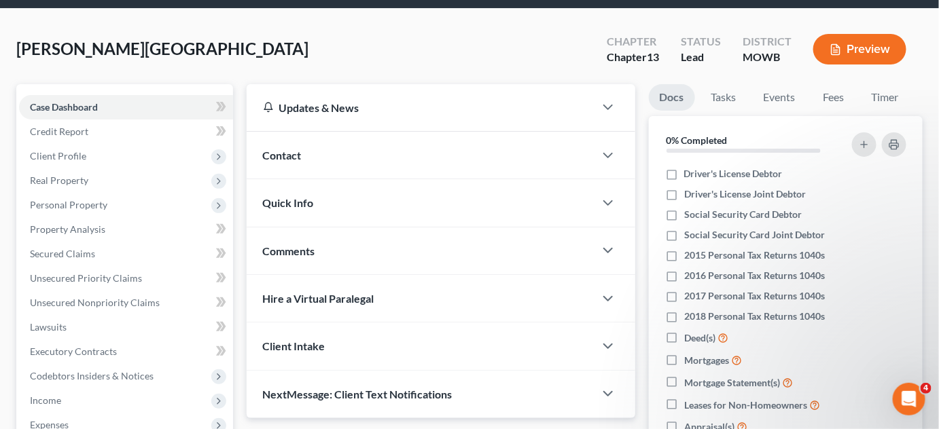
scroll to position [0, 0]
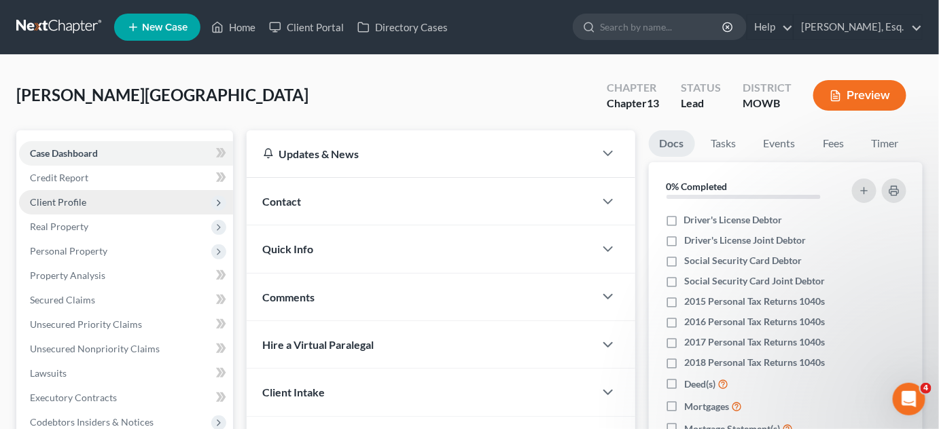
click at [69, 208] on span "Client Profile" at bounding box center [126, 202] width 214 height 24
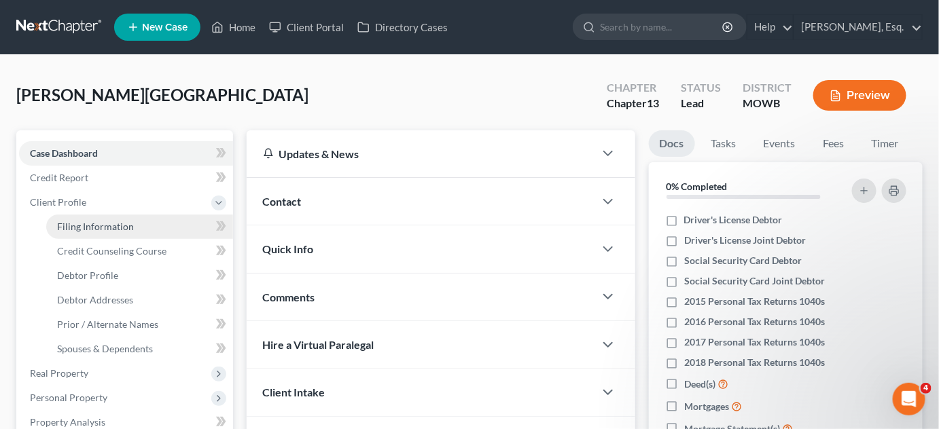
click at [72, 229] on span "Filing Information" at bounding box center [95, 227] width 77 height 12
select select "1"
select select "0"
select select "3"
select select "51"
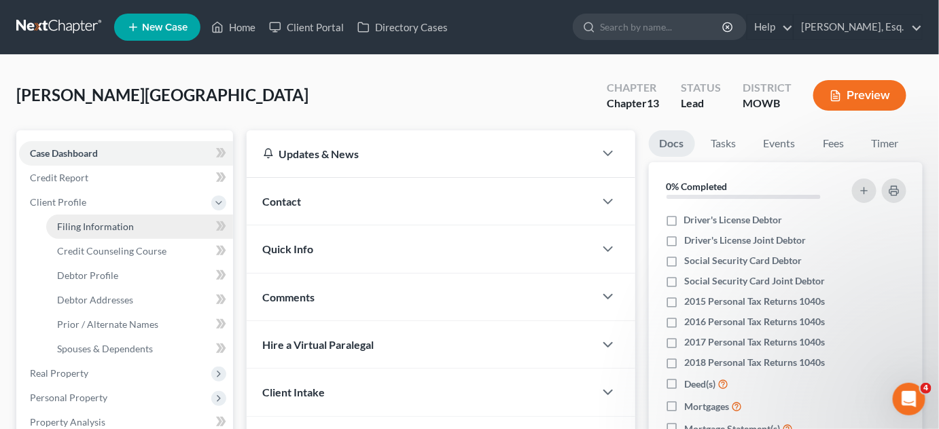
select select "0"
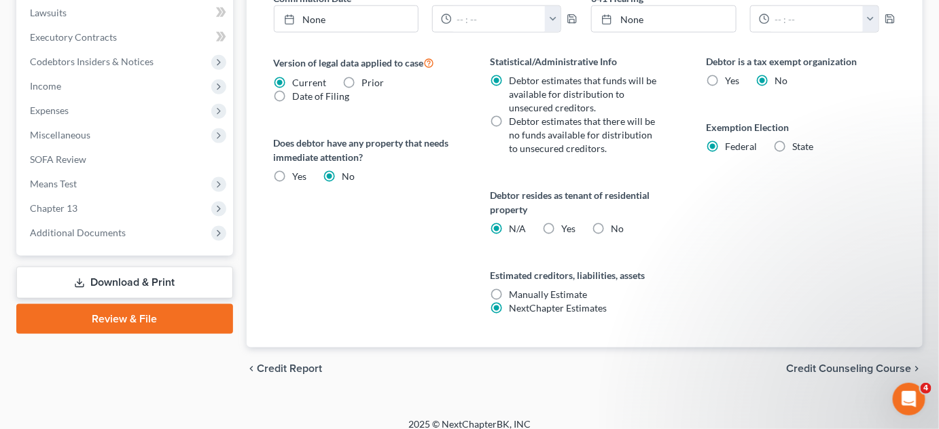
scroll to position [509, 0]
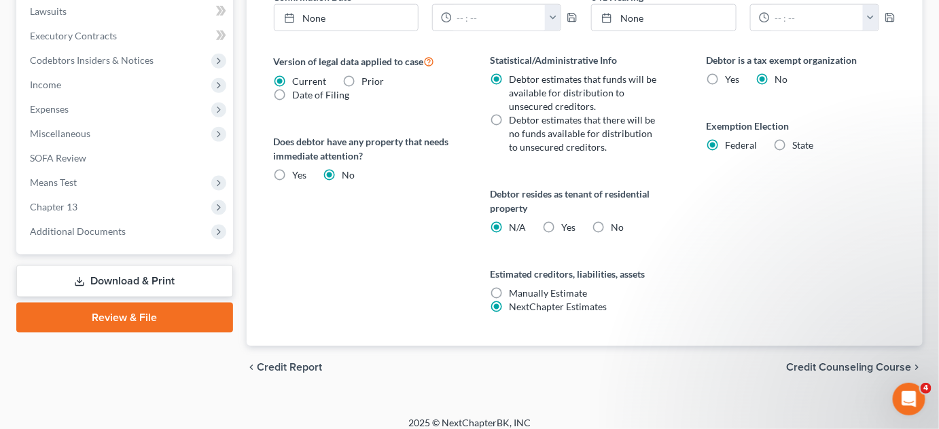
click at [114, 322] on link "Review & File" at bounding box center [124, 318] width 217 height 30
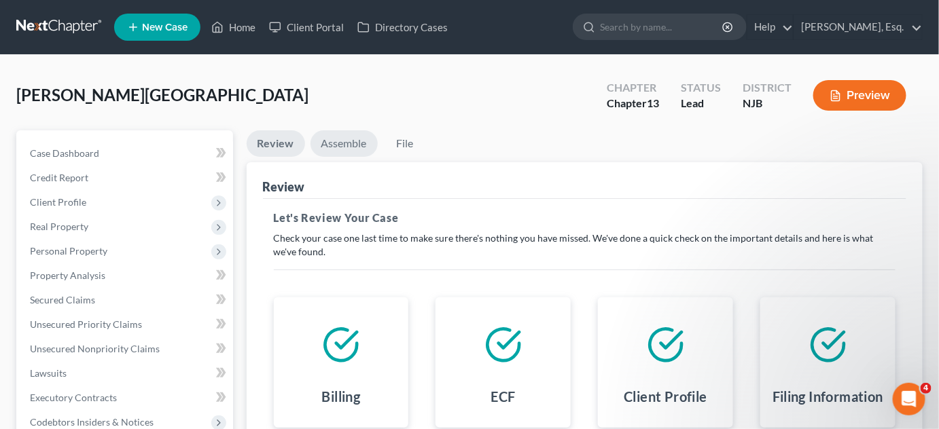
click at [344, 144] on link "Assemble" at bounding box center [344, 143] width 67 height 26
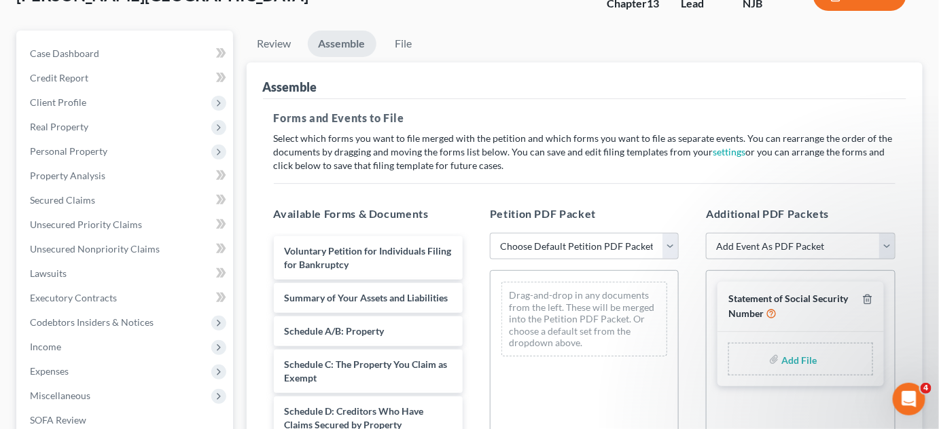
scroll to position [101, 0]
click at [671, 247] on select "Choose Default Petition PDF Packet Complete Bankruptcy Petition (all forms and …" at bounding box center [584, 245] width 189 height 27
select select "1"
click at [490, 232] on select "Choose Default Petition PDF Packet Complete Bankruptcy Petition (all forms and …" at bounding box center [584, 245] width 189 height 27
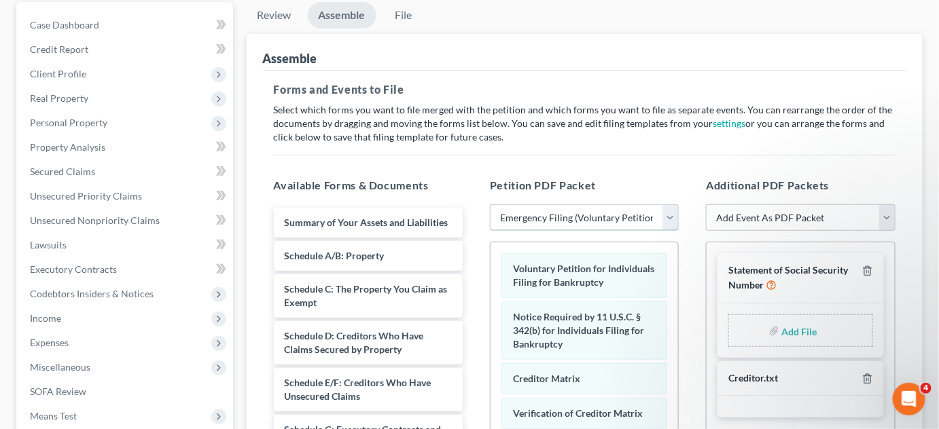
scroll to position [128, 0]
click at [637, 296] on div "Voluntary Petition for Individuals Filing for Bankruptcy" at bounding box center [584, 276] width 166 height 45
click at [867, 272] on line "button" at bounding box center [867, 273] width 0 height 3
click at [889, 217] on select "Add Event As PDF Packet Amended Attorney Compensation Statement Amended List of…" at bounding box center [800, 218] width 189 height 27
select select "19"
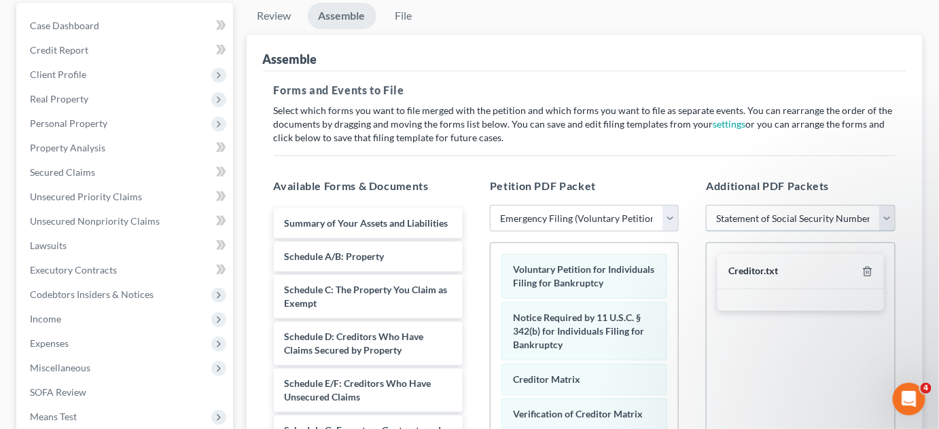
click at [706, 205] on select "Add Event As PDF Packet Amended Attorney Compensation Statement Amended List of…" at bounding box center [800, 218] width 189 height 27
select select
click at [866, 262] on div "Statement of Social Security Number" at bounding box center [801, 279] width 166 height 50
click at [866, 268] on icon "button" at bounding box center [867, 272] width 6 height 9
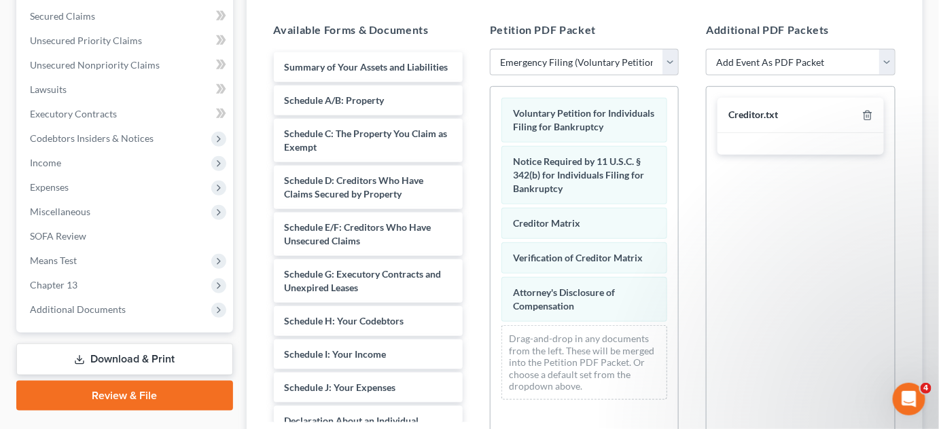
scroll to position [436, 0]
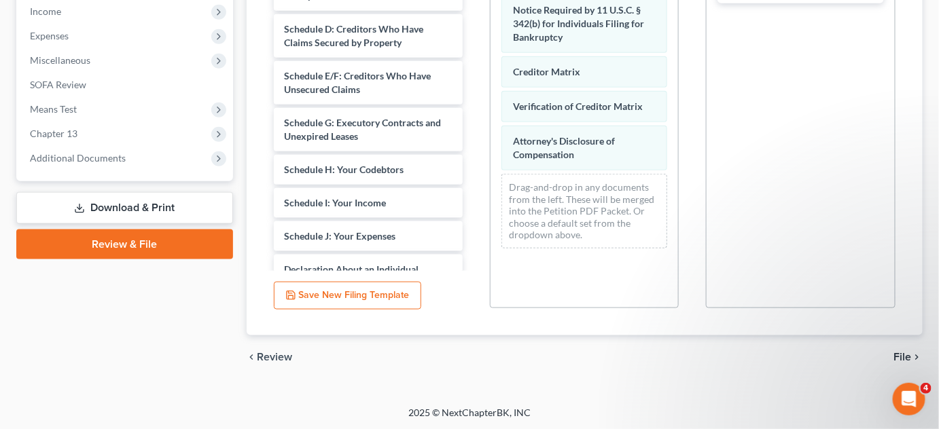
click at [900, 352] on span "File" at bounding box center [903, 357] width 18 height 11
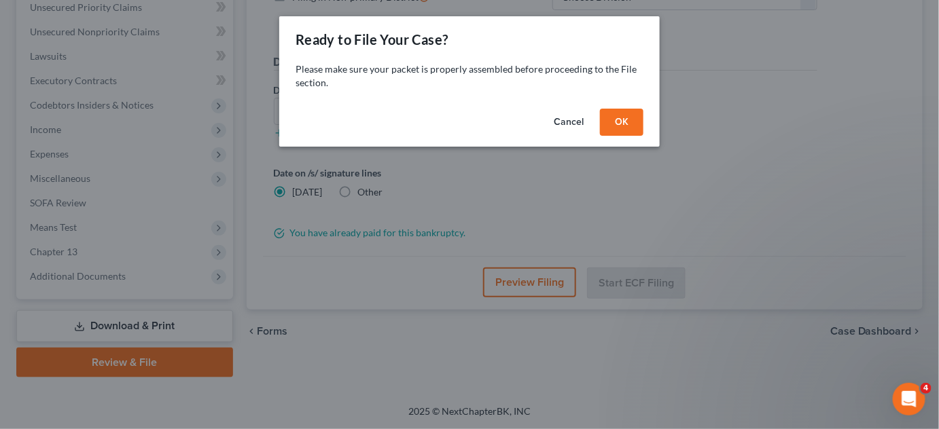
scroll to position [316, 0]
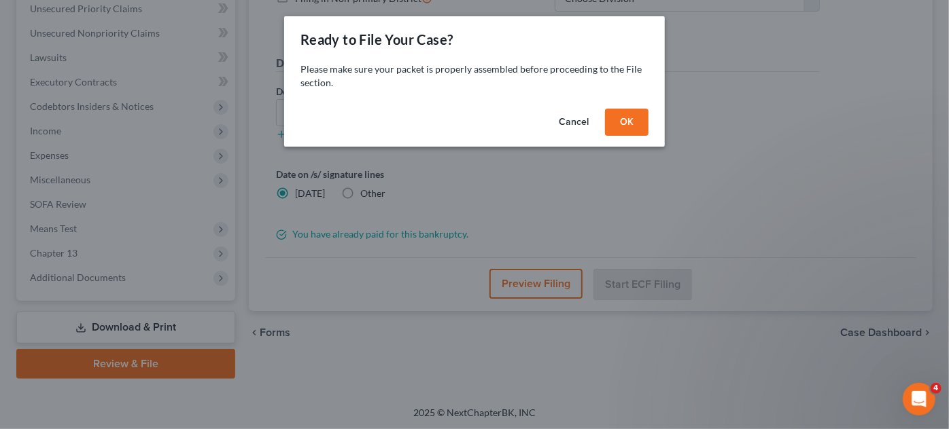
click at [622, 133] on button "OK" at bounding box center [626, 122] width 43 height 27
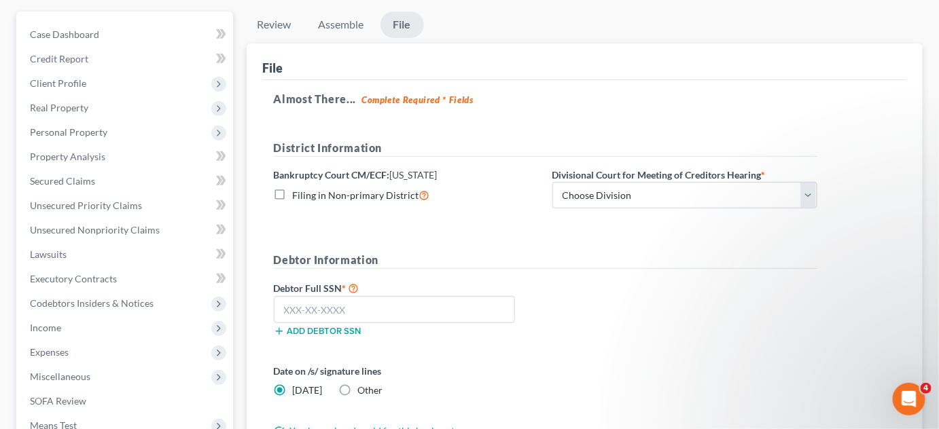
scroll to position [120, 0]
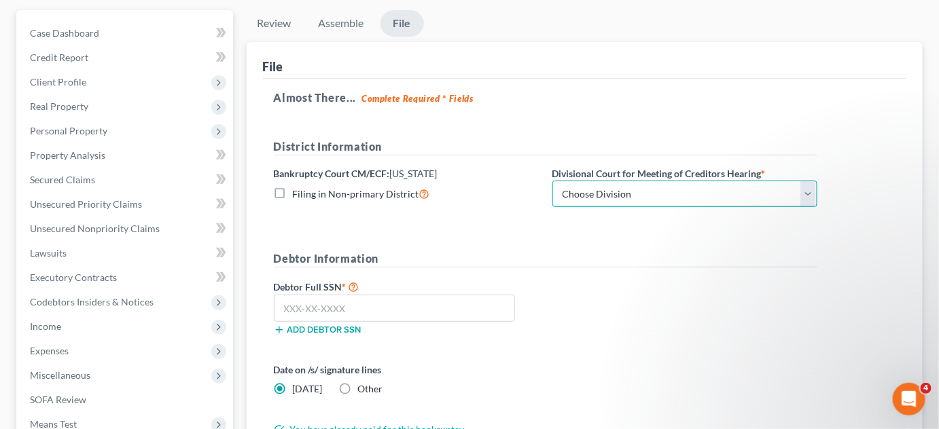
drag, startPoint x: 617, startPoint y: 195, endPoint x: 591, endPoint y: 194, distance: 25.9
click at [591, 194] on select "Choose Division [GEOGRAPHIC_DATA] [GEOGRAPHIC_DATA]/[GEOGRAPHIC_DATA] [GEOGRAPH…" at bounding box center [684, 194] width 265 height 27
select select "2"
click at [552, 181] on select "Choose Division [GEOGRAPHIC_DATA] [GEOGRAPHIC_DATA]/[GEOGRAPHIC_DATA] [GEOGRAPH…" at bounding box center [684, 194] width 265 height 27
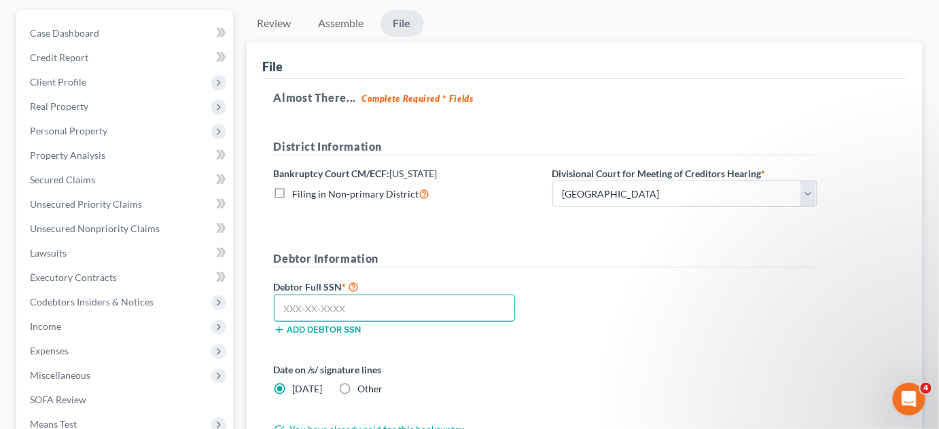
click at [373, 311] on input "text" at bounding box center [395, 308] width 242 height 27
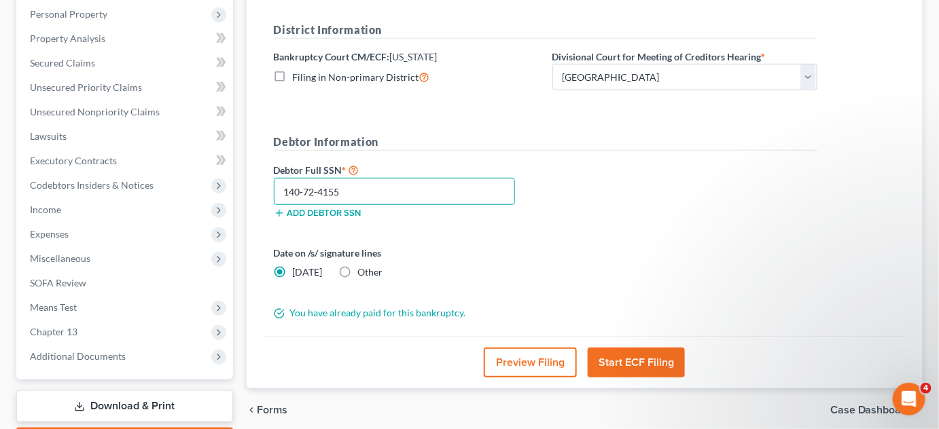
scroll to position [237, 0]
type input "140-72-4155"
drag, startPoint x: 621, startPoint y: 354, endPoint x: 517, endPoint y: 306, distance: 114.3
click at [517, 306] on div "File Almost There... Complete Required * Fields District Information Bankruptcy…" at bounding box center [585, 157] width 677 height 464
click at [366, 271] on span "Other" at bounding box center [370, 272] width 25 height 12
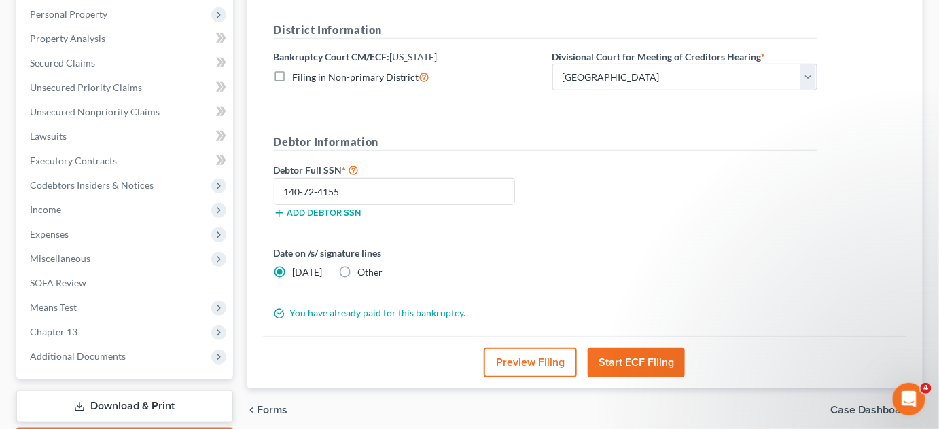
click at [366, 271] on input "Other" at bounding box center [368, 270] width 9 height 9
radio input "true"
radio input "false"
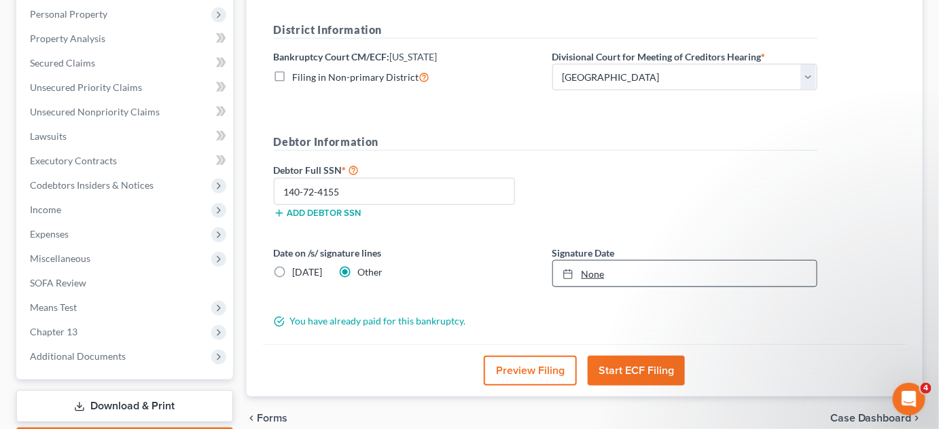
type input "[DATE]"
click at [588, 273] on link "None" at bounding box center [685, 274] width 264 height 26
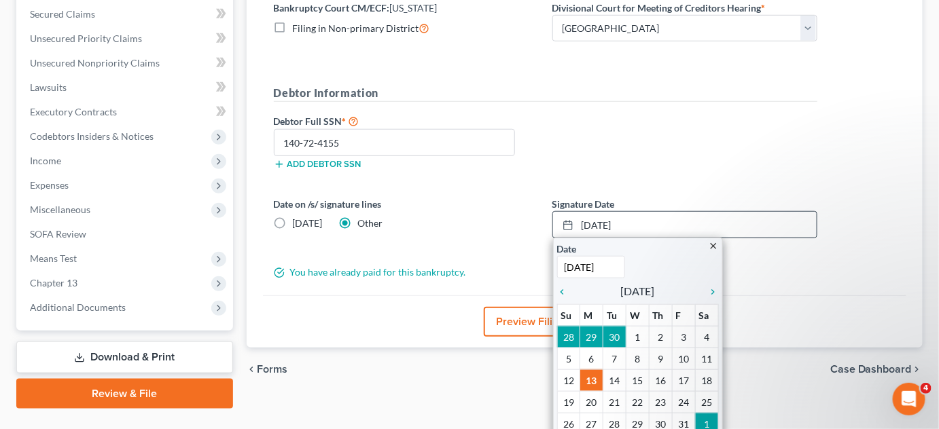
scroll to position [286, 0]
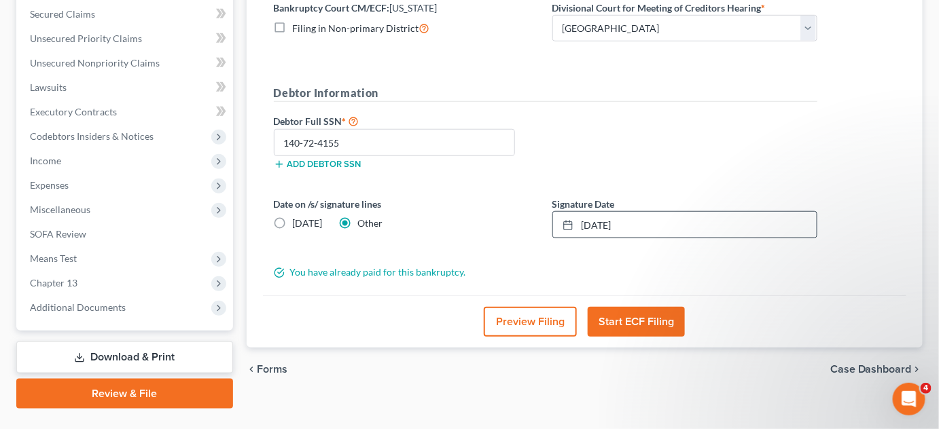
drag, startPoint x: 703, startPoint y: 359, endPoint x: 518, endPoint y: 225, distance: 228.2
drag, startPoint x: 518, startPoint y: 225, endPoint x: 497, endPoint y: 229, distance: 21.5
click at [497, 229] on div "Date on /s/ signature lines [DATE] Other" at bounding box center [406, 217] width 279 height 41
click at [295, 218] on span "[DATE]" at bounding box center [308, 223] width 30 height 12
click at [298, 218] on input "[DATE]" at bounding box center [302, 221] width 9 height 9
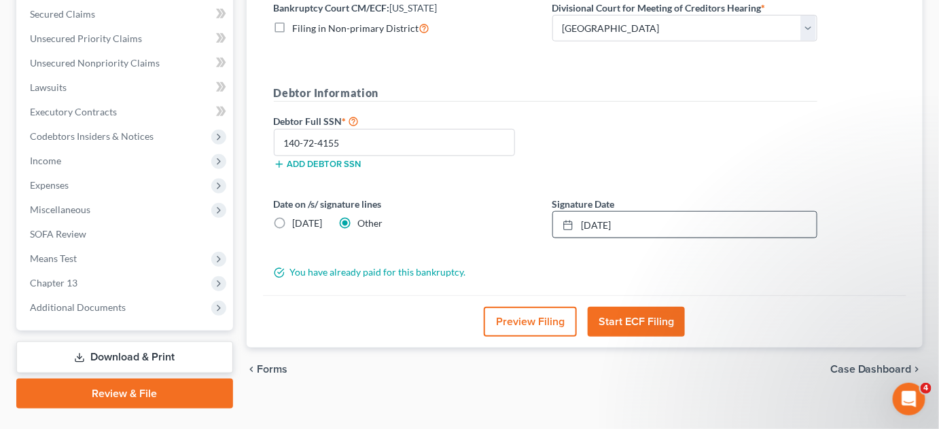
radio input "true"
radio input "false"
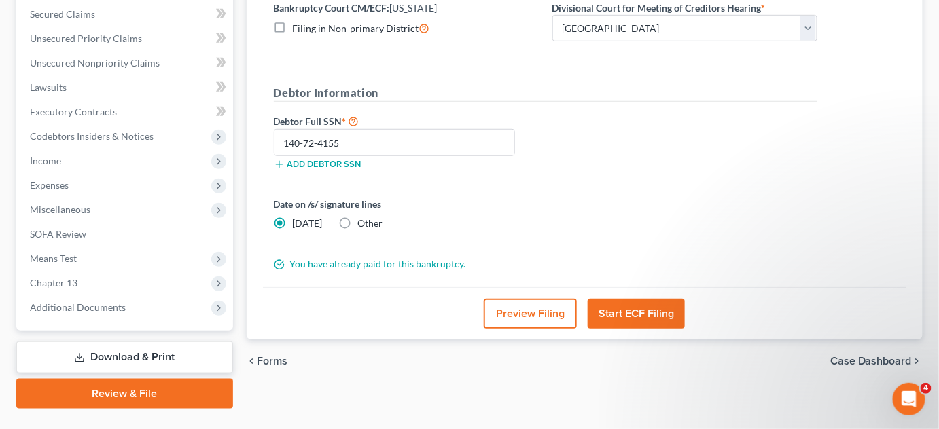
click at [617, 311] on button "Start ECF Filing" at bounding box center [636, 314] width 97 height 30
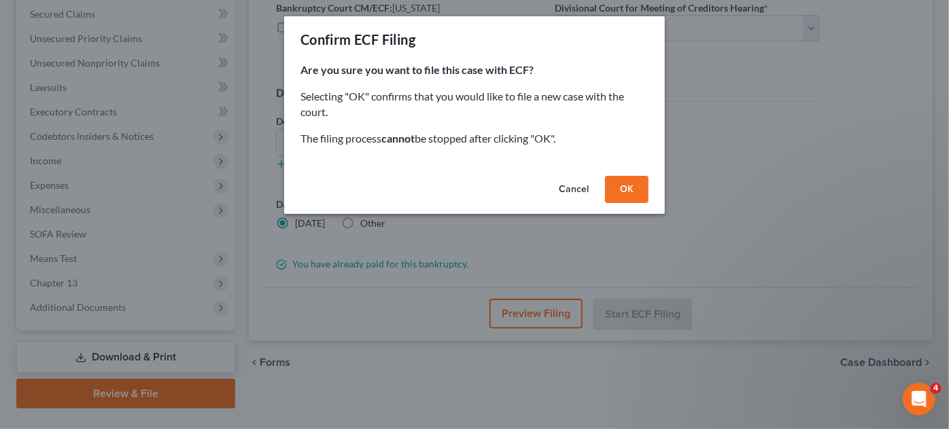
click at [622, 184] on button "OK" at bounding box center [626, 189] width 43 height 27
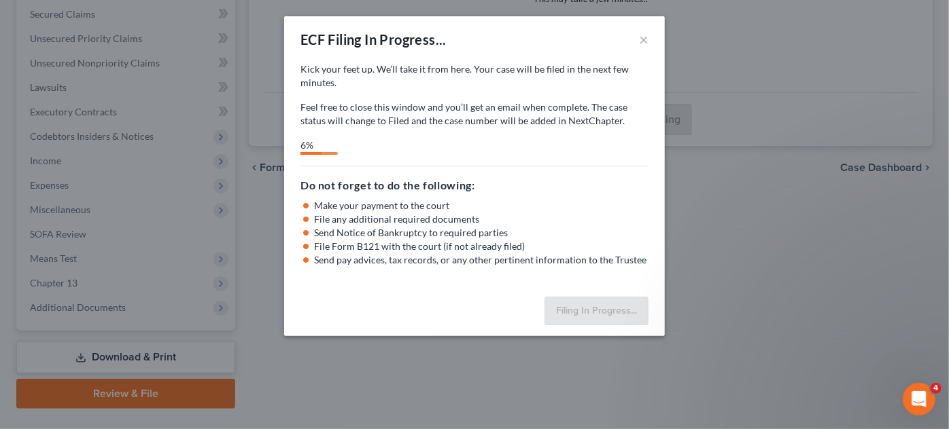
select select "2"
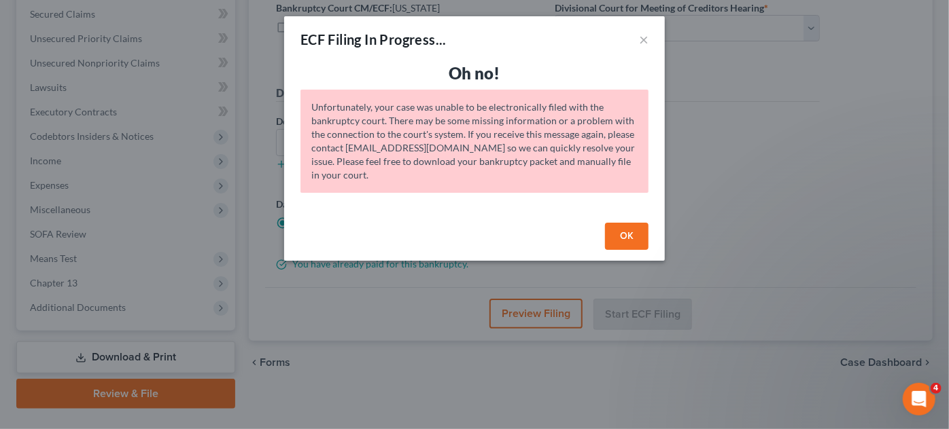
click at [629, 233] on button "OK" at bounding box center [626, 236] width 43 height 27
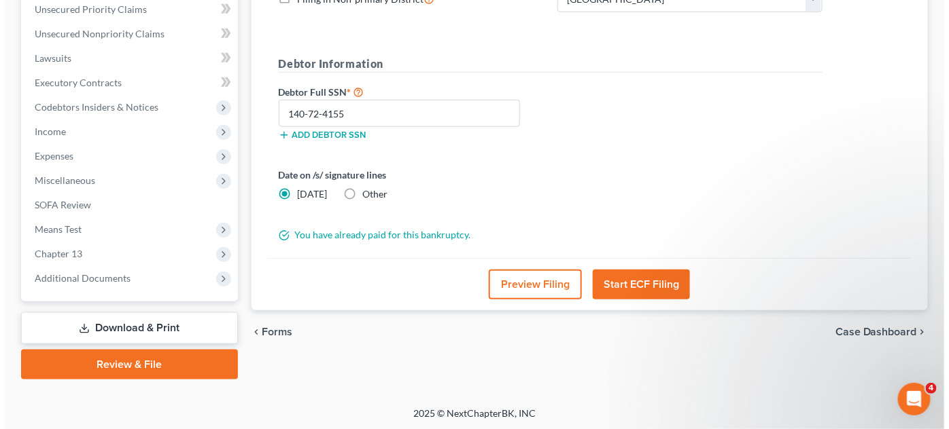
scroll to position [316, 0]
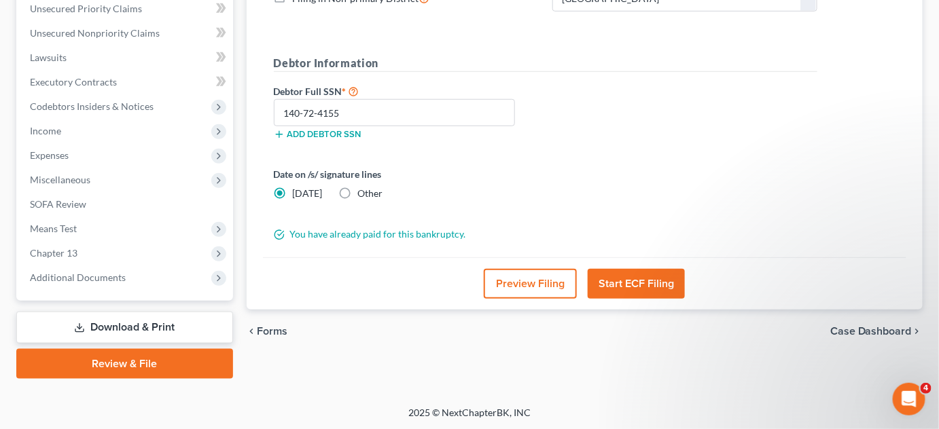
click at [625, 282] on button "Start ECF Filing" at bounding box center [636, 284] width 97 height 30
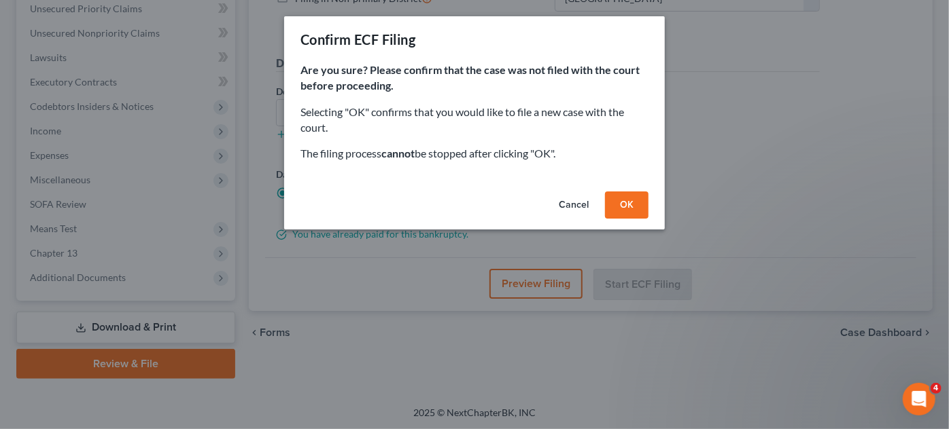
click at [625, 209] on button "OK" at bounding box center [626, 205] width 43 height 27
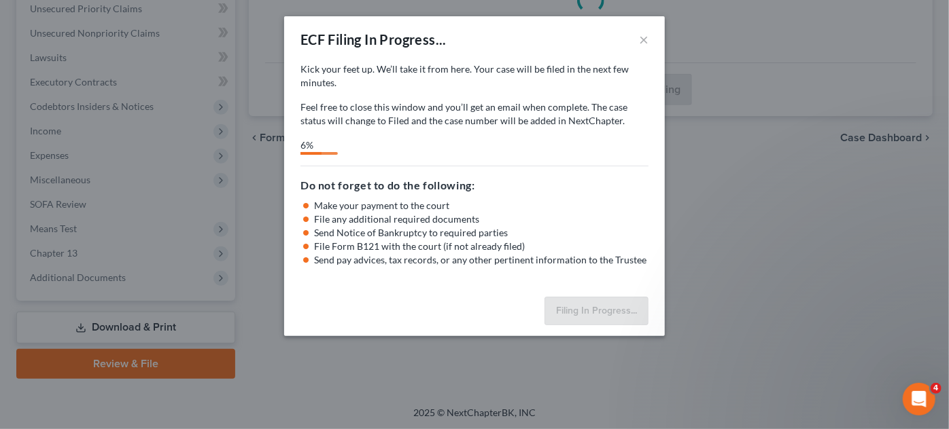
select select "2"
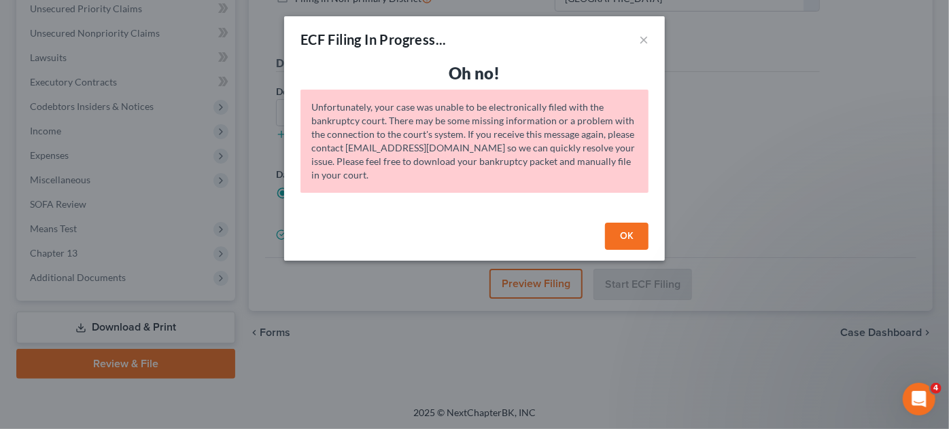
click at [635, 226] on button "OK" at bounding box center [626, 236] width 43 height 27
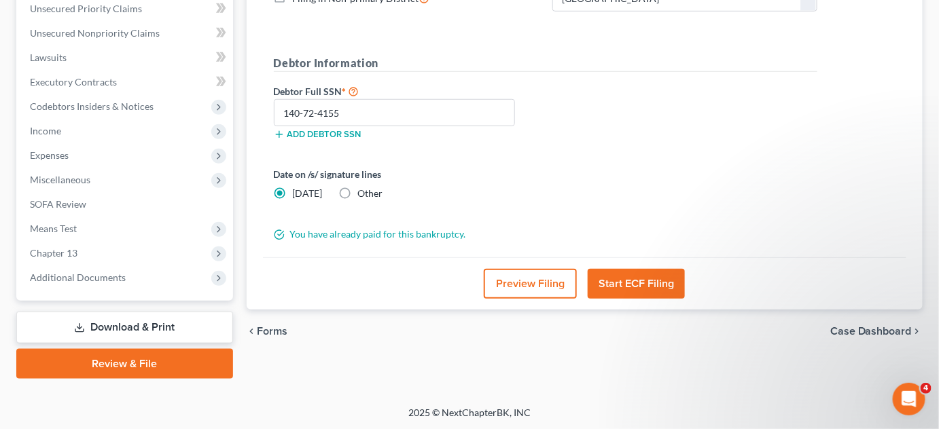
click at [531, 277] on button "Preview Filing" at bounding box center [530, 284] width 93 height 30
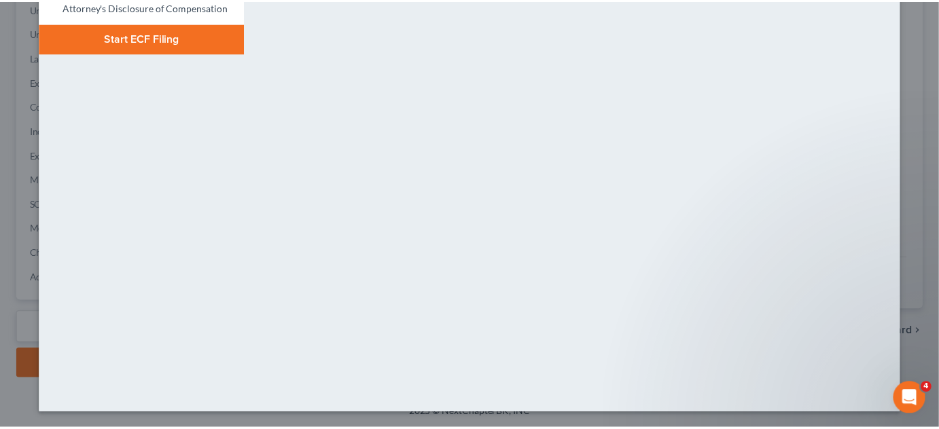
scroll to position [0, 0]
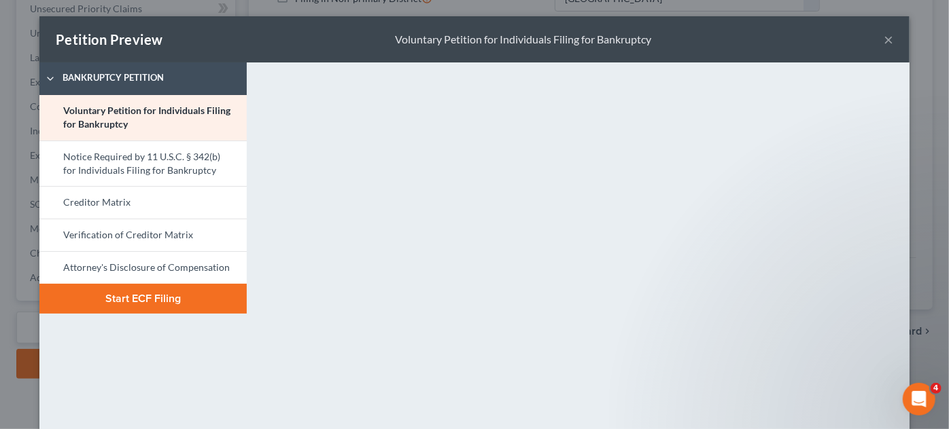
click at [883, 37] on button "×" at bounding box center [888, 39] width 10 height 16
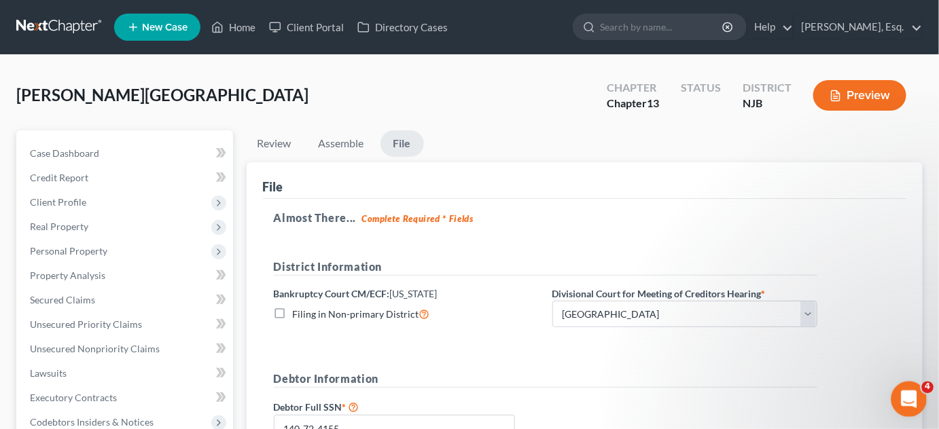
click at [910, 406] on icon "Open Intercom Messenger" at bounding box center [907, 398] width 22 height 22
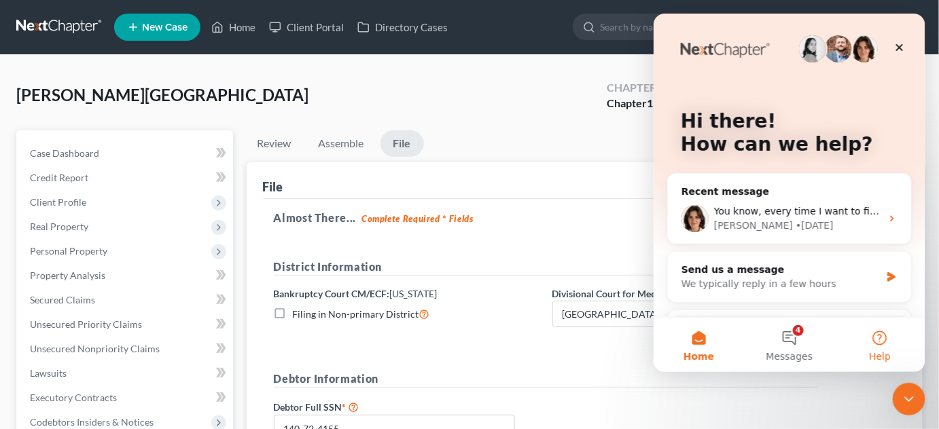
click at [869, 336] on button "Help" at bounding box center [879, 344] width 90 height 54
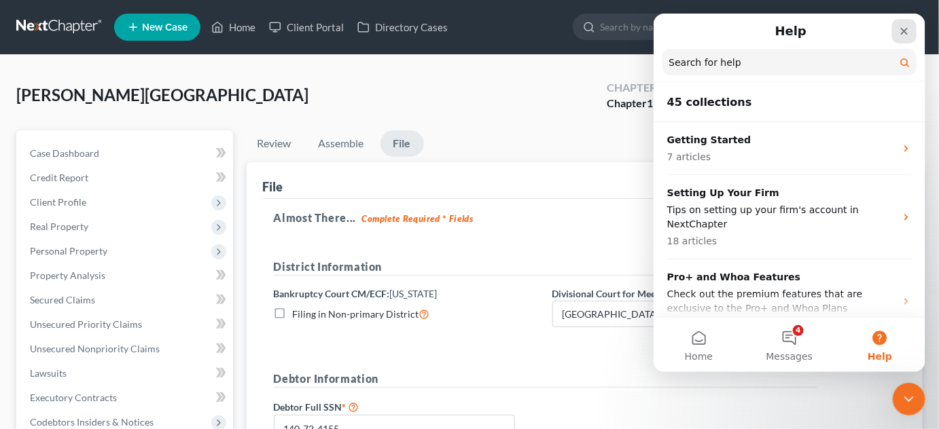
click at [902, 35] on icon "Close" at bounding box center [903, 30] width 11 height 11
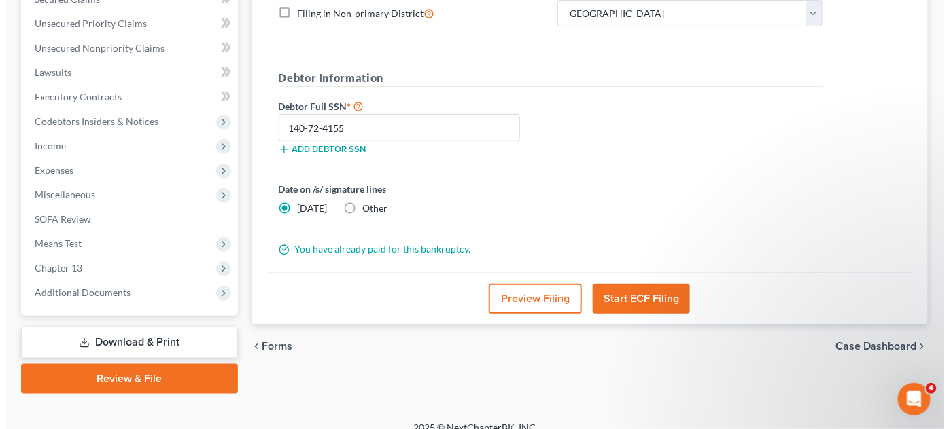
scroll to position [316, 0]
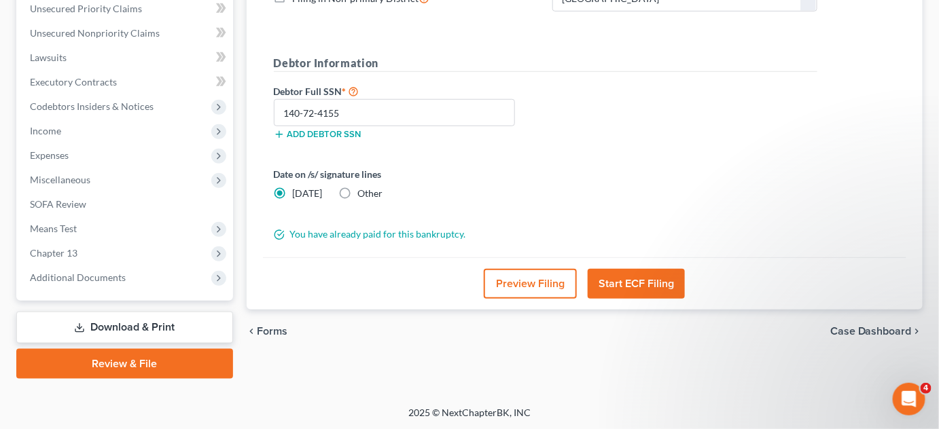
click at [631, 287] on button "Start ECF Filing" at bounding box center [636, 284] width 97 height 30
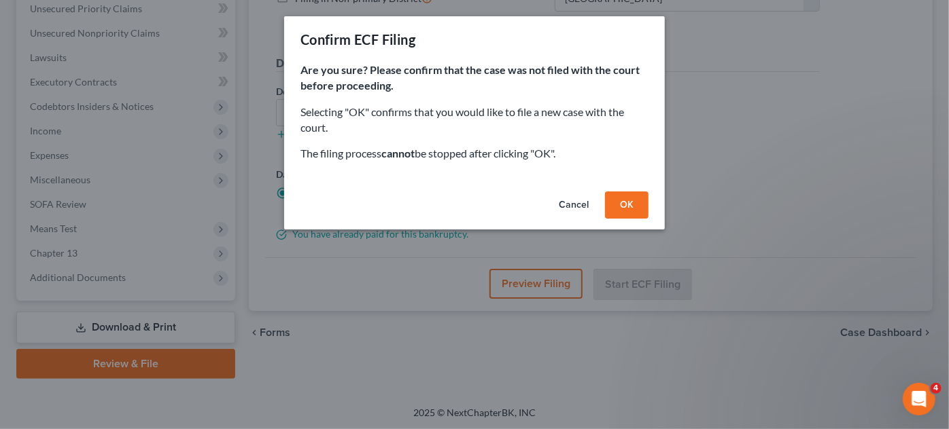
click at [623, 200] on button "OK" at bounding box center [626, 205] width 43 height 27
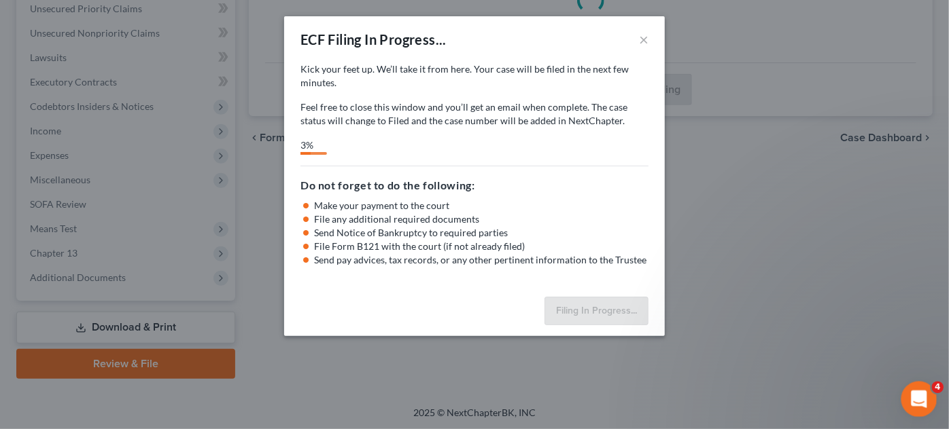
click at [926, 400] on div "Open Intercom Messenger" at bounding box center [916, 397] width 45 height 45
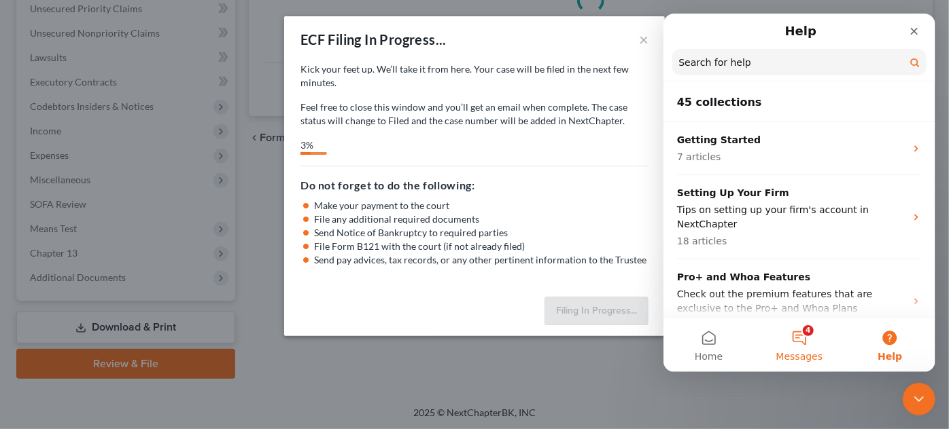
click at [803, 330] on button "4 Messages" at bounding box center [798, 345] width 90 height 54
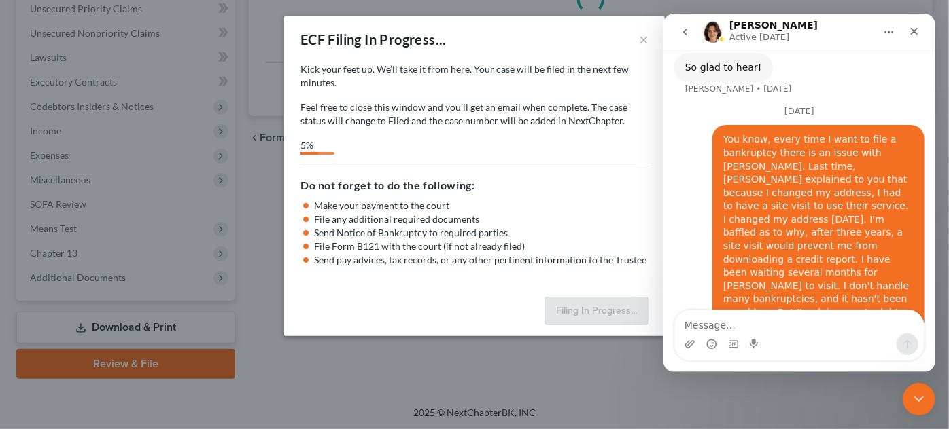
scroll to position [1641, 0]
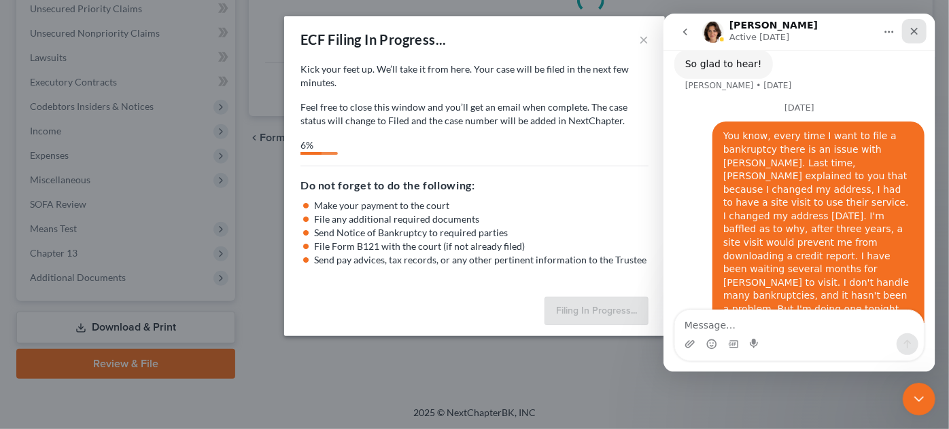
click at [914, 33] on icon "Close" at bounding box center [913, 31] width 7 height 7
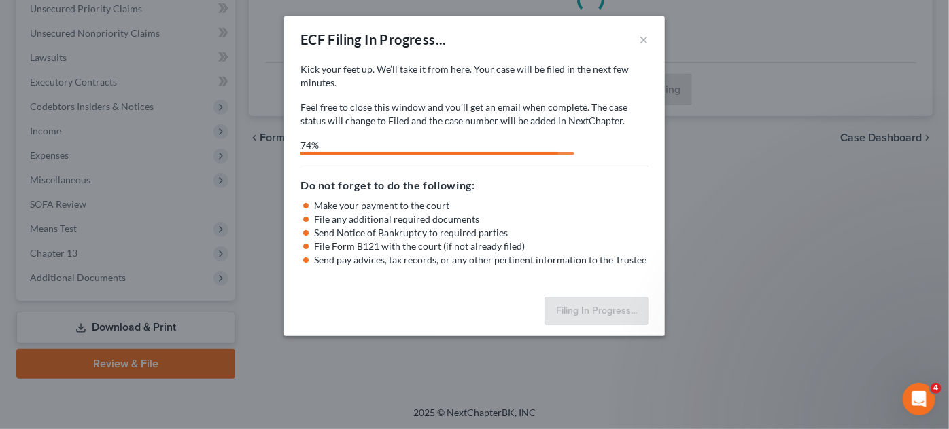
select select "2"
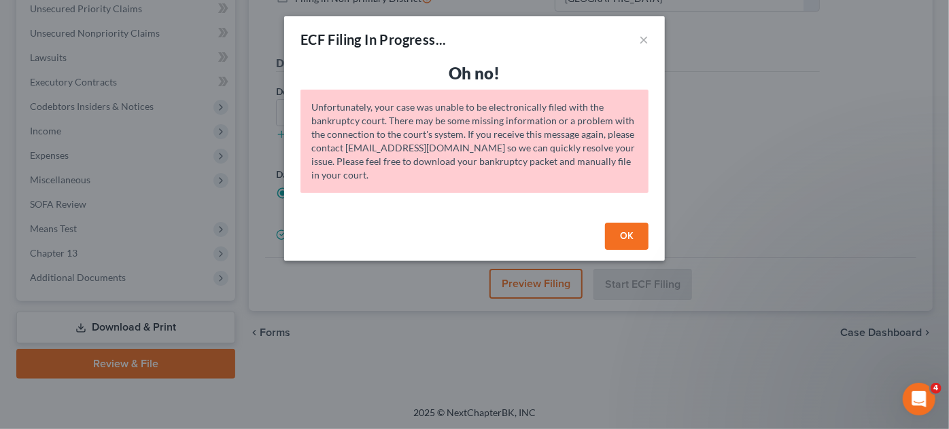
click at [624, 235] on button "OK" at bounding box center [626, 236] width 43 height 27
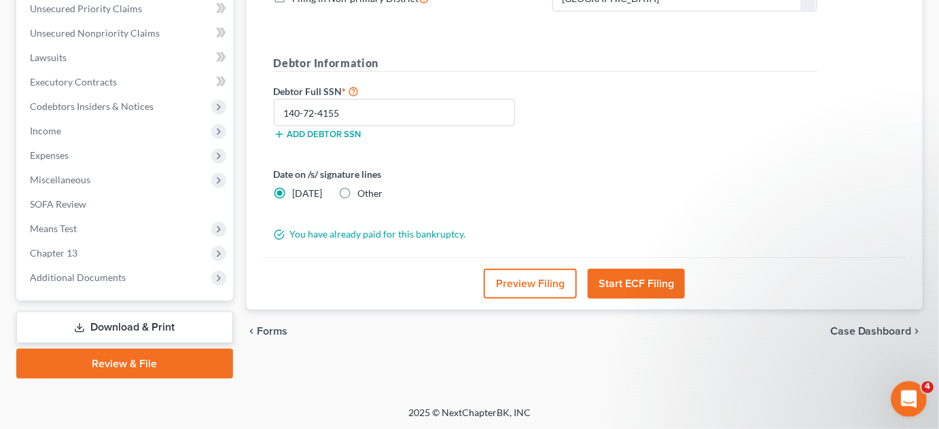
click at [902, 383] on div "Open Intercom Messenger" at bounding box center [907, 397] width 45 height 45
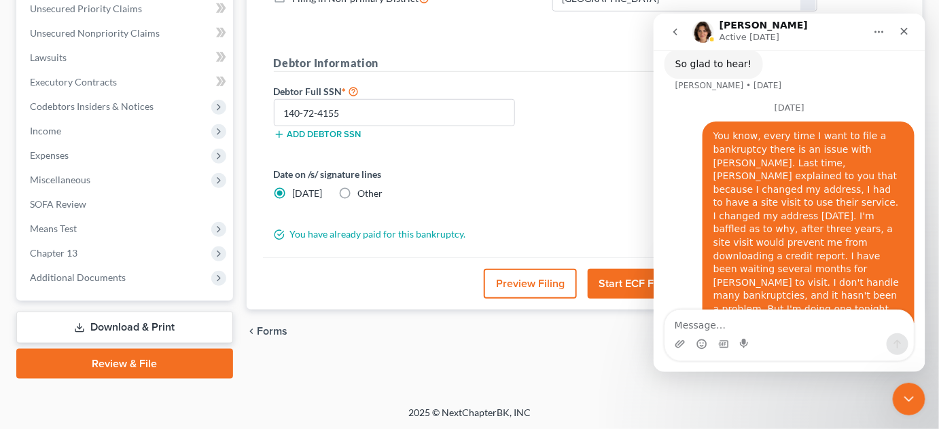
click at [801, 333] on div "Intercom messenger" at bounding box center [789, 344] width 249 height 22
click at [790, 327] on textarea "Message…" at bounding box center [789, 321] width 249 height 23
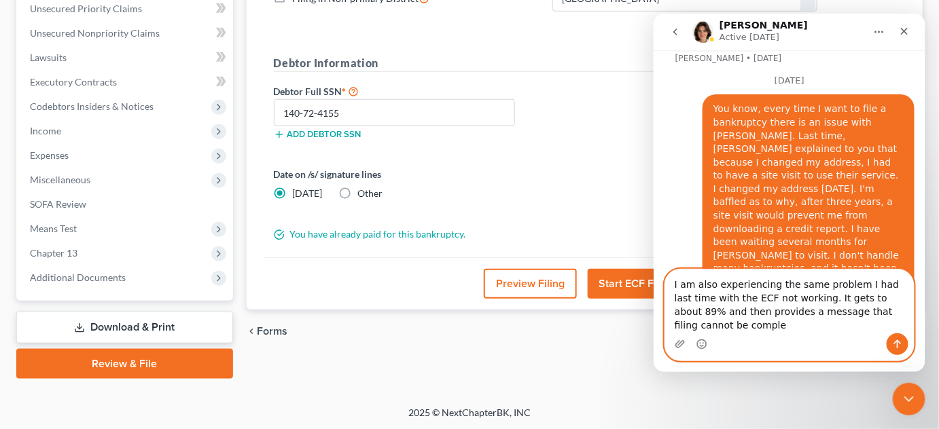
scroll to position [1682, 0]
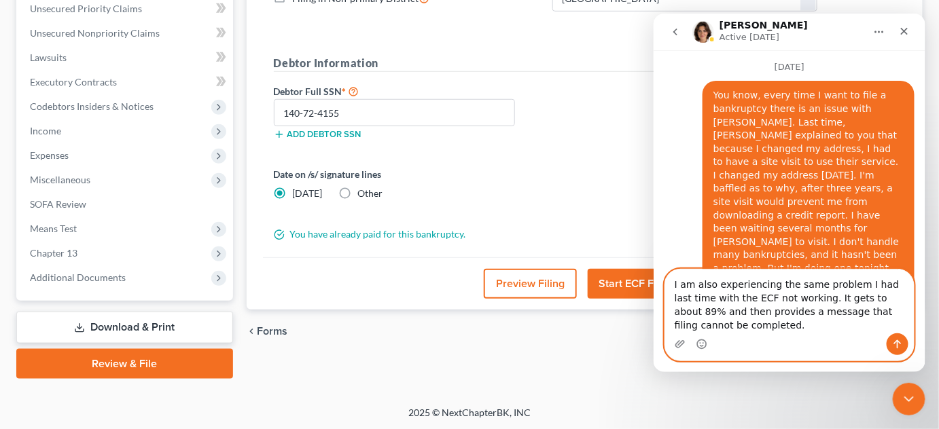
type textarea "I am also experiencing the same problem I had last time with the ECF not workin…"
click at [896, 344] on icon "Send a message…" at bounding box center [896, 343] width 11 height 11
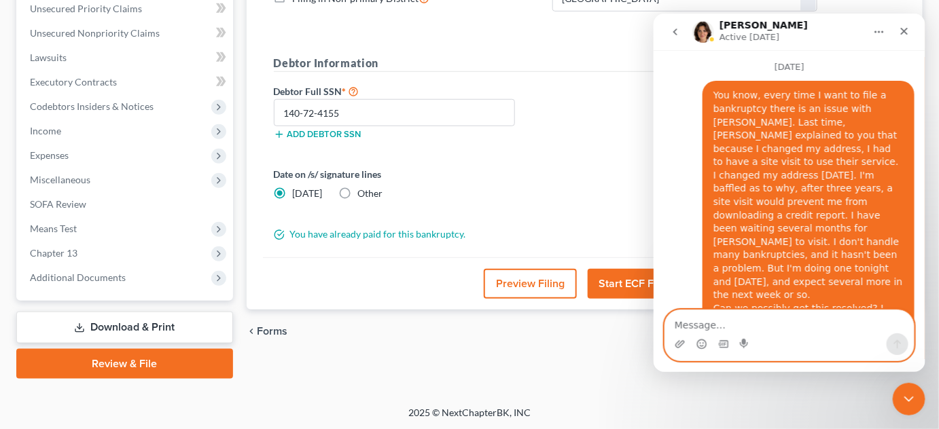
scroll to position [1739, 0]
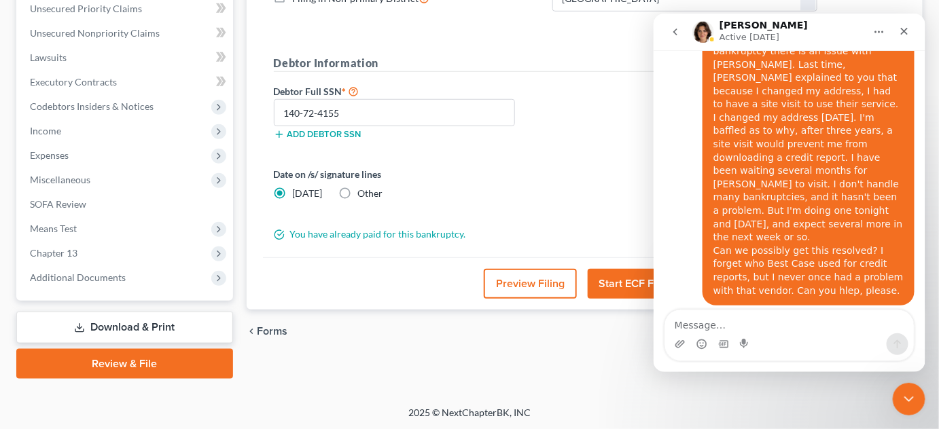
click at [576, 219] on form "District Information Bankruptcy Court CM/ECF: [US_STATE] Filing in Non-primary …" at bounding box center [546, 92] width 544 height 299
click at [563, 192] on div "Date on /s/ signature lines [DATE] Other" at bounding box center [545, 189] width 557 height 44
click at [901, 400] on icon "Close Intercom Messenger" at bounding box center [907, 397] width 16 height 16
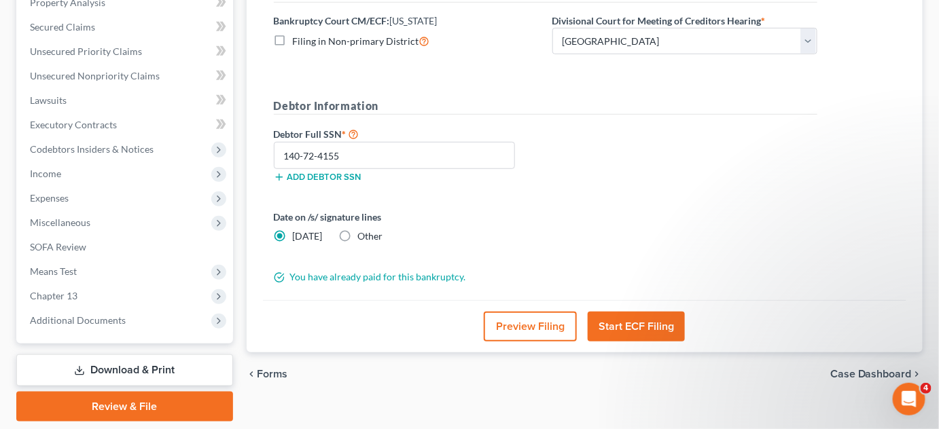
scroll to position [274, 0]
click at [112, 402] on link "Review & File" at bounding box center [124, 406] width 217 height 30
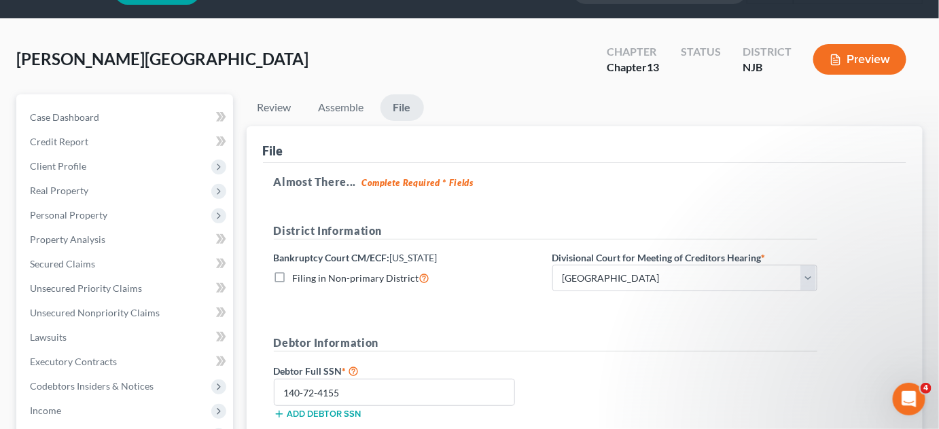
scroll to position [0, 0]
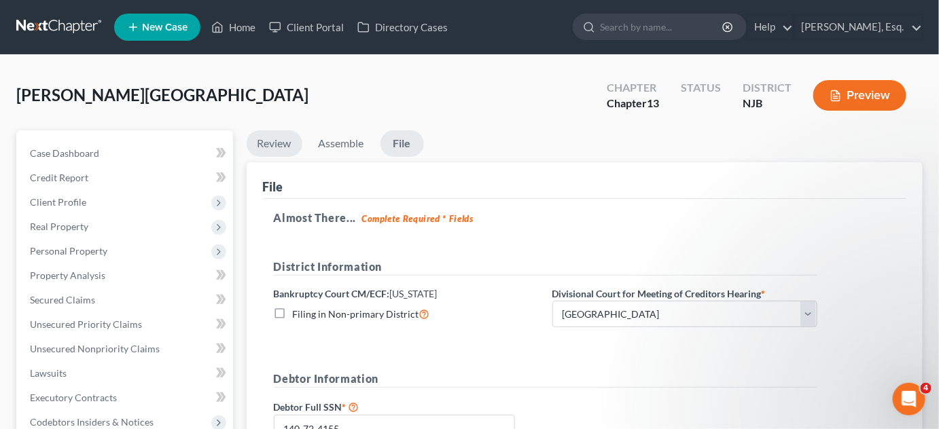
click at [271, 144] on link "Review" at bounding box center [275, 143] width 56 height 26
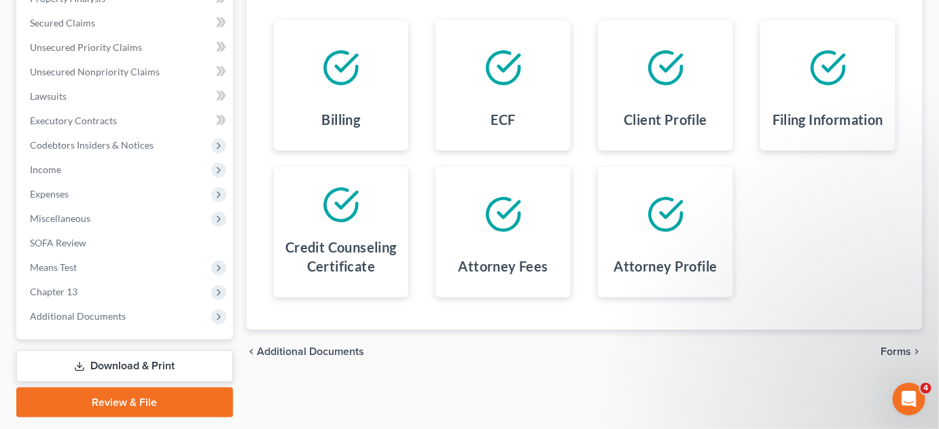
scroll to position [278, 0]
click at [898, 355] on span "Forms" at bounding box center [896, 351] width 31 height 11
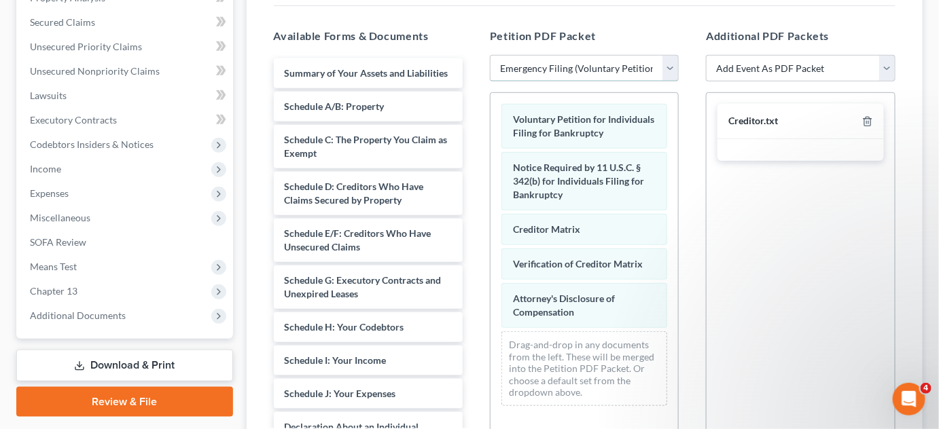
click at [669, 72] on select "Choose Default Petition PDF Packet Complete Bankruptcy Petition (all forms and …" at bounding box center [584, 68] width 189 height 27
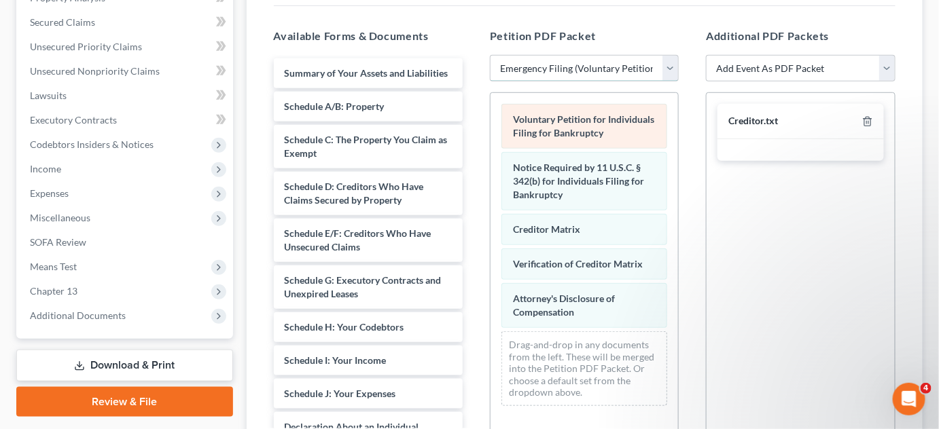
click at [490, 55] on select "Choose Default Petition PDF Packet Complete Bankruptcy Petition (all forms and …" at bounding box center [584, 68] width 189 height 27
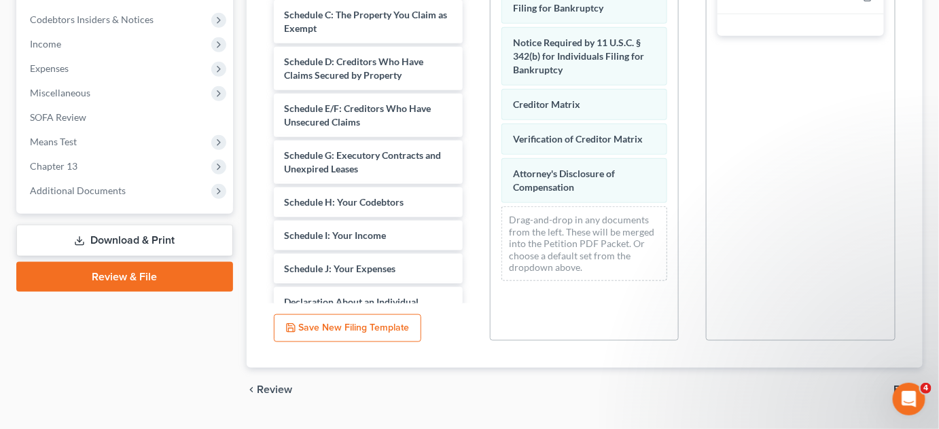
scroll to position [436, 0]
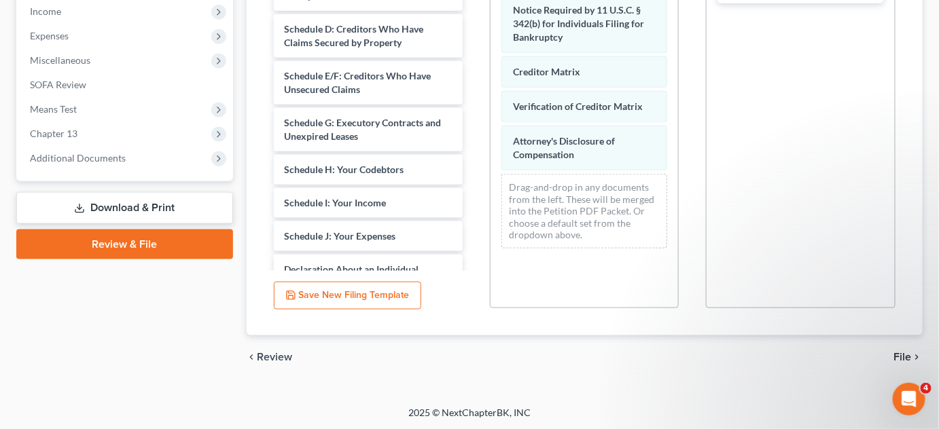
click at [901, 356] on span "File" at bounding box center [903, 357] width 18 height 11
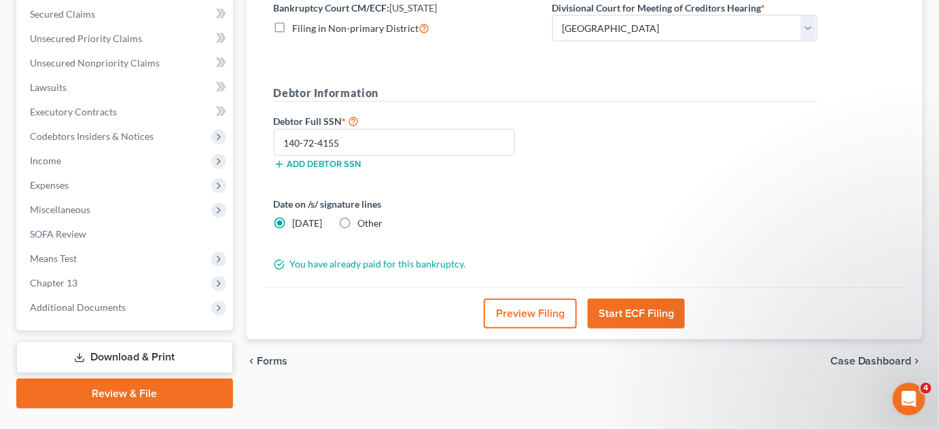
scroll to position [288, 0]
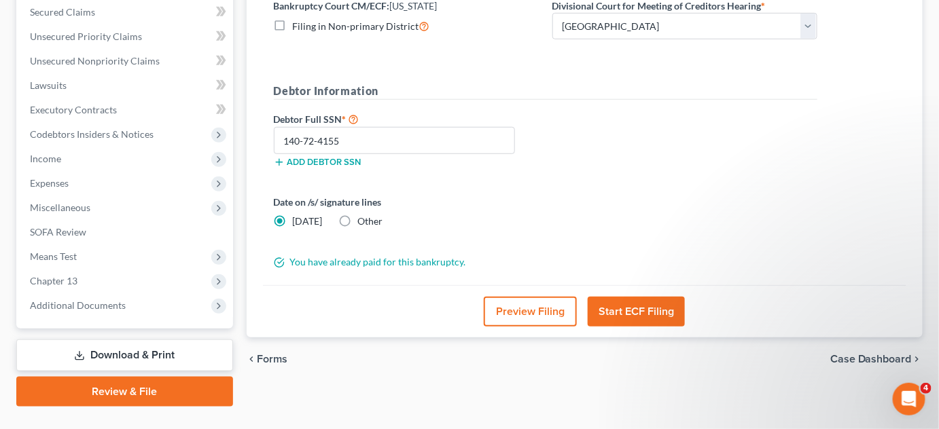
click at [629, 305] on button "Start ECF Filing" at bounding box center [636, 312] width 97 height 30
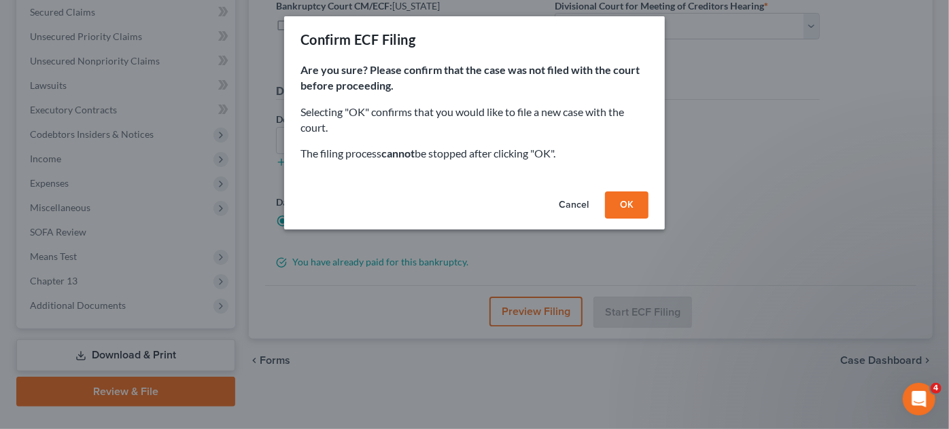
click at [630, 208] on button "OK" at bounding box center [626, 205] width 43 height 27
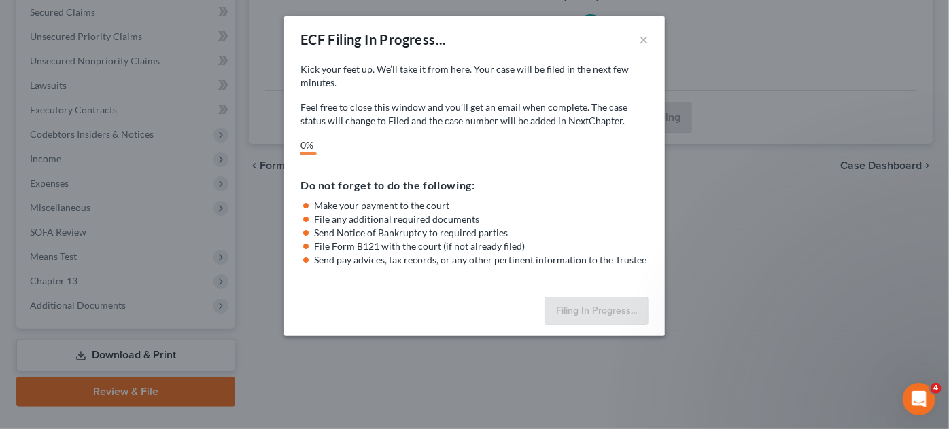
click at [630, 208] on li "Make your payment to the court" at bounding box center [481, 206] width 334 height 14
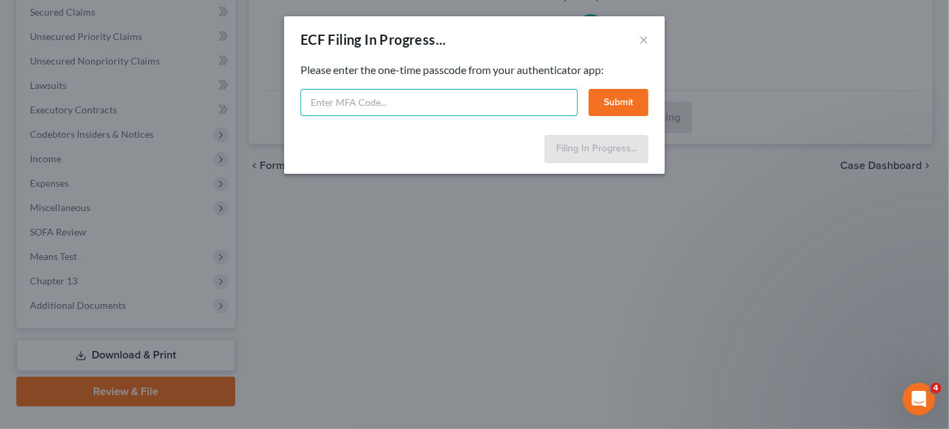
click at [457, 99] on input "text" at bounding box center [438, 102] width 277 height 27
click at [455, 96] on input "text" at bounding box center [438, 102] width 277 height 27
paste input "2ZjE-wpMq-fPGE"
type input "2ZjE-wpMq-fPGE"
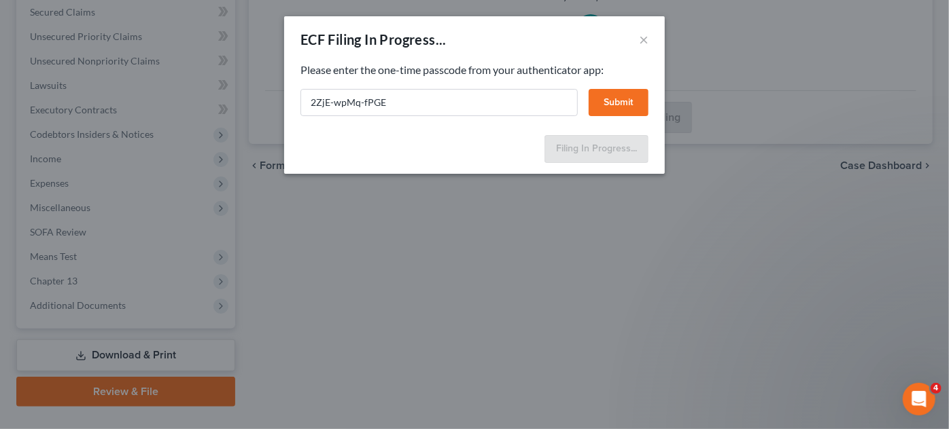
click at [623, 104] on button "Submit" at bounding box center [618, 102] width 60 height 27
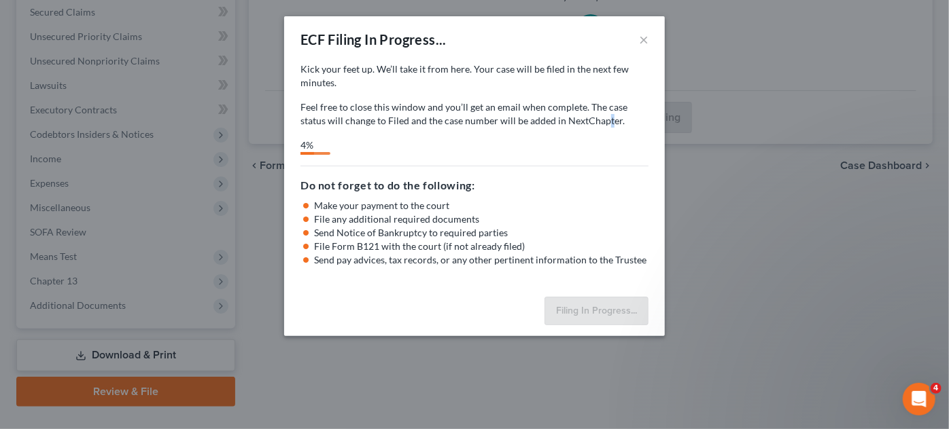
drag, startPoint x: 623, startPoint y: 104, endPoint x: 578, endPoint y: 121, distance: 48.0
click at [578, 121] on p "Feel free to close this window and you’ll get an email when complete. The case …" at bounding box center [474, 114] width 348 height 27
select select "2"
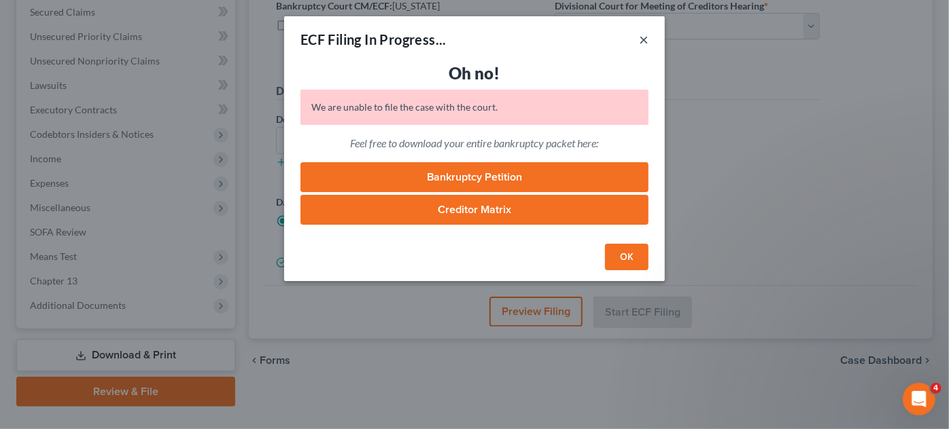
click at [644, 35] on button "×" at bounding box center [644, 39] width 10 height 16
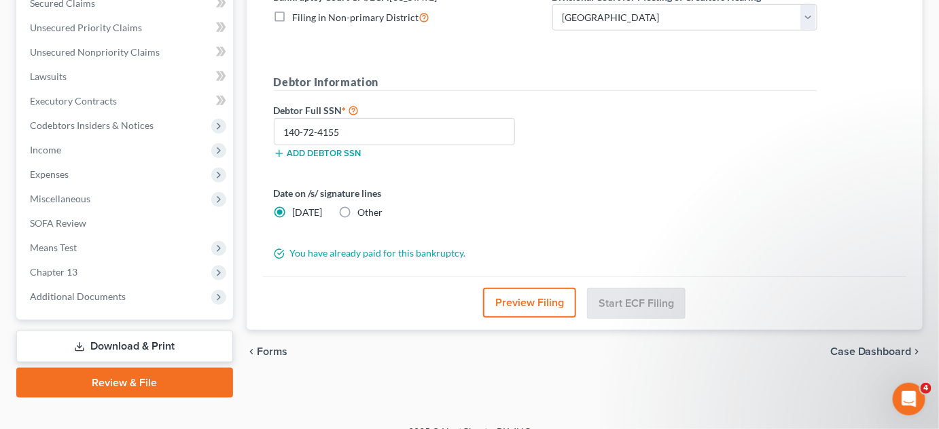
scroll to position [298, 0]
click at [136, 350] on link "Download & Print" at bounding box center [124, 346] width 217 height 32
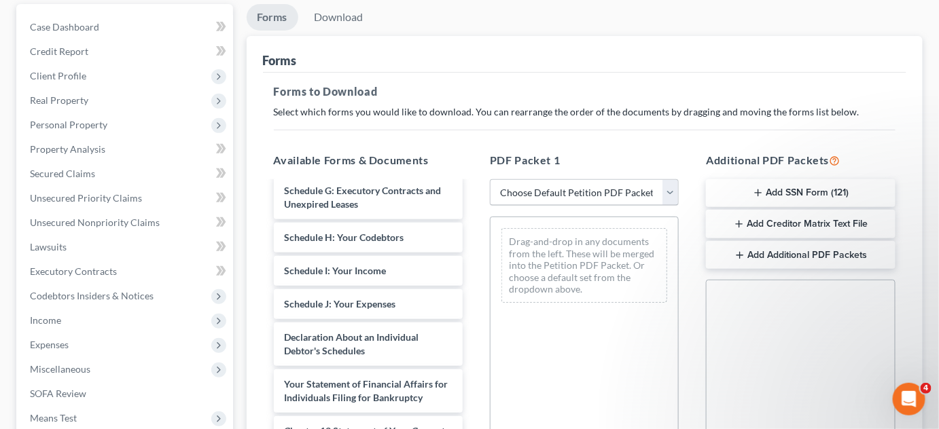
scroll to position [132, 0]
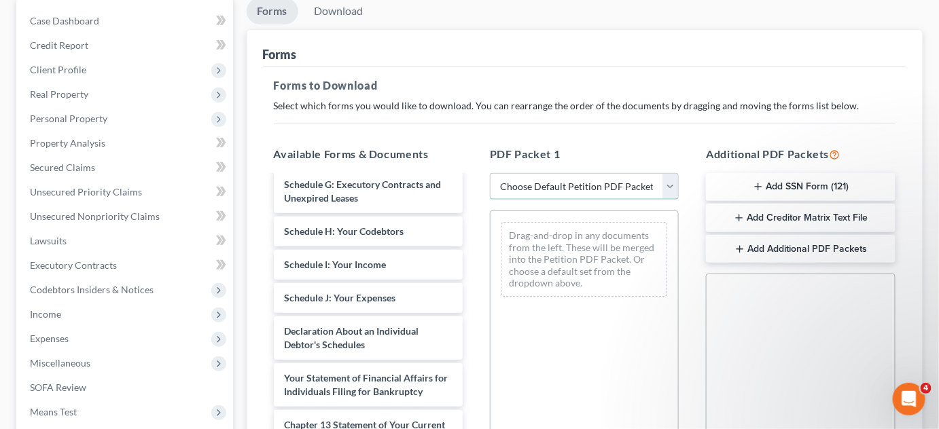
click at [669, 187] on select "Choose Default Petition PDF Packet Complete Bankruptcy Petition (all forms and …" at bounding box center [584, 186] width 189 height 27
select select "1"
click at [490, 173] on select "Choose Default Petition PDF Packet Complete Bankruptcy Petition (all forms and …" at bounding box center [584, 186] width 189 height 27
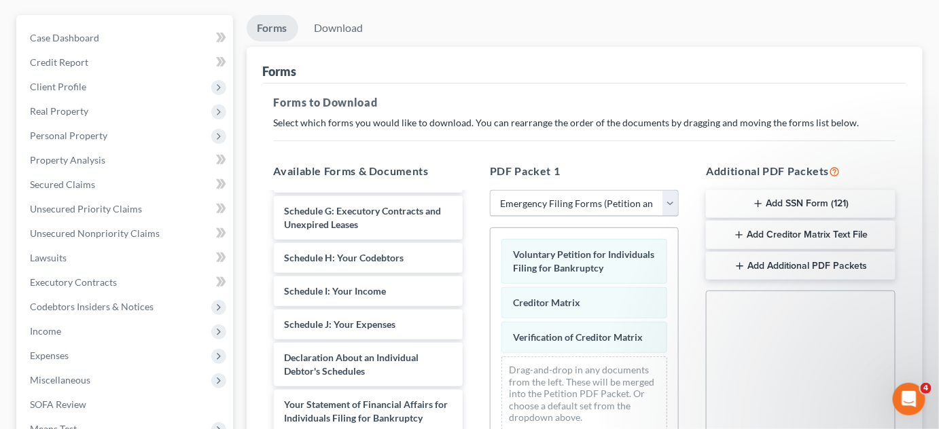
scroll to position [0, 0]
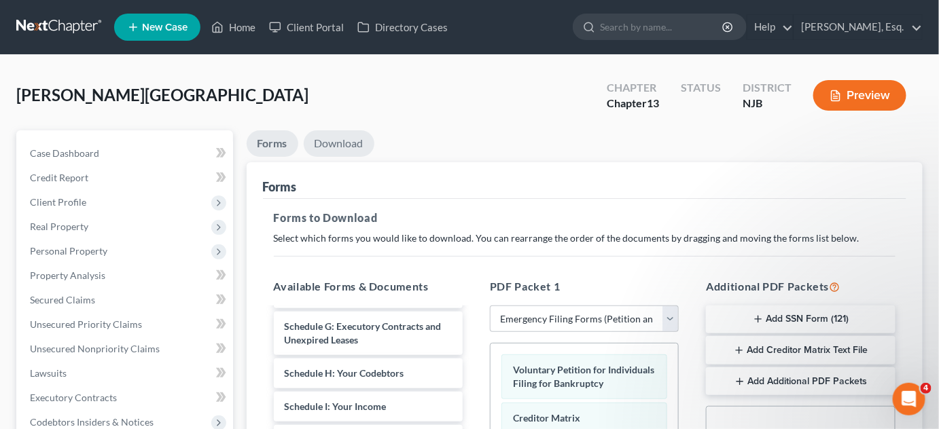
click at [346, 144] on link "Download" at bounding box center [339, 143] width 71 height 26
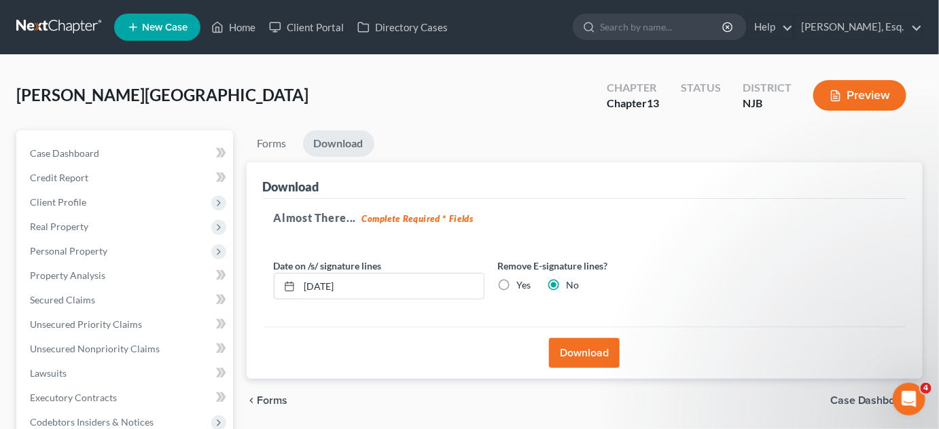
click at [571, 349] on button "Download" at bounding box center [584, 353] width 71 height 30
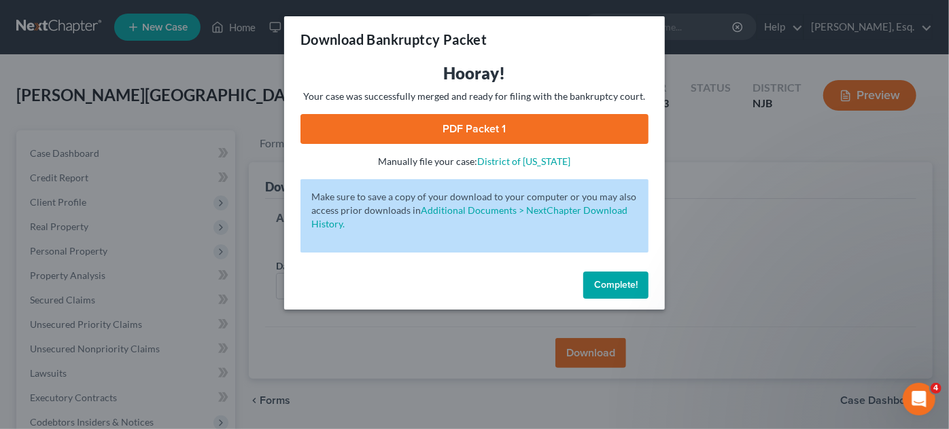
click at [484, 131] on link "PDF Packet 1" at bounding box center [474, 129] width 348 height 30
click at [606, 286] on span "Complete!" at bounding box center [615, 285] width 43 height 12
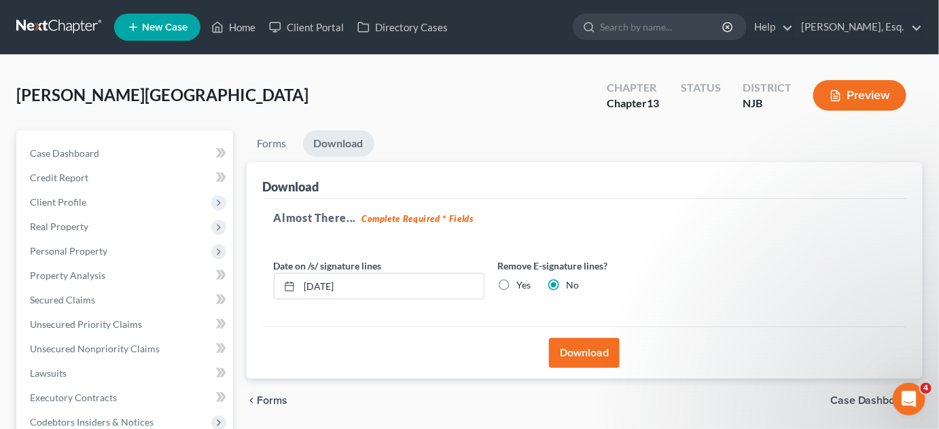
click at [860, 95] on button "Preview" at bounding box center [859, 95] width 93 height 31
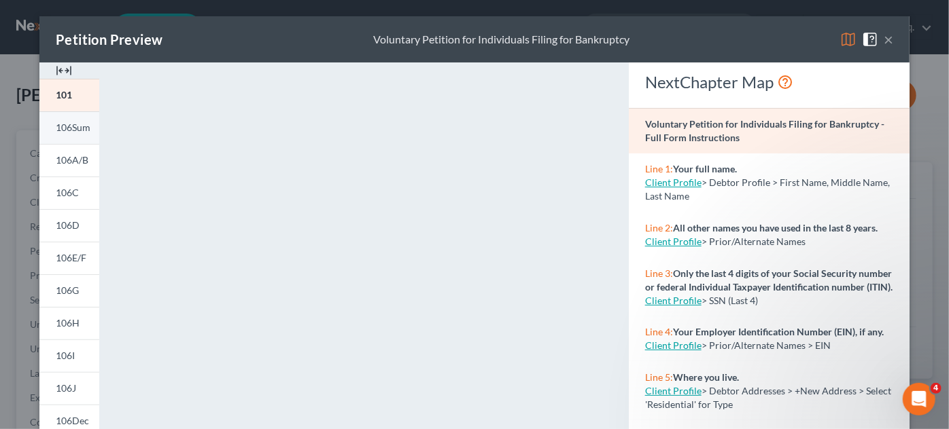
click at [63, 130] on span "106Sum" at bounding box center [73, 128] width 35 height 12
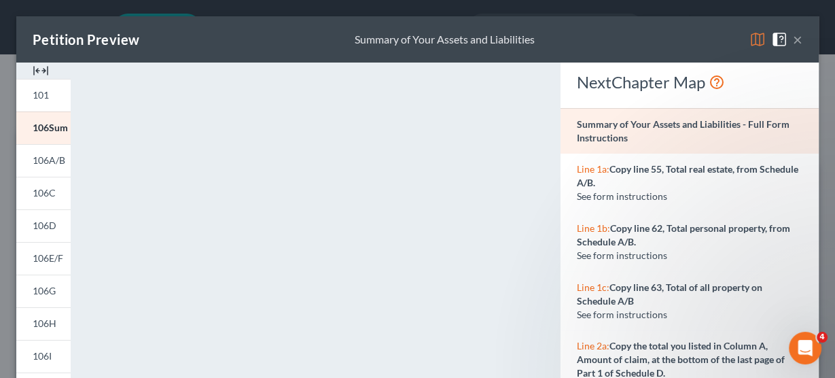
click at [793, 42] on button "×" at bounding box center [798, 39] width 10 height 16
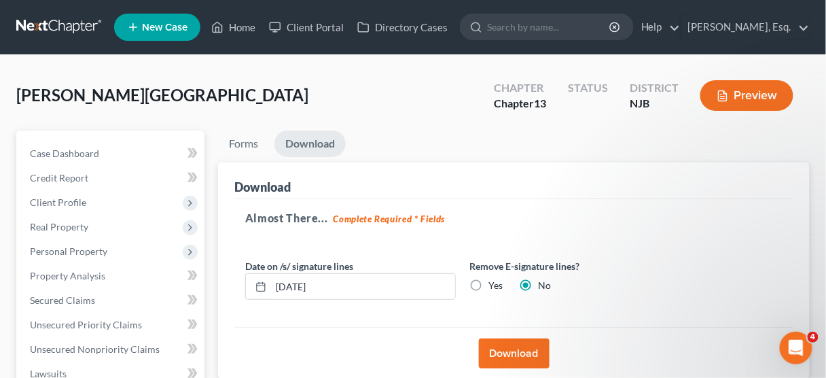
click at [336, 109] on div "[PERSON_NAME], [PERSON_NAME] Upgraded Chapter Chapter 13 Status District NJB Pr…" at bounding box center [413, 100] width 794 height 59
click at [328, 143] on link "Download" at bounding box center [310, 143] width 71 height 26
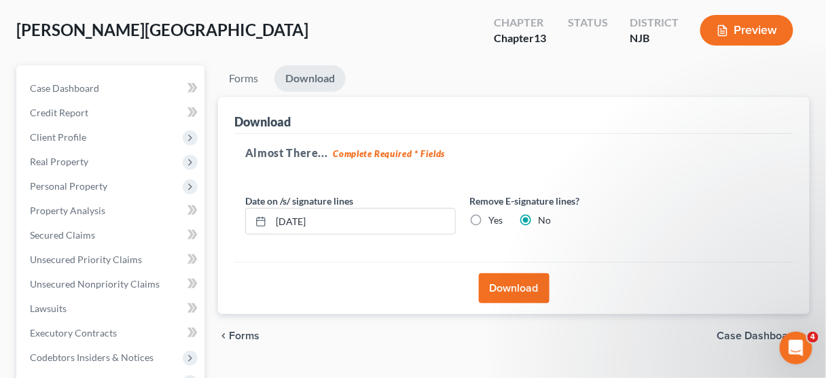
scroll to position [71, 0]
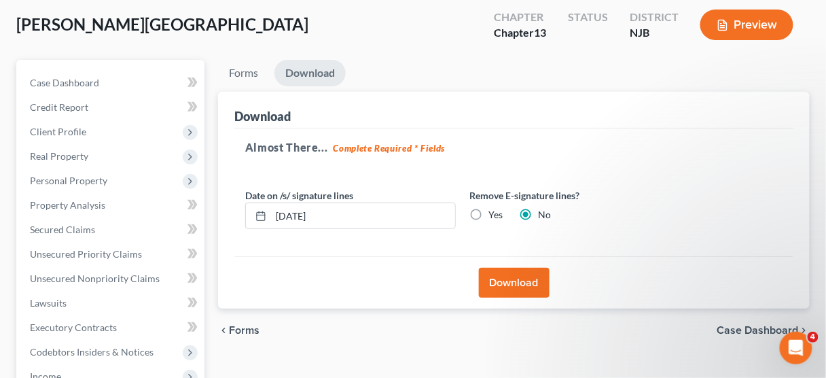
click at [523, 277] on button "Download" at bounding box center [514, 283] width 71 height 30
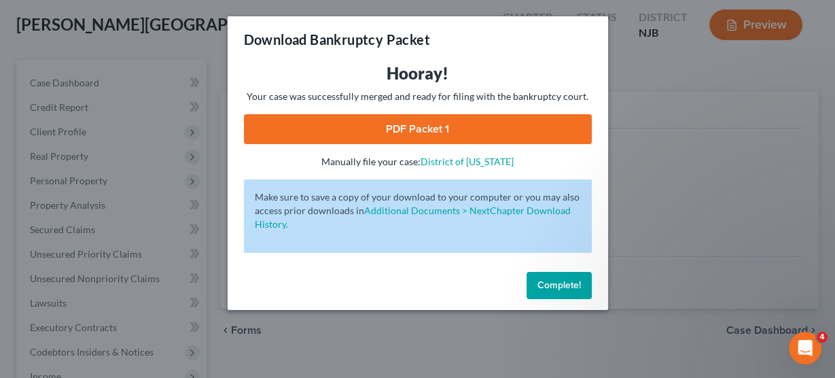
click at [555, 270] on div "Complete!" at bounding box center [418, 287] width 381 height 43
click at [554, 281] on span "Complete!" at bounding box center [558, 285] width 43 height 12
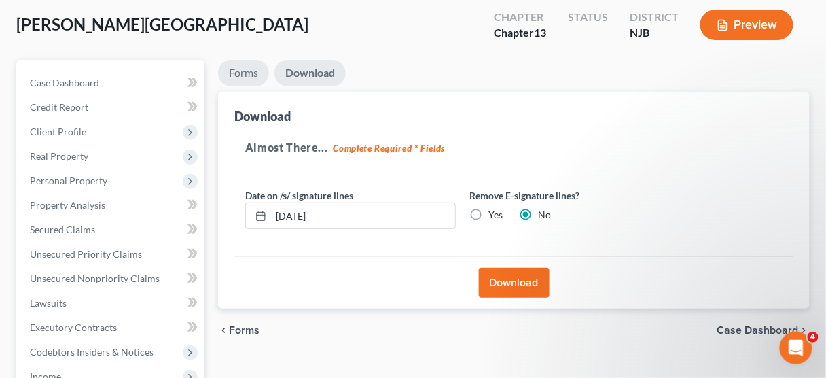
click at [251, 68] on link "Forms" at bounding box center [243, 73] width 51 height 26
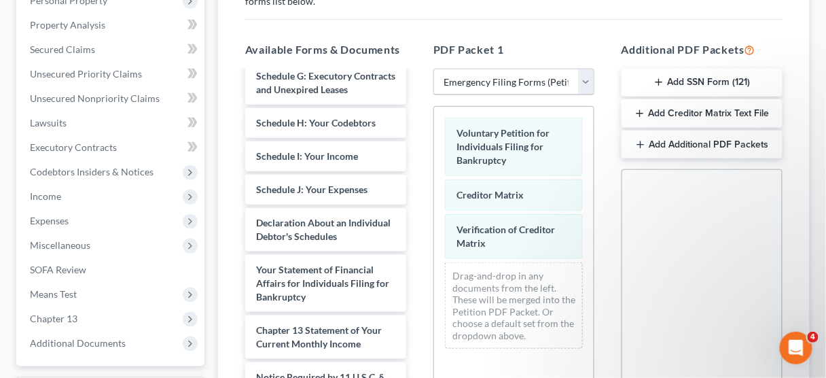
scroll to position [252, 0]
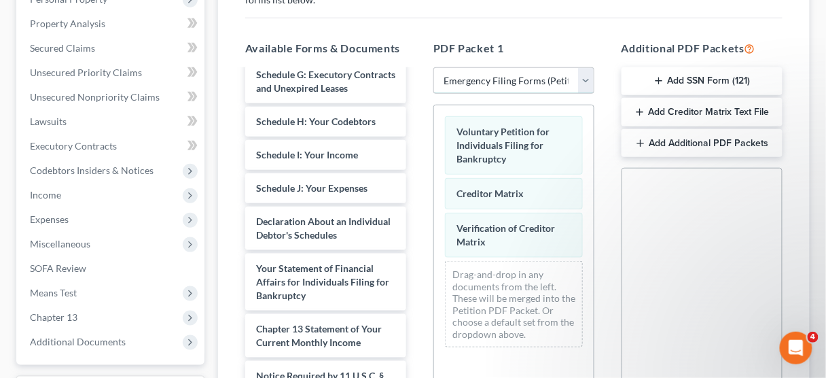
click at [586, 81] on select "Choose Default Petition PDF Packet Complete Bankruptcy Petition (all forms and …" at bounding box center [514, 80] width 161 height 27
select select
click at [434, 67] on select "Choose Default Petition PDF Packet Complete Bankruptcy Petition (all forms and …" at bounding box center [514, 80] width 161 height 27
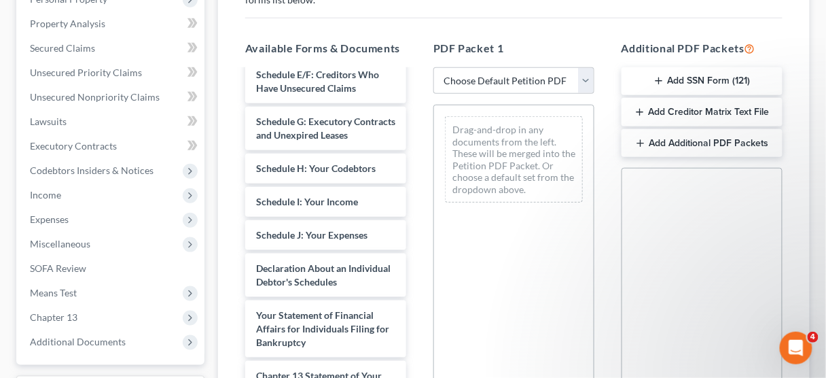
click at [660, 82] on icon "button" at bounding box center [659, 80] width 11 height 11
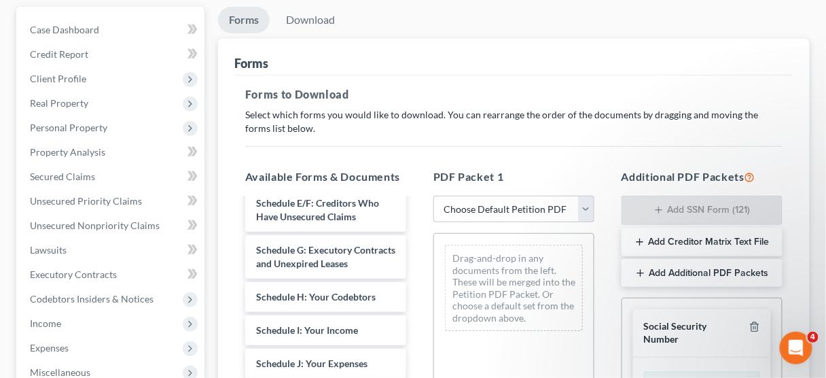
scroll to position [123, 0]
click at [325, 18] on link "Download" at bounding box center [310, 20] width 71 height 26
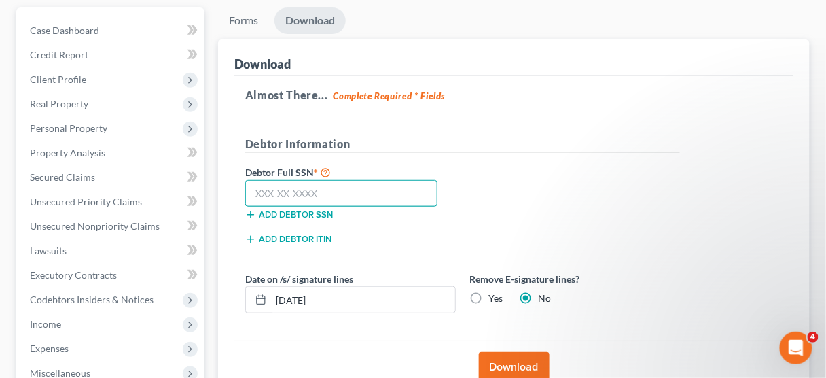
click at [328, 203] on input "text" at bounding box center [341, 193] width 192 height 27
type input "140-72-4155"
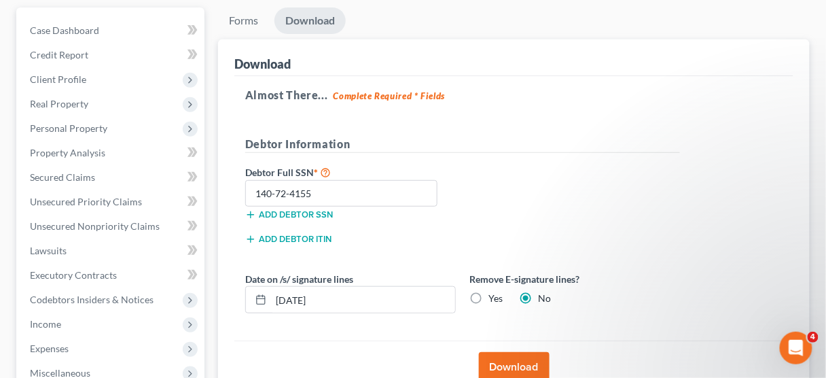
click at [495, 353] on button "Download" at bounding box center [514, 367] width 71 height 30
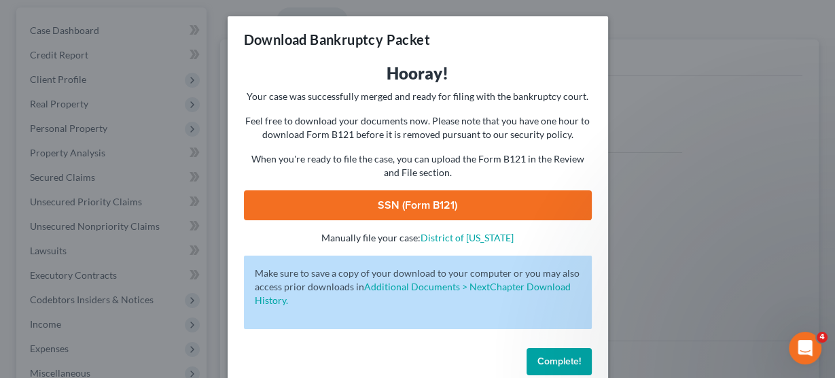
click at [414, 198] on link "SSN (Form B121)" at bounding box center [418, 205] width 348 height 30
click at [565, 366] on span "Complete!" at bounding box center [558, 361] width 43 height 12
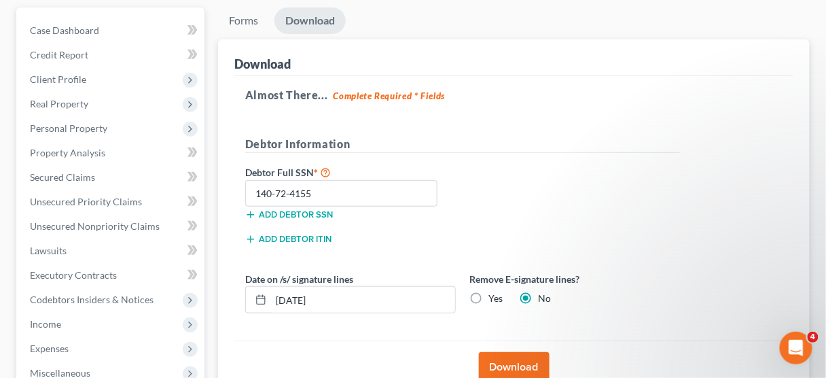
click at [396, 37] on ul "Forms Download" at bounding box center [514, 23] width 592 height 32
